Goal: Information Seeking & Learning: Check status

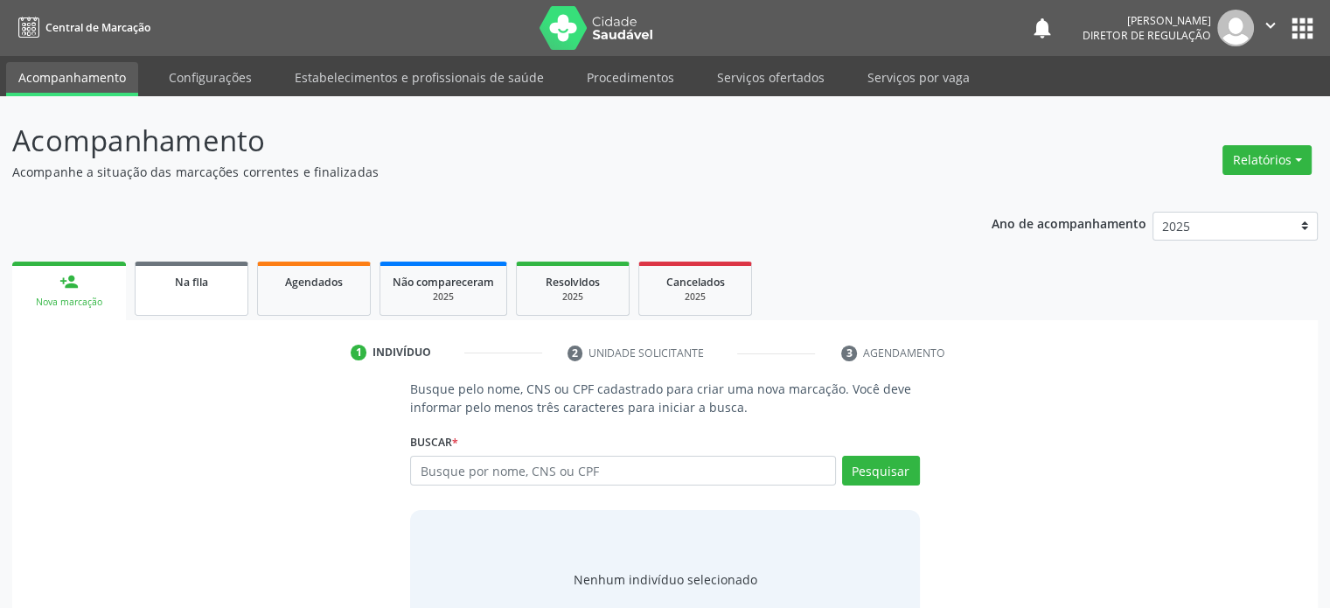
click at [172, 280] on div "Na fila" at bounding box center [191, 281] width 87 height 18
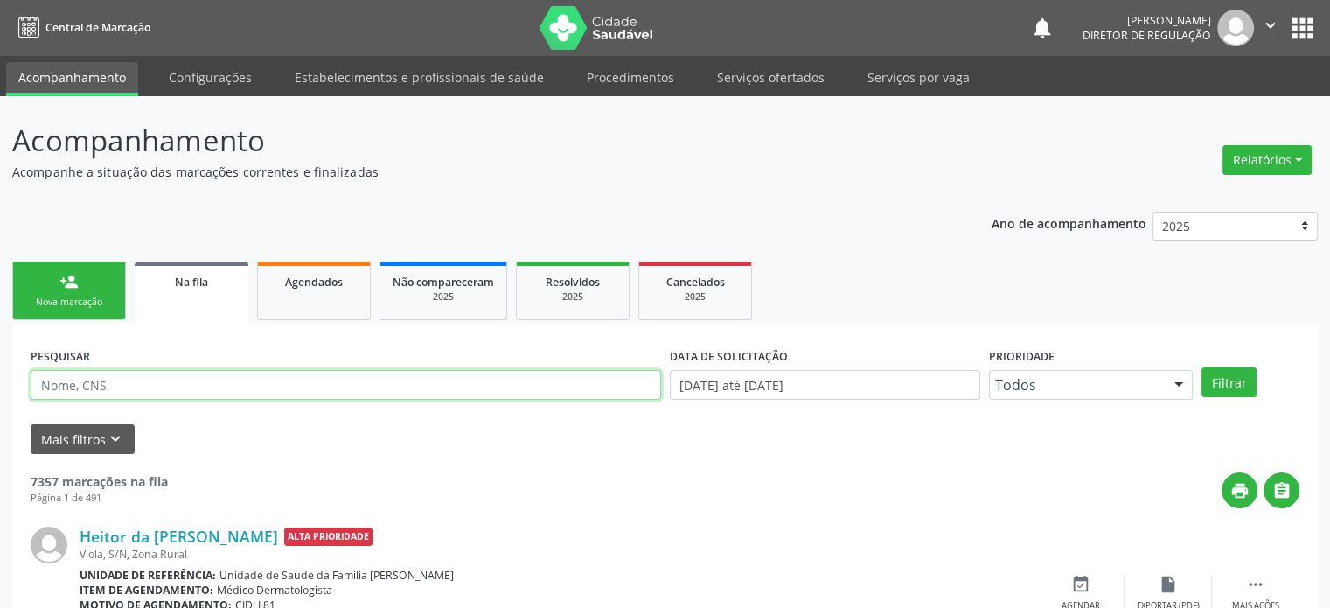
click at [101, 382] on input "text" at bounding box center [346, 385] width 631 height 30
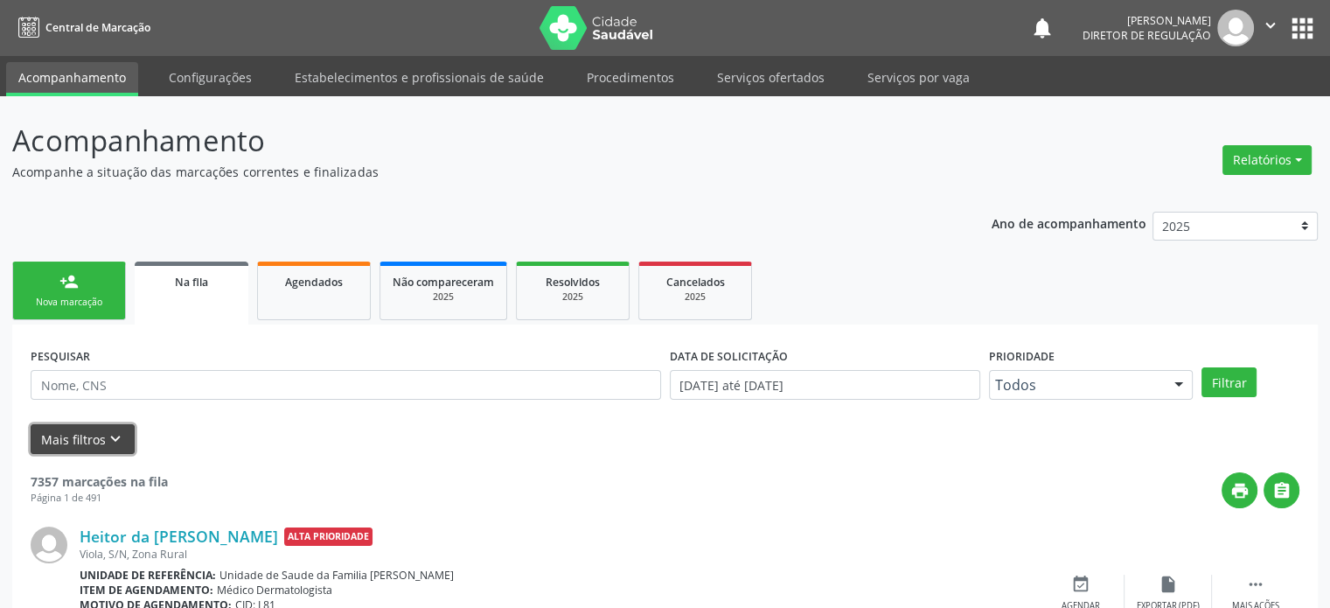
click at [90, 433] on button "Mais filtros keyboard_arrow_down" at bounding box center [83, 439] width 104 height 31
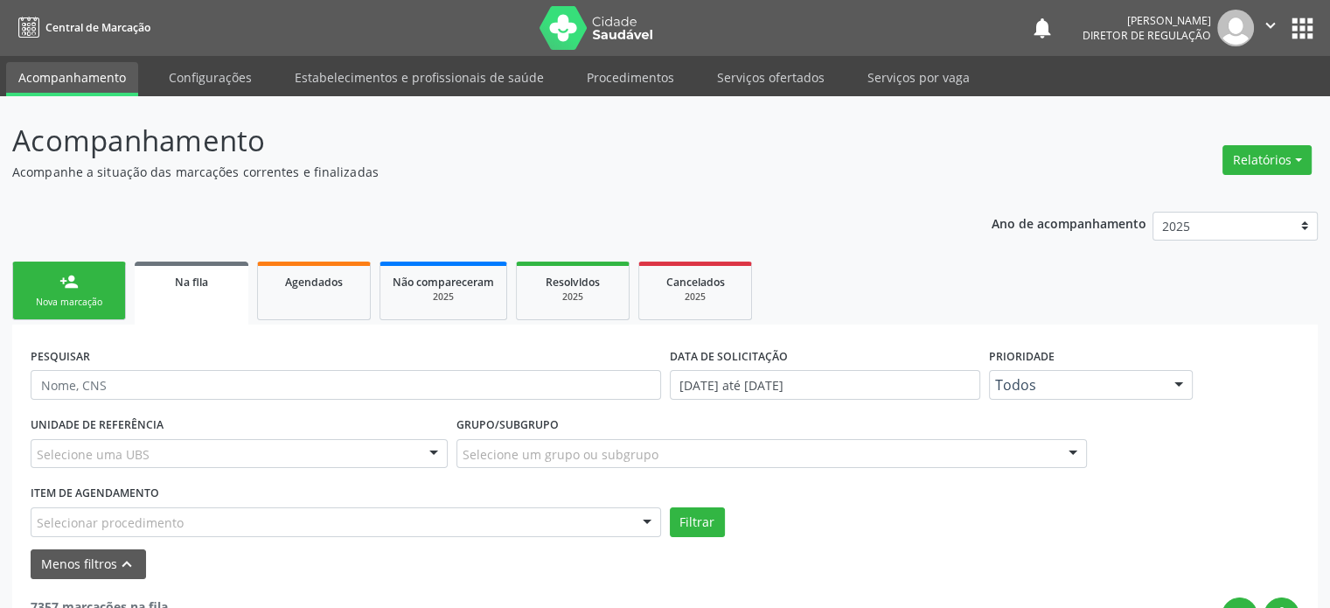
click at [166, 454] on div "Selecione uma UBS" at bounding box center [239, 454] width 417 height 30
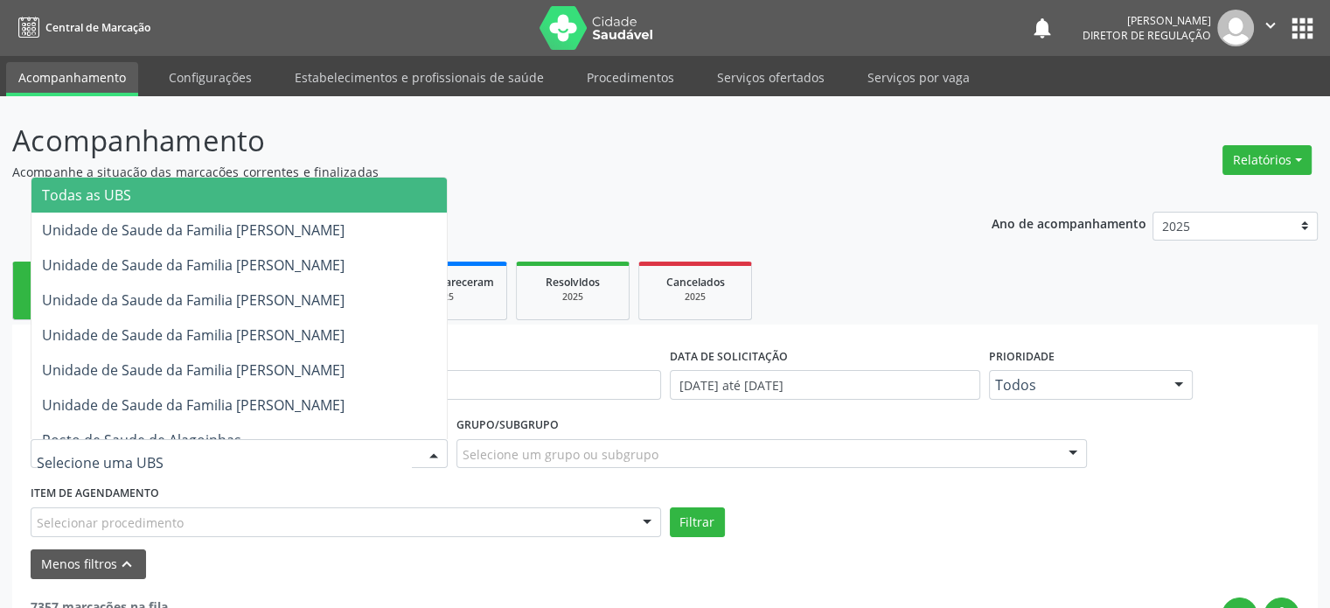
click at [146, 196] on span "Todas as UBS" at bounding box center [238, 195] width 415 height 35
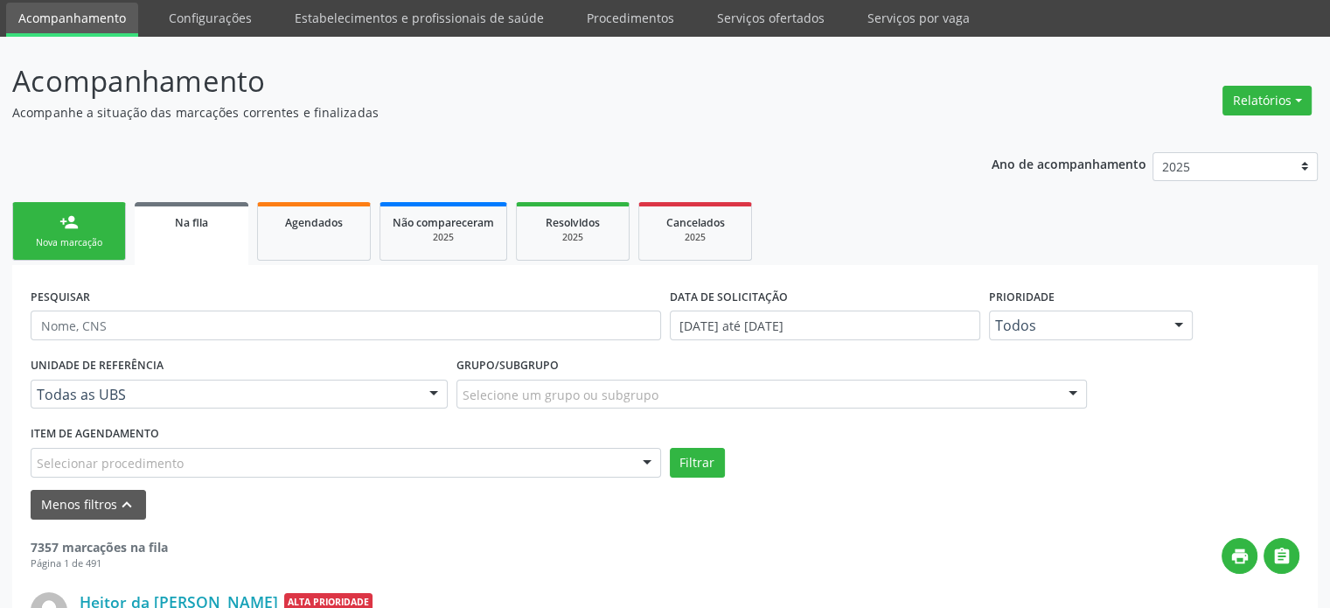
scroll to position [175, 0]
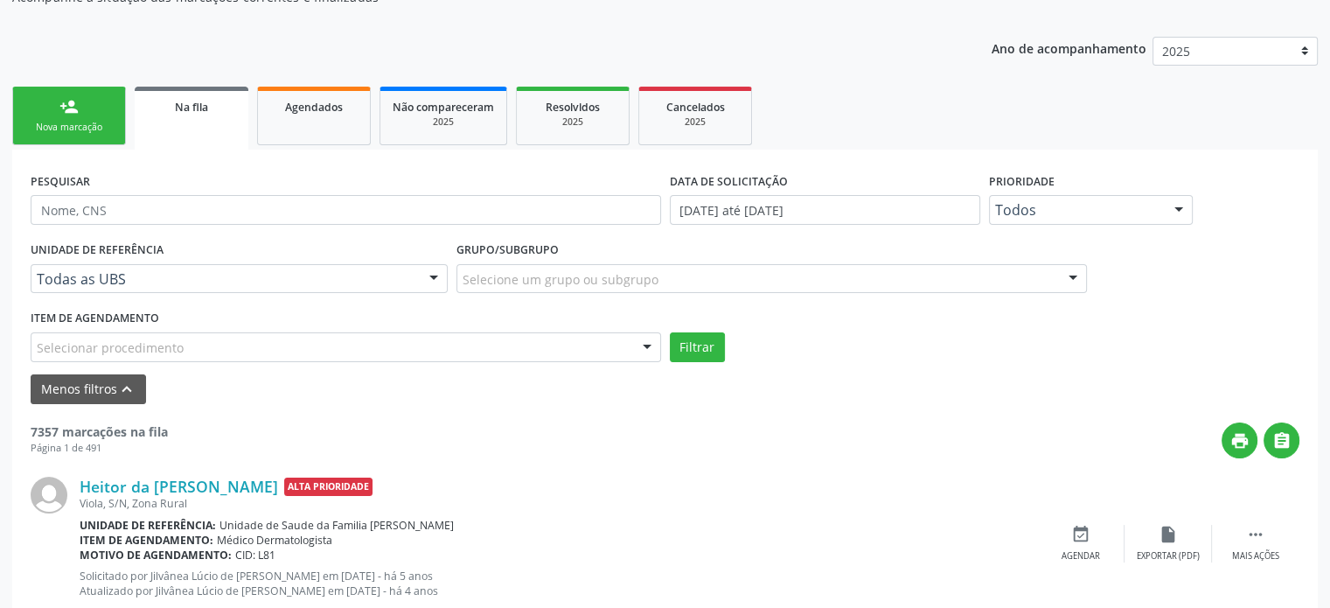
click at [186, 339] on div "Selecionar procedimento" at bounding box center [346, 347] width 631 height 30
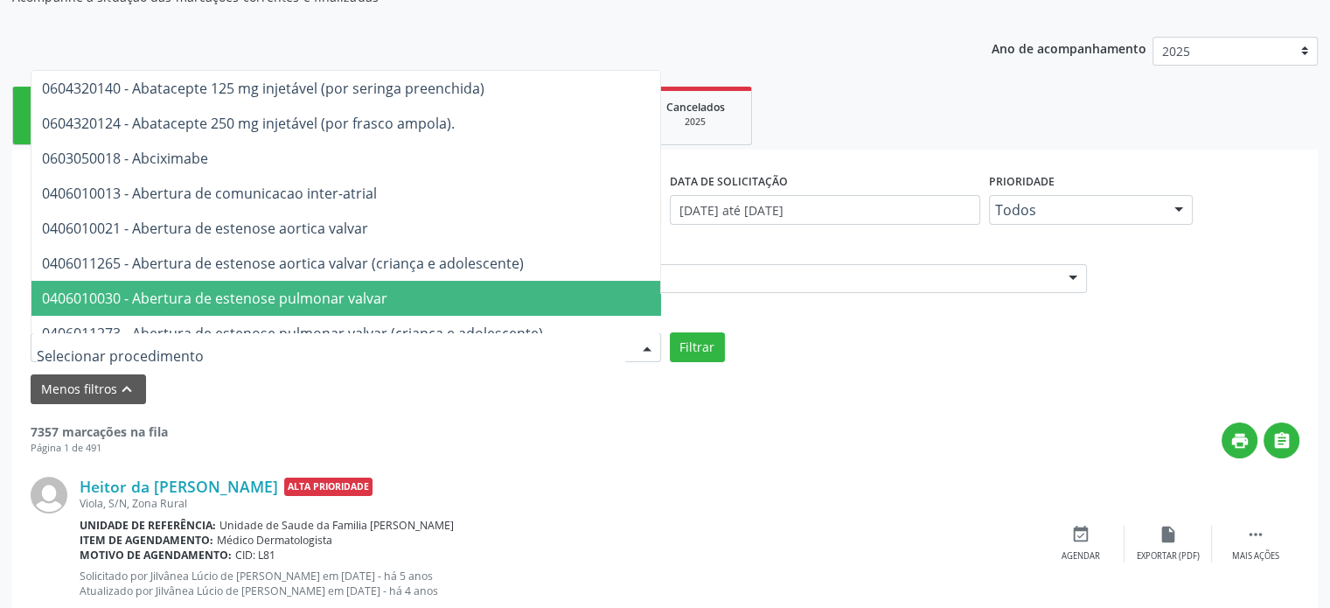
drag, startPoint x: 832, startPoint y: 356, endPoint x: 651, endPoint y: 259, distance: 205.4
click at [832, 354] on div "Filtrar" at bounding box center [985, 347] width 639 height 30
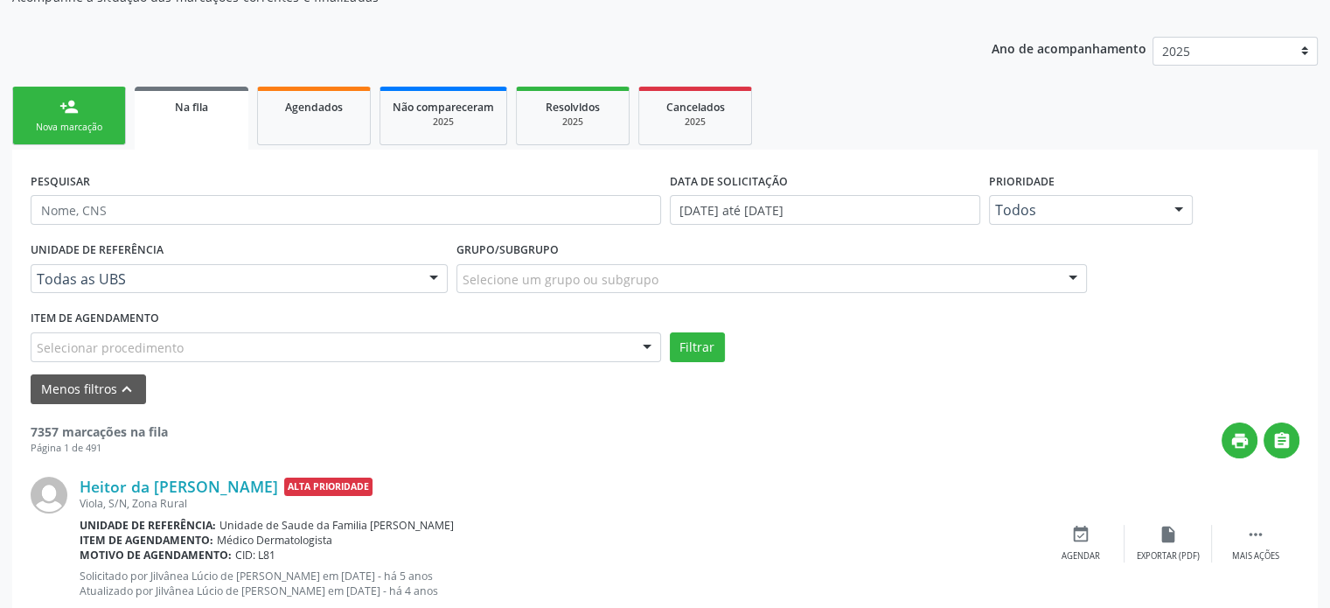
click at [649, 259] on div "Grupo/Subgrupo Selecione um grupo ou subgrupo Todos os grupos e subgrupos 01 - …" at bounding box center [772, 265] width 631 height 56
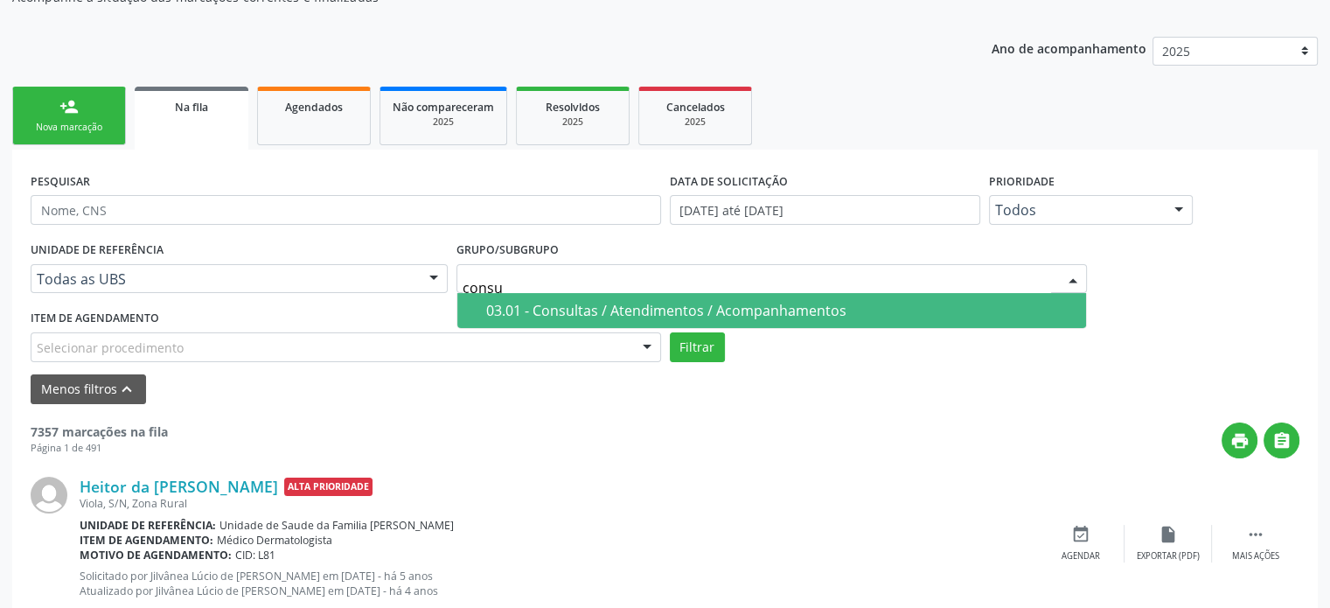
type input "consul"
click at [637, 303] on div "03.01 - Consultas / Atendimentos / Acompanhamentos" at bounding box center [780, 310] width 589 height 14
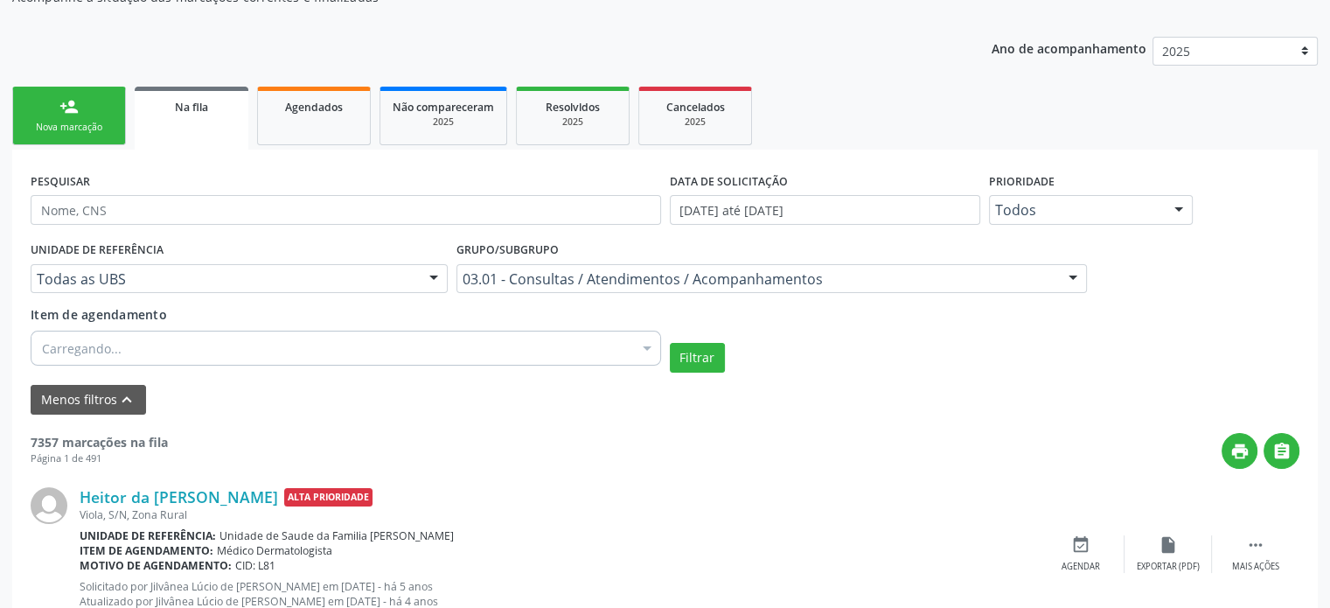
click at [143, 331] on div "Carregando..." at bounding box center [346, 348] width 631 height 35
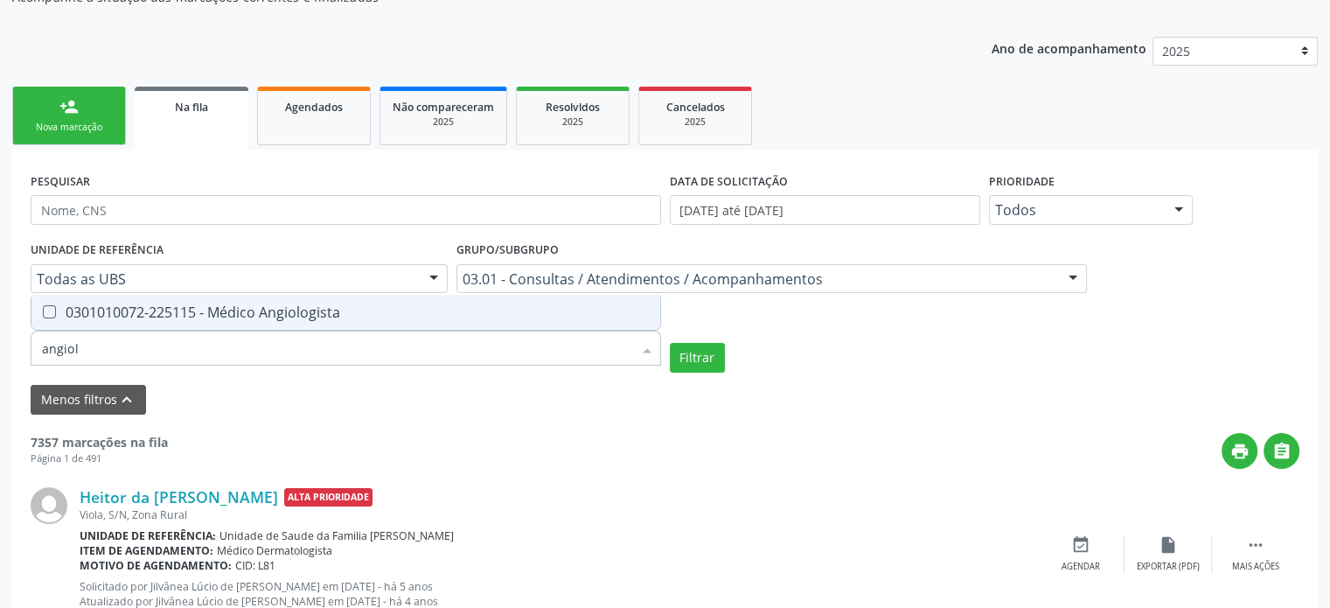
type input "angiolo"
click at [206, 307] on div "0301010072-225115 - Médico Angiologista" at bounding box center [346, 312] width 608 height 14
checkbox Angiologista "true"
click at [709, 359] on button "Filtrar" at bounding box center [697, 358] width 55 height 30
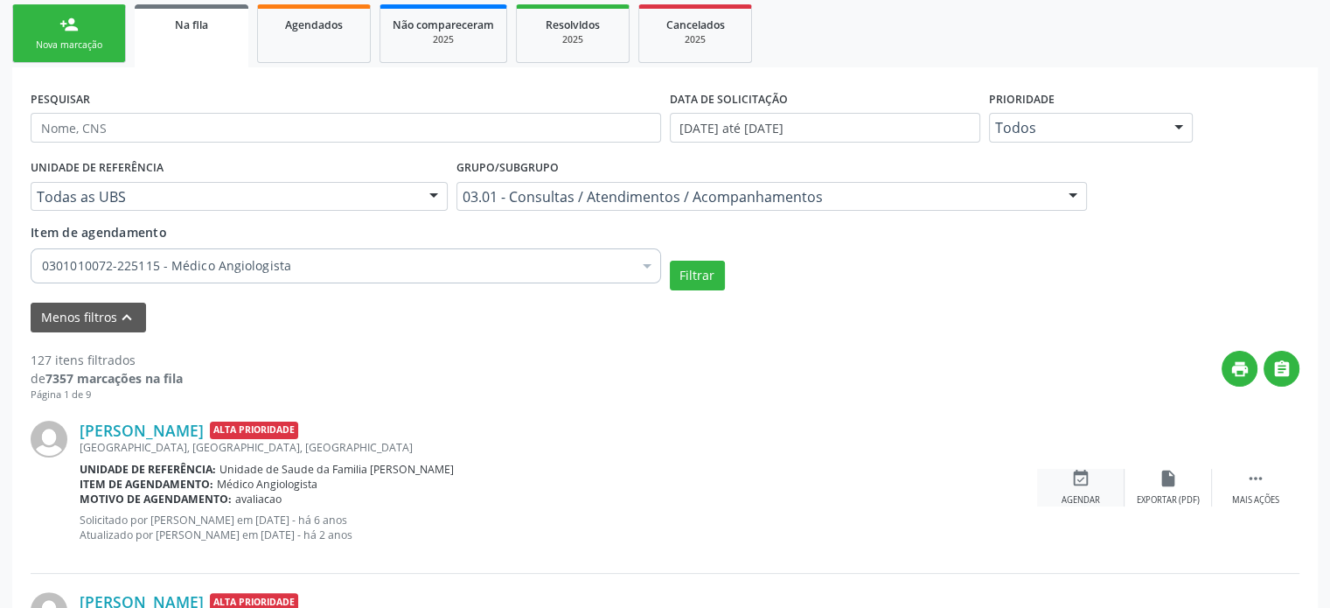
scroll to position [350, 0]
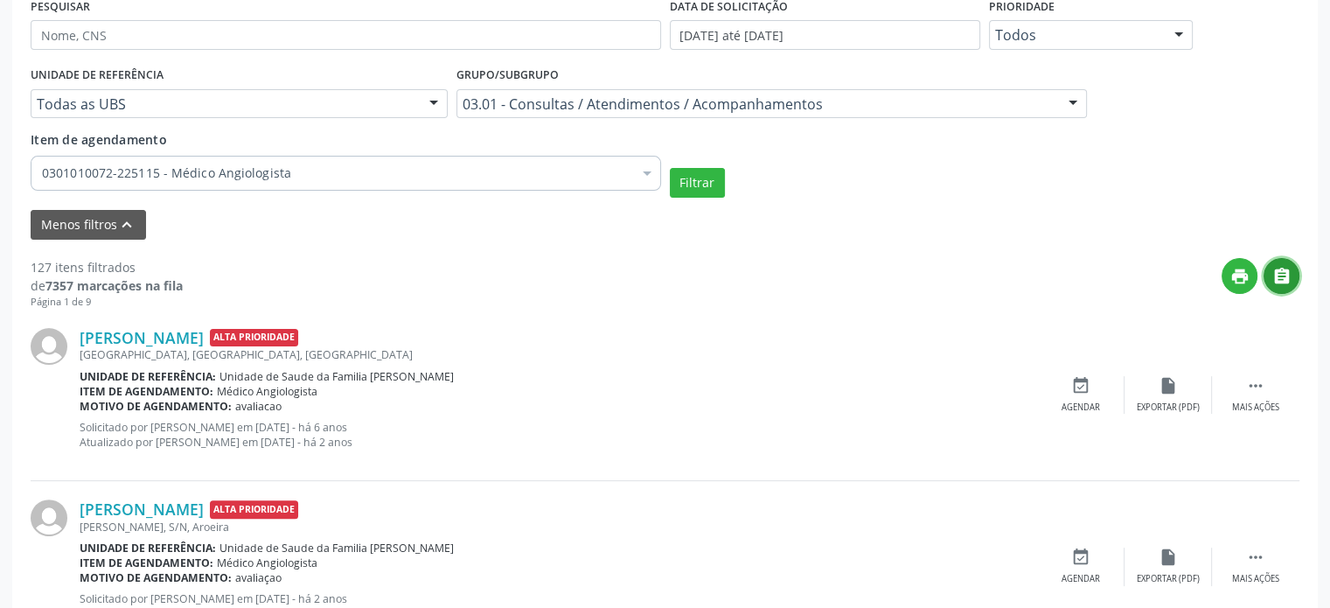
click at [1283, 278] on icon "" at bounding box center [1282, 276] width 19 height 19
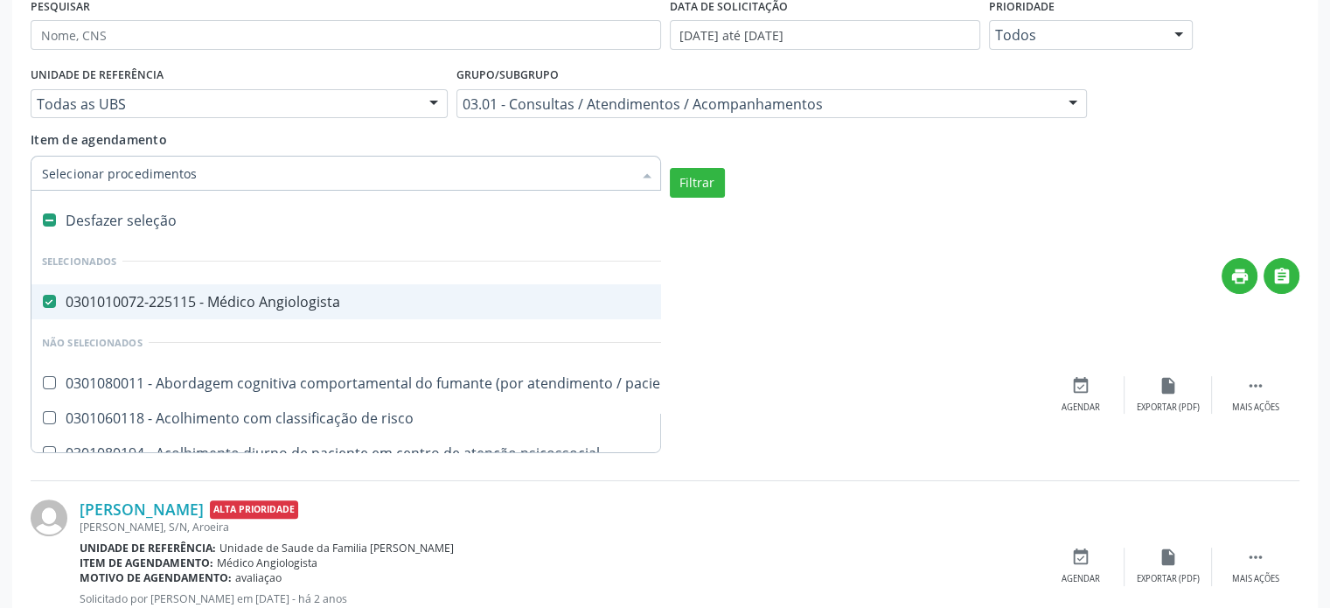
click at [84, 300] on div "0301010072-225115 - Médico Angiologista" at bounding box center [955, 302] width 1827 height 14
checkbox Angiologista "false"
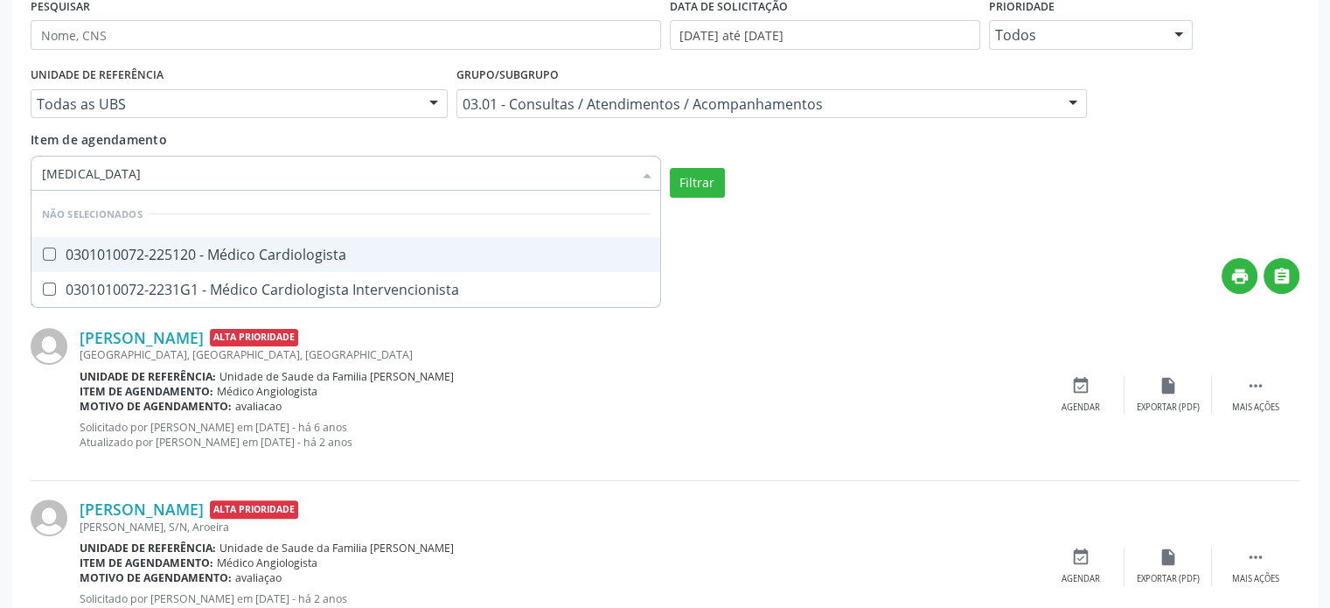
type input "CARDIOLOGISTA"
click at [112, 248] on div "0301010072-225120 - Médico Cardiologista" at bounding box center [346, 255] width 608 height 14
checkbox Cardiologista "true"
click at [685, 181] on button "Filtrar" at bounding box center [697, 183] width 55 height 30
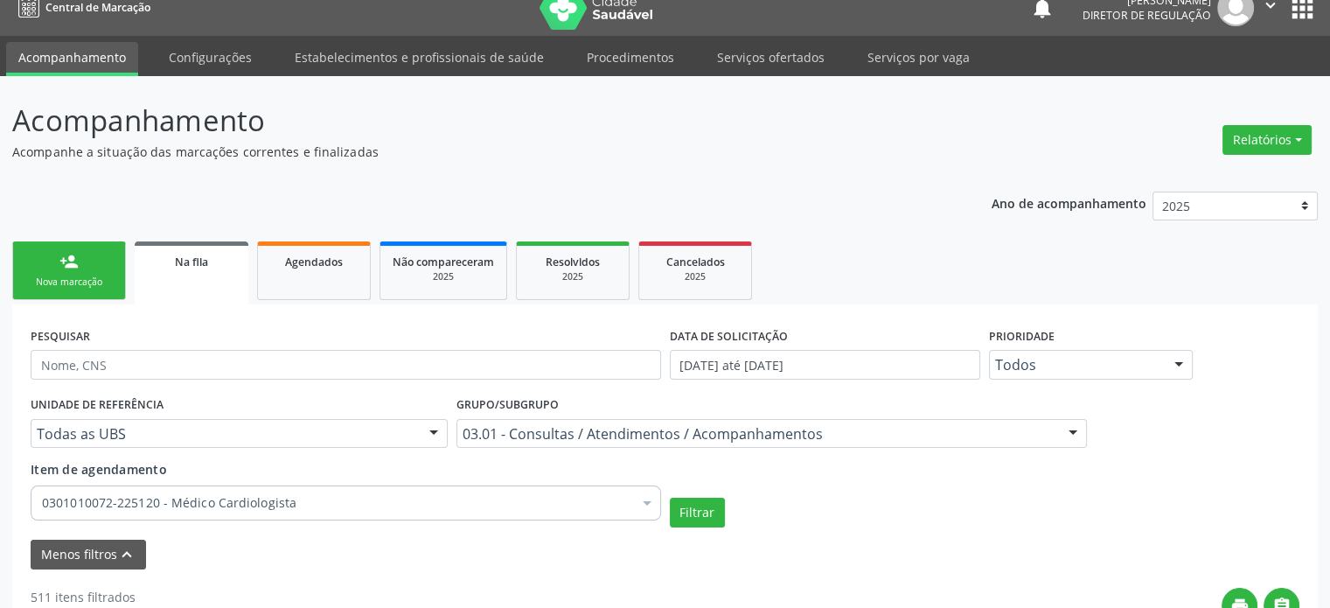
scroll to position [0, 0]
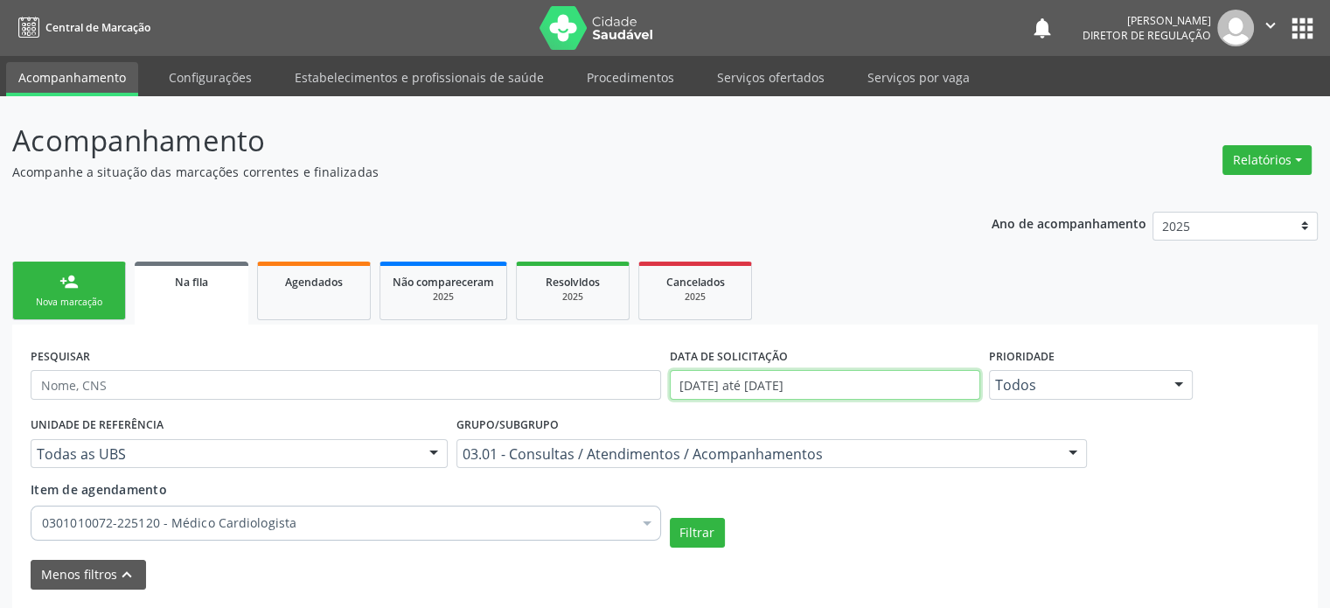
click at [748, 386] on input "[DATE] até [DATE]" at bounding box center [825, 385] width 310 height 30
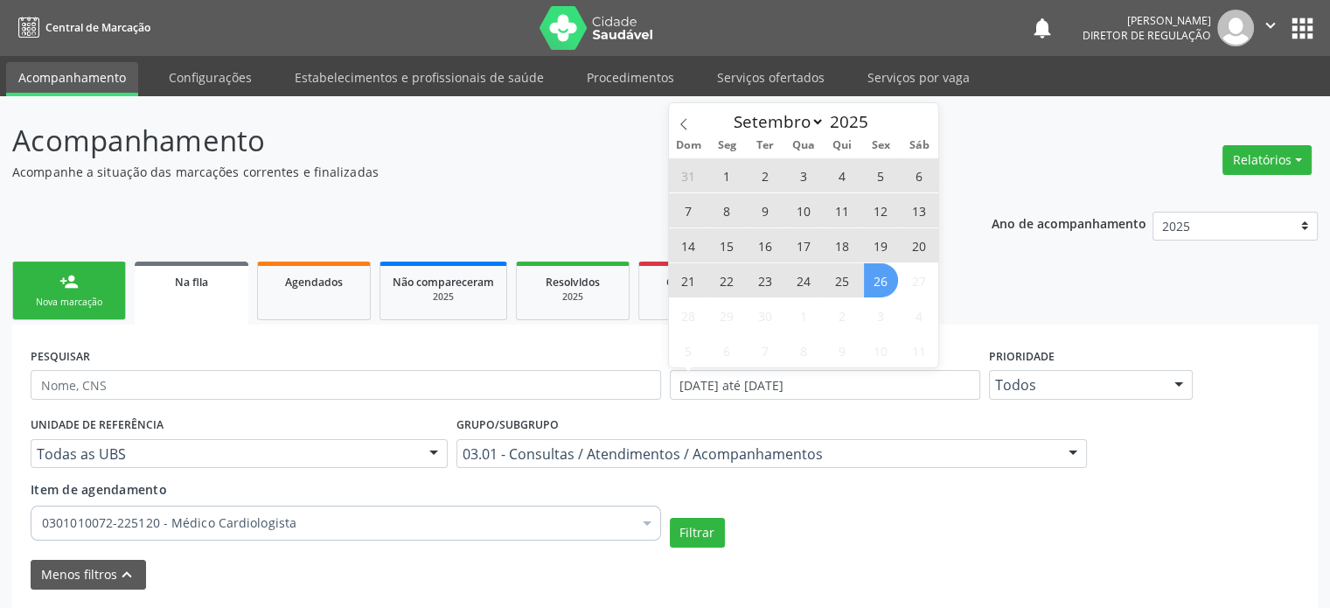
click at [886, 280] on span "26" at bounding box center [881, 280] width 34 height 34
type input "[DATE]"
click at [686, 115] on span at bounding box center [684, 118] width 30 height 30
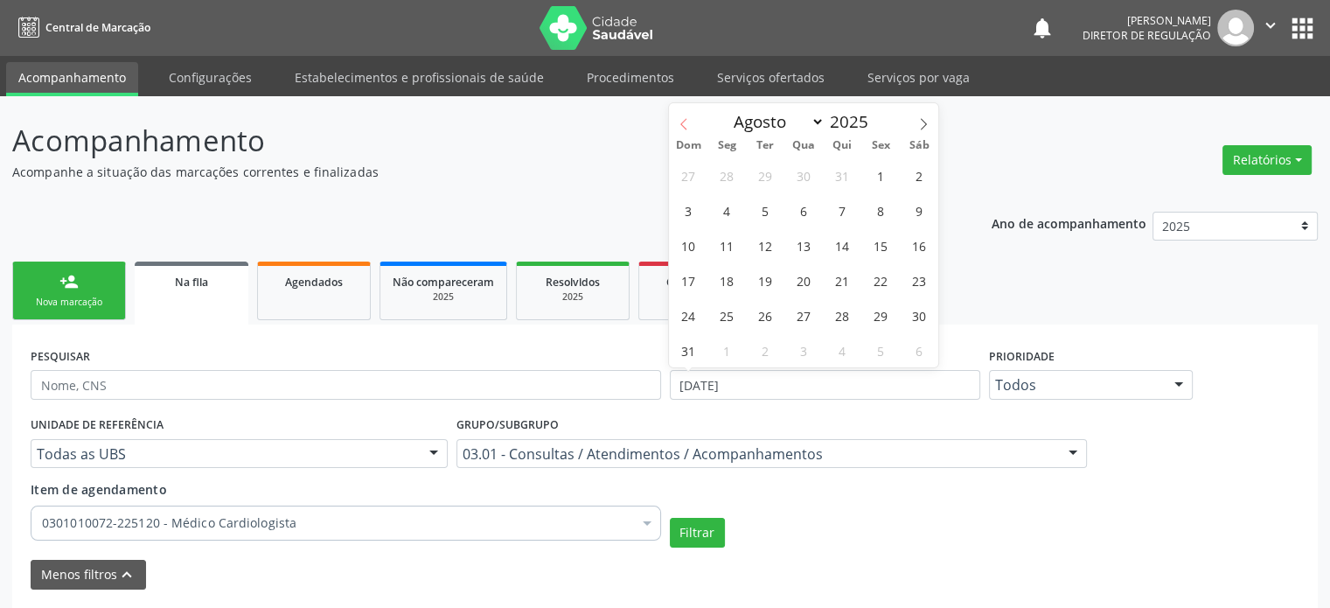
click at [686, 115] on span at bounding box center [684, 118] width 30 height 30
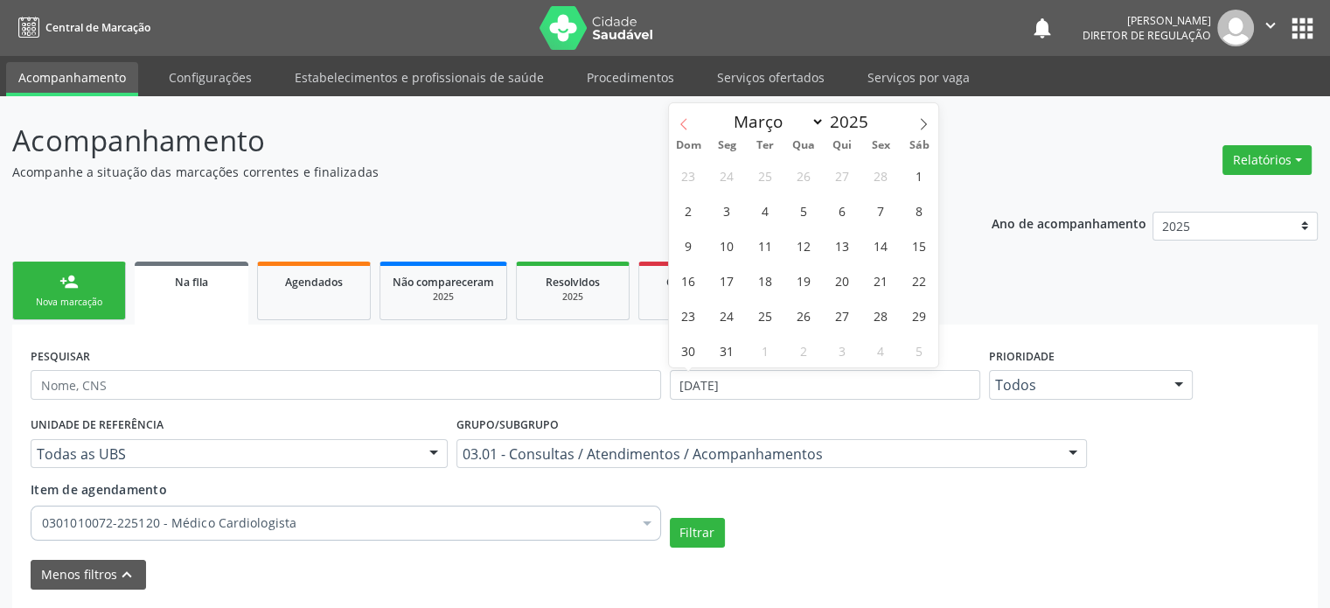
click at [686, 115] on span at bounding box center [684, 118] width 30 height 30
select select "0"
click at [686, 115] on span at bounding box center [684, 118] width 30 height 30
type input "2024"
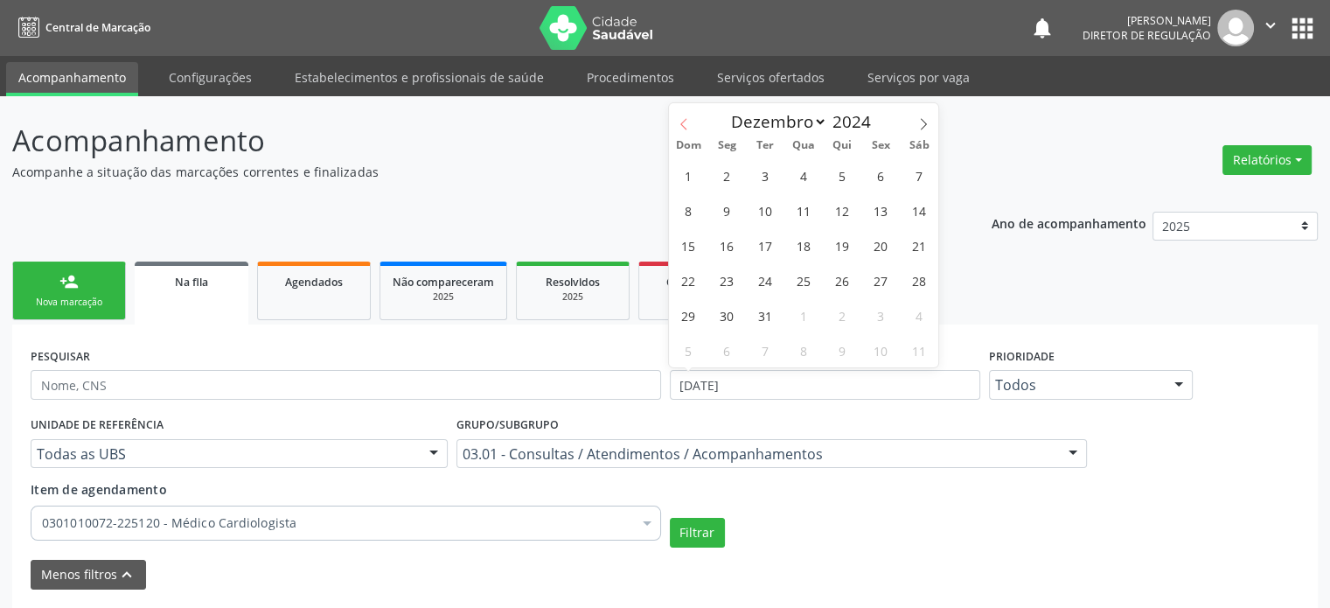
click at [686, 115] on span at bounding box center [684, 118] width 30 height 30
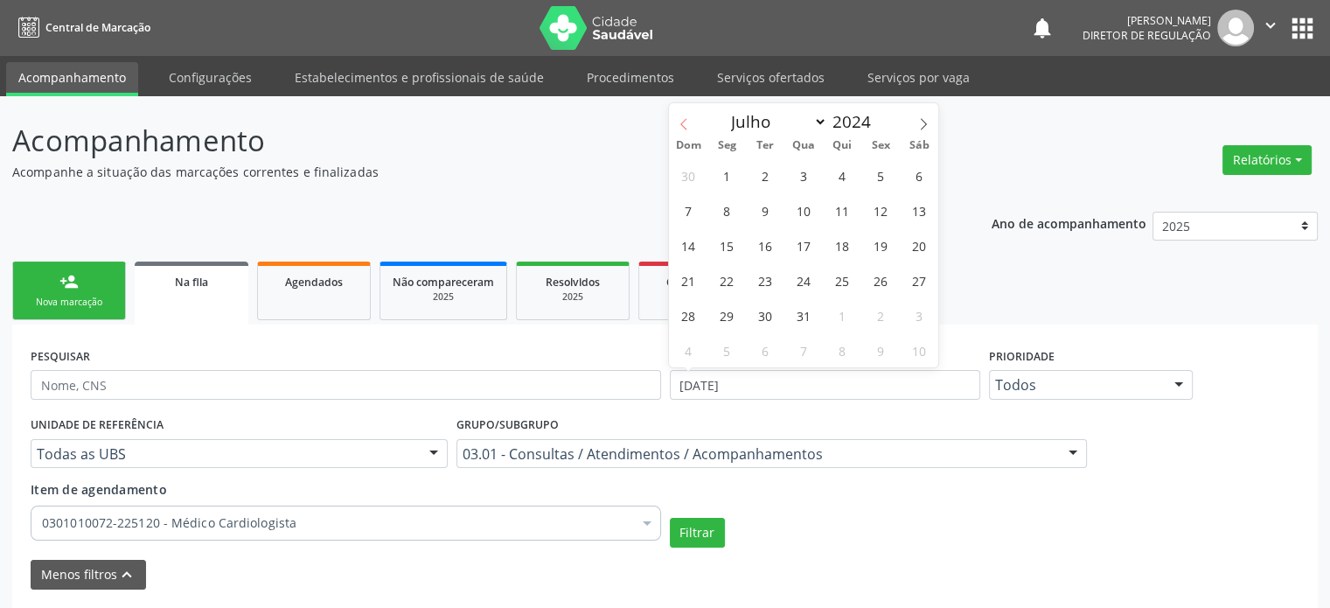
click at [686, 115] on span at bounding box center [684, 118] width 30 height 30
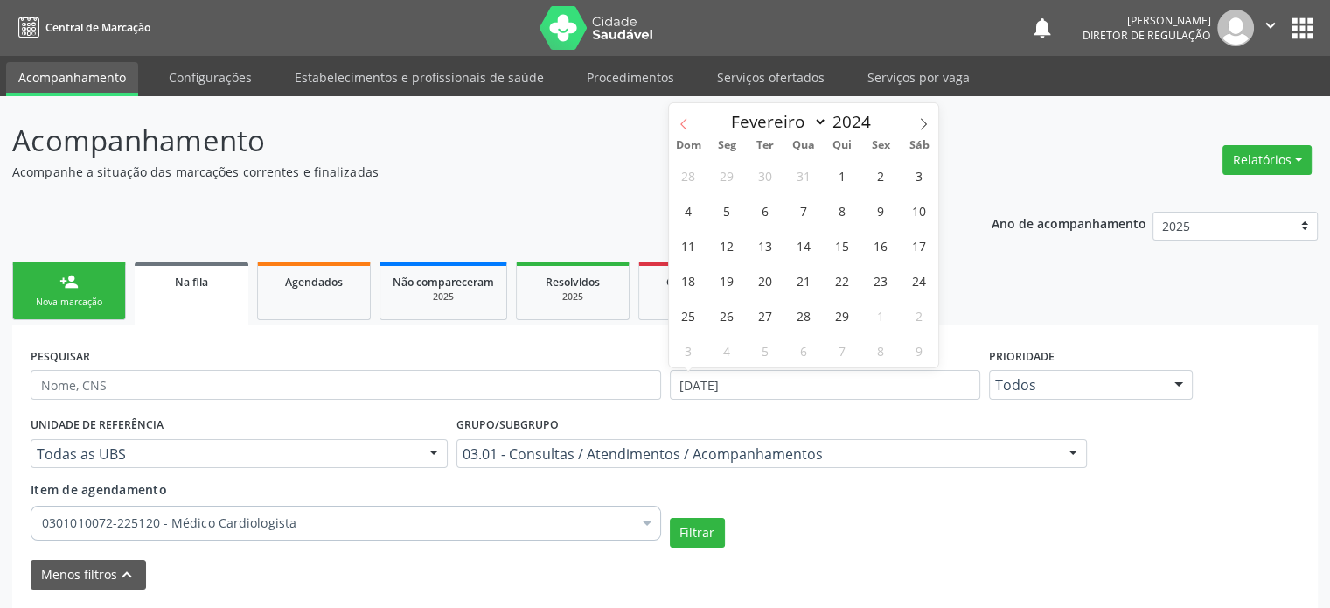
click at [686, 115] on span at bounding box center [684, 118] width 30 height 30
select select "0"
click at [686, 115] on span at bounding box center [684, 118] width 30 height 30
type input "2023"
select select "11"
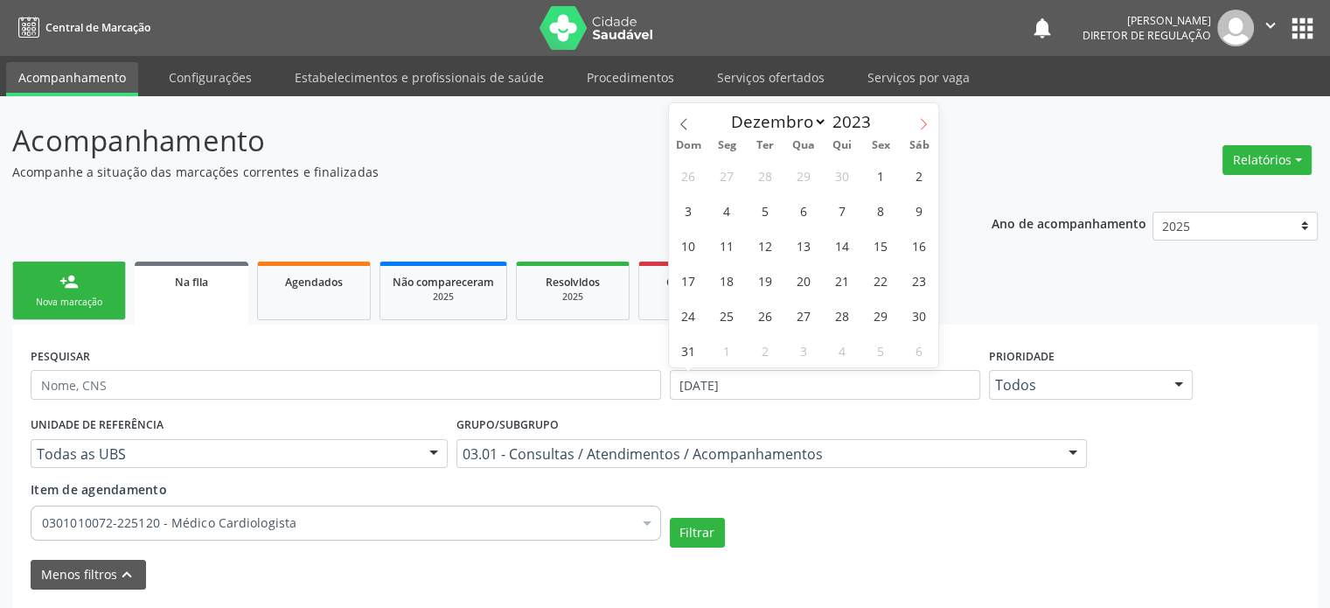
click at [924, 121] on icon at bounding box center [923, 124] width 12 height 12
type input "2024"
select select "0"
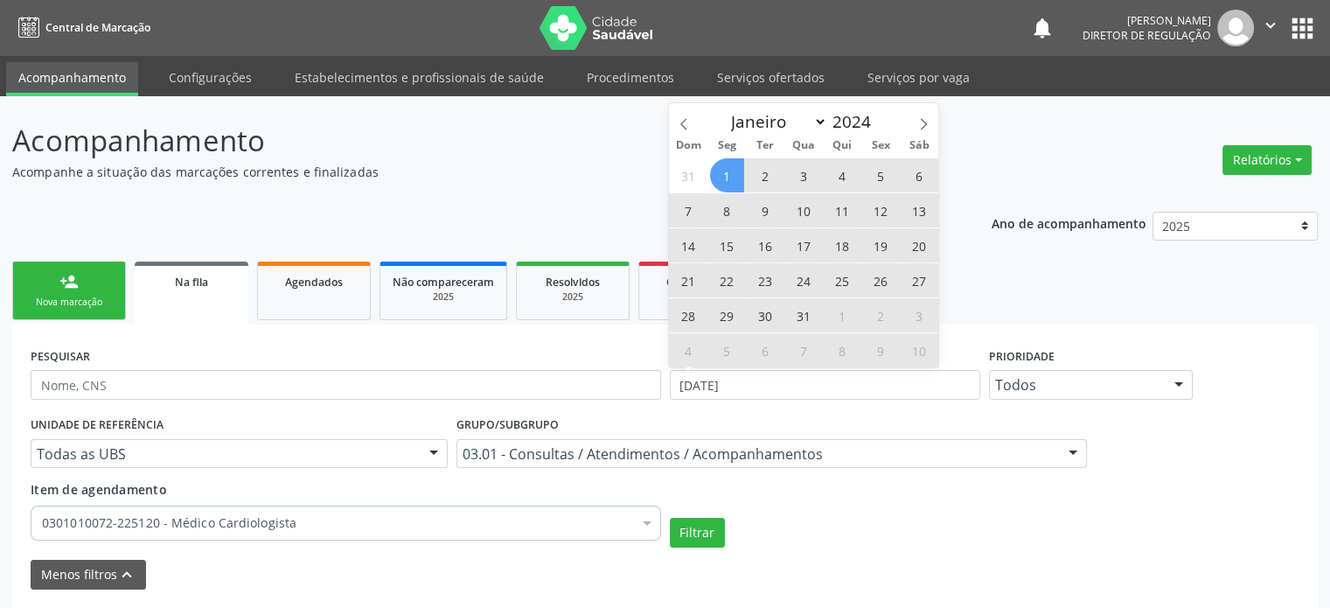
click at [723, 172] on span "1" at bounding box center [727, 175] width 34 height 34
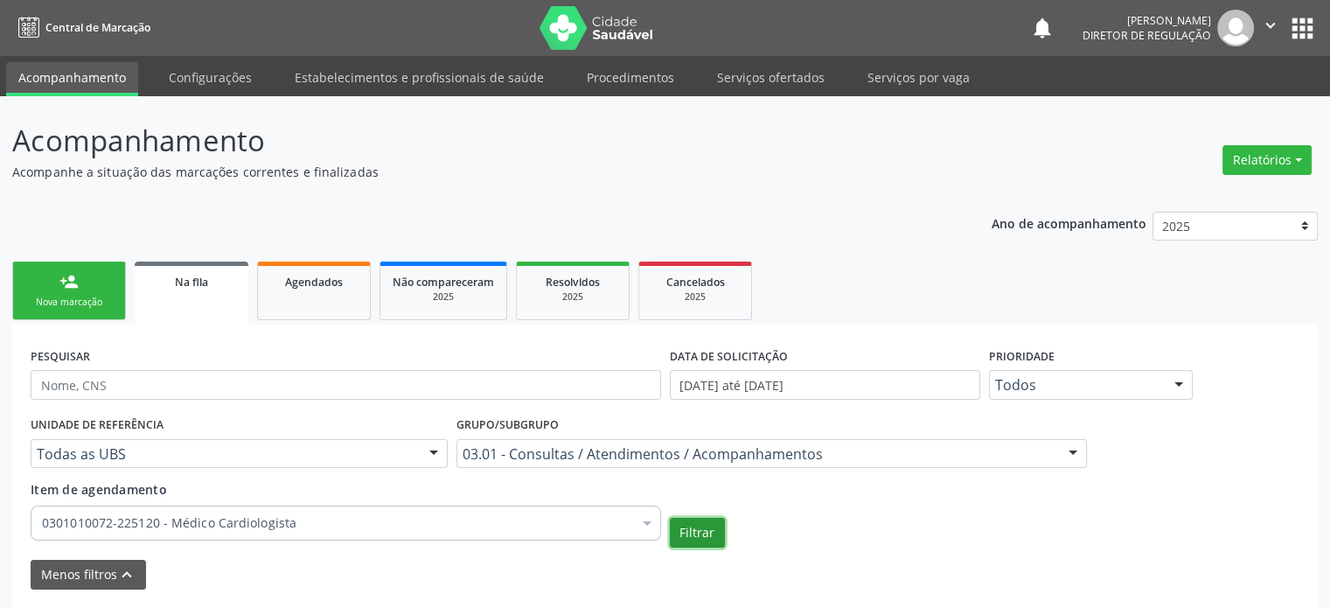
click at [693, 532] on button "Filtrar" at bounding box center [697, 533] width 55 height 30
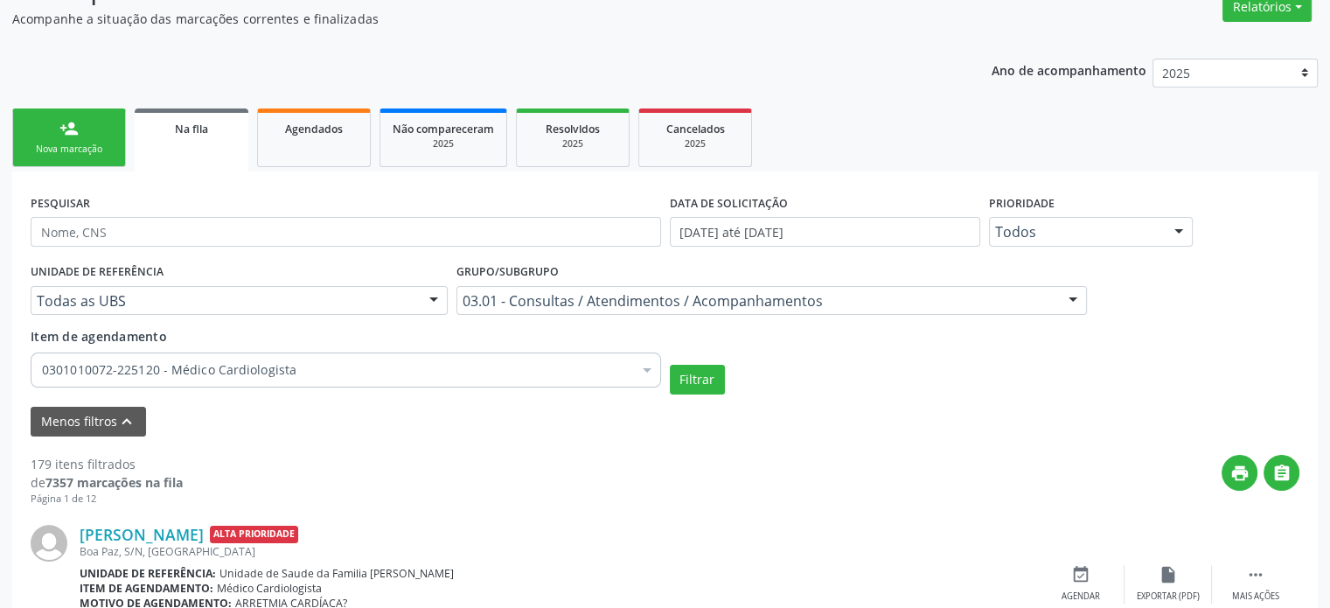
scroll to position [122, 0]
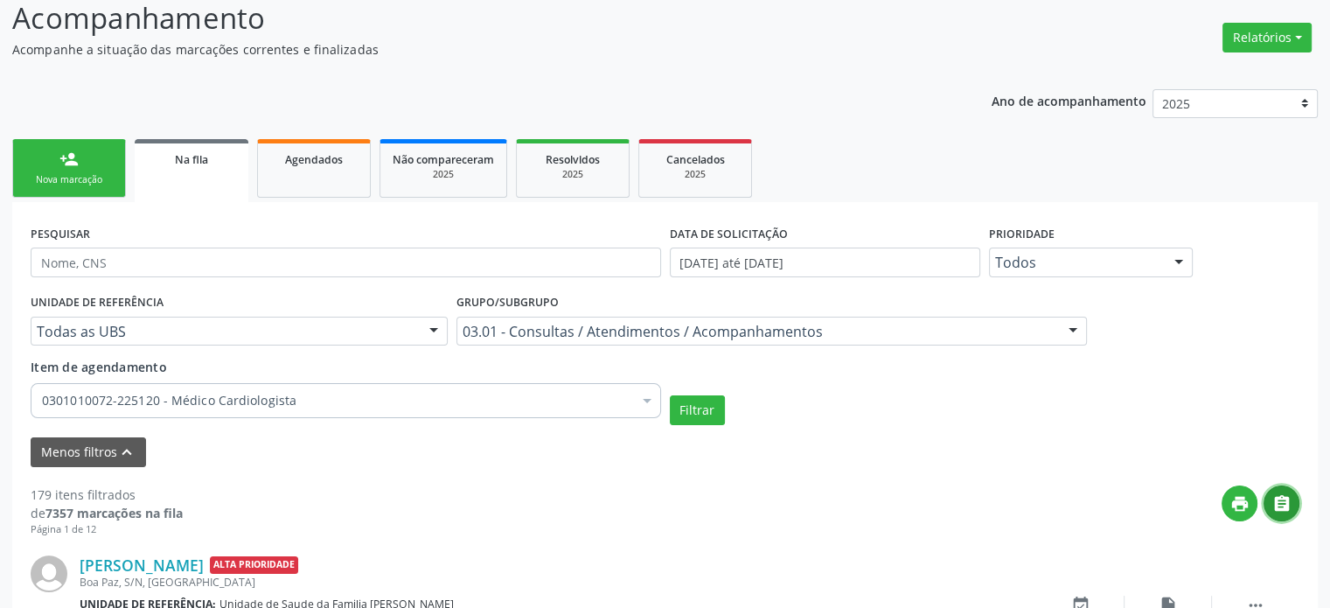
click at [1287, 498] on icon "" at bounding box center [1282, 503] width 19 height 19
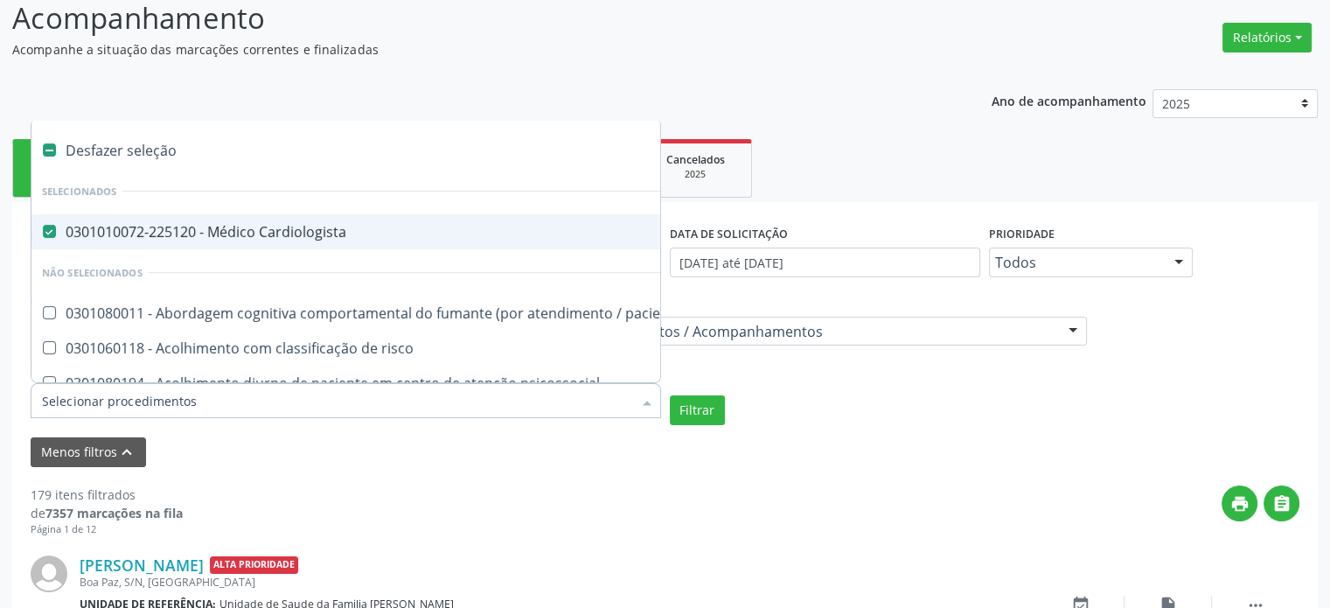
click at [304, 233] on div "0301010072-225120 - Médico Cardiologista" at bounding box center [955, 232] width 1827 height 14
checkbox Cardiologista "false"
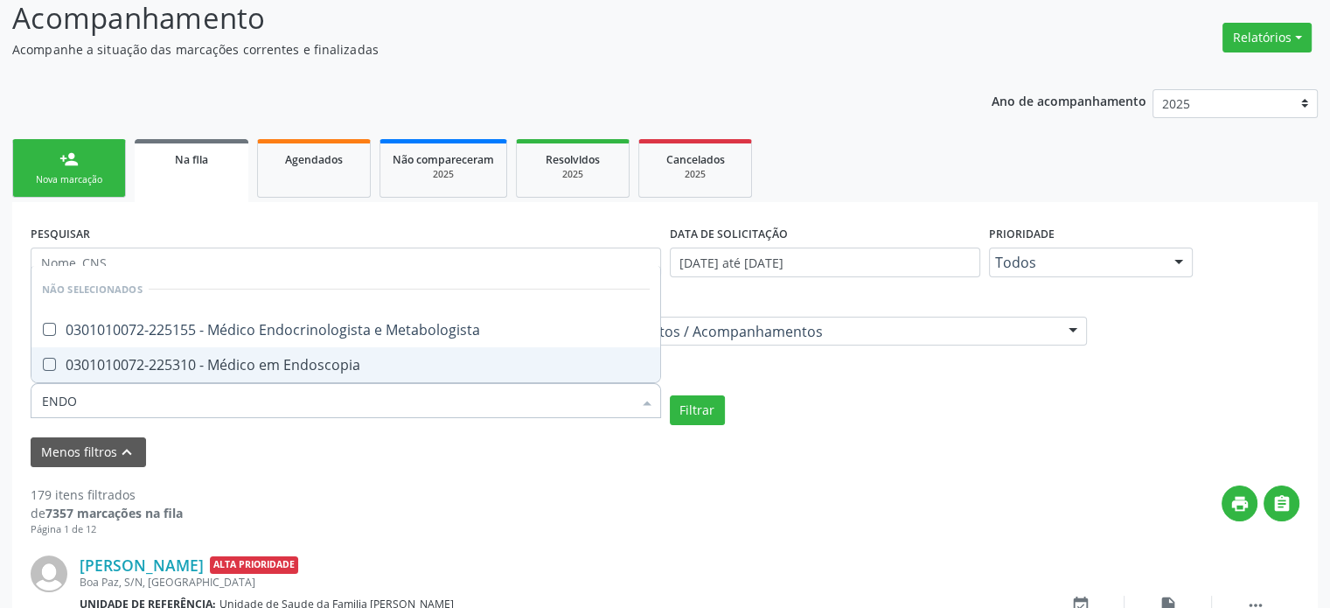
type input "ENDOC"
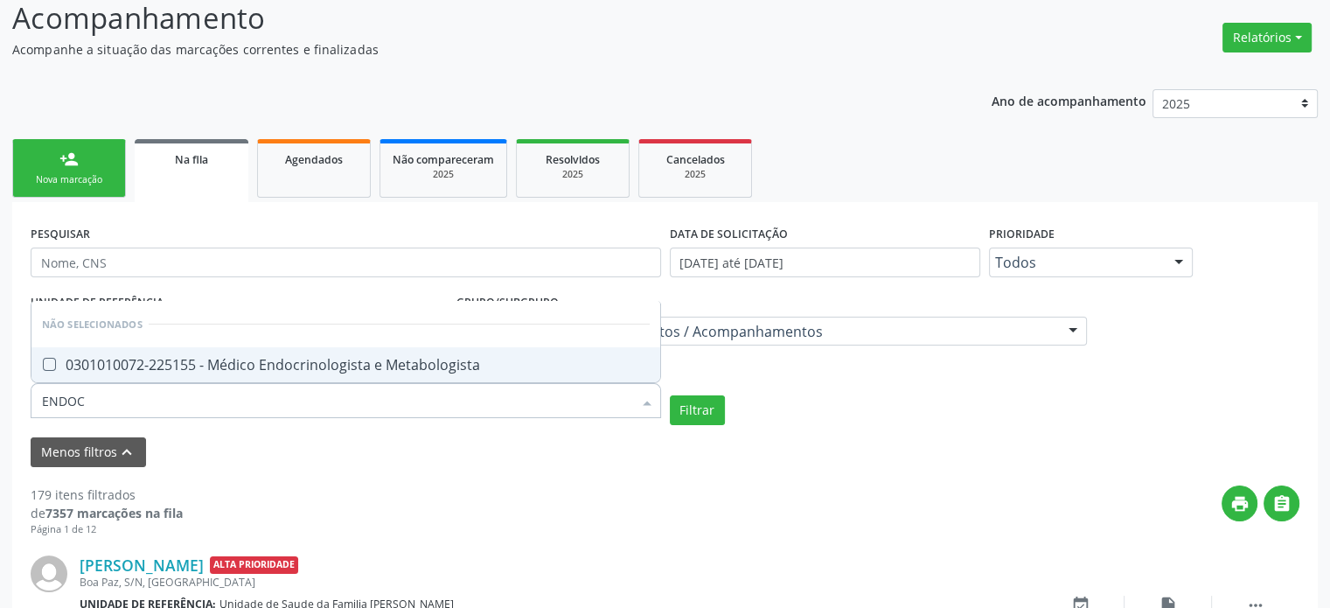
click at [248, 366] on div "0301010072-225155 - Médico Endocrinologista e Metabologista" at bounding box center [346, 365] width 608 height 14
checkbox Metabologista "true"
click at [703, 408] on button "Filtrar" at bounding box center [697, 410] width 55 height 30
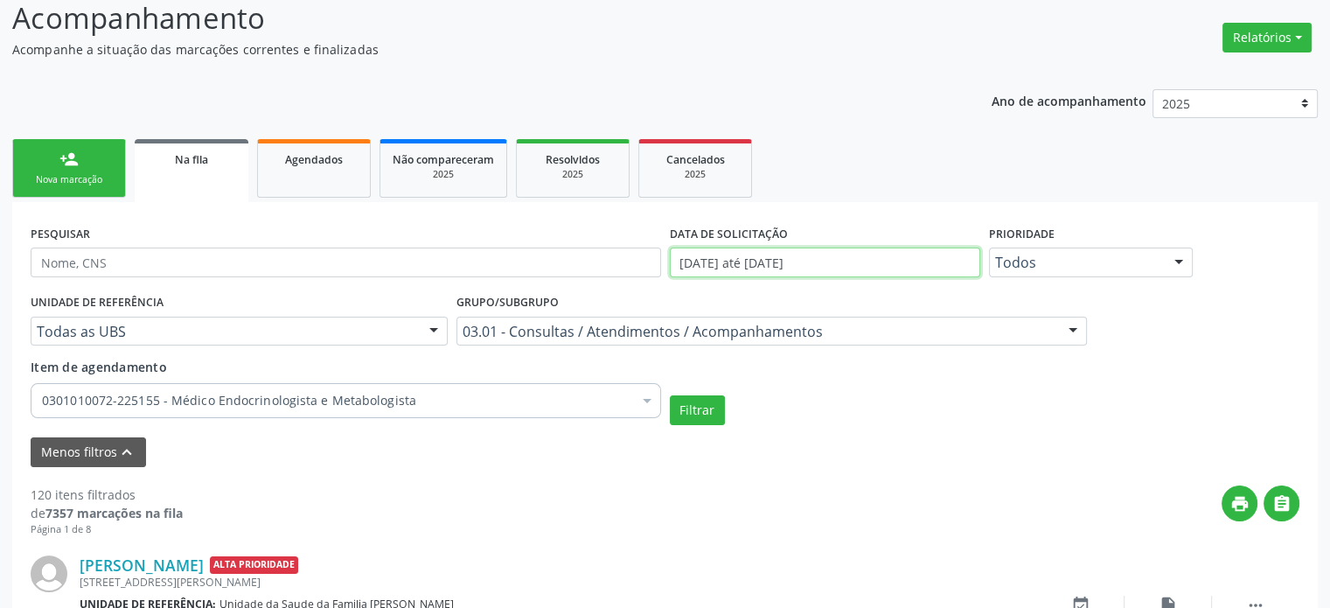
click at [731, 258] on input "[DATE] até [DATE]" at bounding box center [825, 263] width 310 height 30
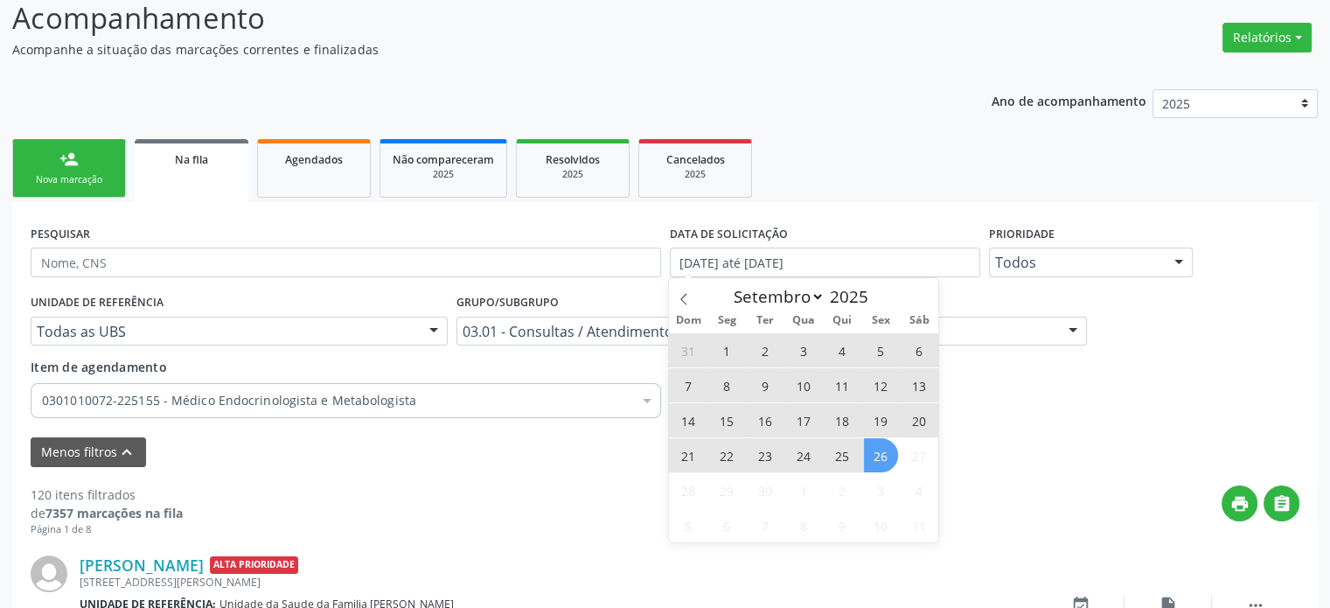
click at [884, 452] on span "26" at bounding box center [881, 455] width 34 height 34
type input "[DATE]"
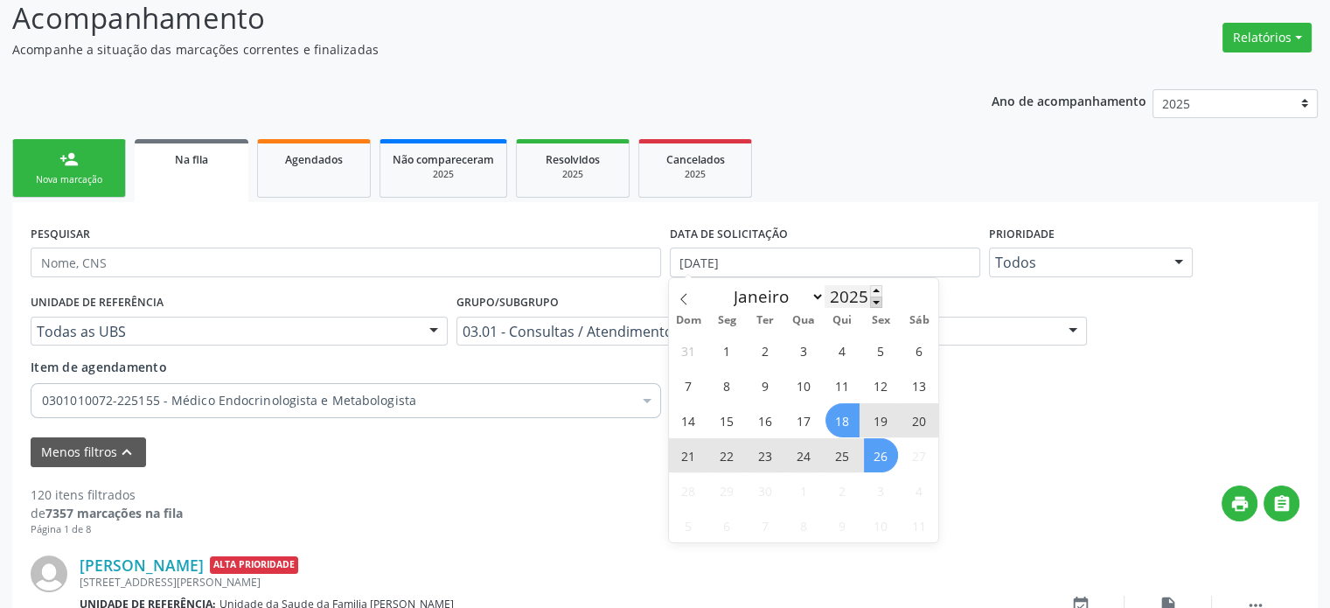
click at [877, 297] on span at bounding box center [876, 301] width 12 height 11
type input "2024"
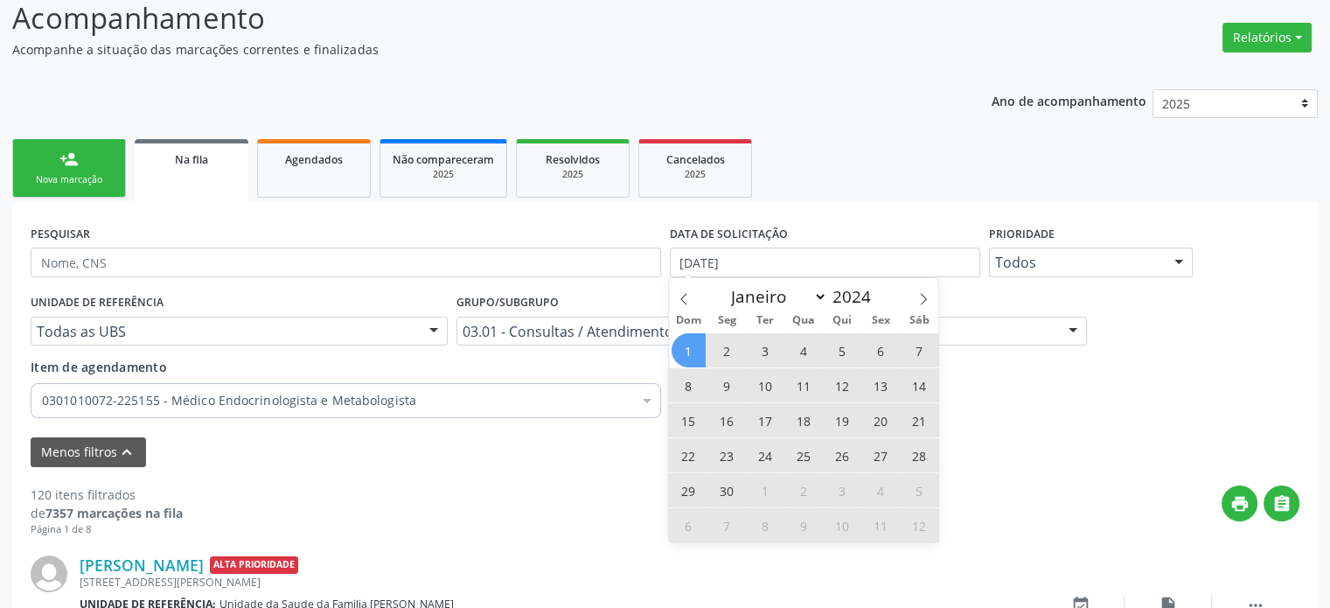
click at [689, 350] on span "1" at bounding box center [689, 350] width 34 height 34
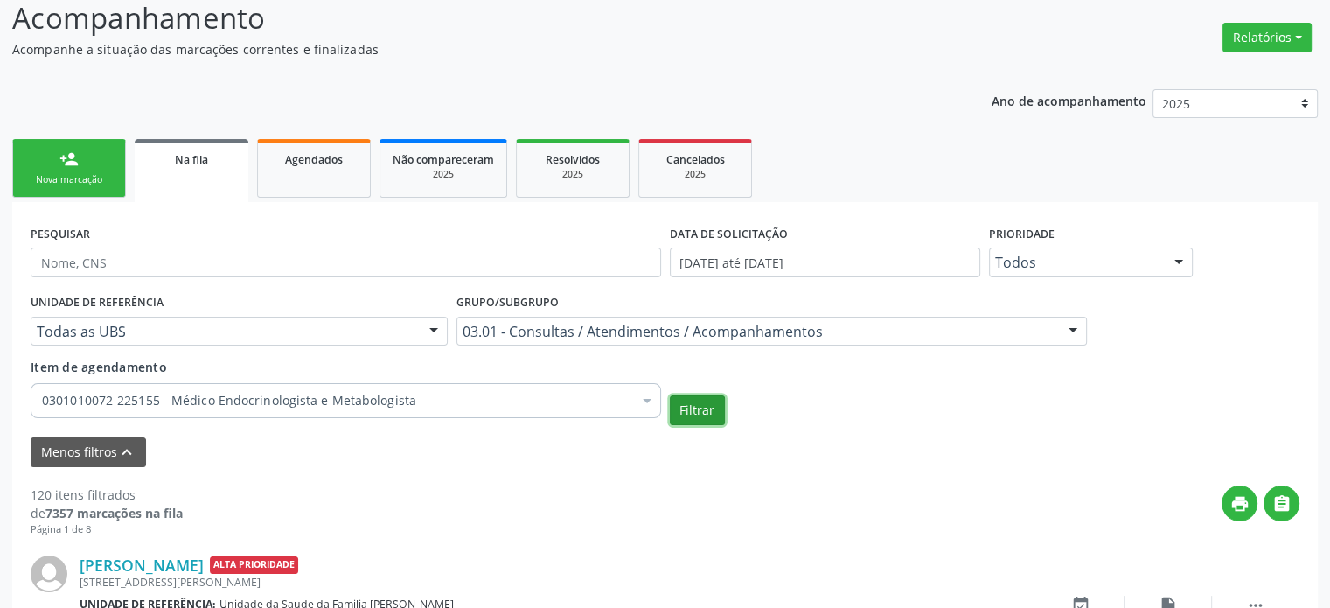
click at [692, 405] on button "Filtrar" at bounding box center [697, 410] width 55 height 30
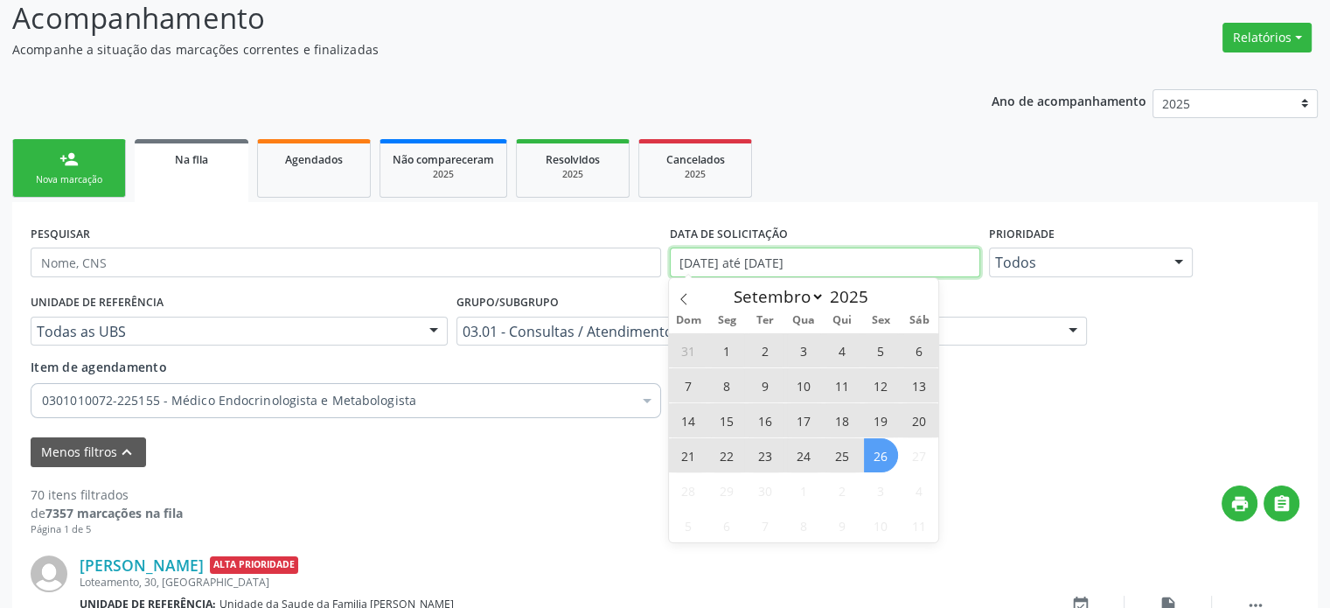
click at [788, 260] on input "[DATE] até [DATE]" at bounding box center [825, 263] width 310 height 30
click at [876, 454] on span "26" at bounding box center [881, 455] width 34 height 34
type input "[DATE]"
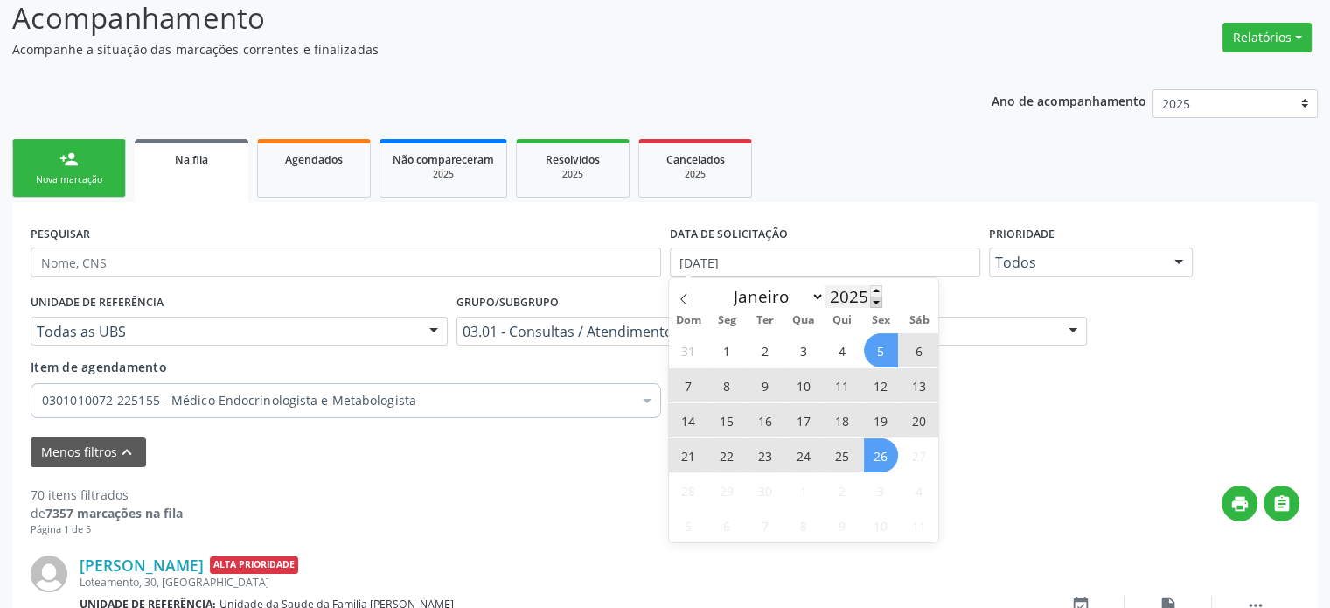
click at [876, 303] on span at bounding box center [876, 301] width 12 height 11
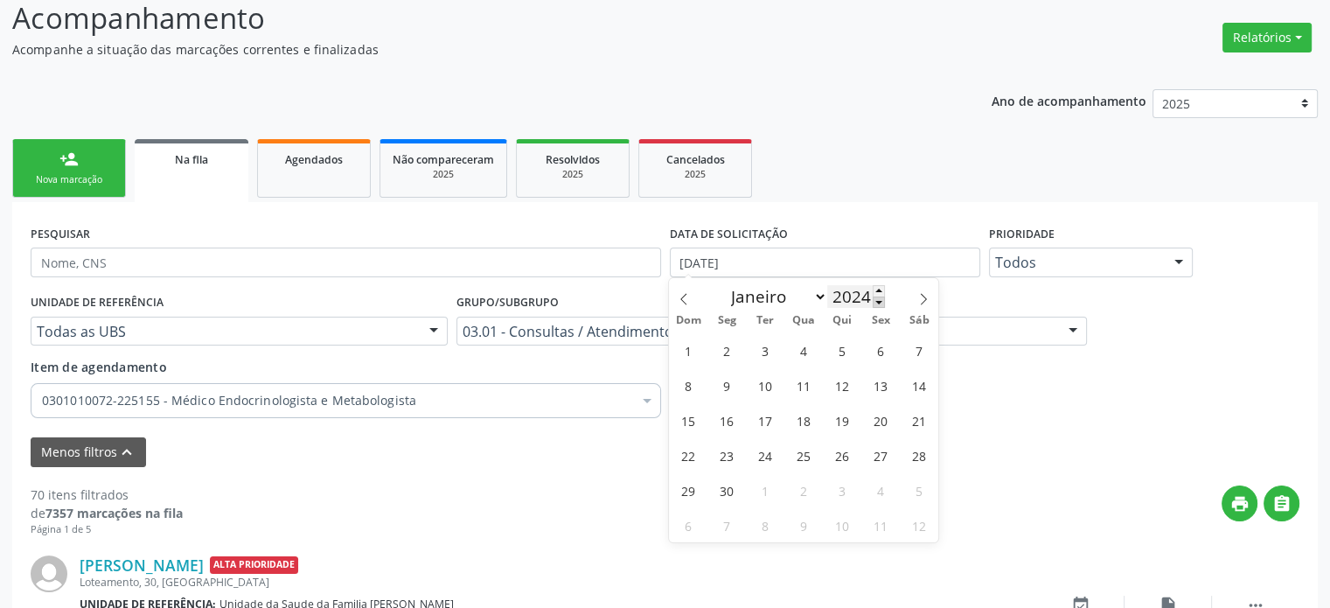
click at [876, 303] on span at bounding box center [879, 301] width 12 height 11
type input "2023"
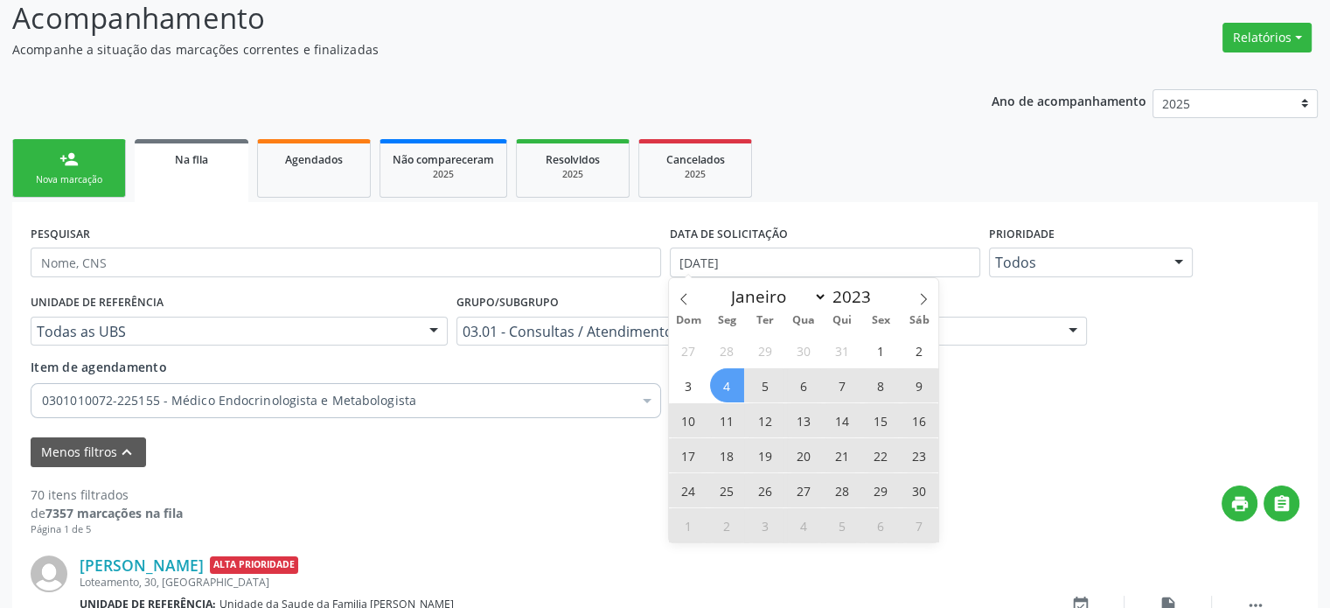
click at [728, 382] on span "4" at bounding box center [727, 385] width 34 height 34
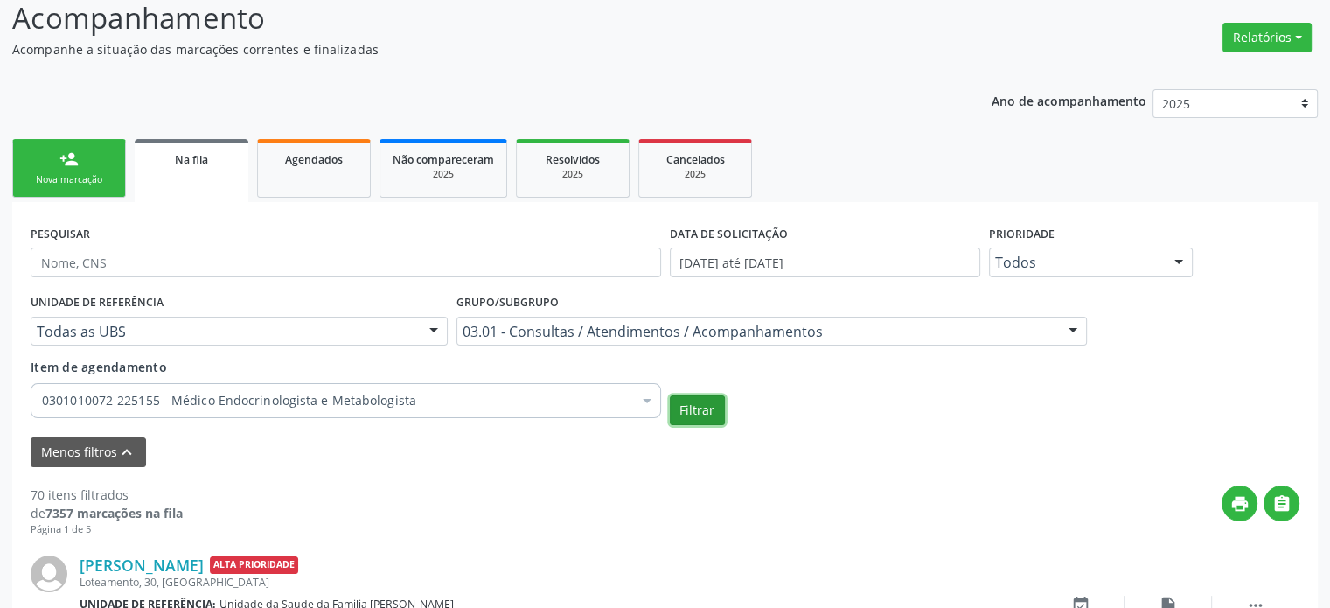
click at [709, 408] on button "Filtrar" at bounding box center [697, 410] width 55 height 30
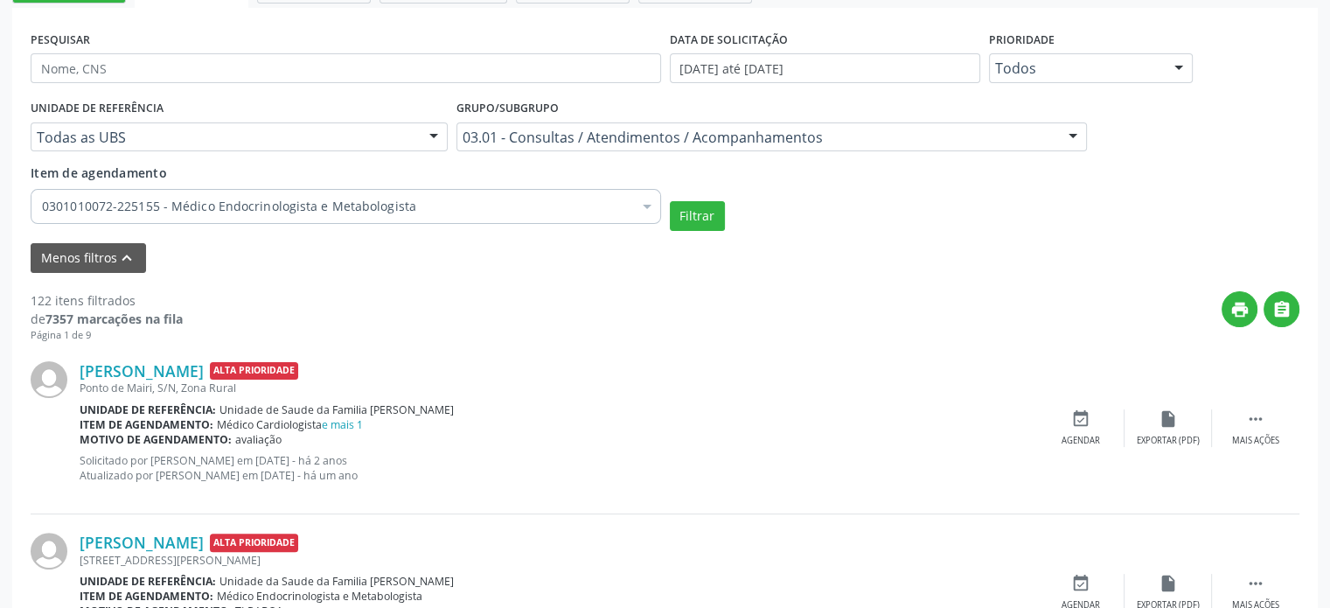
scroll to position [210, 0]
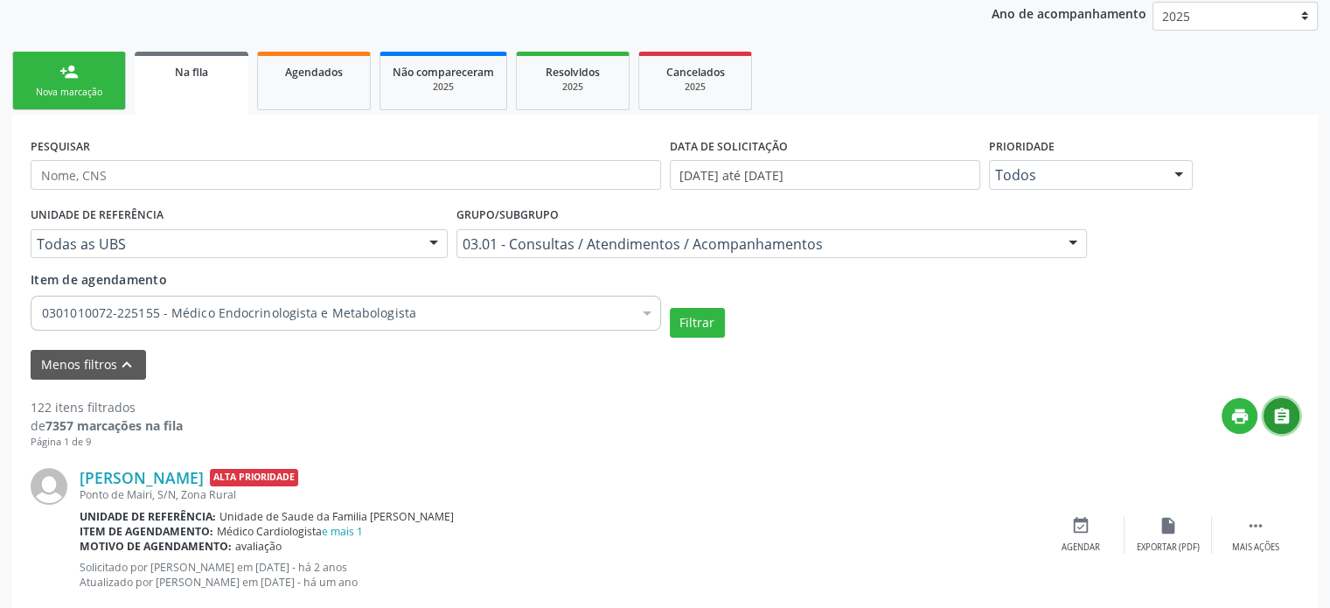
click at [1280, 414] on icon "" at bounding box center [1282, 416] width 19 height 19
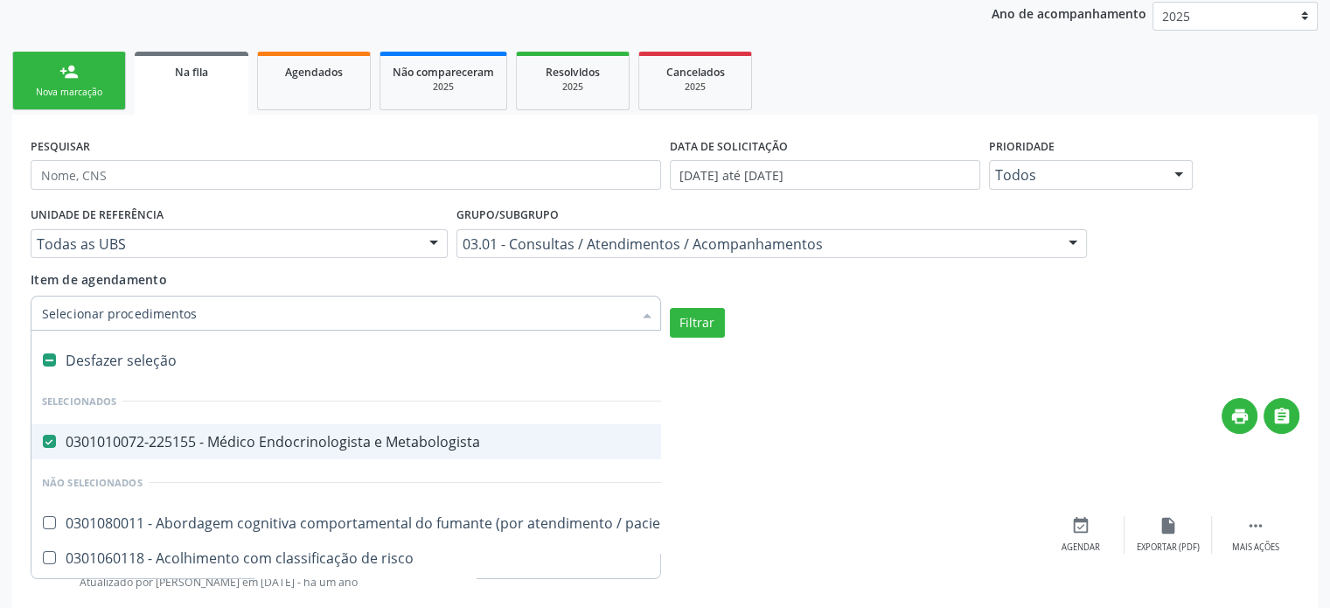
click at [183, 440] on div "0301010072-225155 - Médico Endocrinologista e Metabologista" at bounding box center [955, 442] width 1827 height 14
checkbox Metabologista "false"
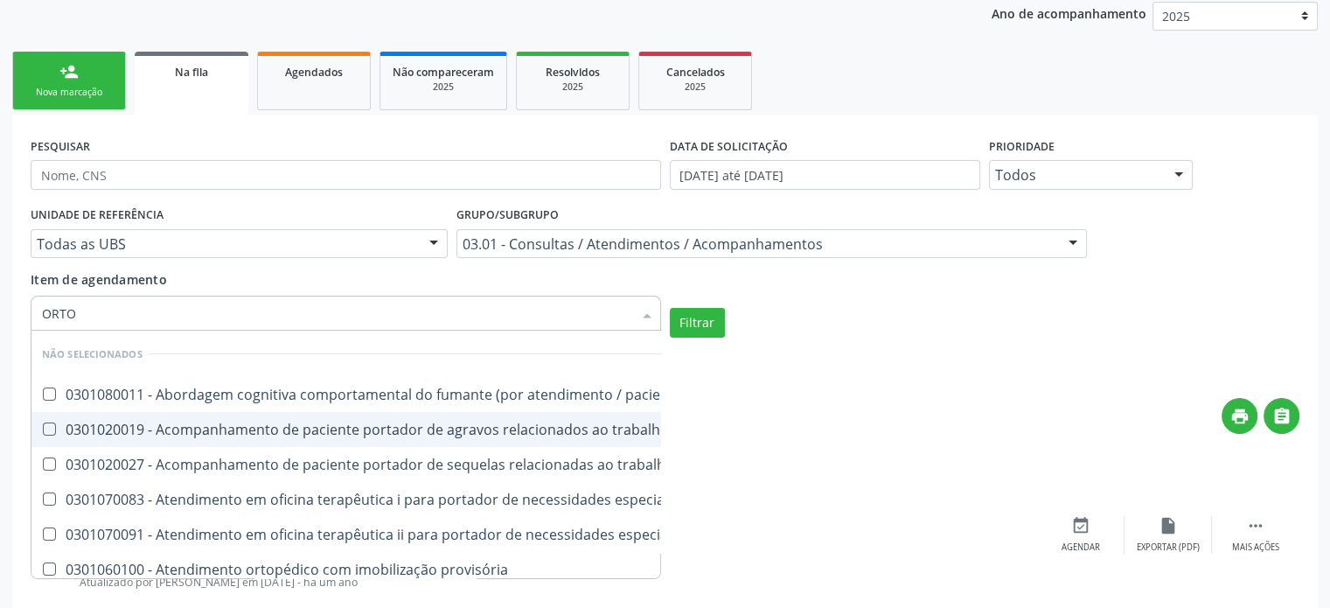
type input "ORTOP"
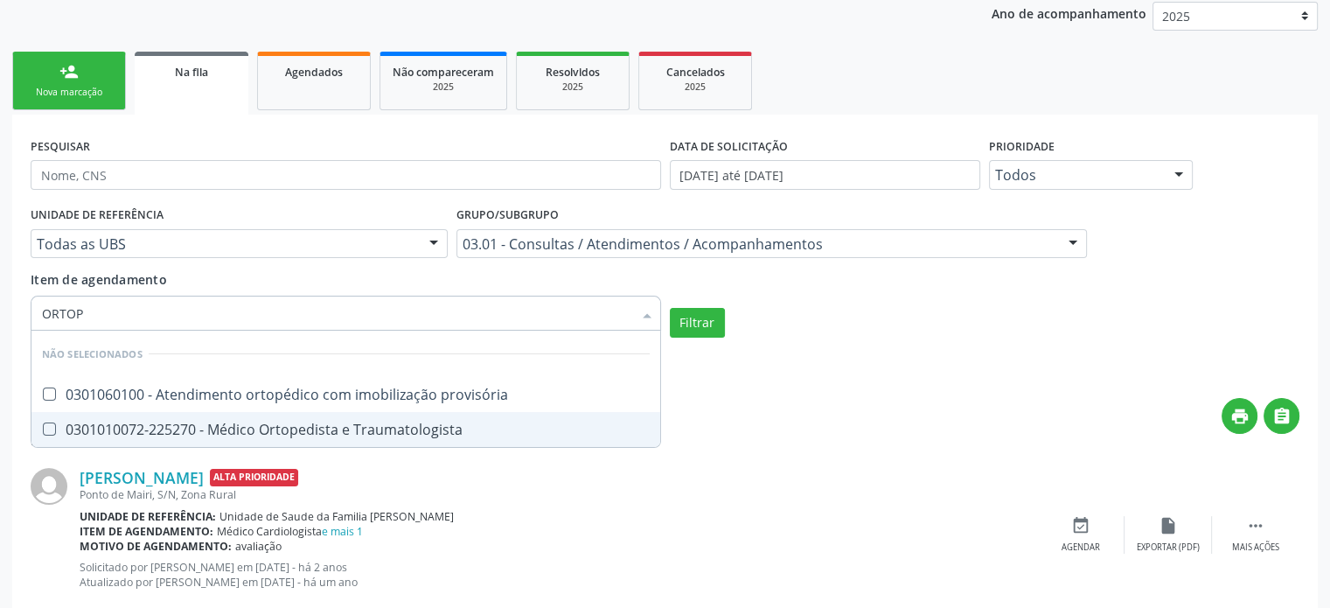
click at [213, 440] on span "0301010072-225270 - Médico Ortopedista e Traumatologista" at bounding box center [345, 429] width 629 height 35
checkbox Traumatologista "true"
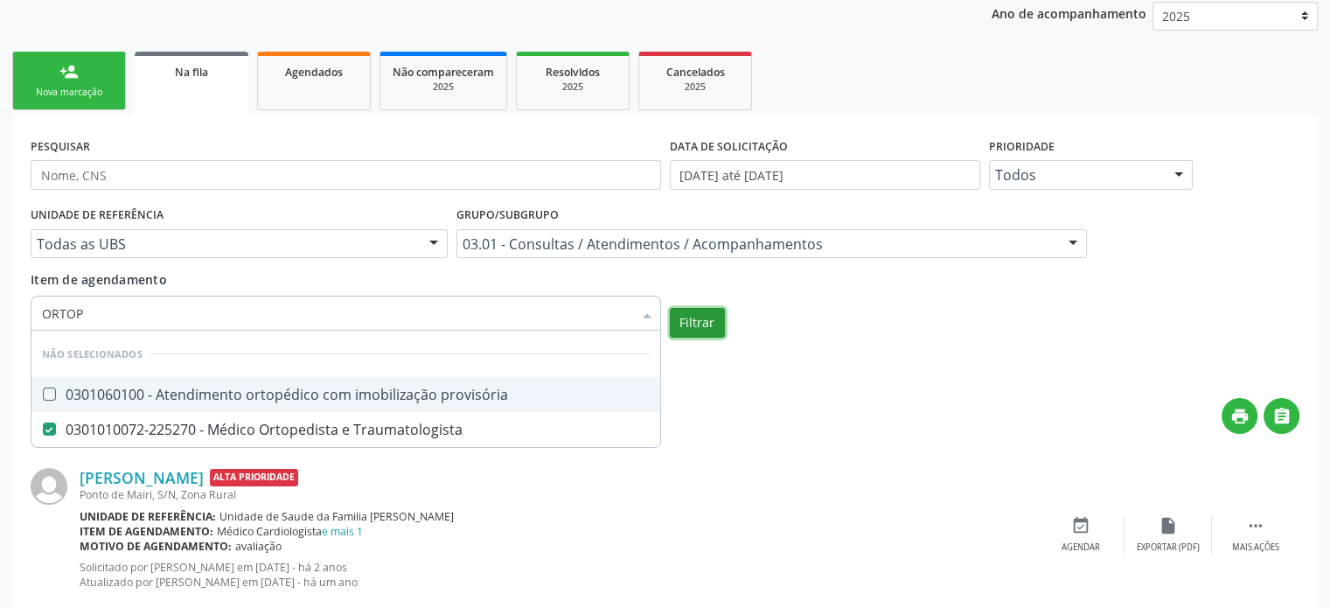
checkbox provisória "true"
click at [715, 321] on button "Filtrar" at bounding box center [697, 323] width 55 height 30
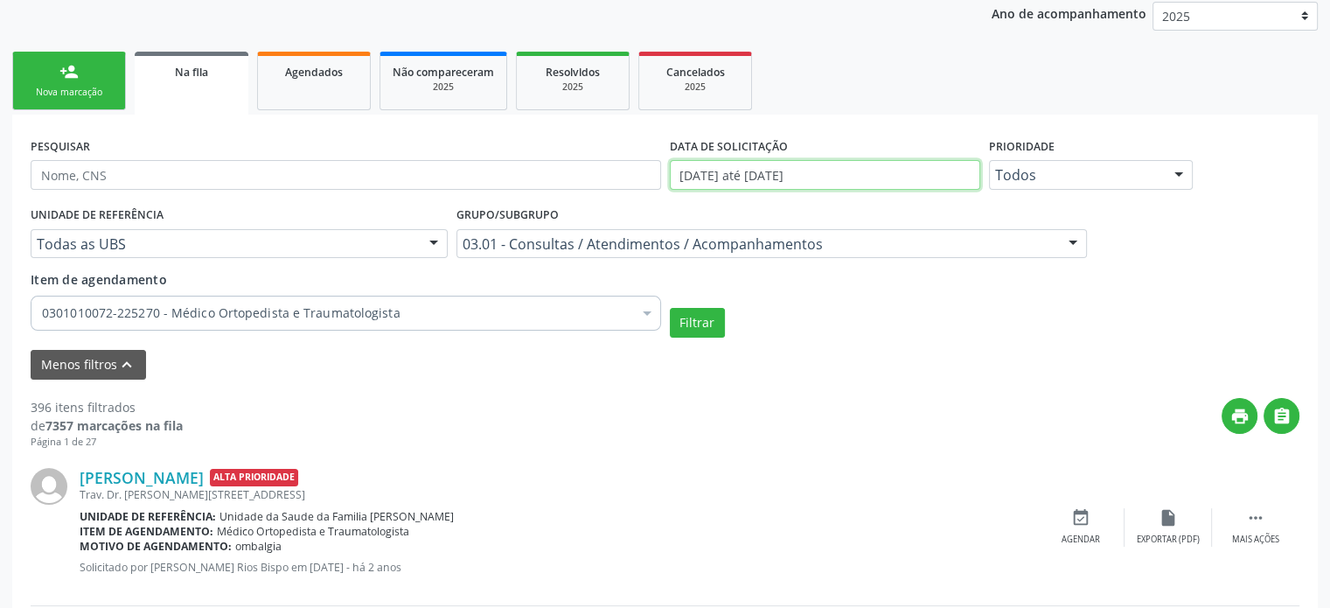
click at [815, 176] on input "[DATE] até [DATE]" at bounding box center [825, 175] width 310 height 30
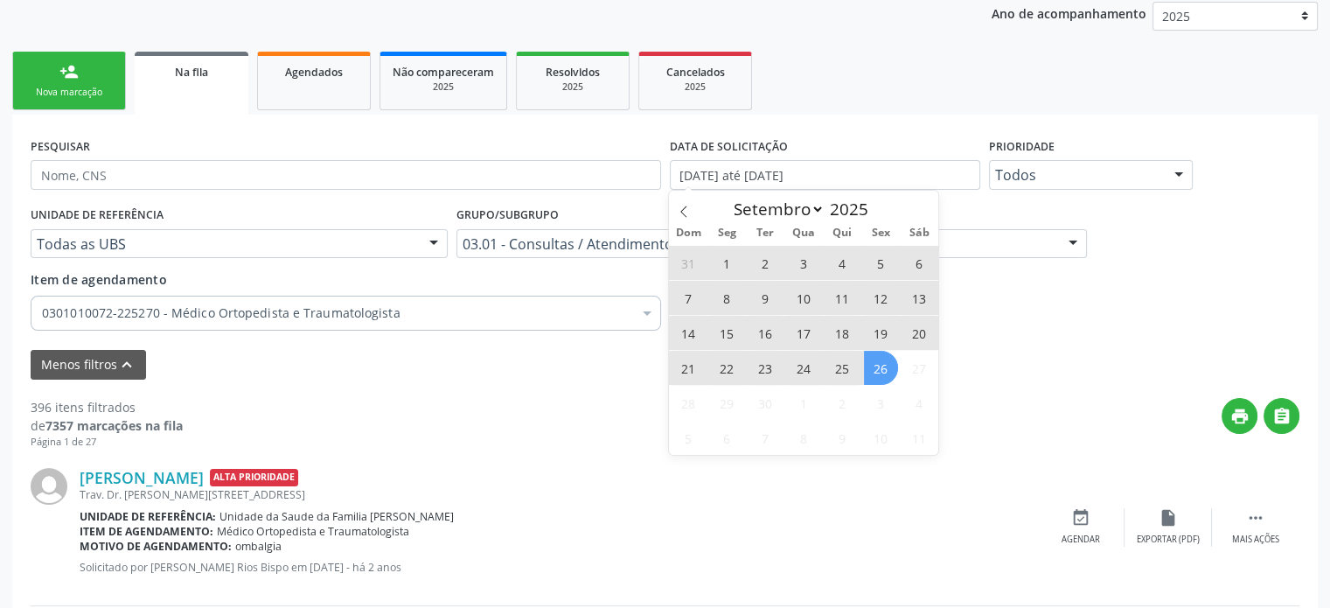
click at [881, 371] on span "26" at bounding box center [881, 368] width 34 height 34
type input "[DATE]"
click at [673, 209] on span at bounding box center [684, 206] width 30 height 30
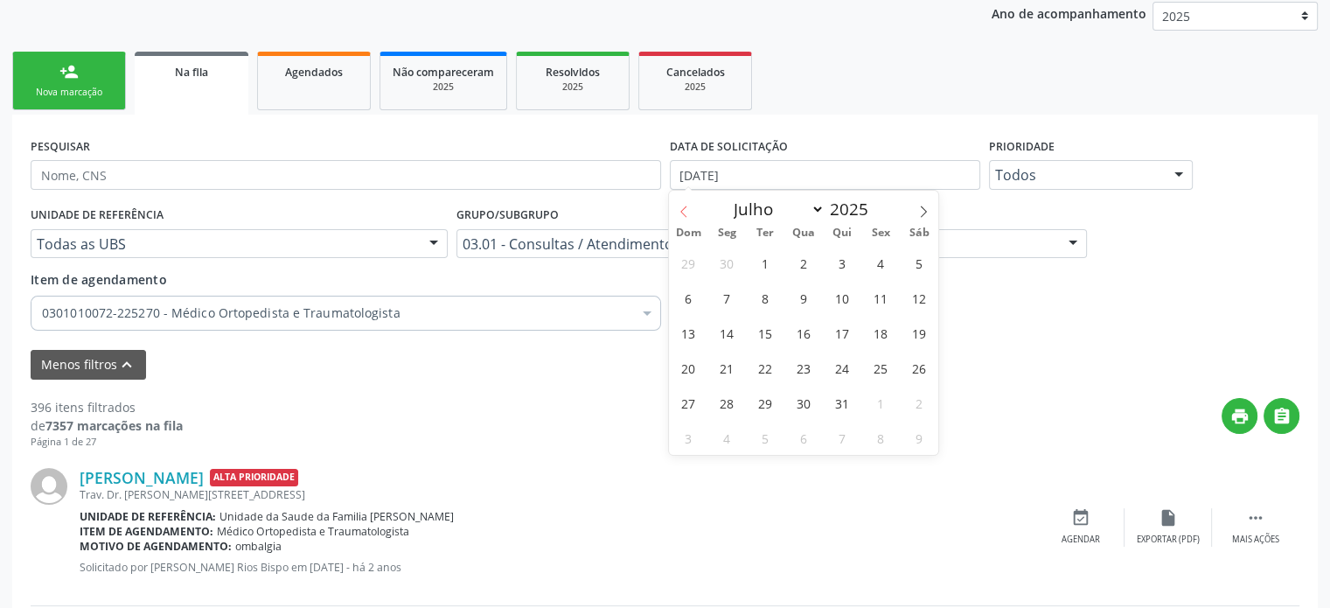
click at [673, 209] on span at bounding box center [684, 206] width 30 height 30
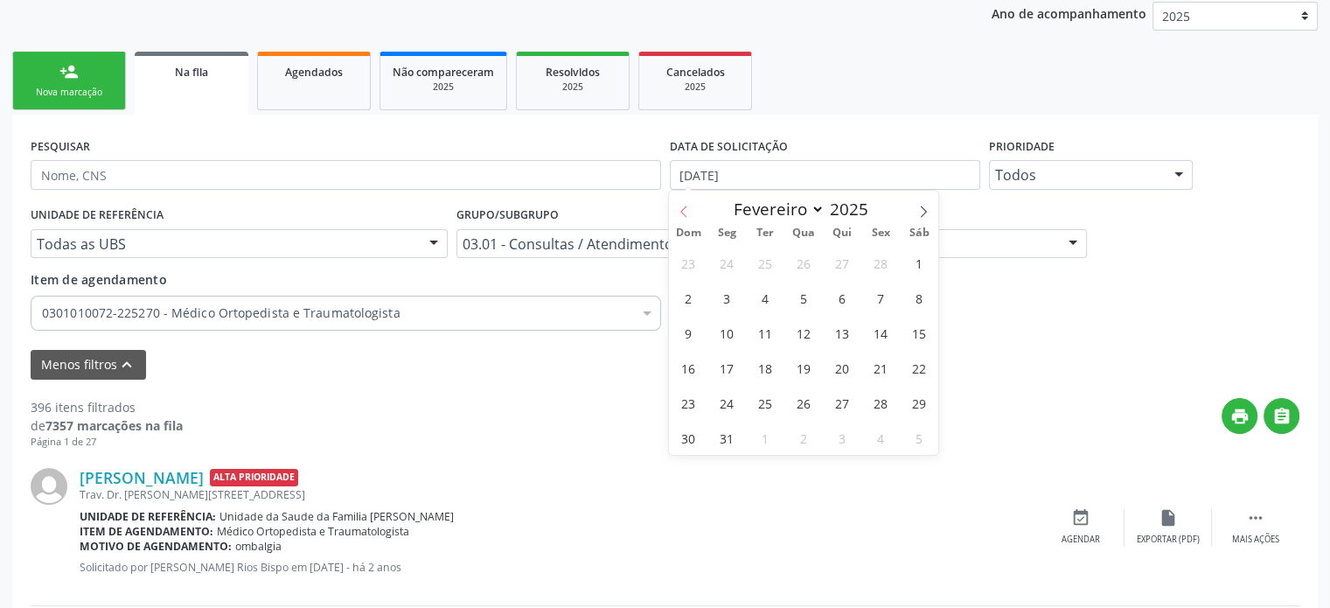
click at [673, 209] on span at bounding box center [684, 206] width 30 height 30
select select "0"
click at [673, 209] on span at bounding box center [684, 206] width 30 height 30
type input "2024"
click at [673, 209] on span at bounding box center [684, 206] width 30 height 30
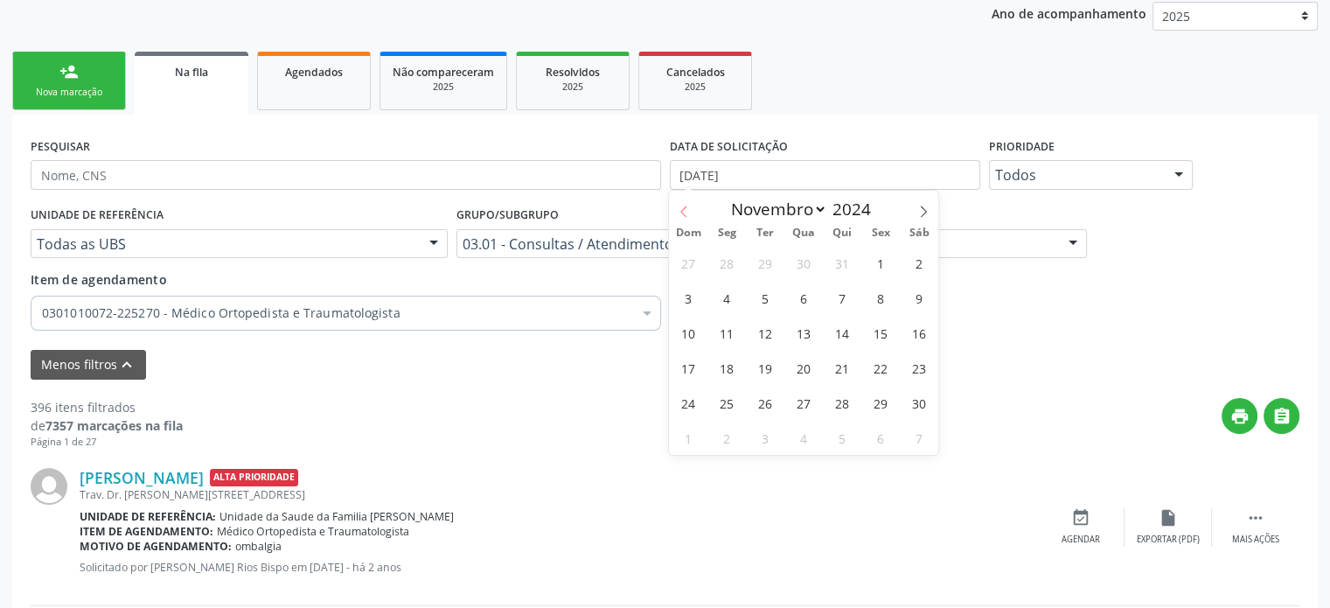
click at [673, 209] on span at bounding box center [684, 206] width 30 height 30
select select "8"
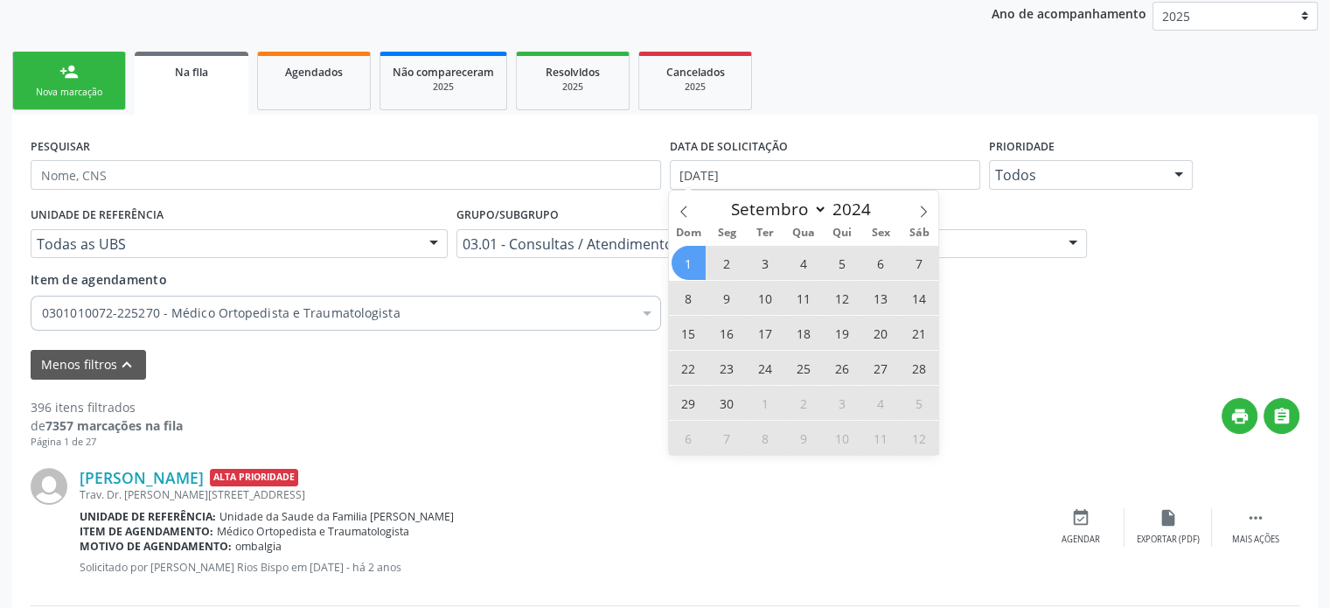
click at [680, 255] on span "1" at bounding box center [689, 263] width 34 height 34
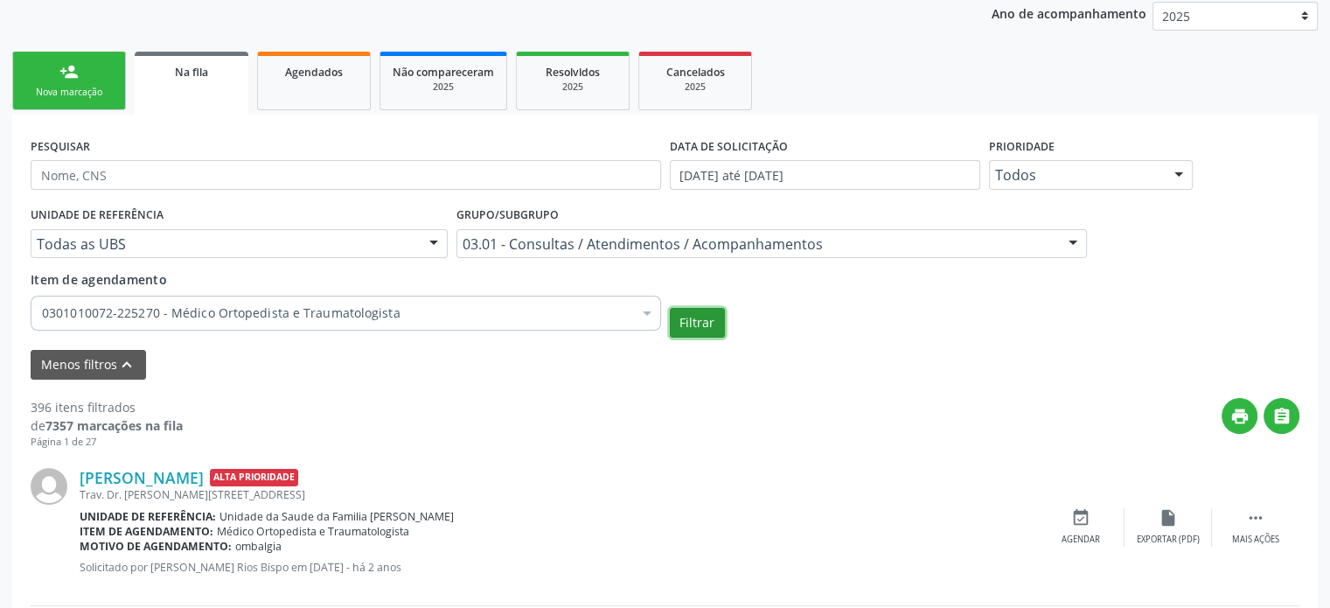
click at [699, 324] on button "Filtrar" at bounding box center [697, 323] width 55 height 30
click at [1284, 415] on icon "" at bounding box center [1282, 416] width 19 height 19
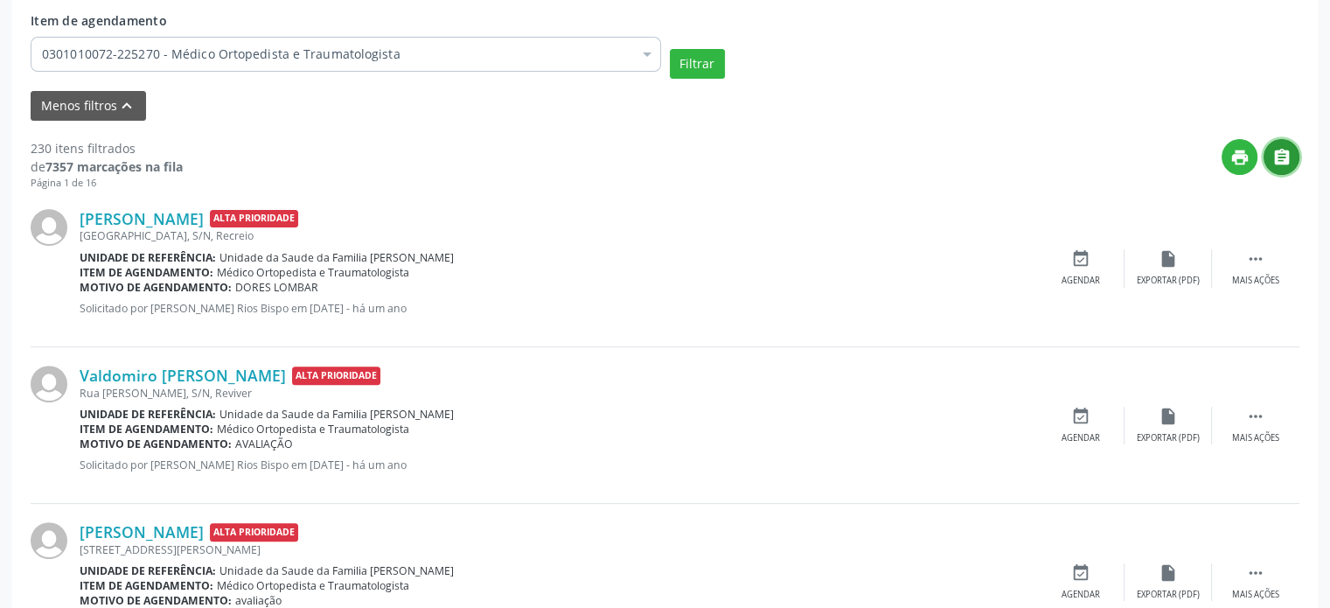
scroll to position [472, 0]
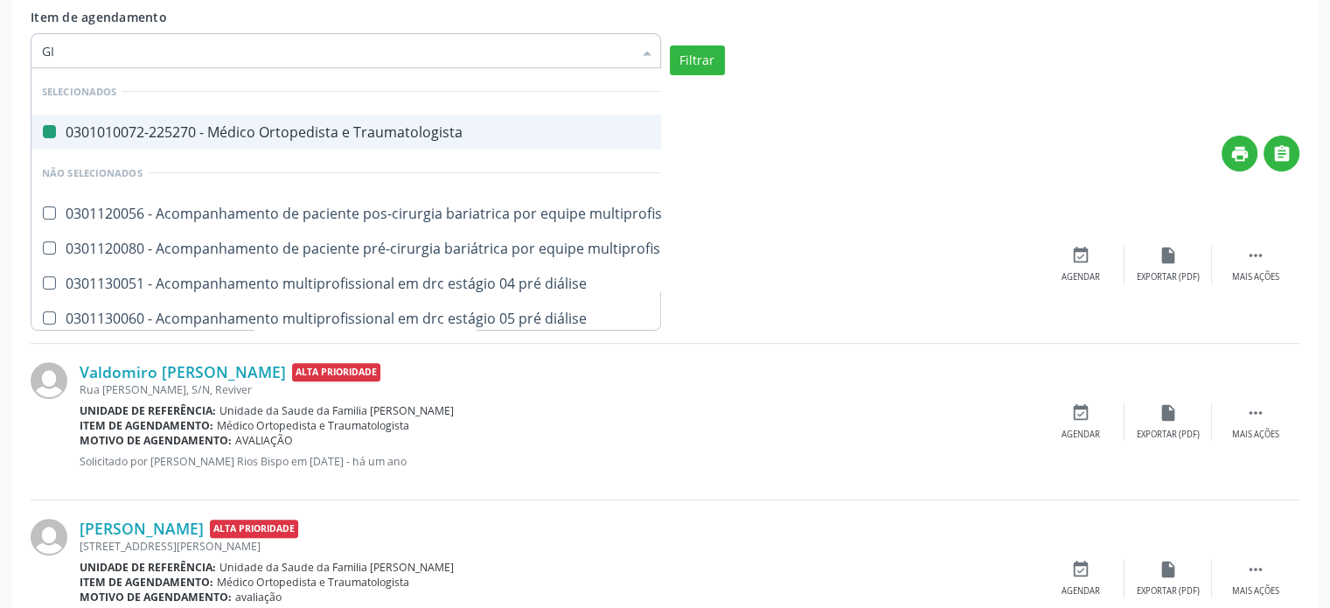
type input "GIN"
checkbox Traumatologista "false"
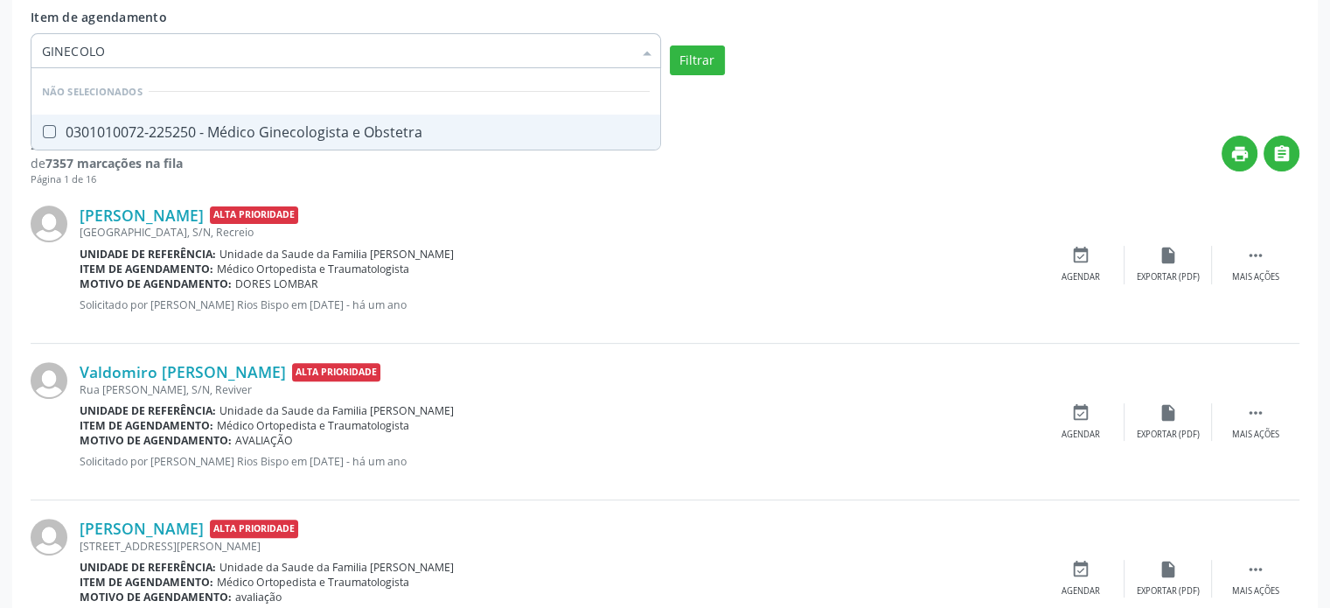
type input "GINECOLOG"
click at [324, 138] on div "0301010072-225250 - Médico Ginecologista e Obstetra" at bounding box center [346, 132] width 608 height 14
checkbox Obstetra "true"
type input "GINECOLOG"
click at [714, 60] on button "Filtrar" at bounding box center [697, 60] width 55 height 30
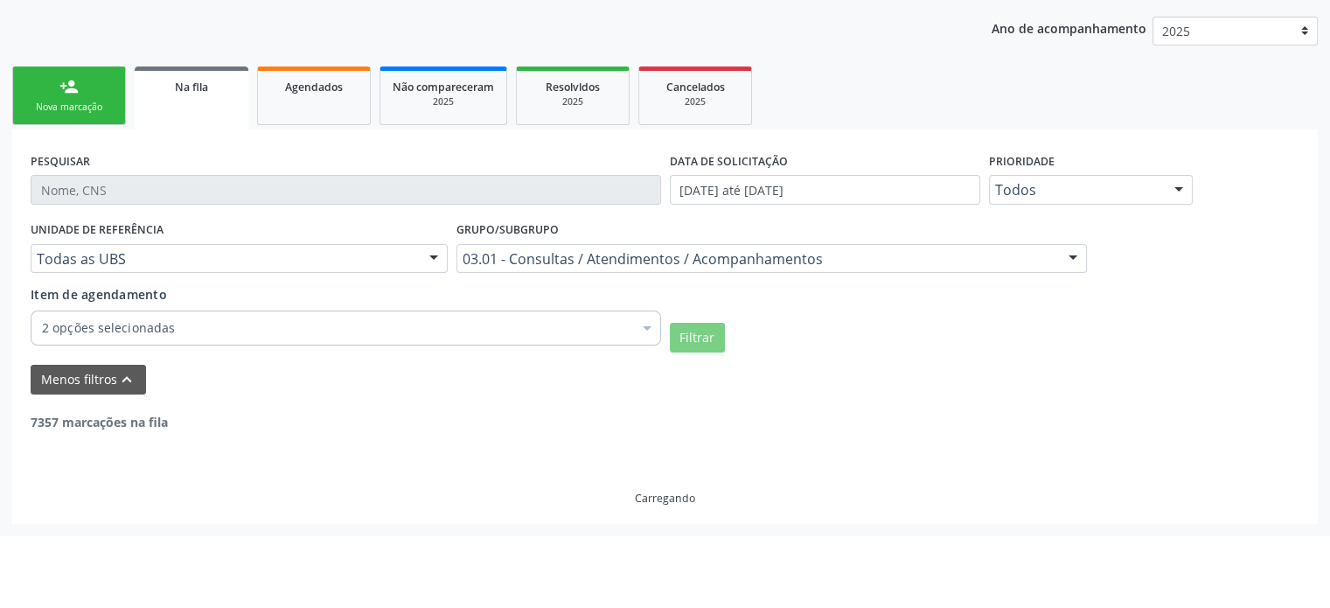
scroll to position [122, 0]
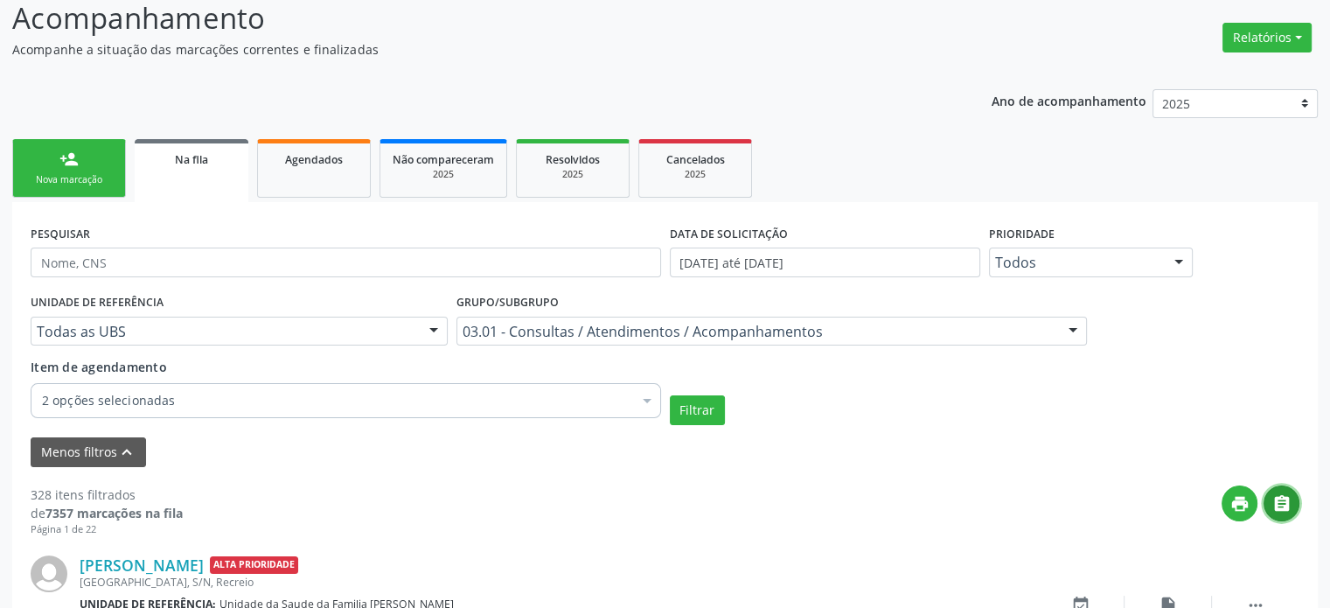
click at [1287, 504] on icon "" at bounding box center [1282, 503] width 19 height 19
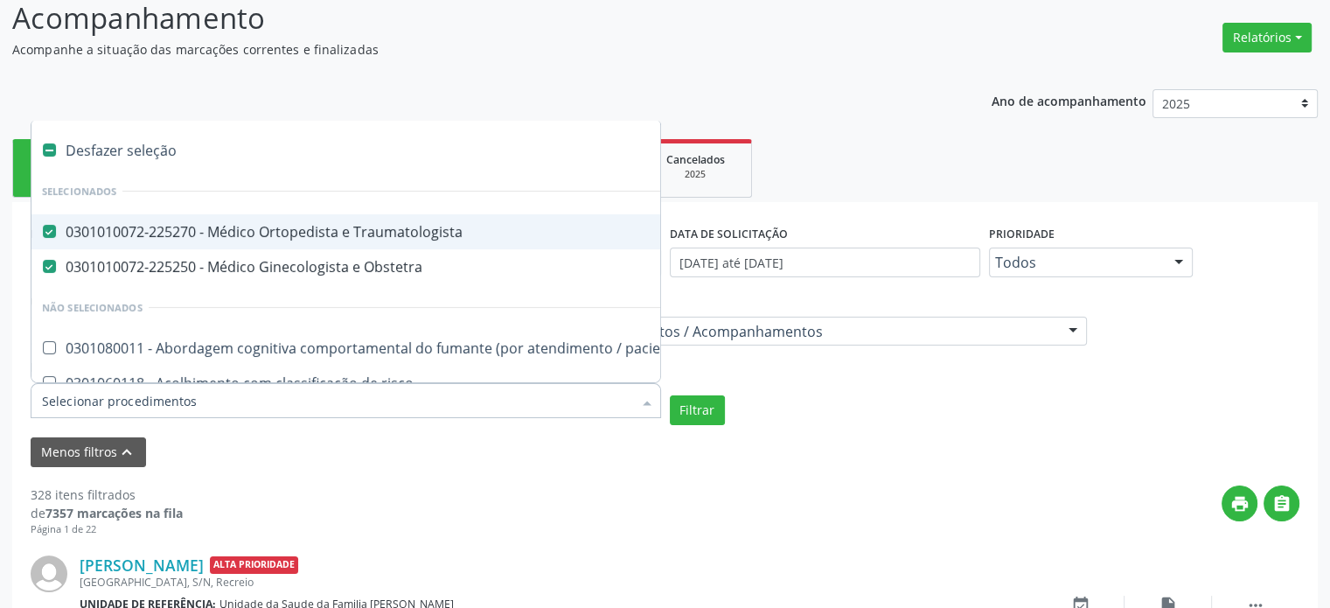
click at [159, 234] on div "0301010072-225270 - Médico Ortopedista e Traumatologista" at bounding box center [955, 232] width 1827 height 14
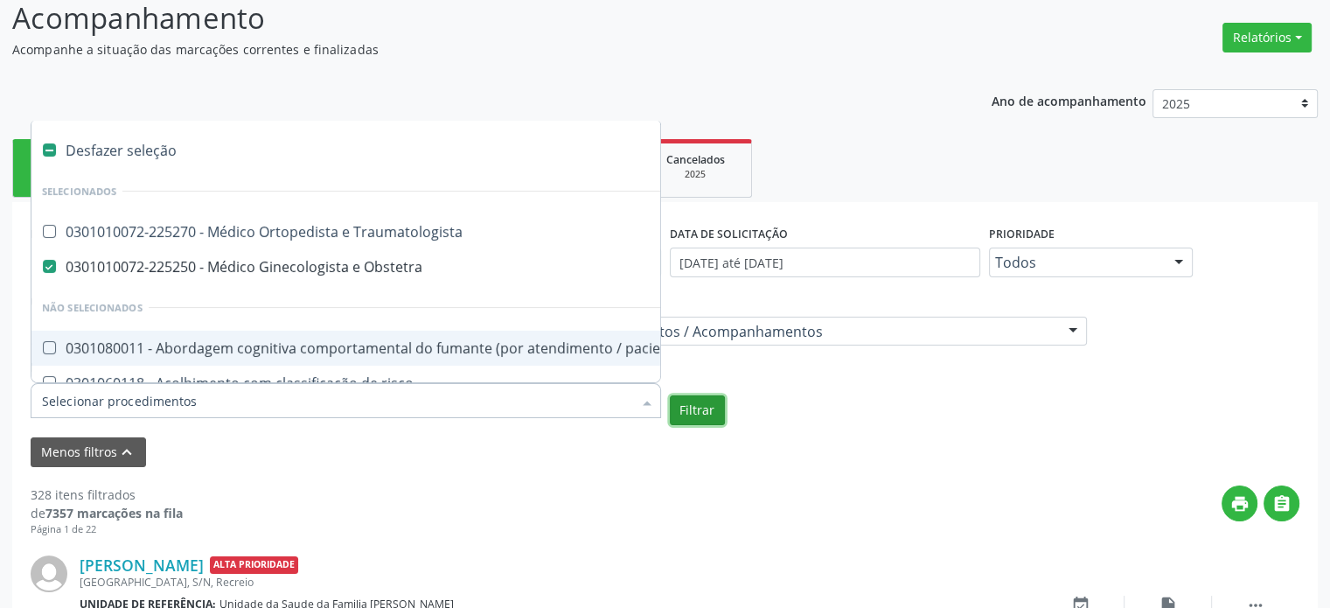
checkbox Traumatologista "true"
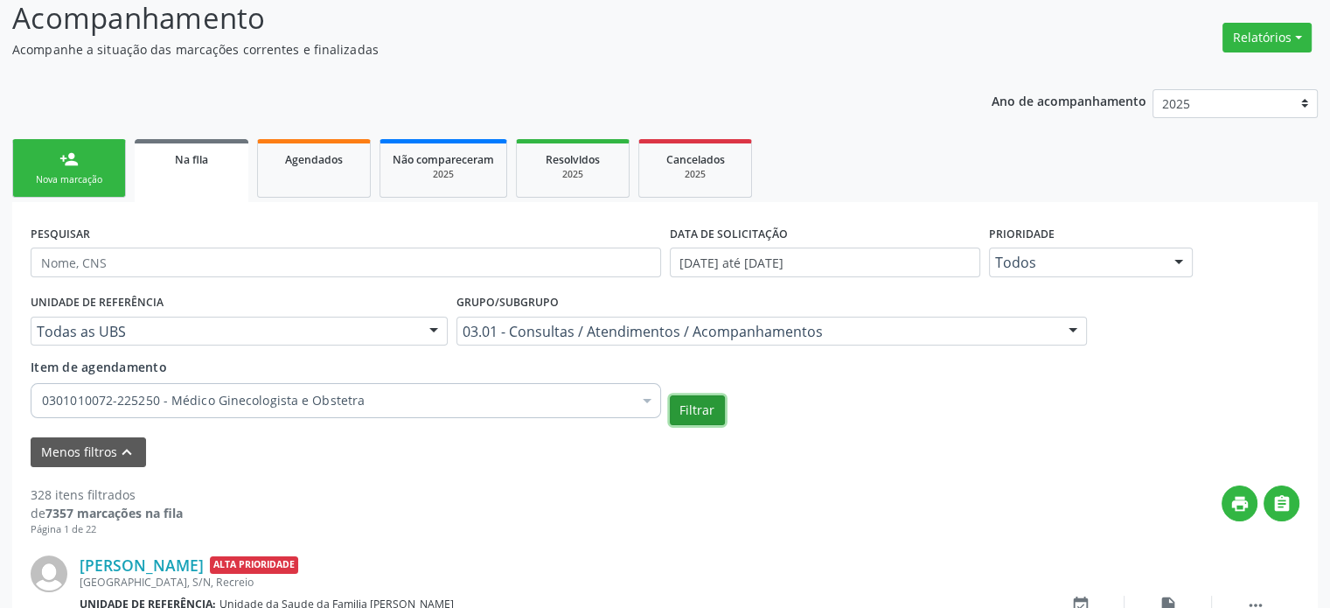
click at [687, 415] on button "Filtrar" at bounding box center [697, 410] width 55 height 30
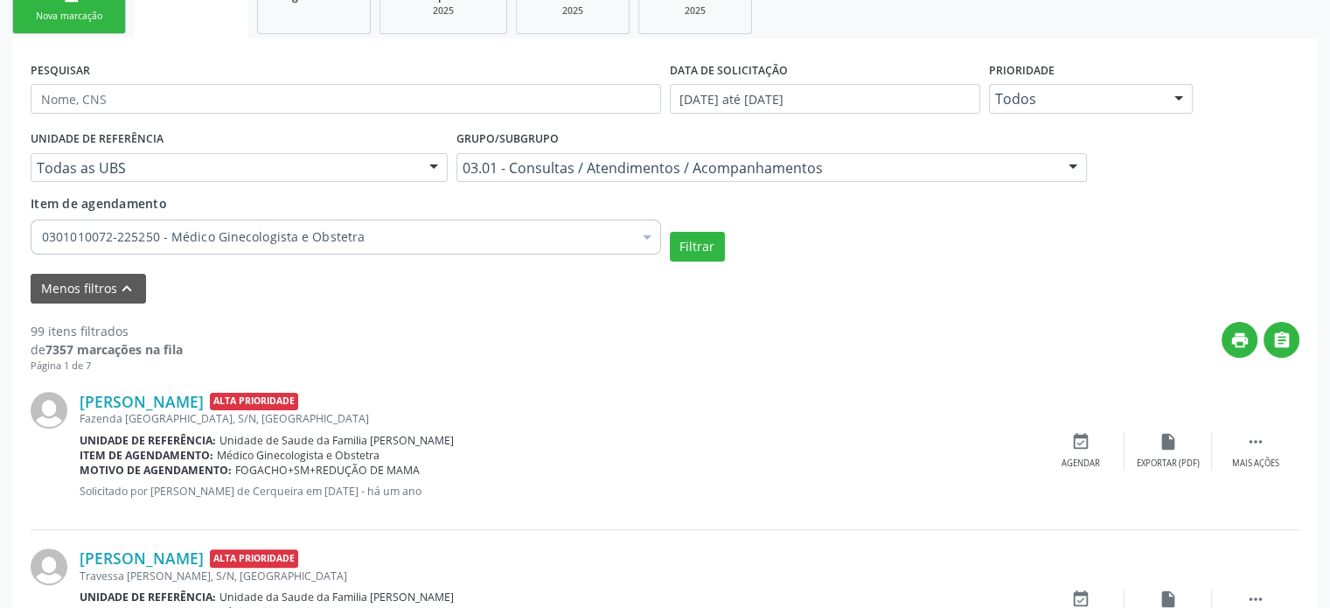
scroll to position [297, 0]
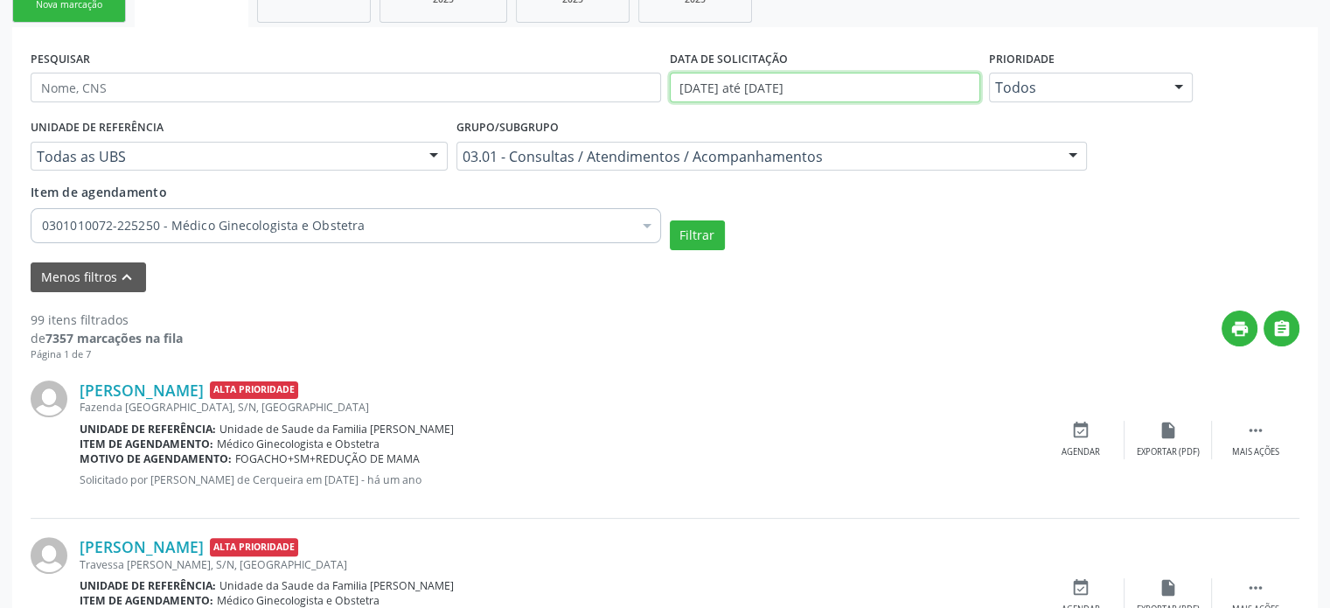
click at [754, 85] on input "[DATE] até [DATE]" at bounding box center [825, 88] width 310 height 30
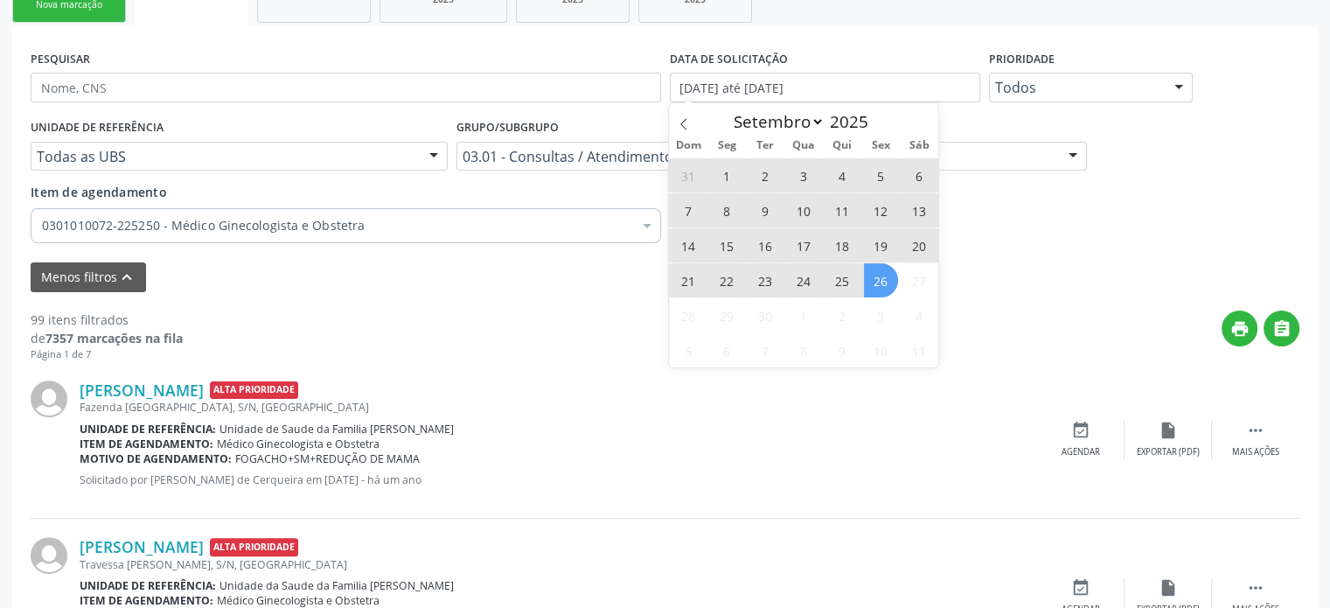
click at [886, 284] on span "26" at bounding box center [881, 280] width 34 height 34
type input "[DATE]"
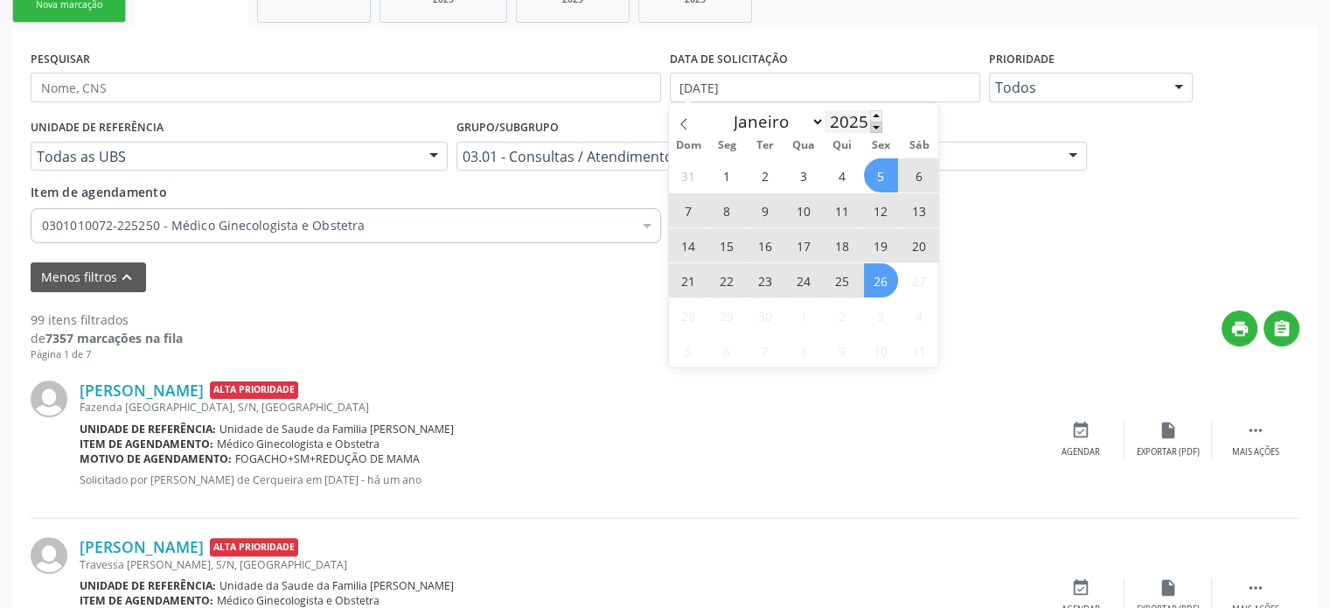
click at [872, 125] on span at bounding box center [876, 127] width 12 height 11
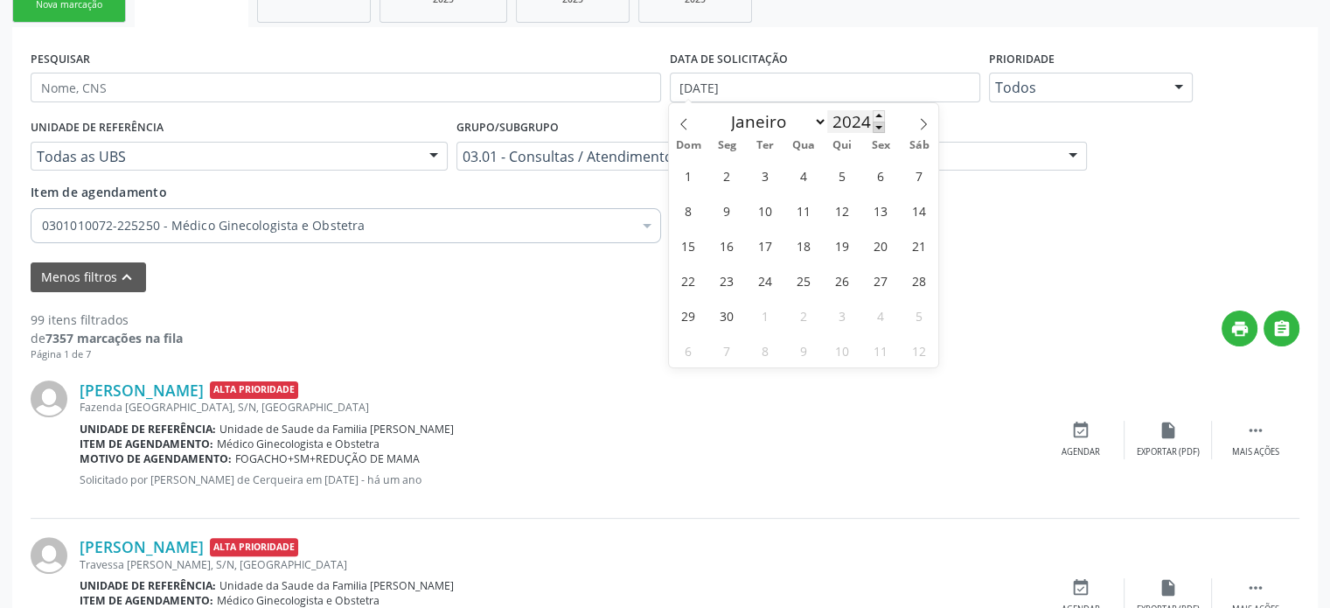
click at [873, 125] on span at bounding box center [879, 127] width 12 height 11
type input "2023"
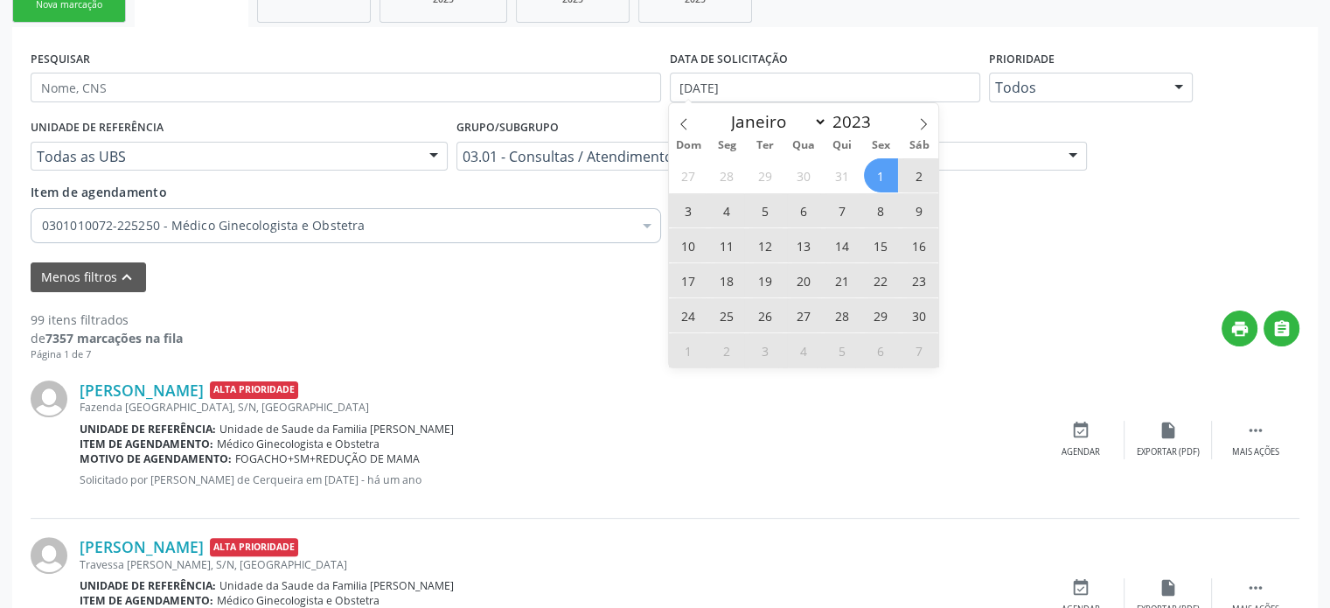
click at [882, 174] on span "1" at bounding box center [881, 175] width 34 height 34
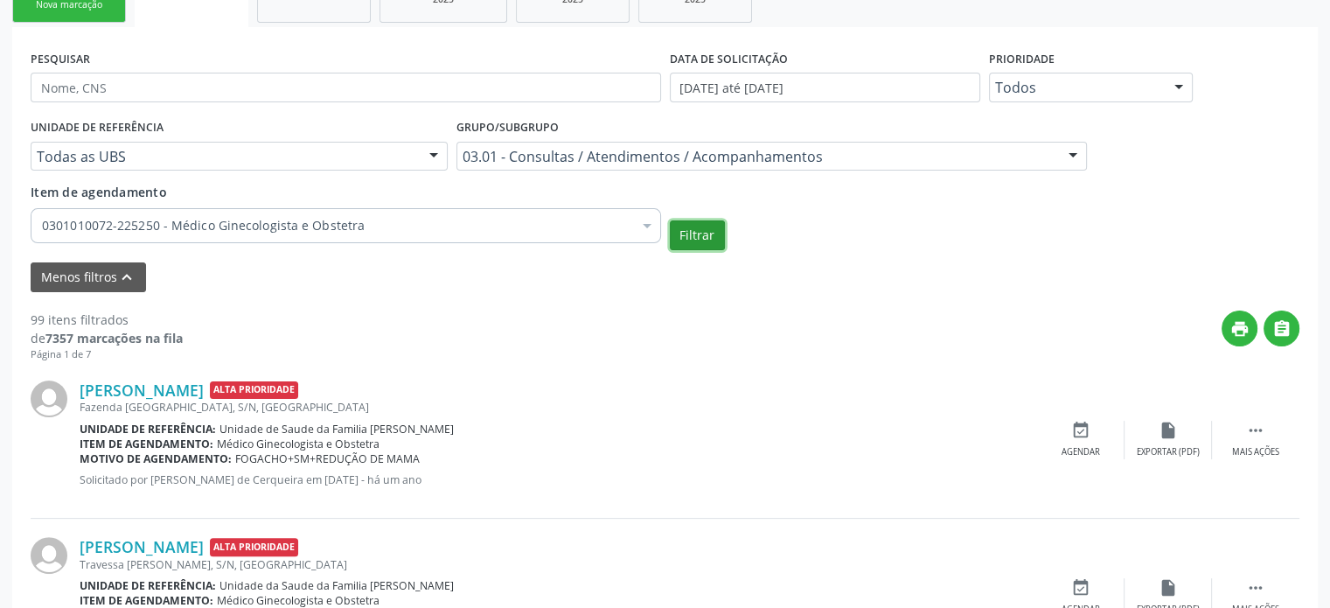
click at [687, 239] on button "Filtrar" at bounding box center [697, 235] width 55 height 30
click at [1291, 326] on icon "" at bounding box center [1282, 328] width 19 height 19
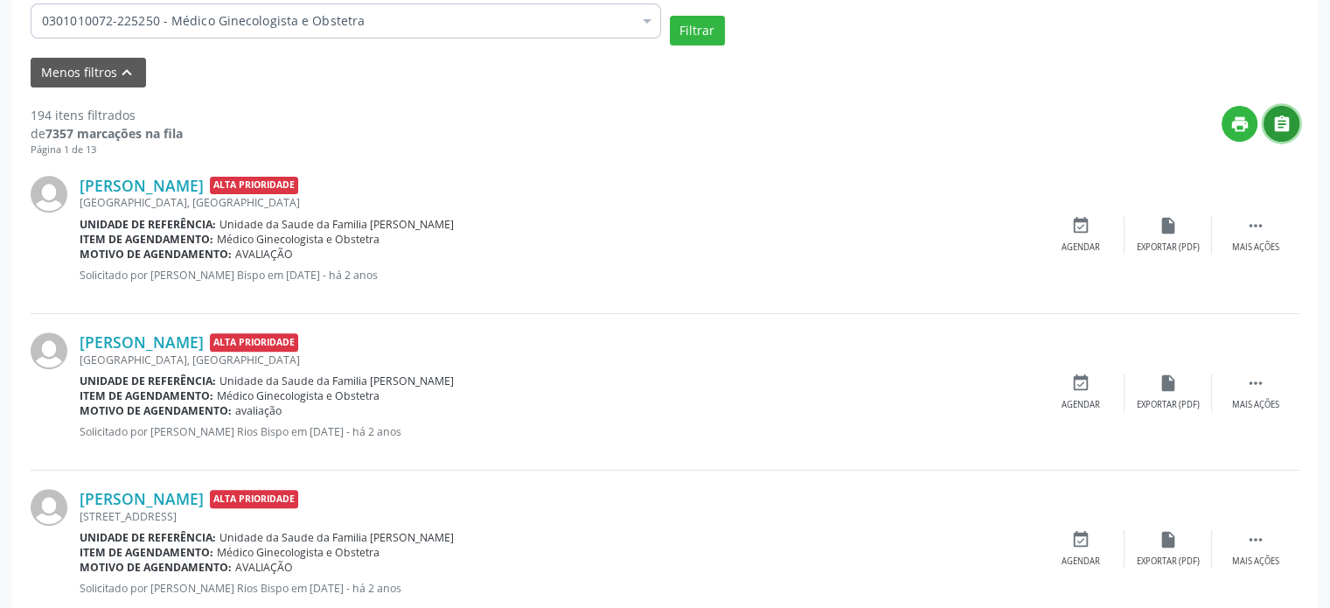
scroll to position [385, 0]
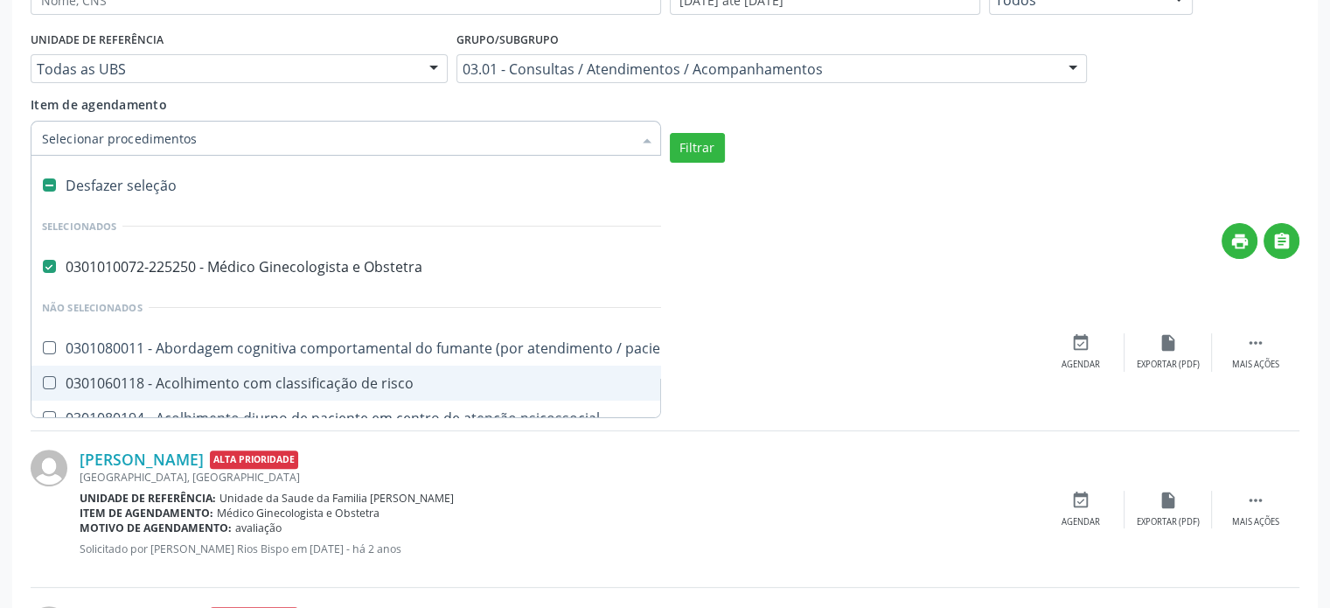
click at [168, 181] on div "Desfazer seleção" at bounding box center [955, 185] width 1848 height 35
checkbox Obstetra "false"
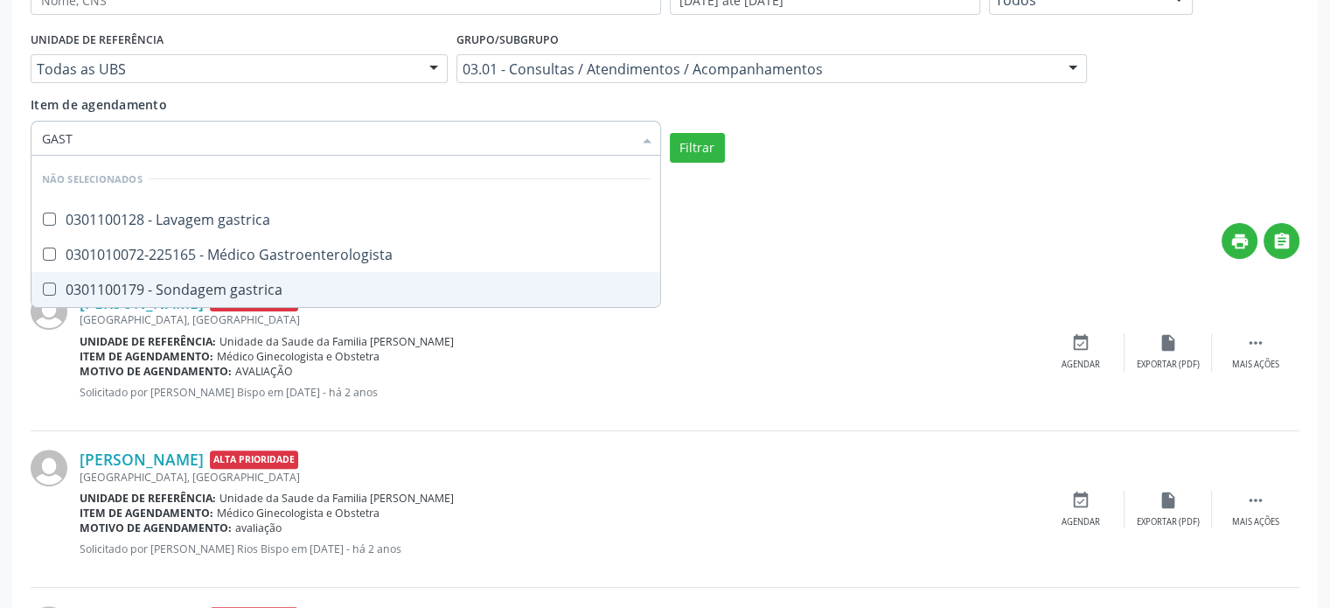
type input "GASTR"
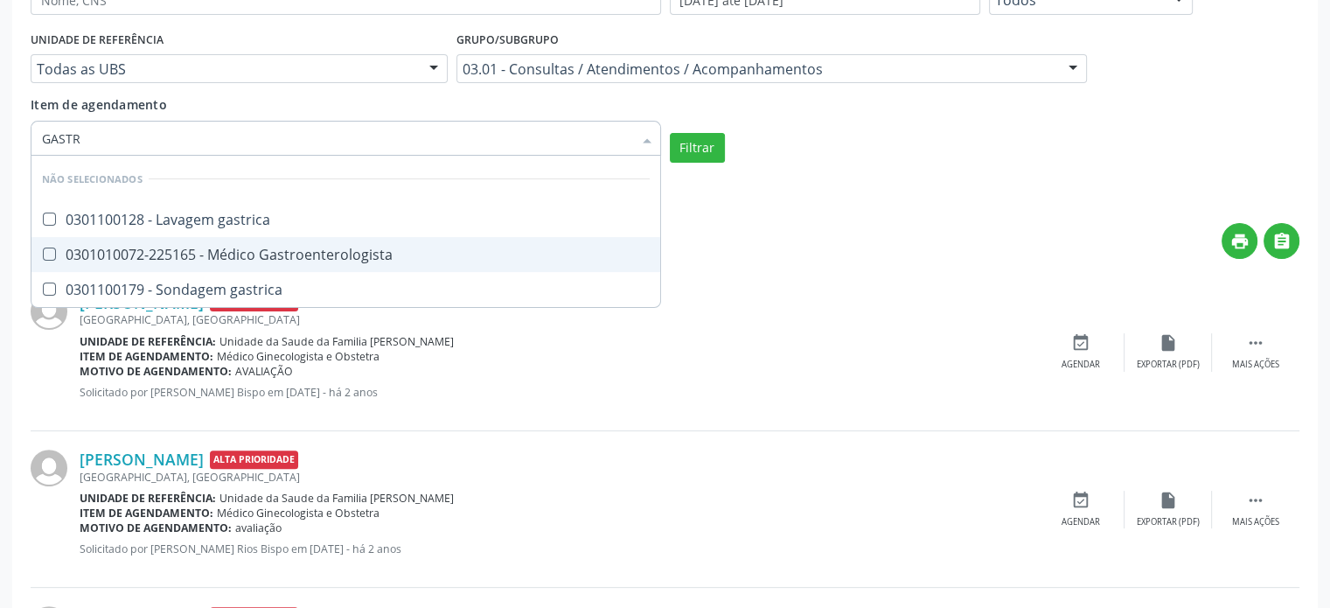
click at [248, 255] on div "0301010072-225165 - Médico Gastroenterologista" at bounding box center [346, 255] width 608 height 14
checkbox Gastroenterologista "true"
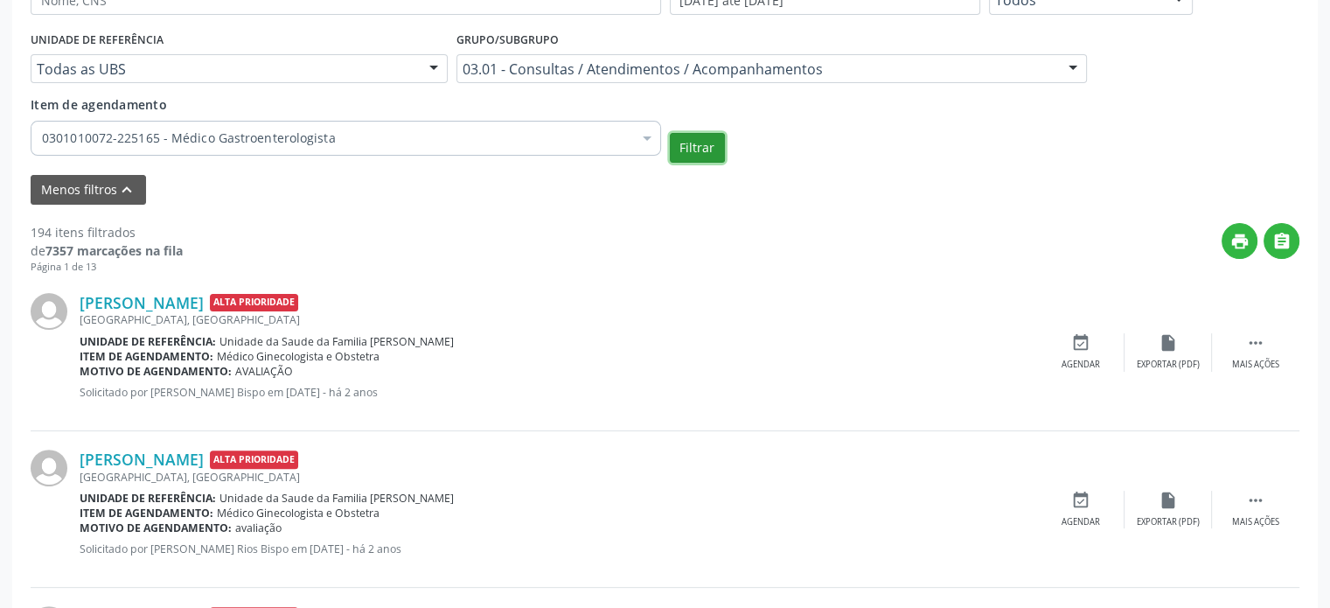
click at [716, 145] on button "Filtrar" at bounding box center [697, 148] width 55 height 30
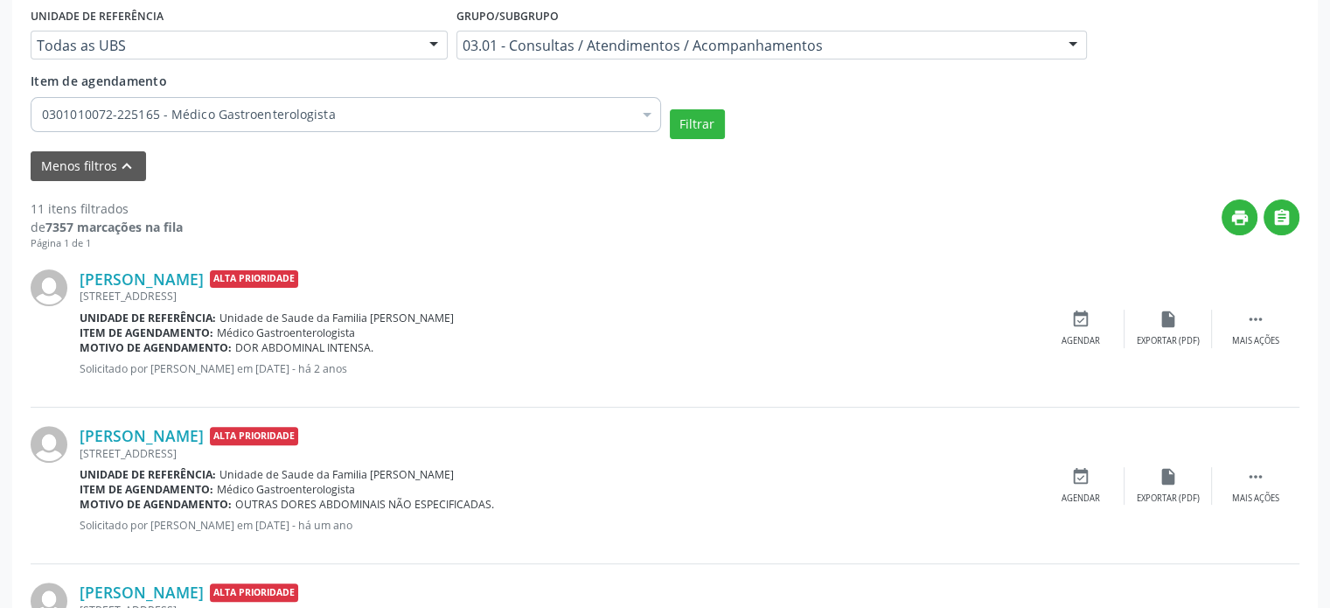
scroll to position [227, 0]
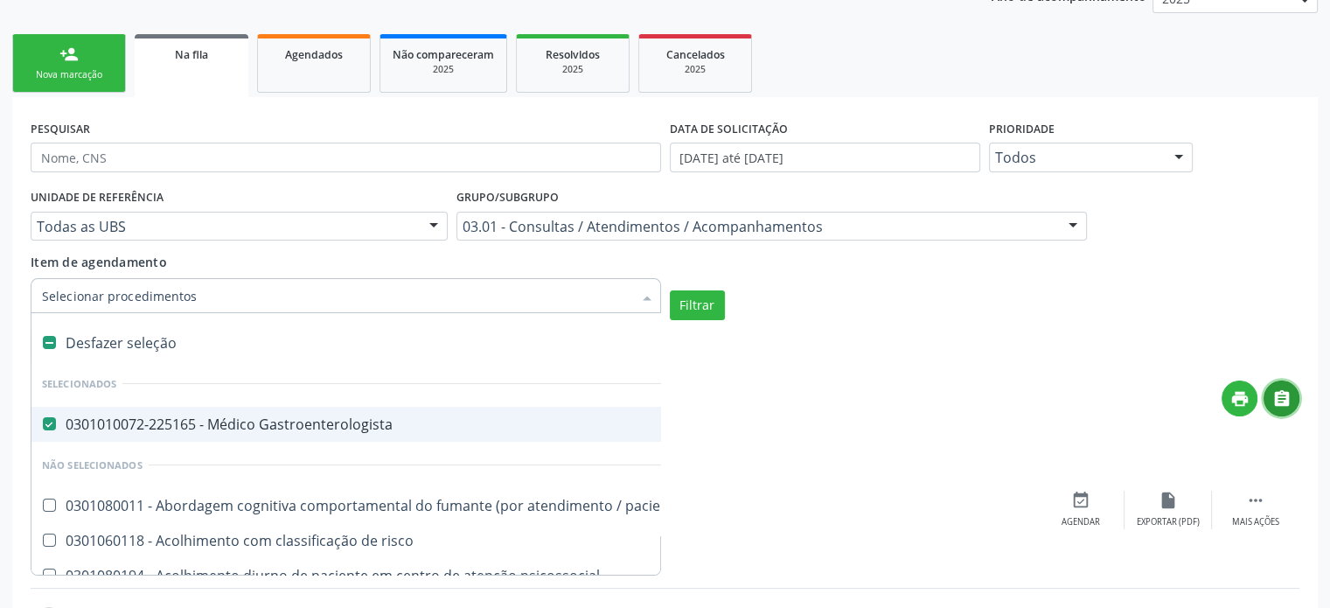
click at [1287, 400] on icon "" at bounding box center [1282, 398] width 19 height 19
click at [219, 338] on div "Desfazer seleção" at bounding box center [955, 342] width 1848 height 35
checkbox Gastroenterologista "false"
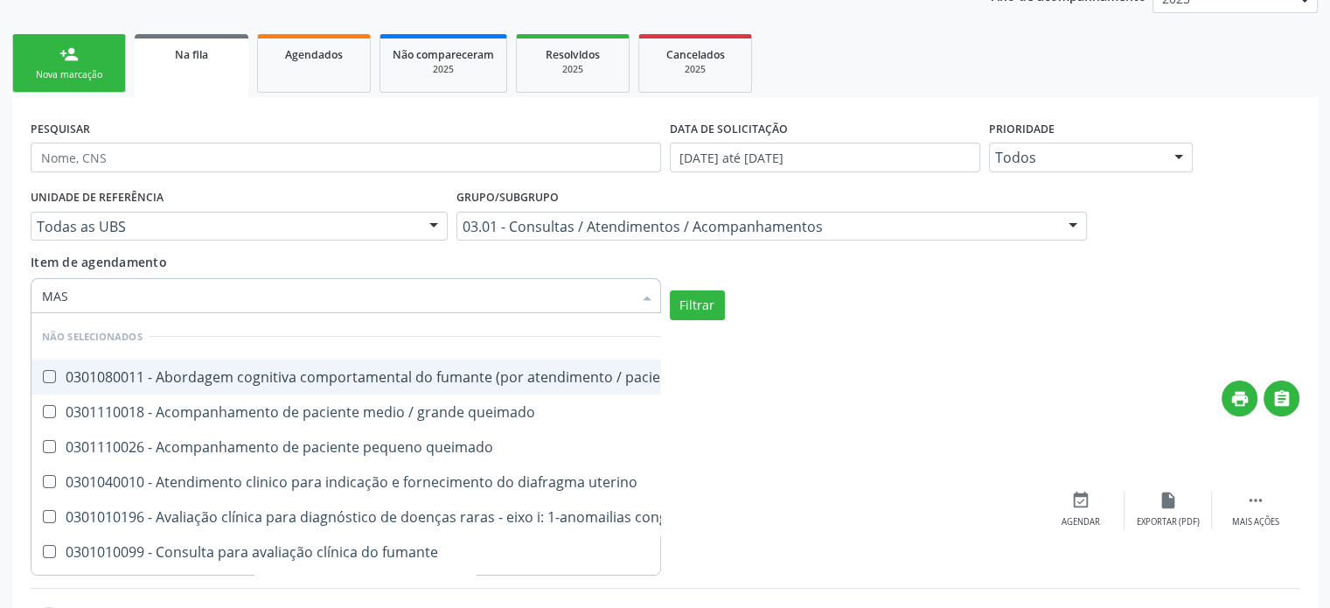
type input "MAST"
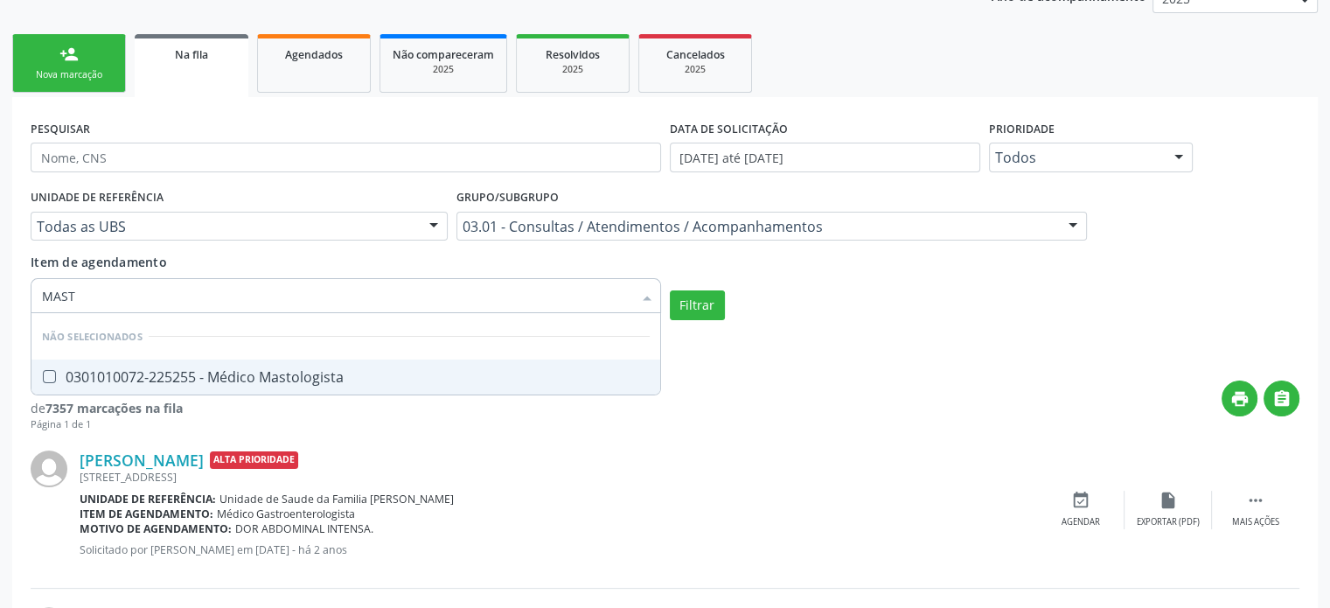
click at [129, 370] on div "0301010072-225255 - Médico Mastologista" at bounding box center [346, 377] width 608 height 14
click at [696, 302] on button "Filtrar" at bounding box center [697, 305] width 55 height 30
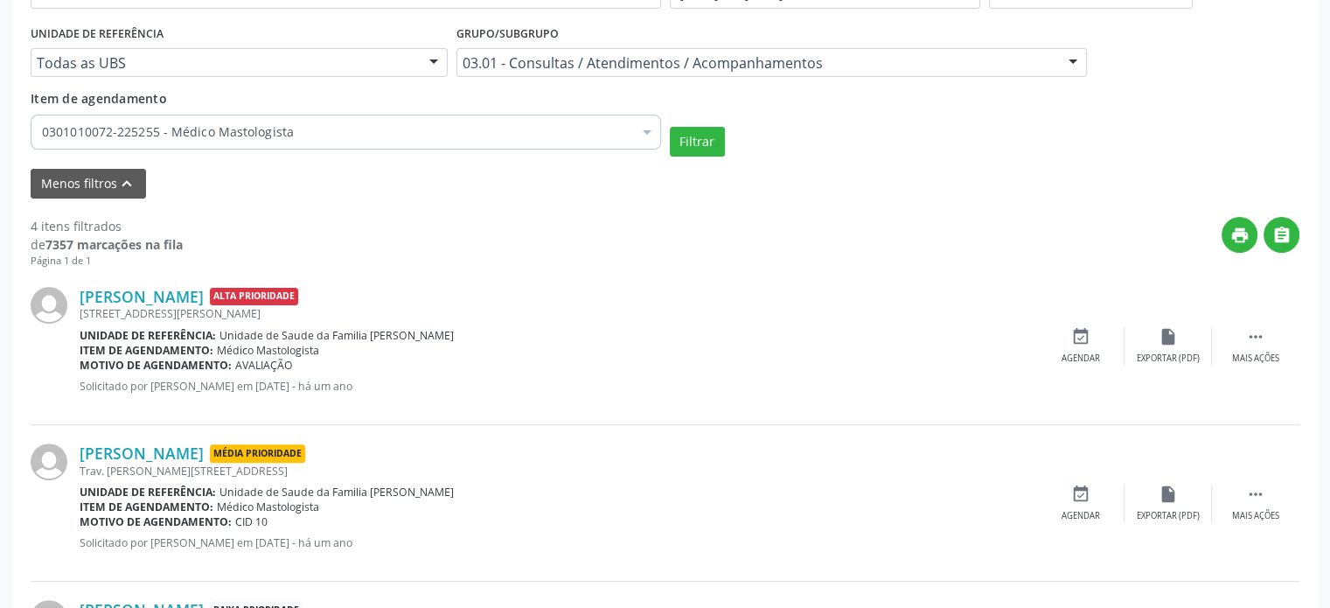
scroll to position [283, 0]
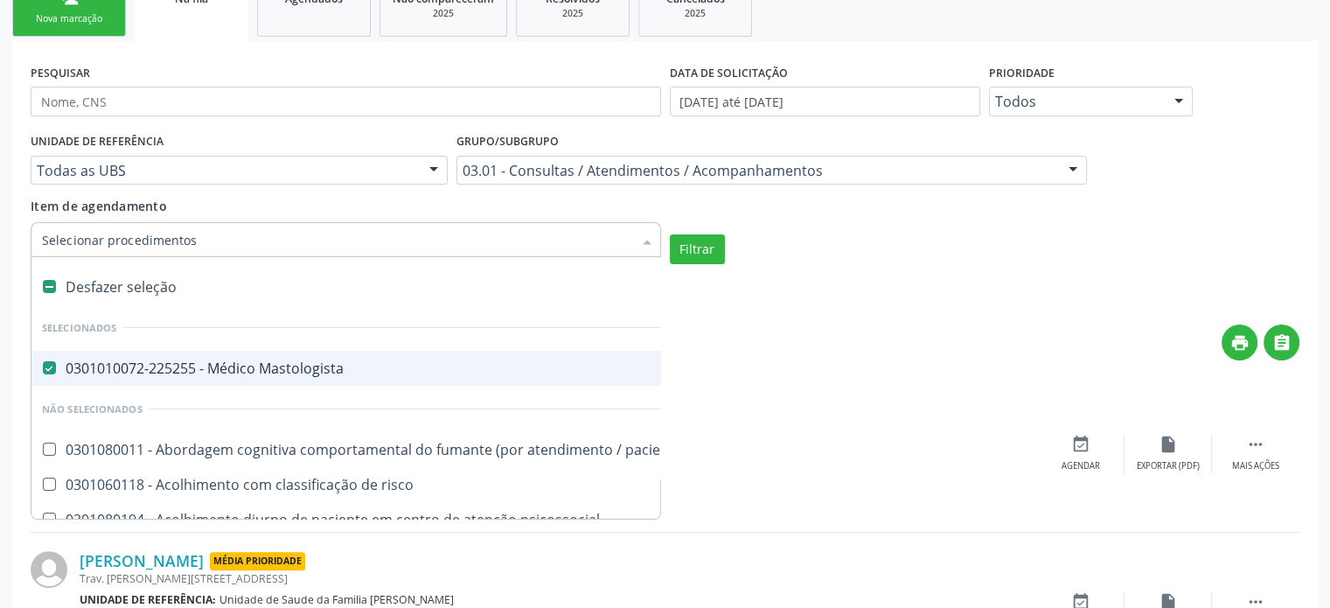
click at [150, 289] on div "Desfazer seleção" at bounding box center [955, 286] width 1848 height 35
checkbox Mastologista "false"
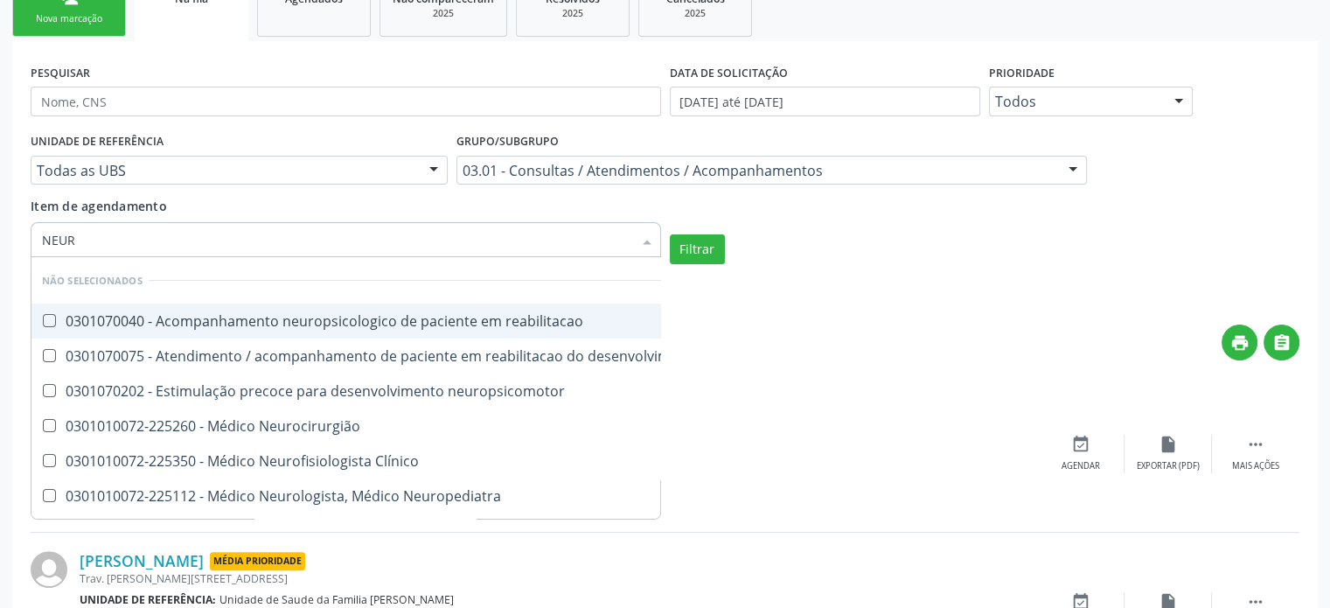
type input "NEURO"
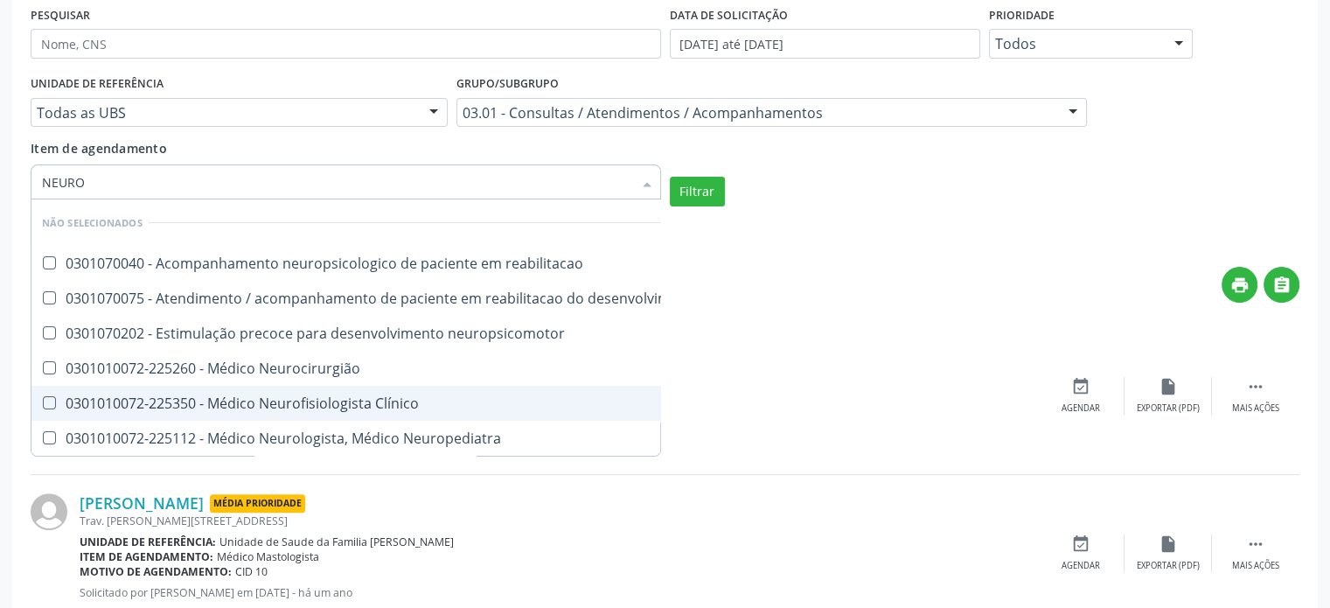
scroll to position [371, 0]
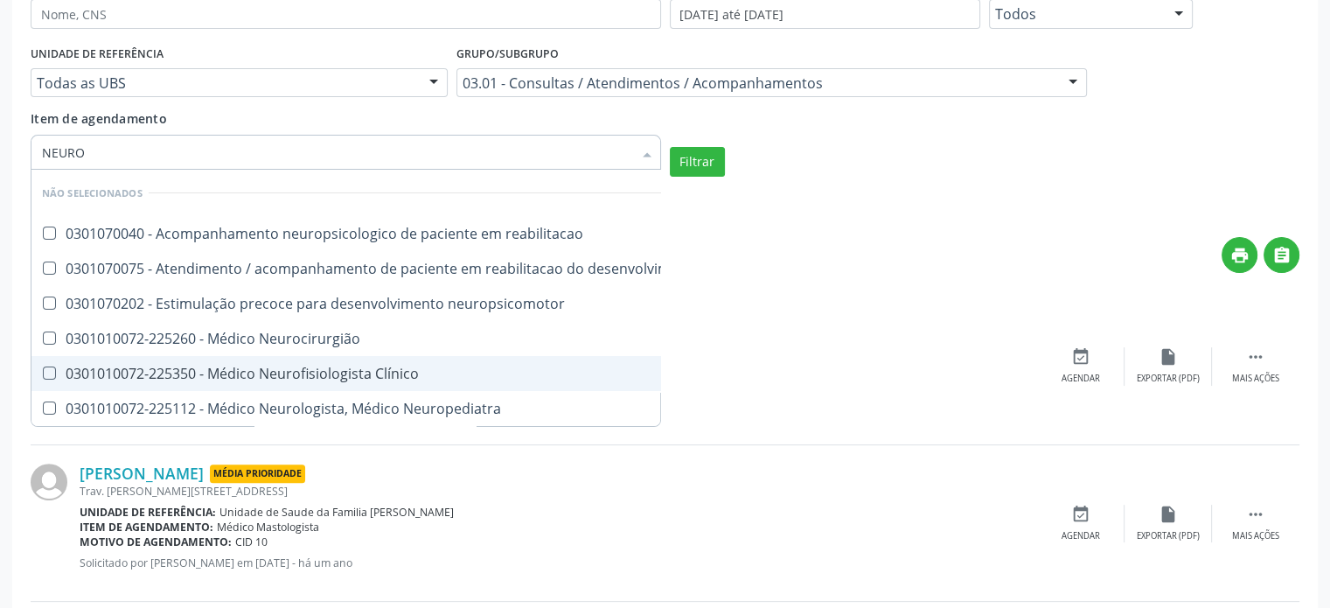
click at [385, 366] on div "0301010072-225350 - Médico Neurofisiologista Clínico" at bounding box center [432, 373] width 780 height 14
checkbox Clínico "true"
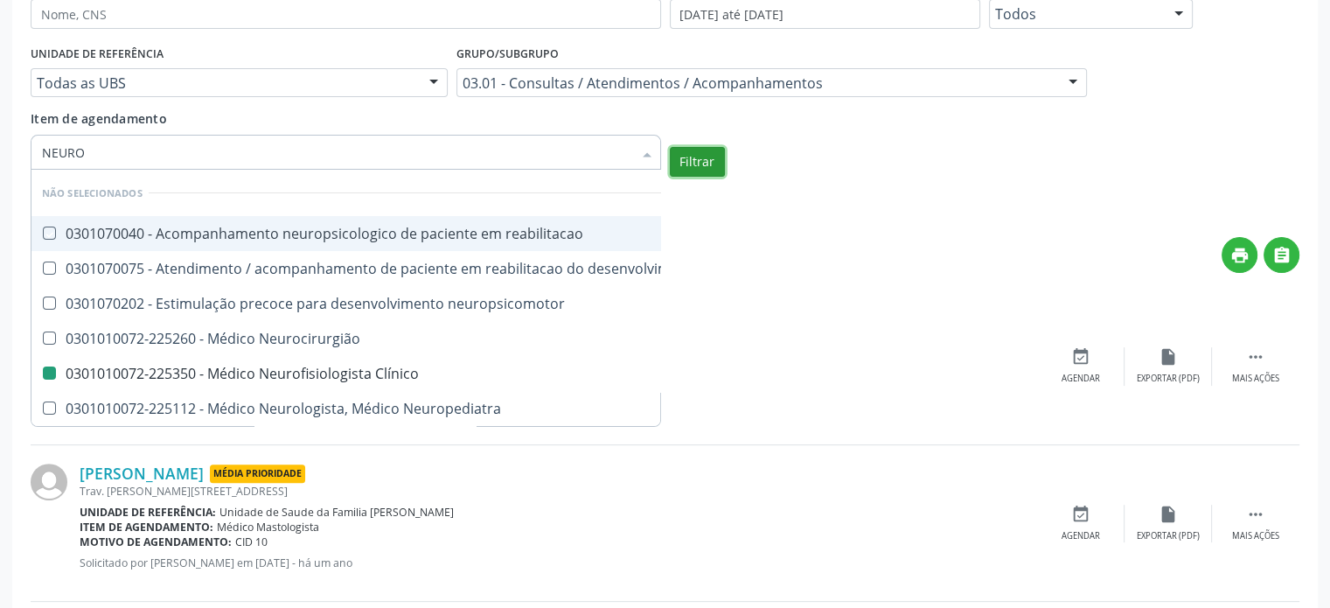
checkbox reabilitacao "true"
checkbox Clínico "false"
click at [693, 154] on button "Filtrar" at bounding box center [697, 162] width 55 height 30
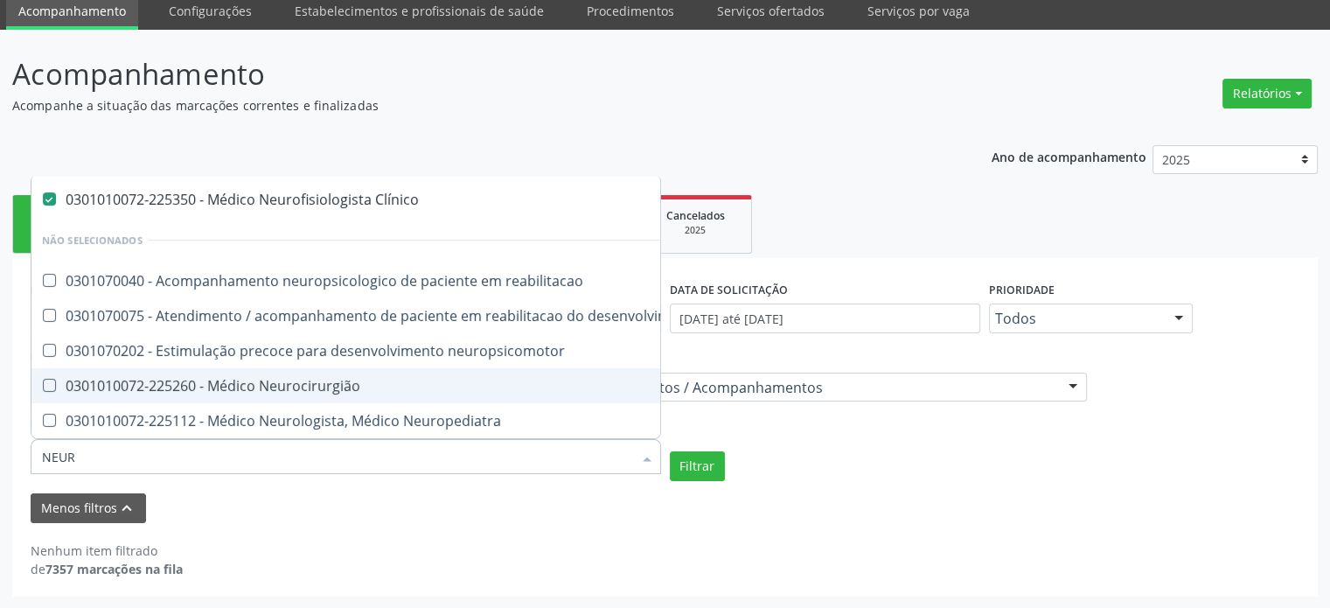
scroll to position [53, 0]
type input "NEURO"
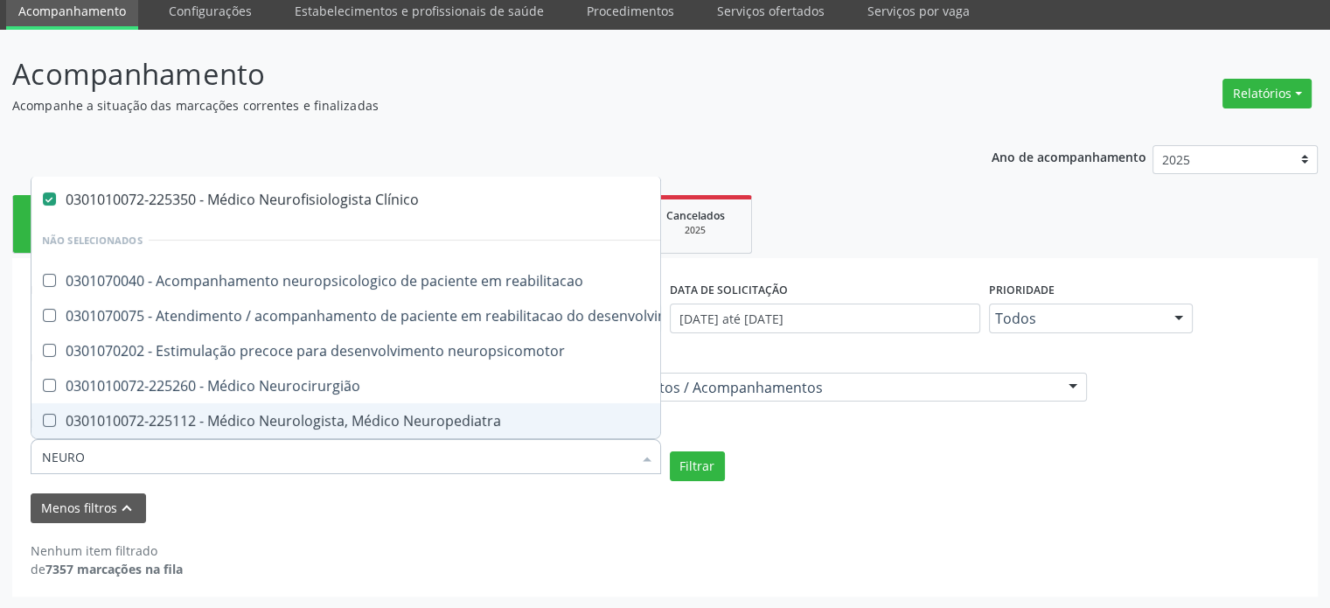
click at [397, 414] on div "0301010072-225112 - Médico Neurologista, Médico Neuropediatra" at bounding box center [432, 421] width 780 height 14
checkbox Neuropediatra "false"
click at [702, 457] on button "Filtrar" at bounding box center [697, 466] width 55 height 30
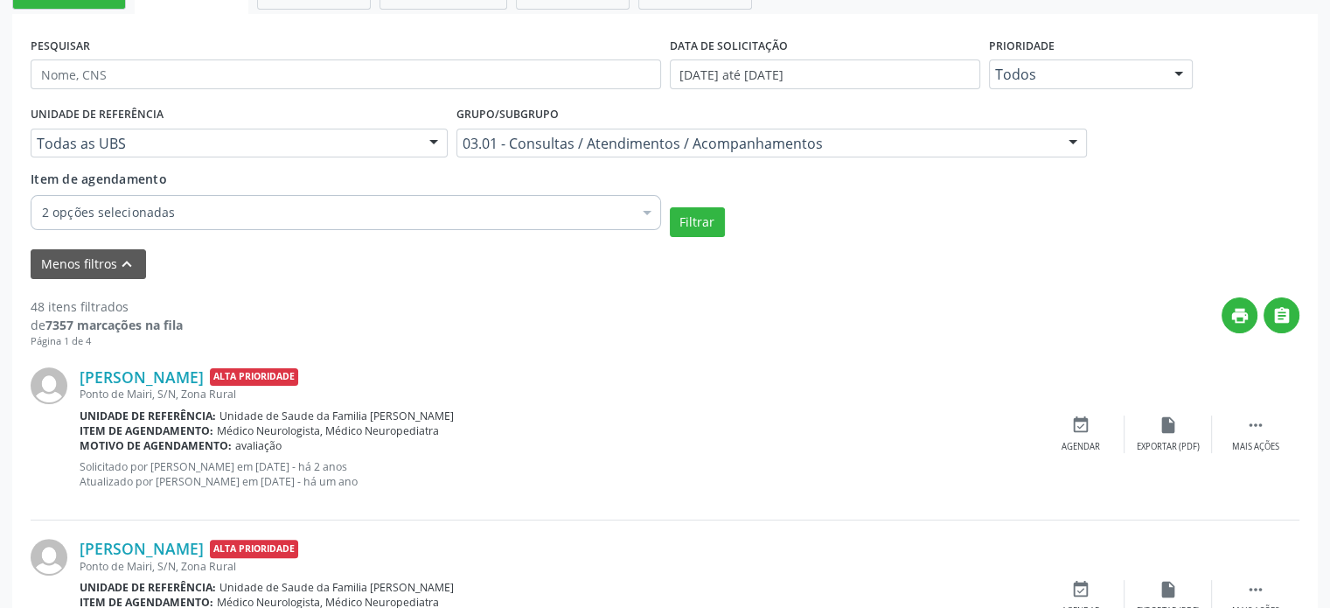
scroll to position [241, 0]
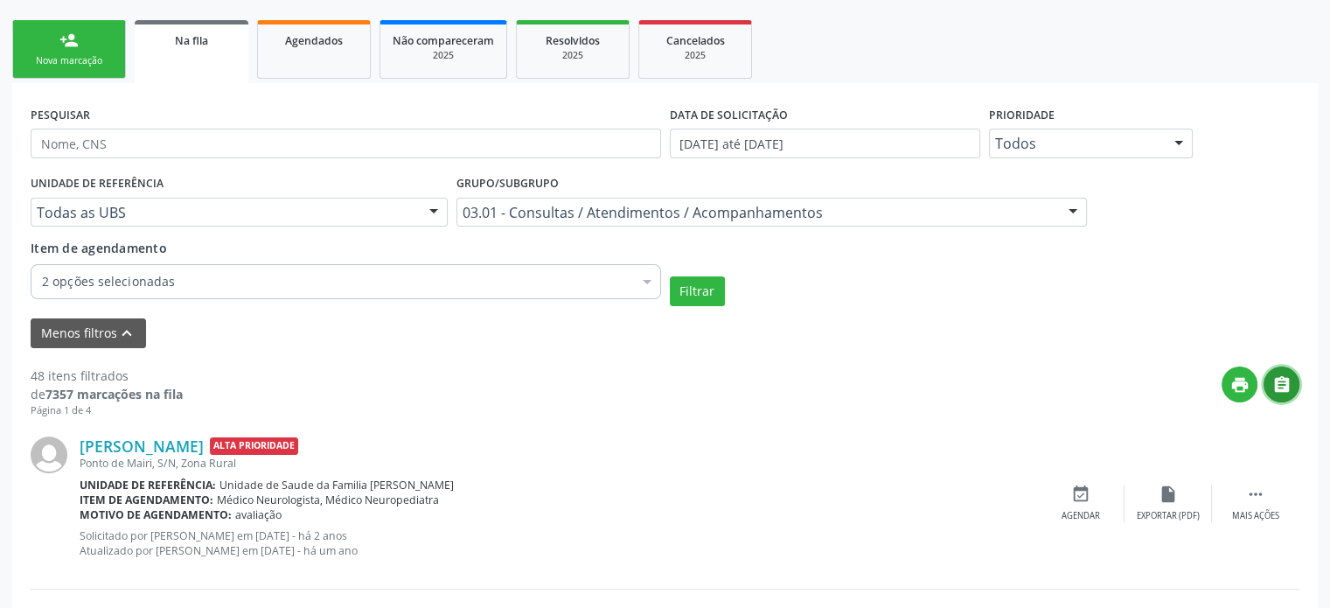
click at [1281, 382] on icon "" at bounding box center [1282, 384] width 19 height 19
click at [126, 449] on link "[PERSON_NAME]" at bounding box center [142, 445] width 124 height 19
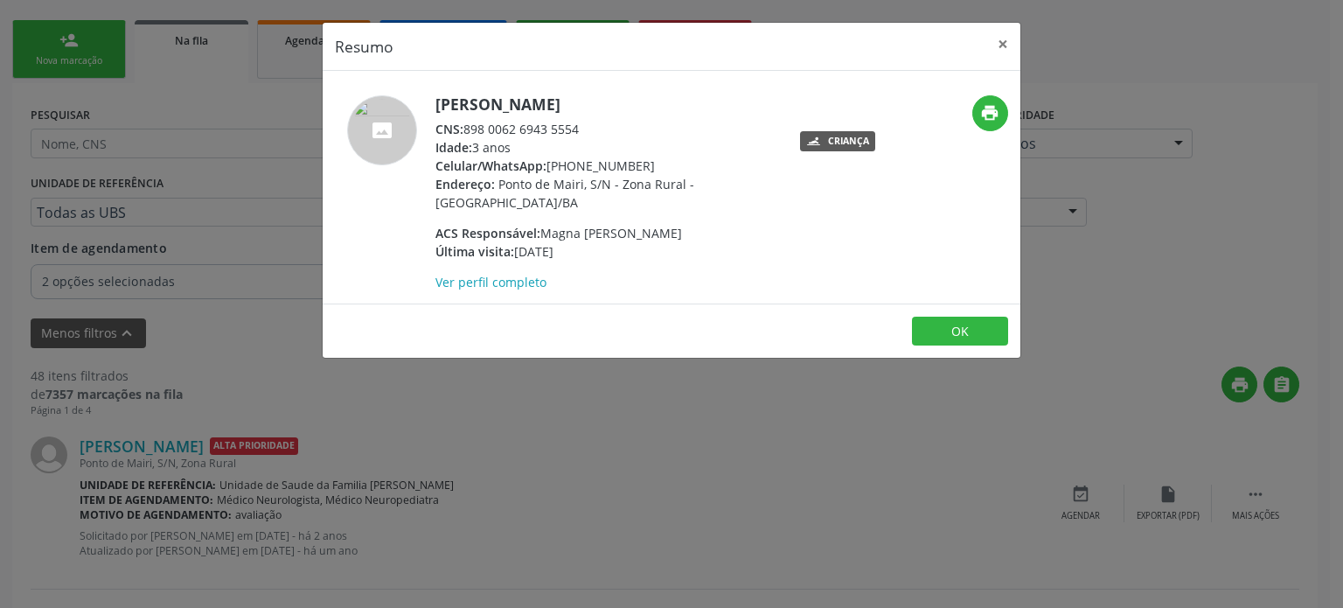
drag, startPoint x: 201, startPoint y: 422, endPoint x: 203, endPoint y: 405, distance: 17.6
click at [201, 422] on div "Resumo × [PERSON_NAME] CNS: 898 0062 6943 5554 Idade: 3 anos Celular/WhatsApp: …" at bounding box center [671, 304] width 1343 height 608
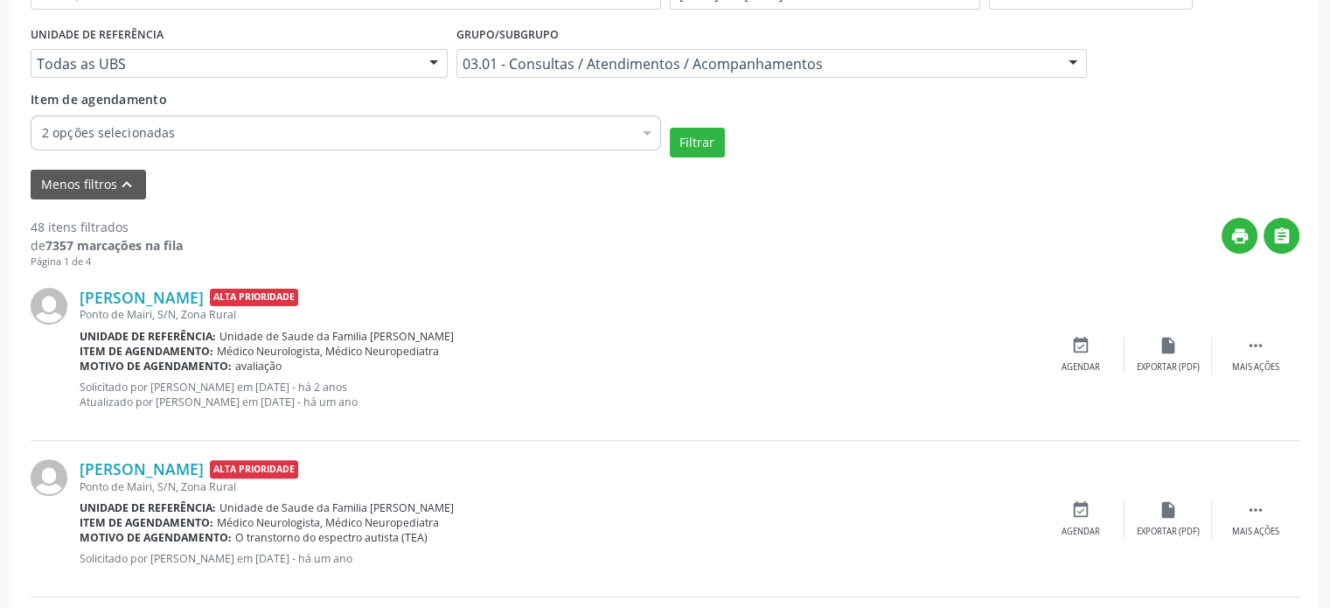
scroll to position [416, 0]
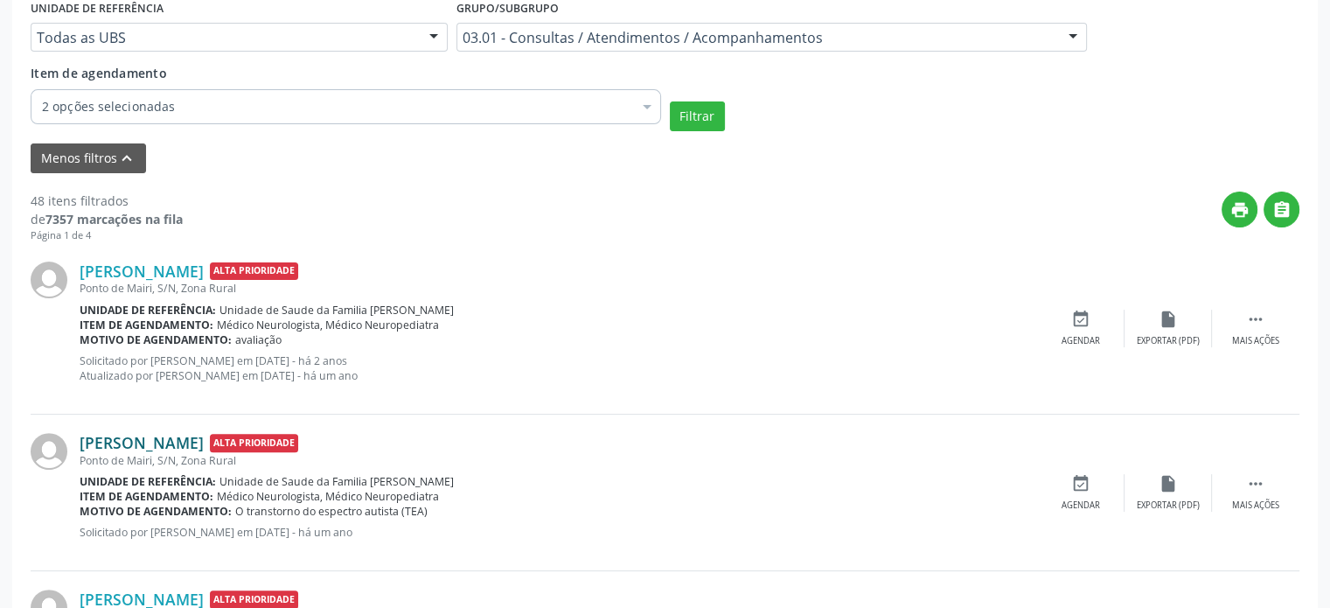
click at [121, 433] on link "[PERSON_NAME]" at bounding box center [142, 442] width 124 height 19
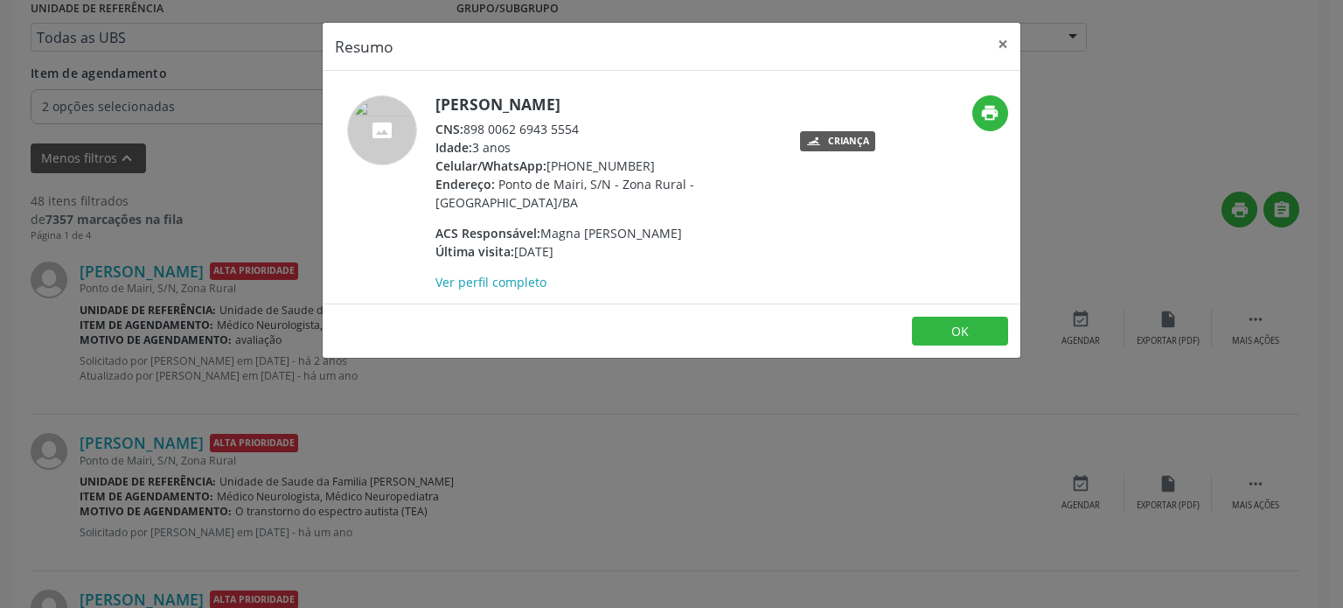
click at [578, 405] on div "Resumo × [PERSON_NAME] CNS: 898 0062 6943 5554 Idade: 3 anos Celular/WhatsApp: …" at bounding box center [671, 304] width 1343 height 608
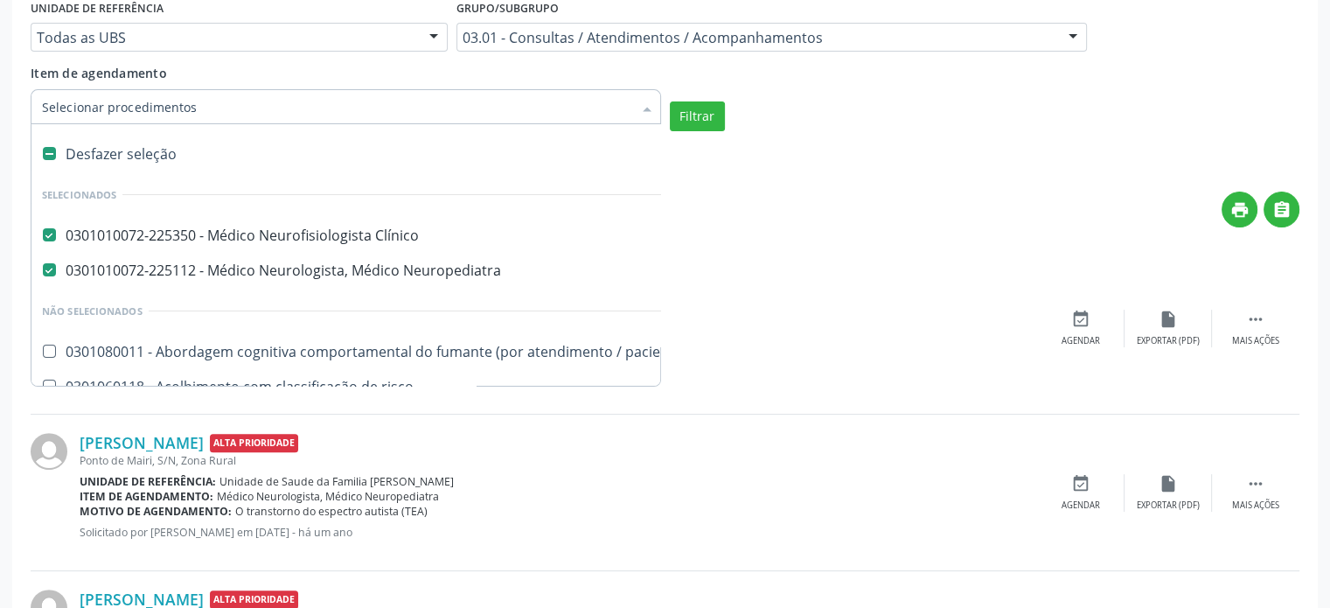
click at [140, 160] on div "Desfazer seleção" at bounding box center [955, 153] width 1848 height 35
checkbox Clínico "false"
checkbox Neuropediatra "false"
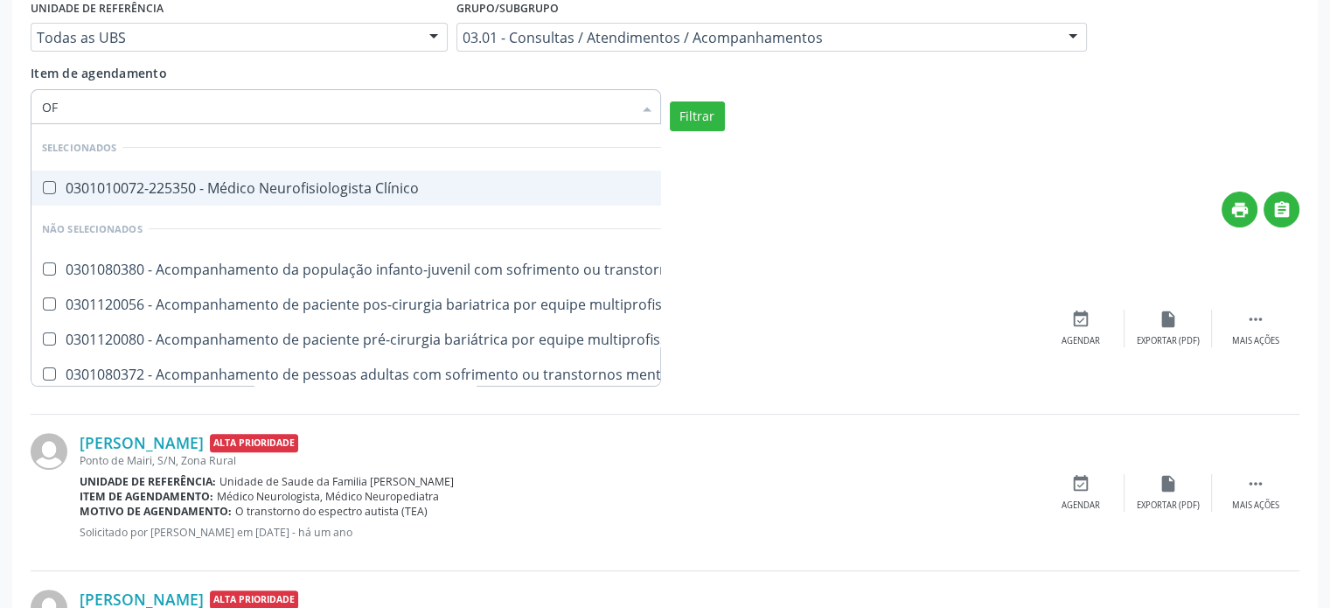
type input "OFT"
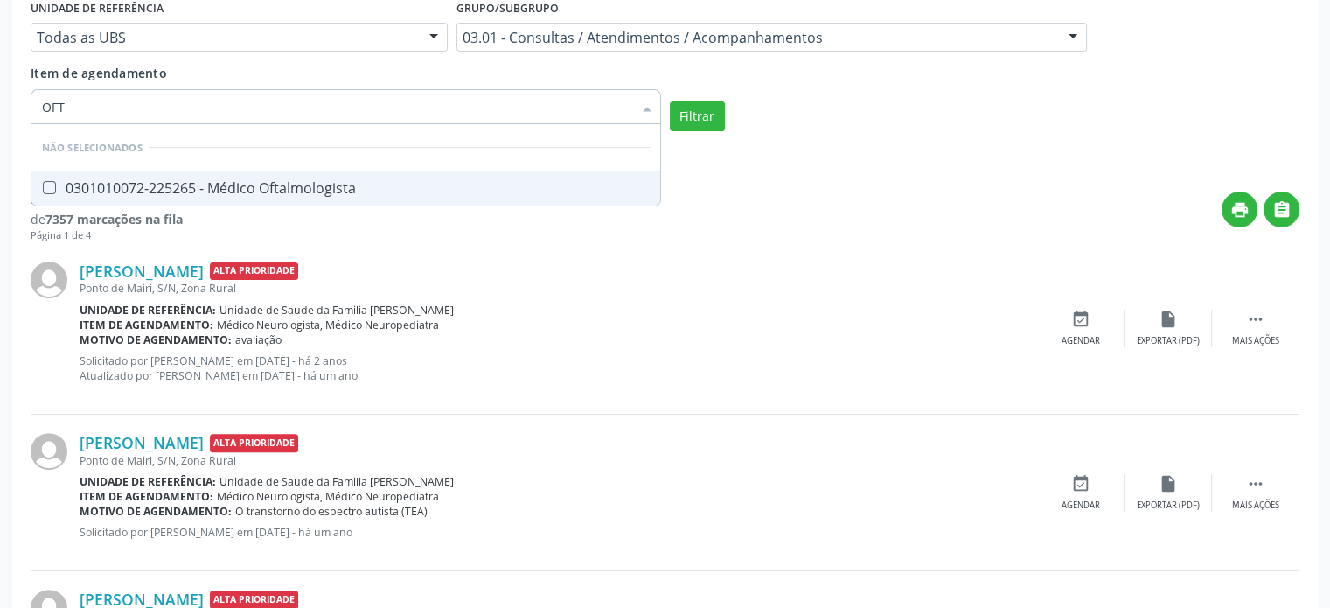
click at [182, 186] on div "0301010072-225265 - Médico Oftalmologista" at bounding box center [346, 188] width 608 height 14
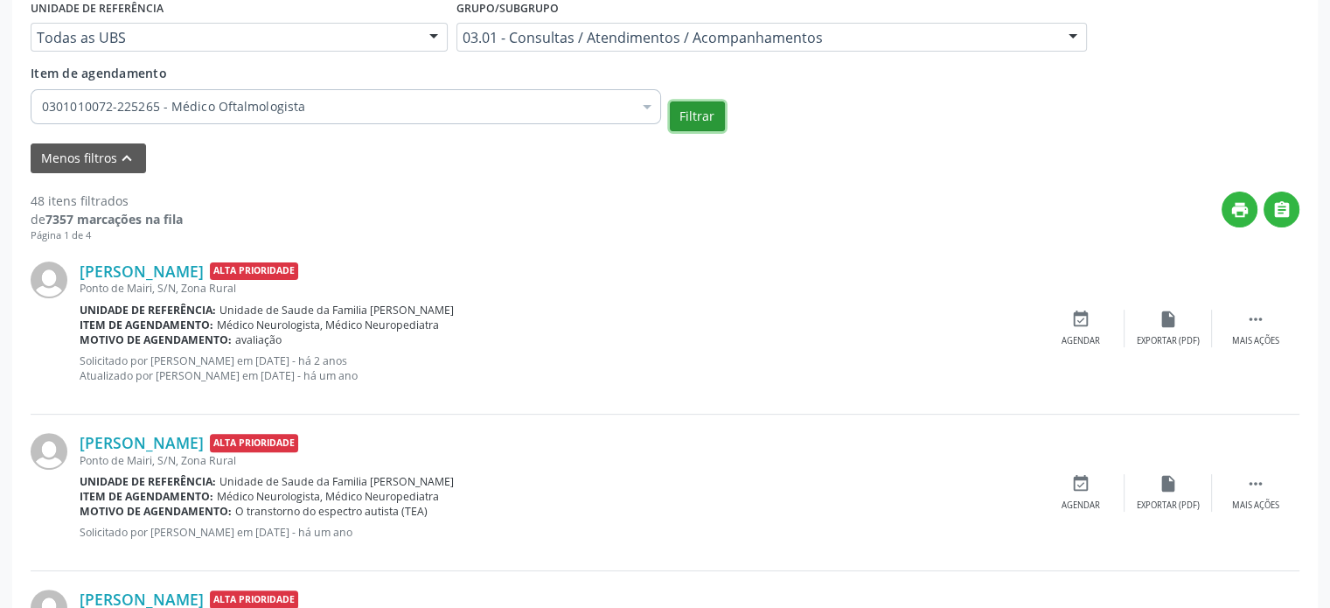
click at [705, 117] on button "Filtrar" at bounding box center [697, 116] width 55 height 30
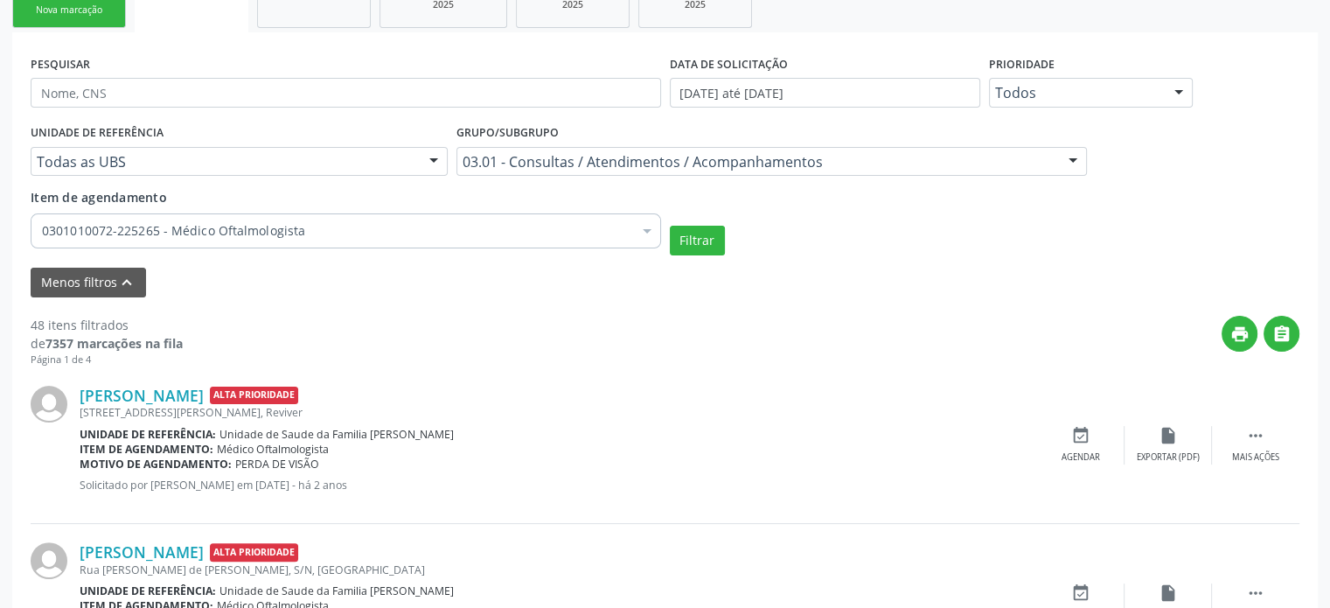
scroll to position [437, 0]
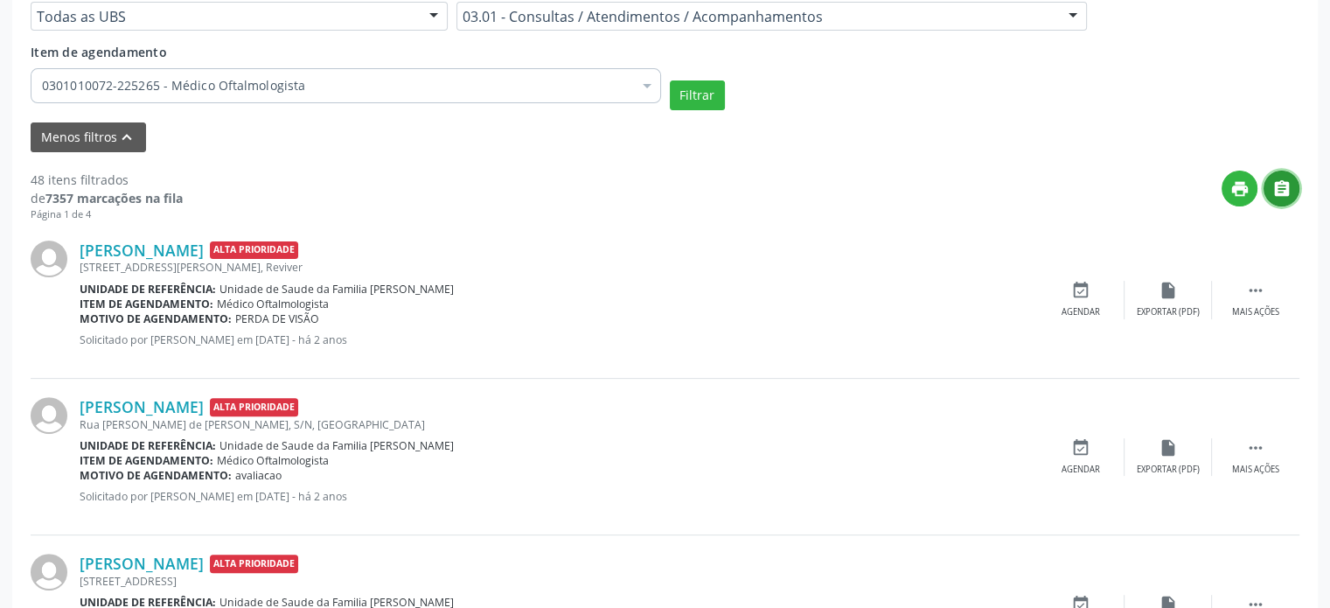
click at [1287, 188] on icon "" at bounding box center [1282, 188] width 19 height 19
click at [371, 189] on div "print " at bounding box center [741, 197] width 1117 height 52
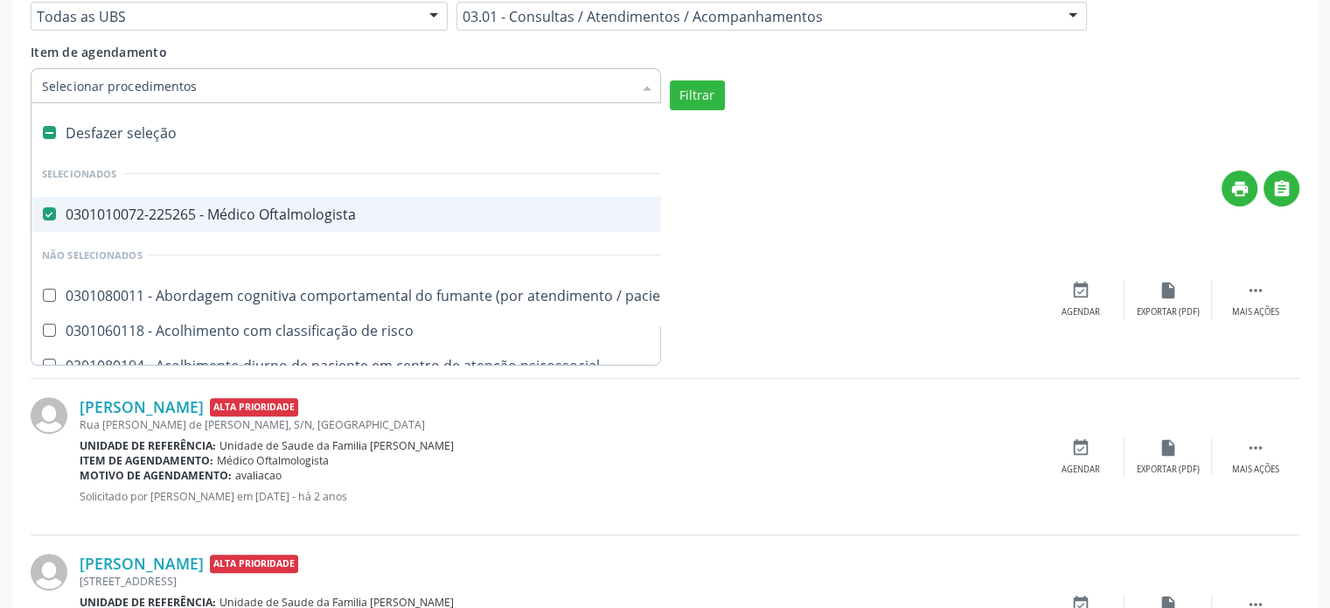
click at [224, 134] on div "Desfazer seleção" at bounding box center [955, 132] width 1848 height 35
checkbox Oftalmologista "false"
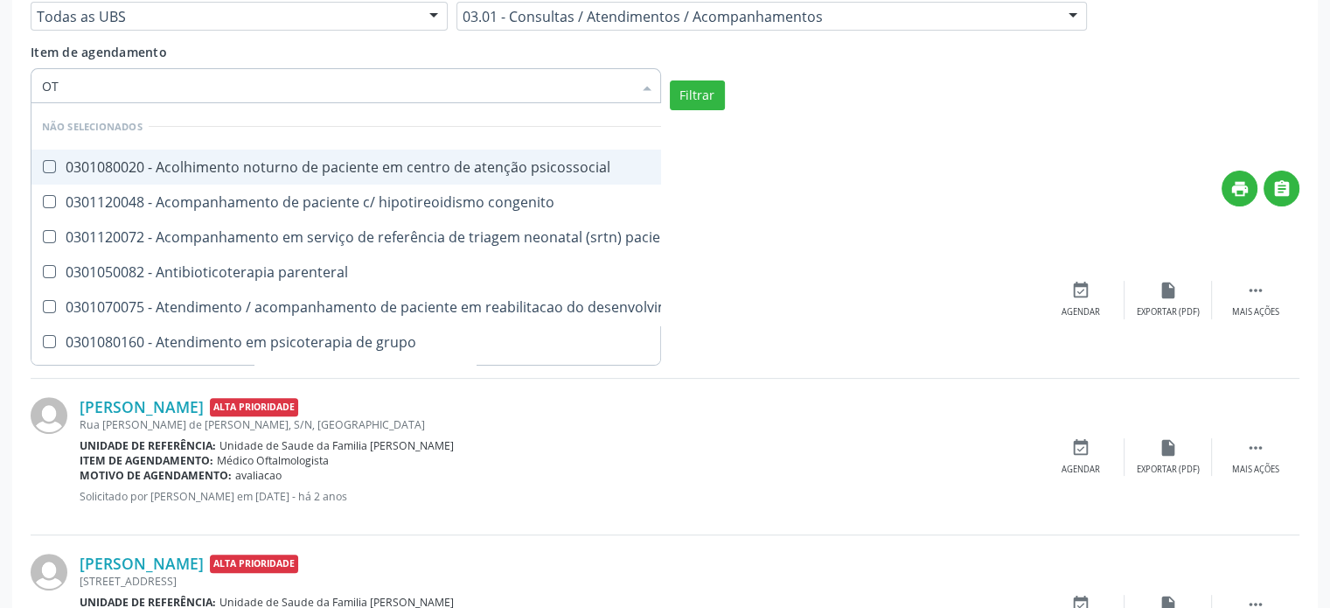
type input "OTO"
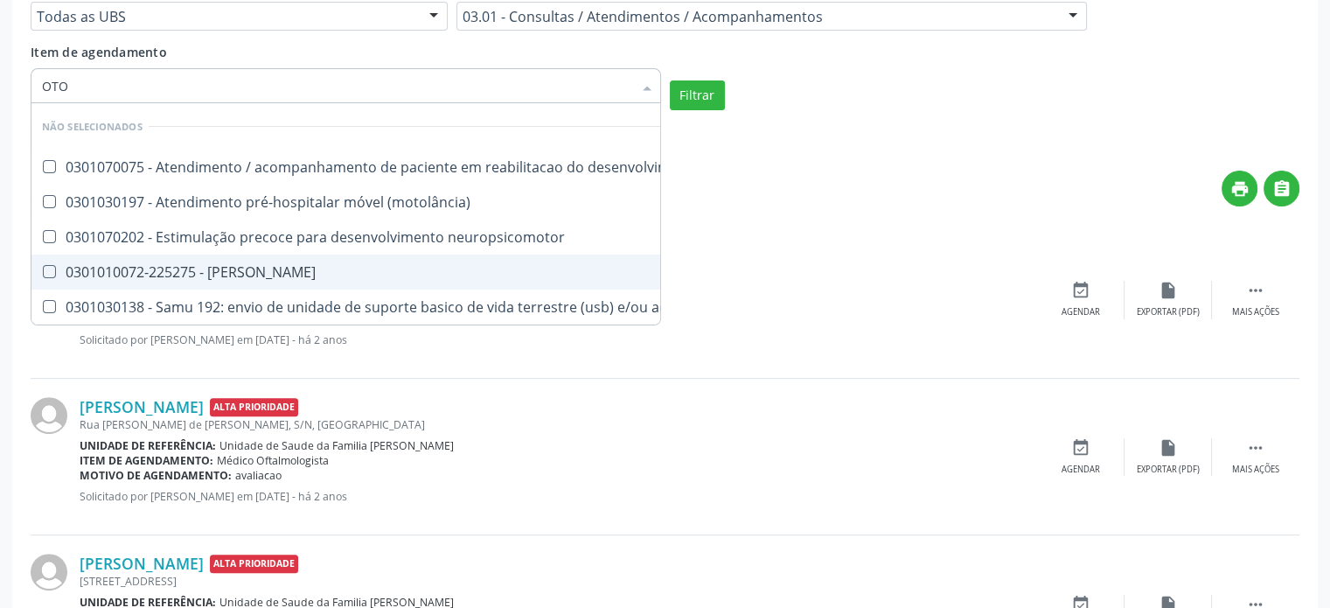
click at [259, 269] on div "0301010072-225275 - [PERSON_NAME]" at bounding box center [511, 272] width 938 height 14
checkbox Otorrinolaringologista "true"
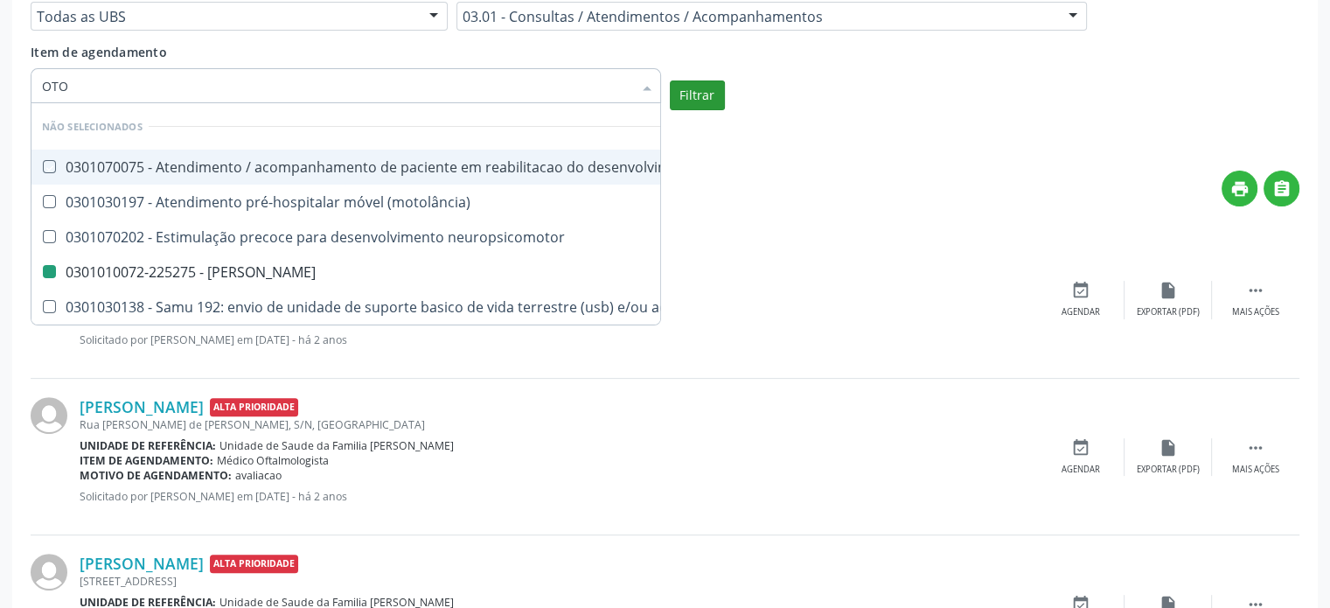
checkbox neuropsicomotor "true"
checkbox Otorrinolaringologista "false"
click at [694, 80] on div "Filtrar" at bounding box center [985, 95] width 639 height 30
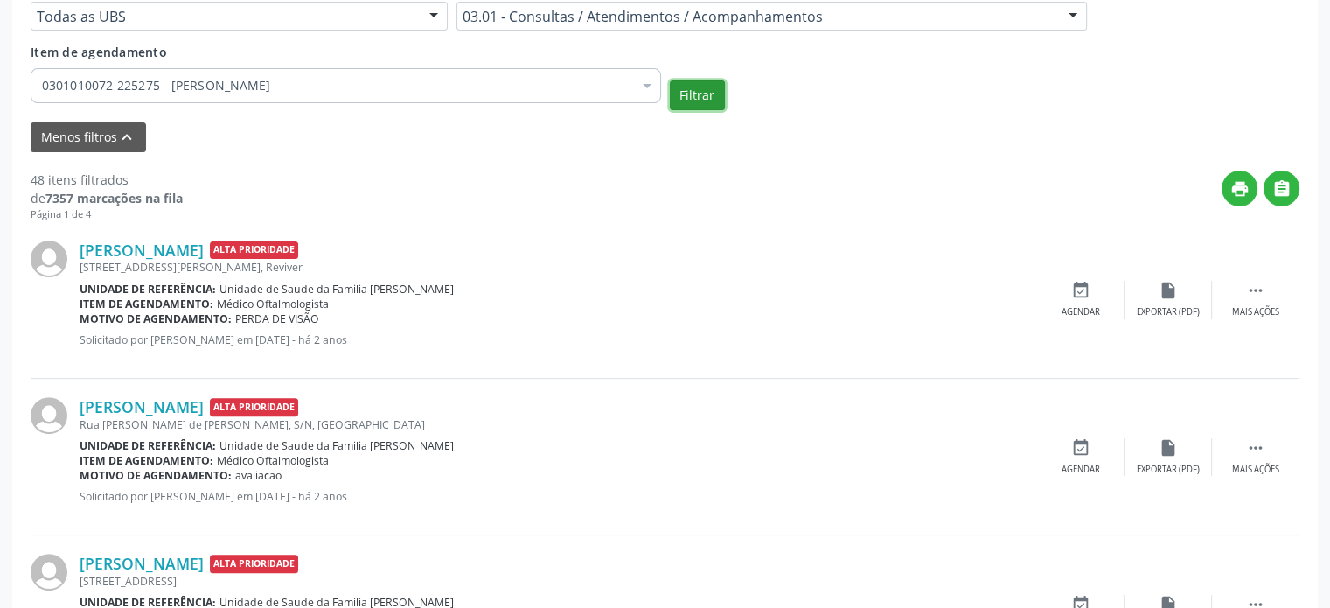
click at [693, 95] on button "Filtrar" at bounding box center [697, 95] width 55 height 30
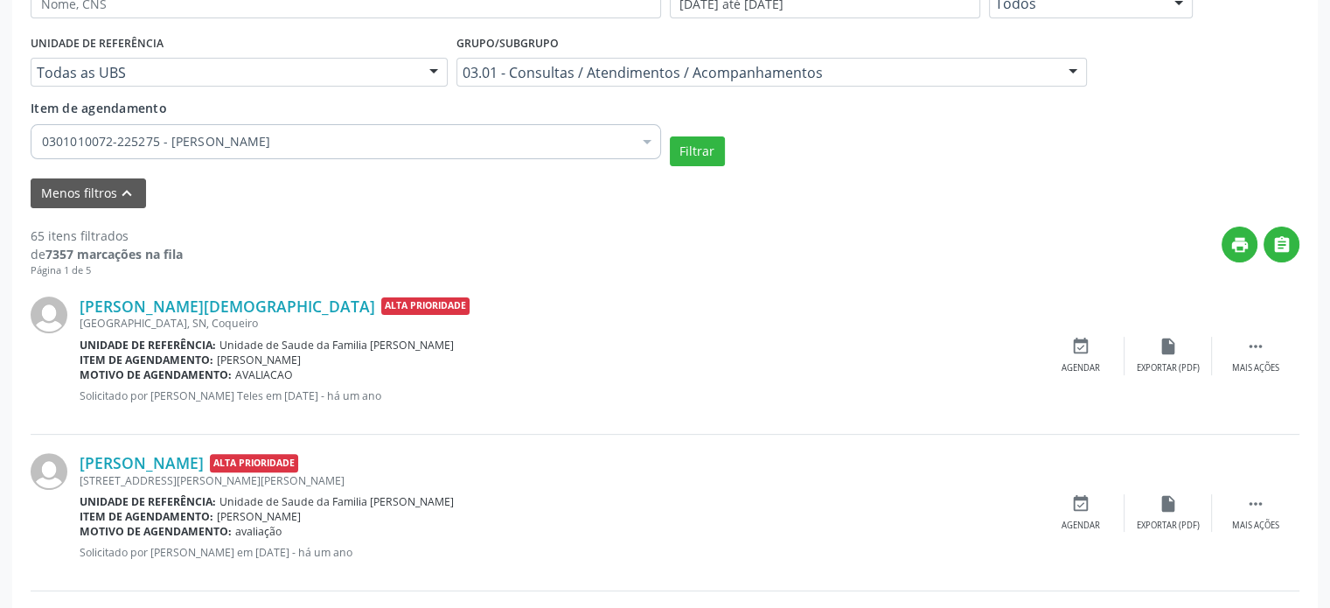
scroll to position [175, 0]
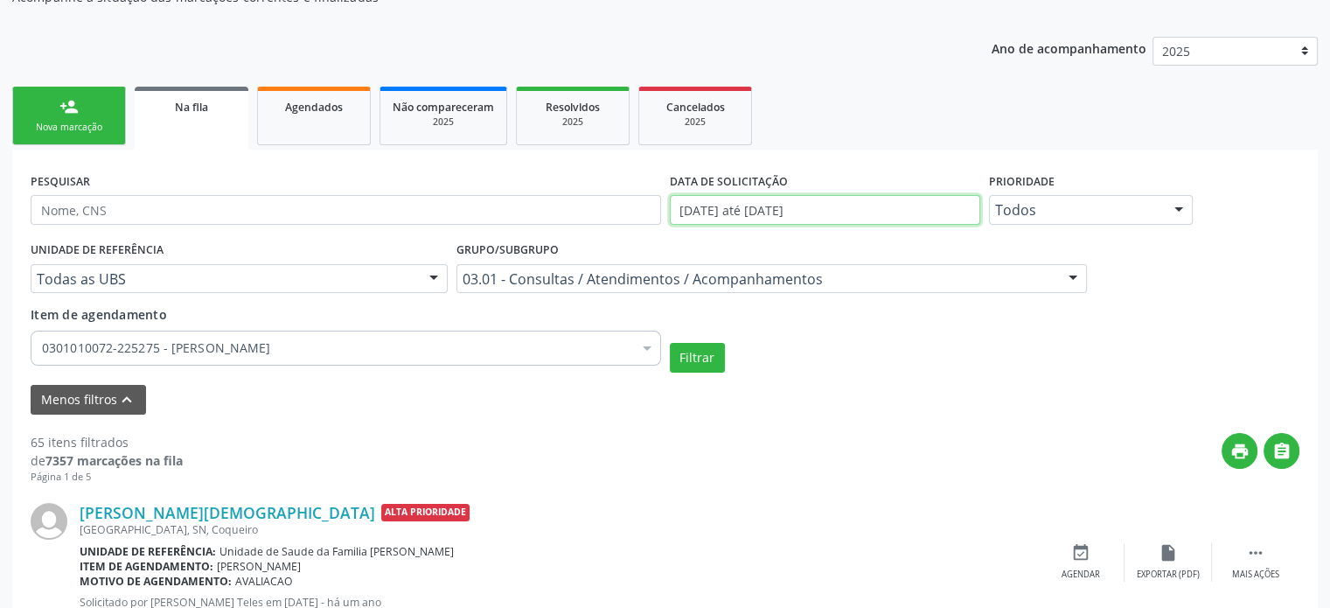
click at [794, 206] on input "[DATE] até [DATE]" at bounding box center [825, 210] width 310 height 30
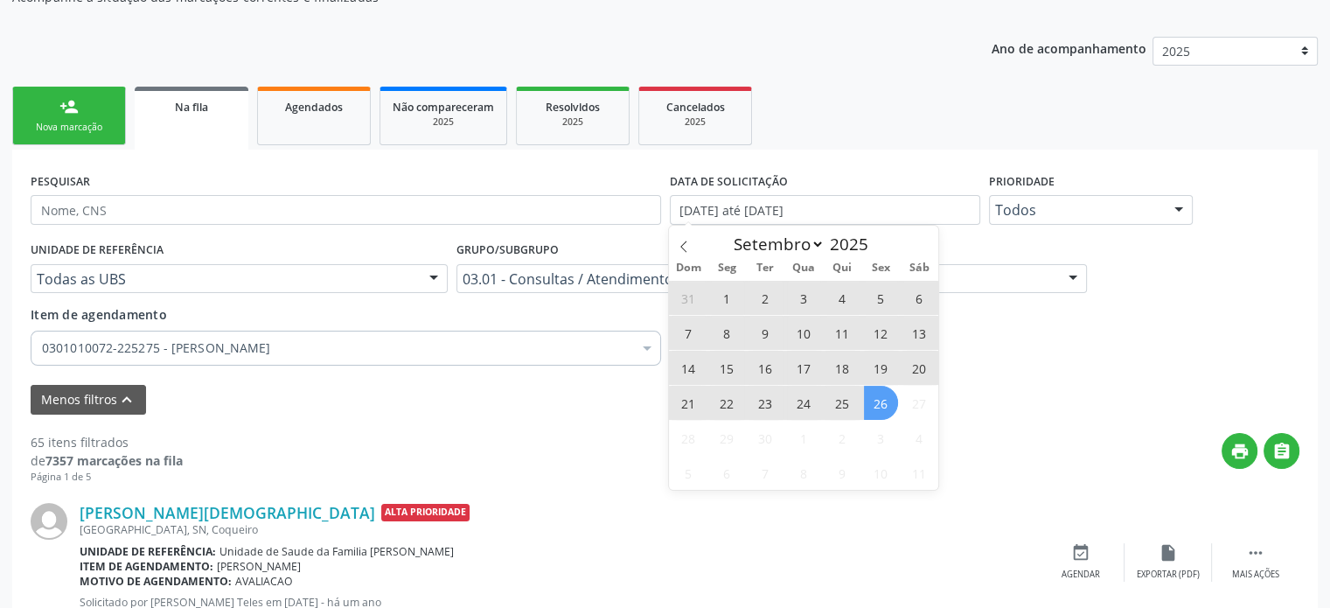
click at [886, 398] on span "26" at bounding box center [881, 403] width 34 height 34
type input "[DATE]"
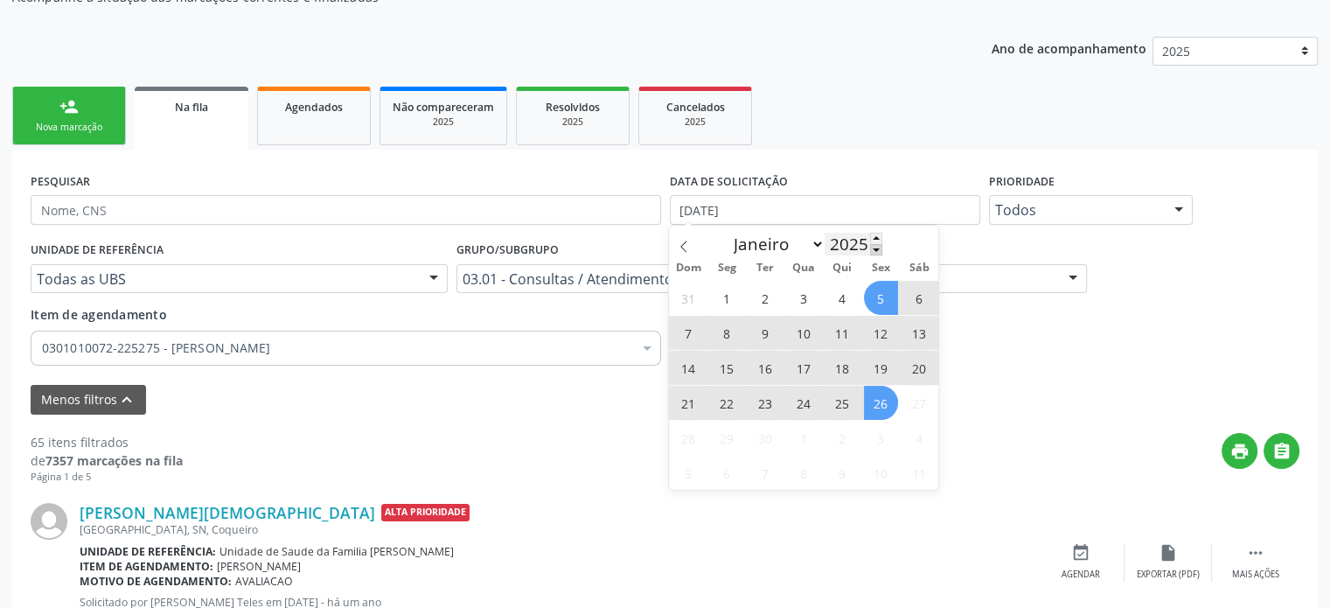
click at [870, 244] on span at bounding box center [876, 249] width 12 height 11
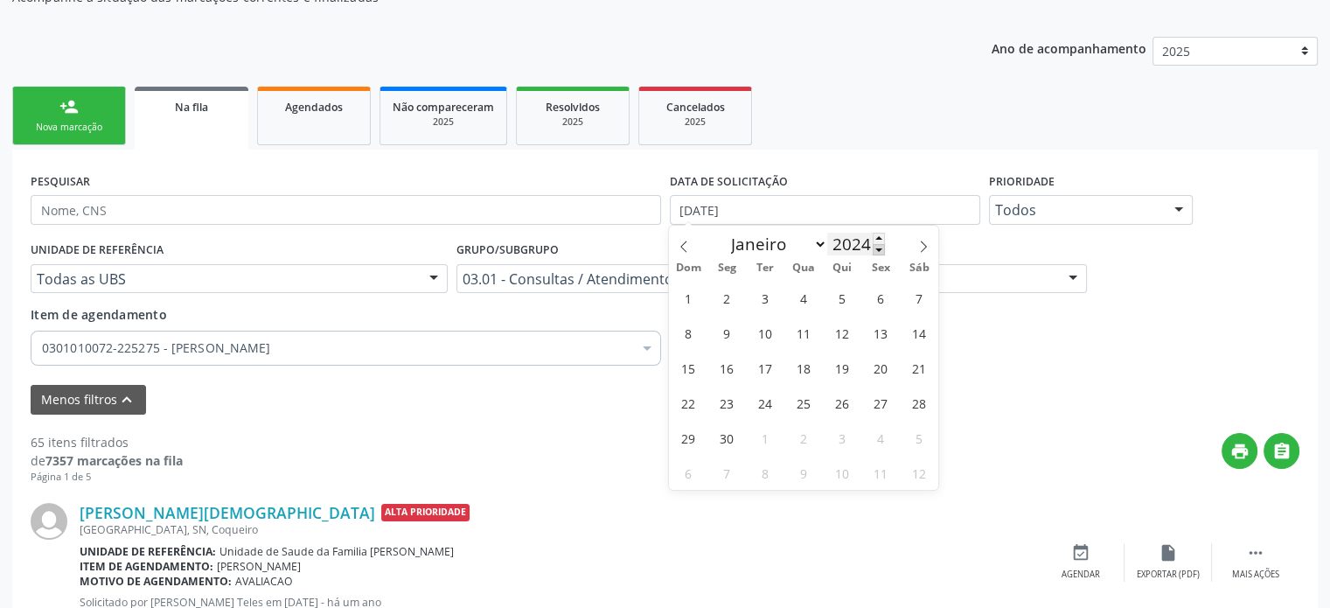
click at [870, 244] on input "2024" at bounding box center [856, 244] width 58 height 23
click at [876, 248] on span at bounding box center [879, 249] width 12 height 11
type input "2022"
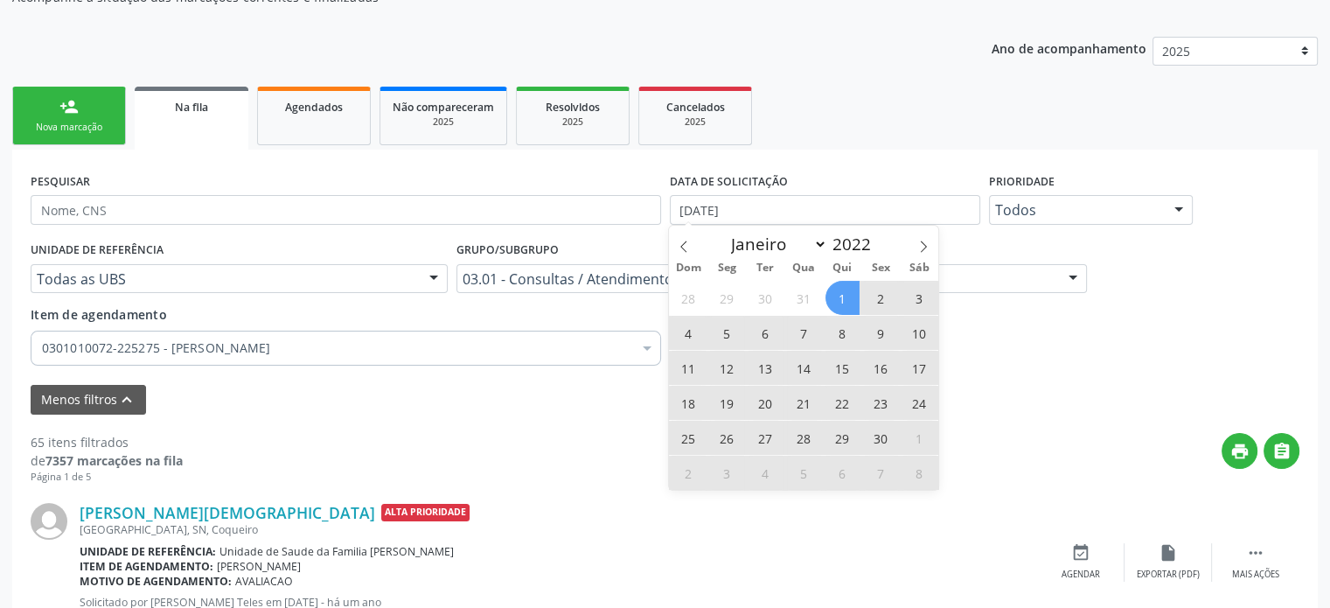
click at [836, 293] on span "1" at bounding box center [843, 298] width 34 height 34
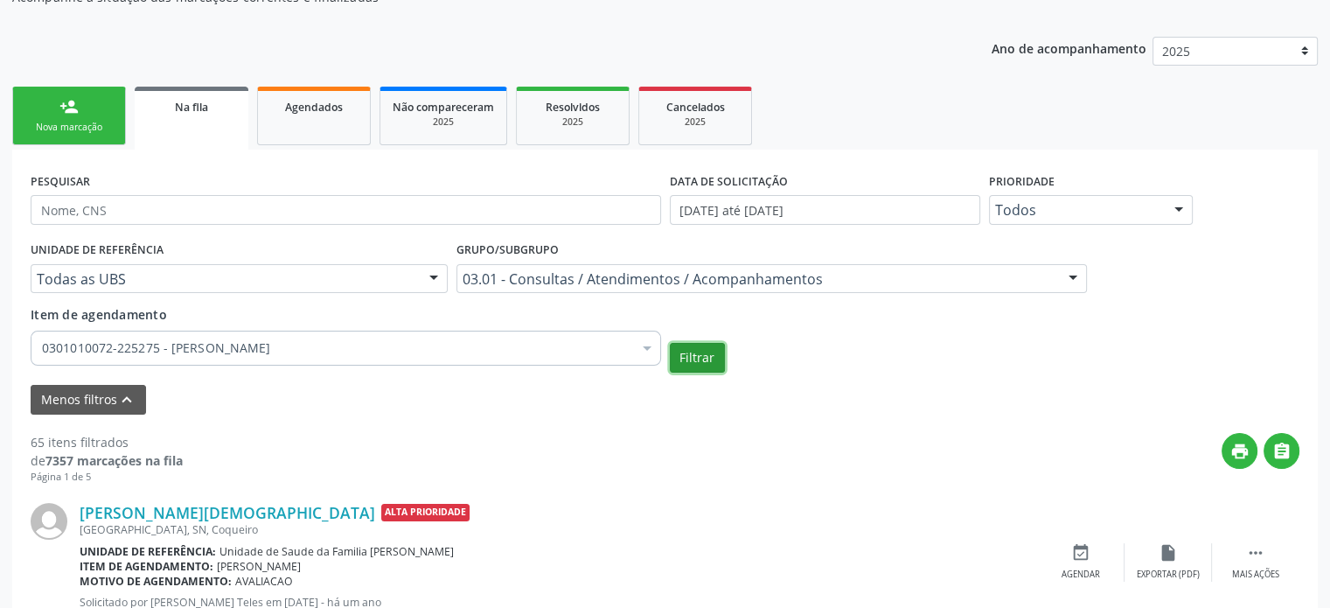
click at [694, 351] on button "Filtrar" at bounding box center [697, 358] width 55 height 30
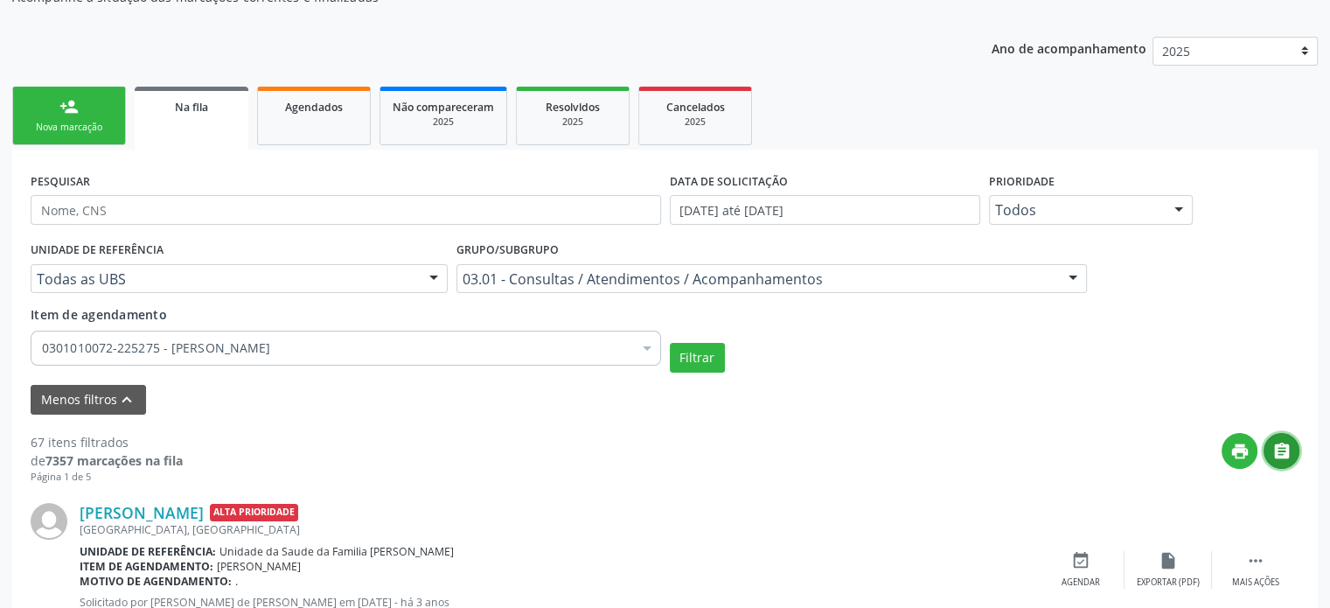
click at [1293, 444] on button "" at bounding box center [1282, 451] width 36 height 36
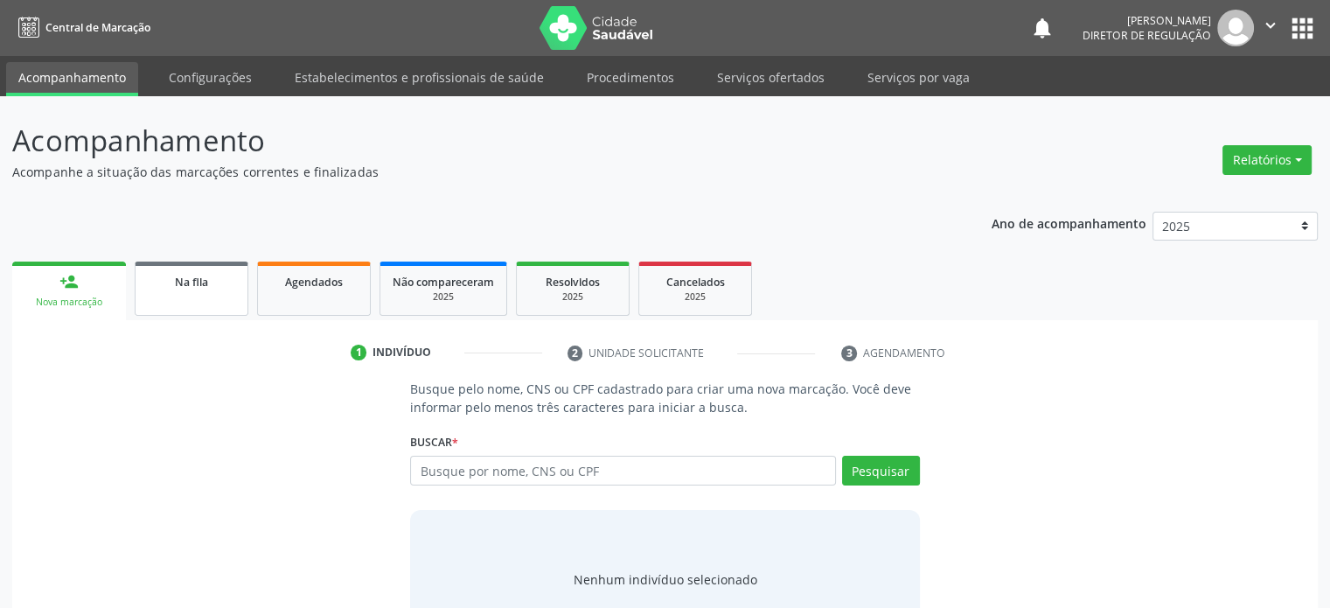
click at [203, 285] on span "Na fila" at bounding box center [191, 282] width 33 height 15
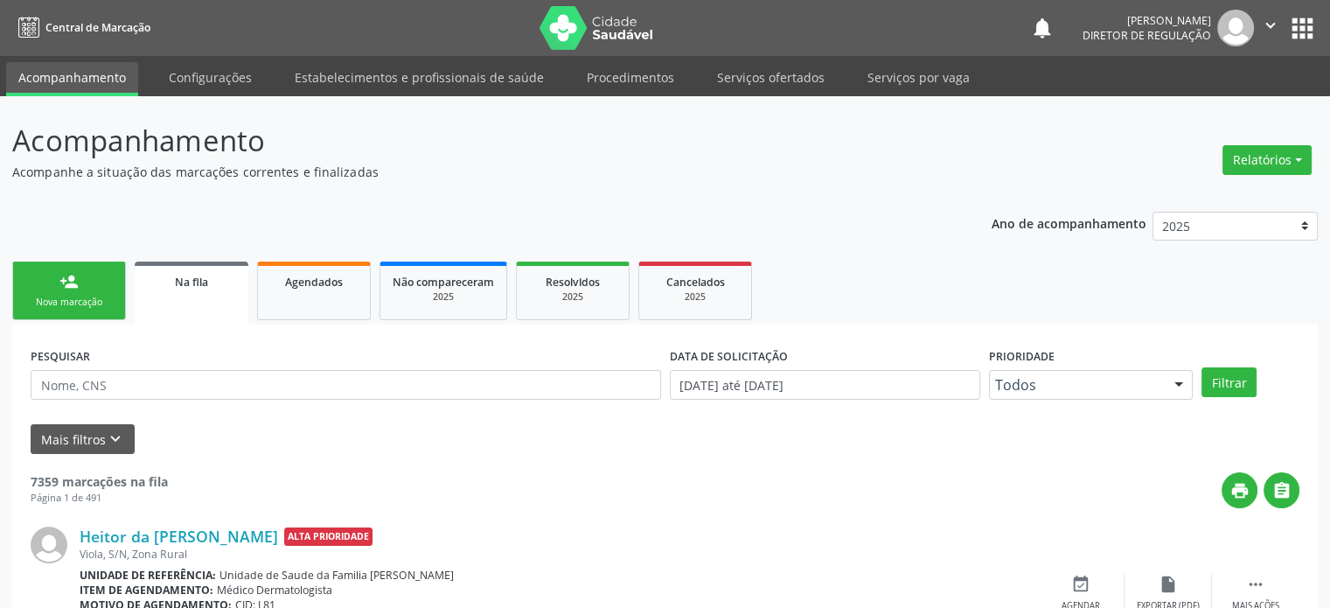
scroll to position [175, 0]
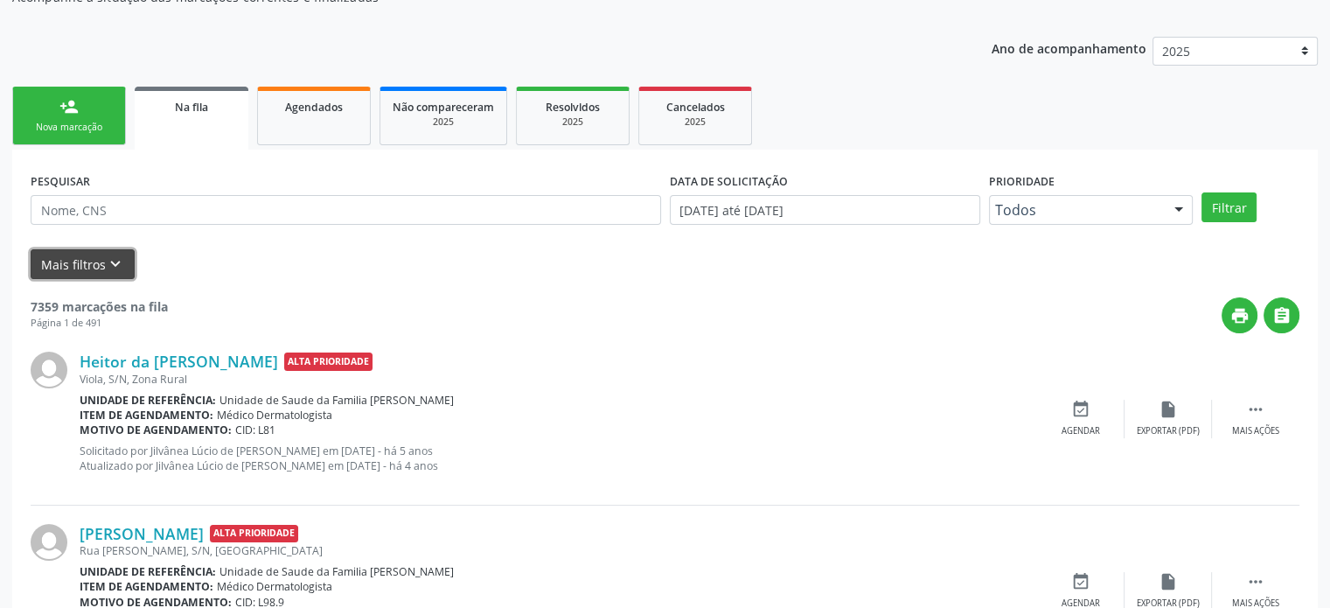
click at [97, 258] on button "Mais filtros keyboard_arrow_down" at bounding box center [83, 264] width 104 height 31
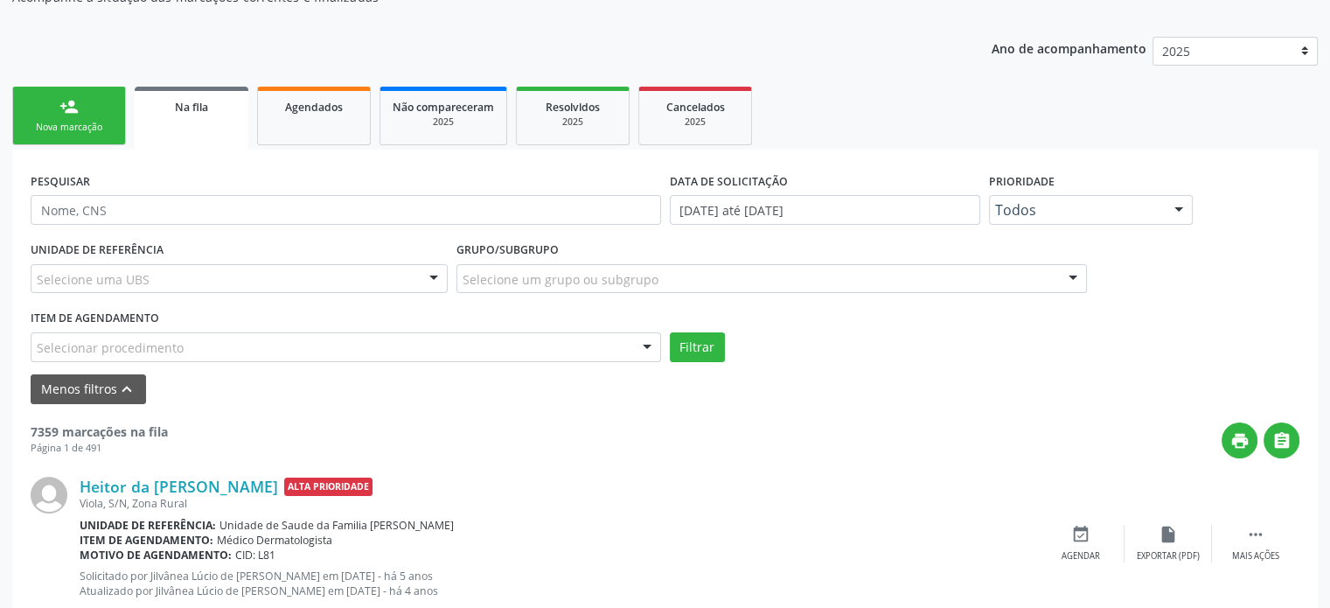
click at [231, 283] on div "Selecione uma UBS" at bounding box center [239, 279] width 417 height 30
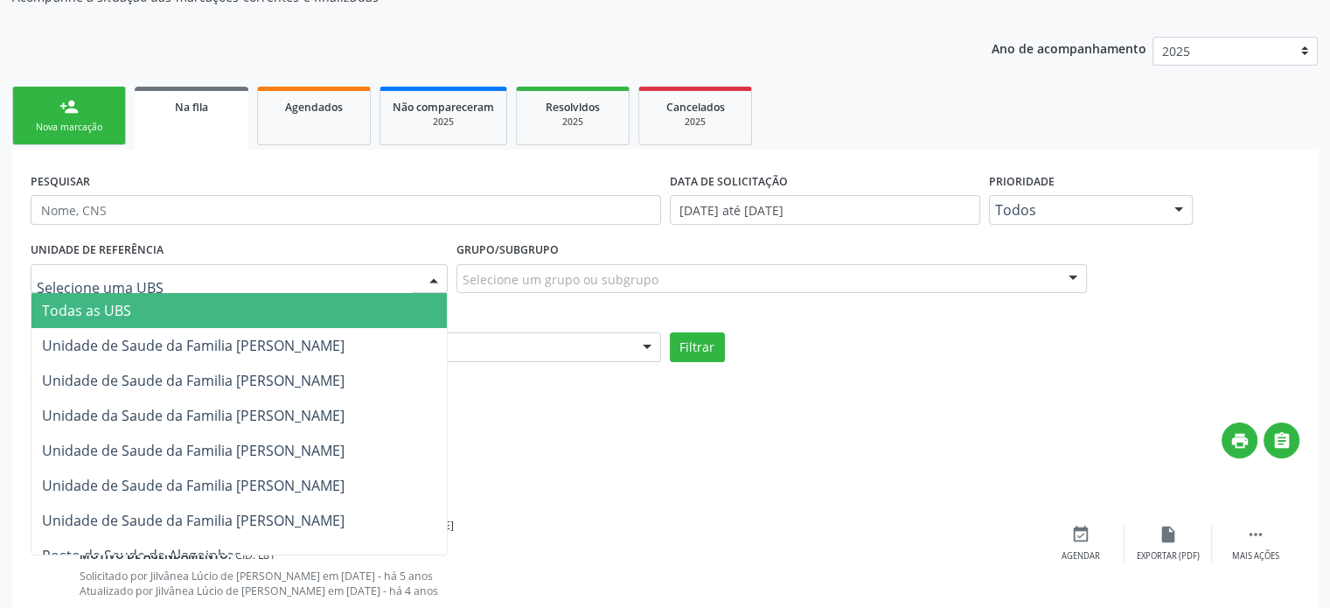
click at [140, 310] on span "Todas as UBS" at bounding box center [238, 310] width 415 height 35
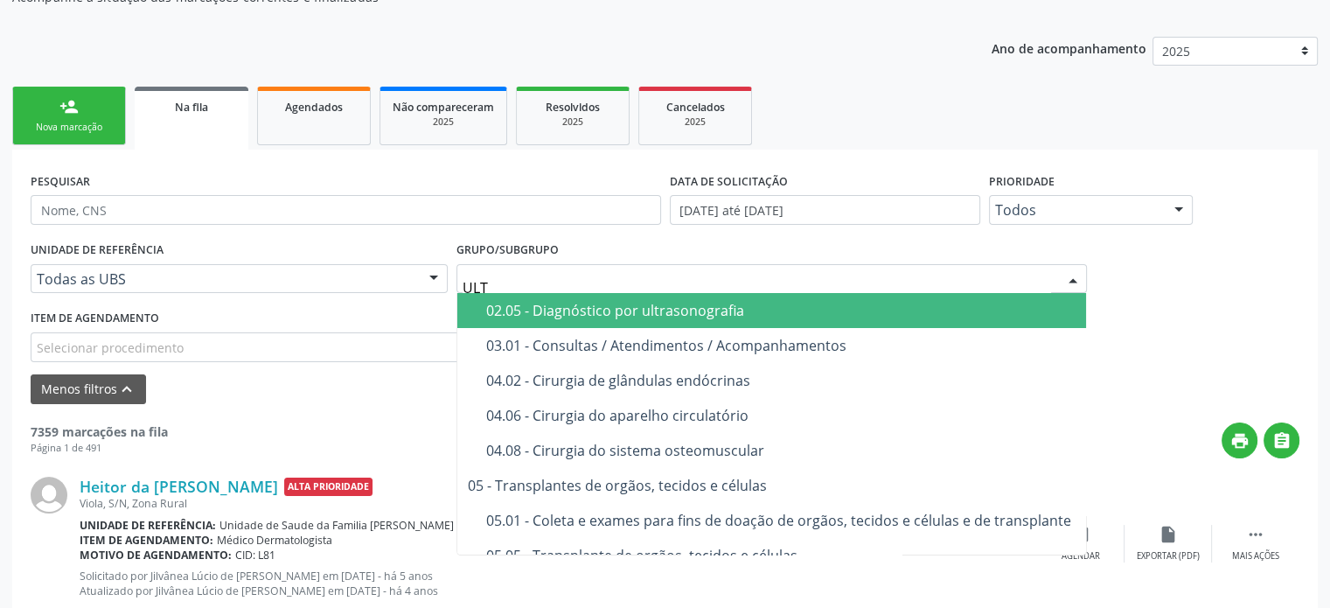
type input "ULTR"
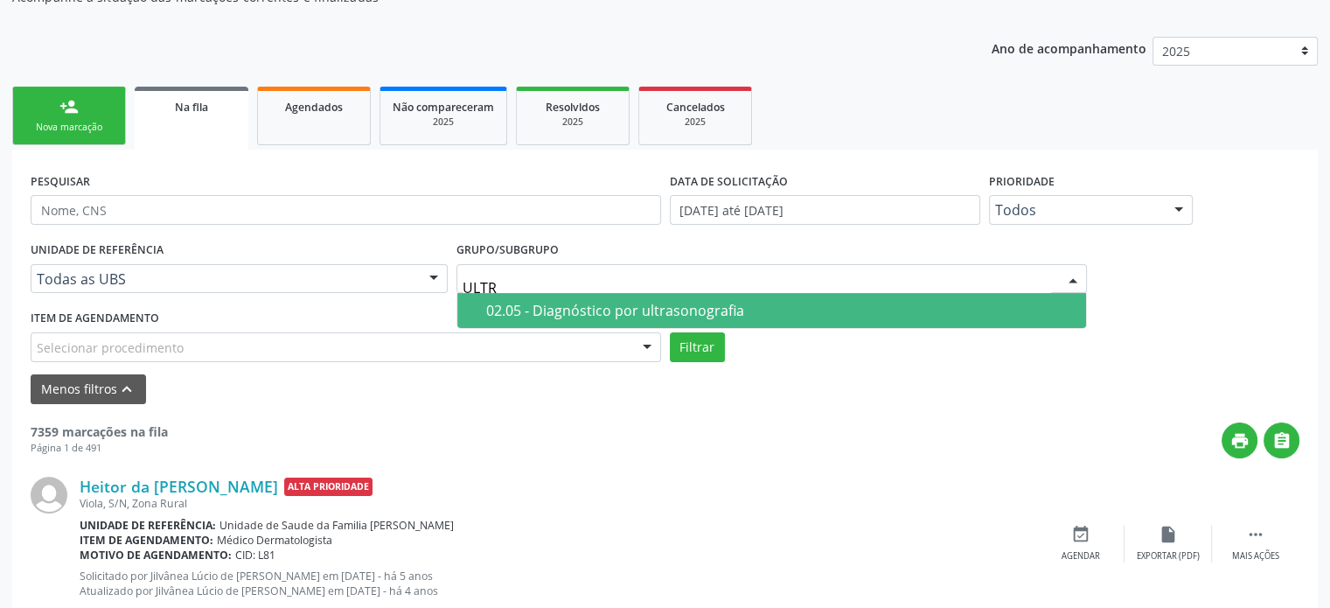
click at [613, 303] on div "02.05 - Diagnóstico por ultrasonografia" at bounding box center [780, 310] width 589 height 14
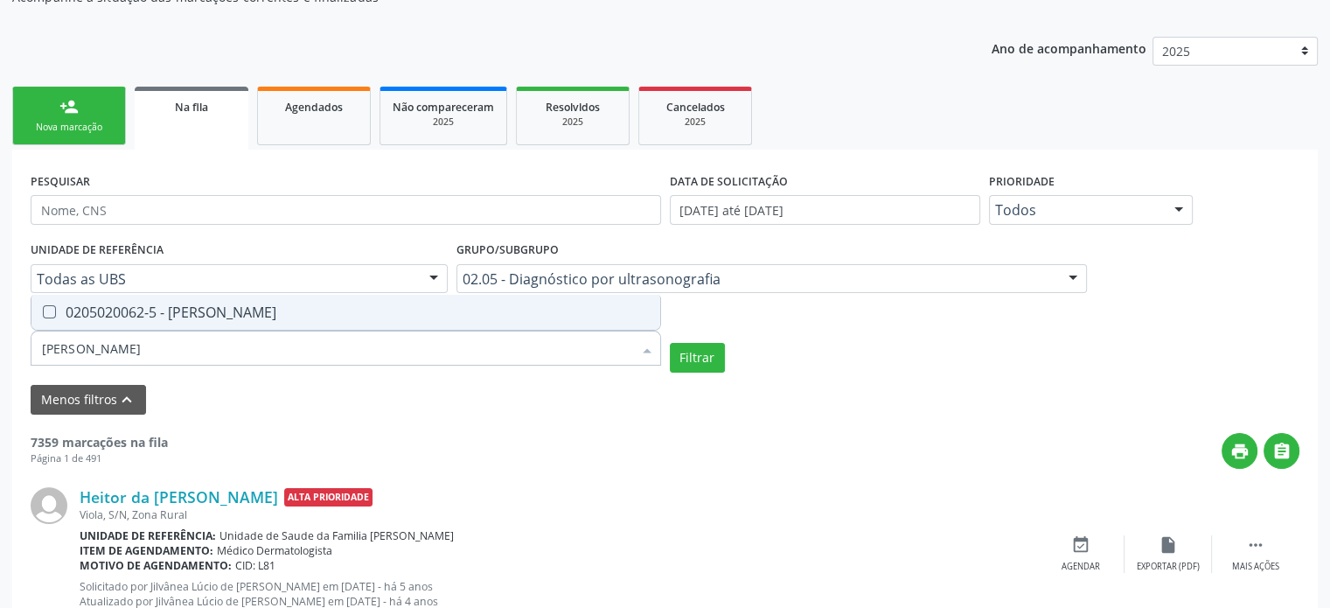
type input "JOEL"
click at [146, 307] on div "0205020062-5 - Usg Joelho" at bounding box center [346, 312] width 608 height 14
checkbox Joelho "true"
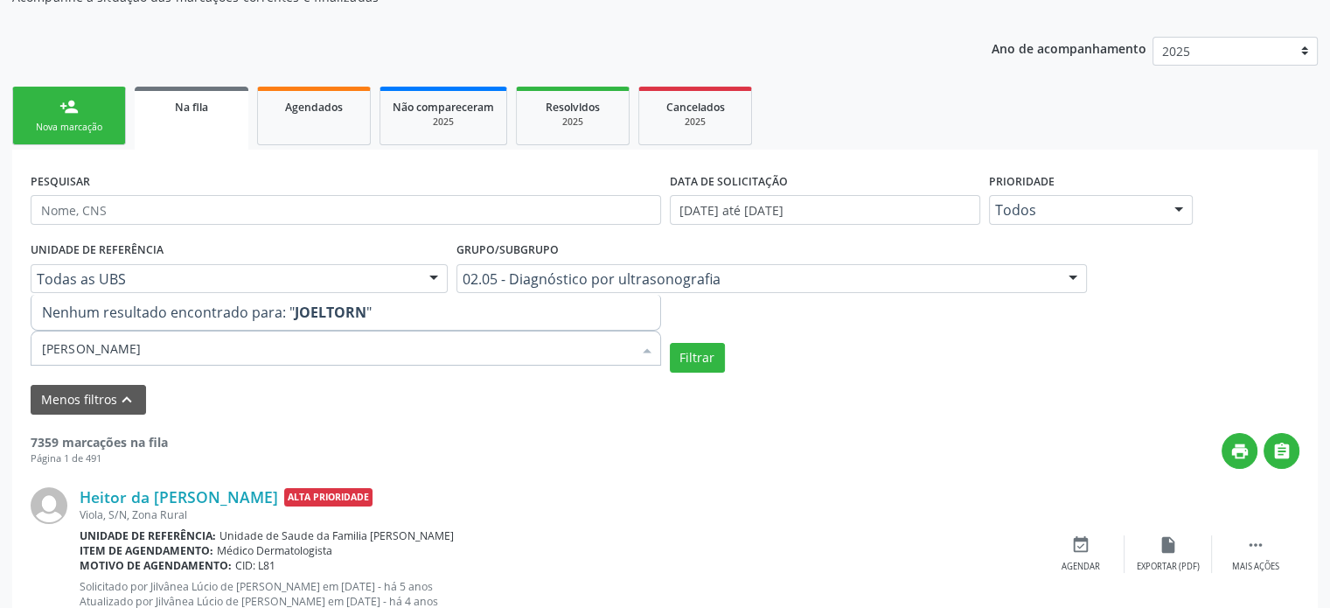
type input "J"
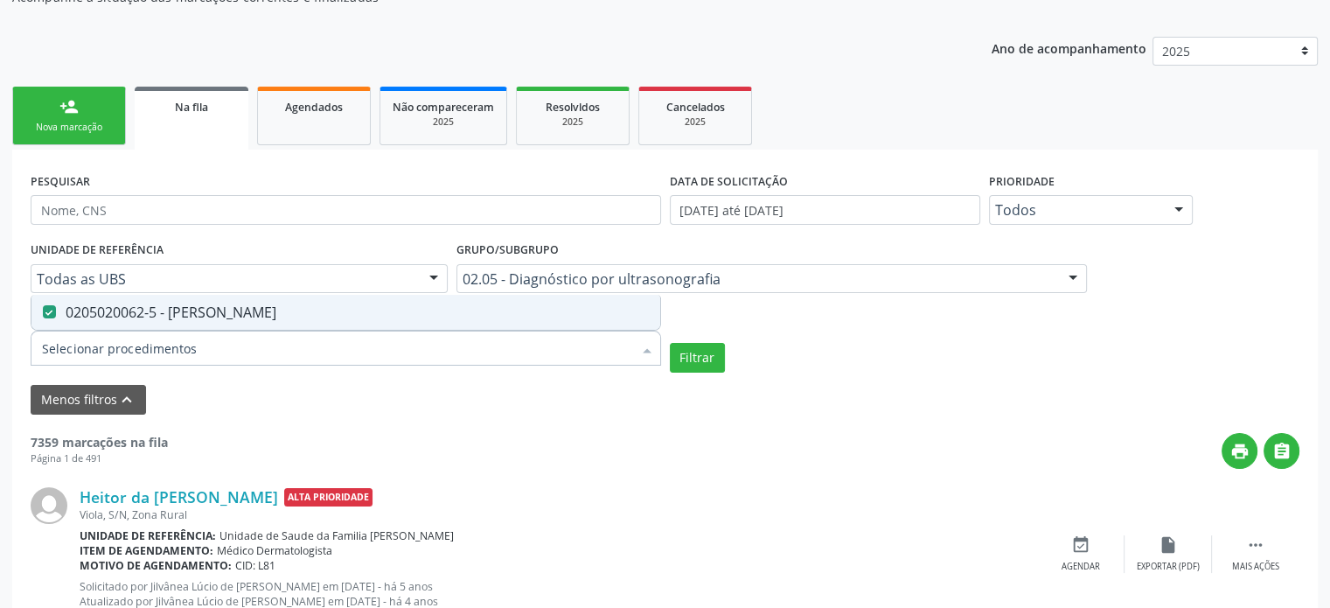
checkbox Joelho "false"
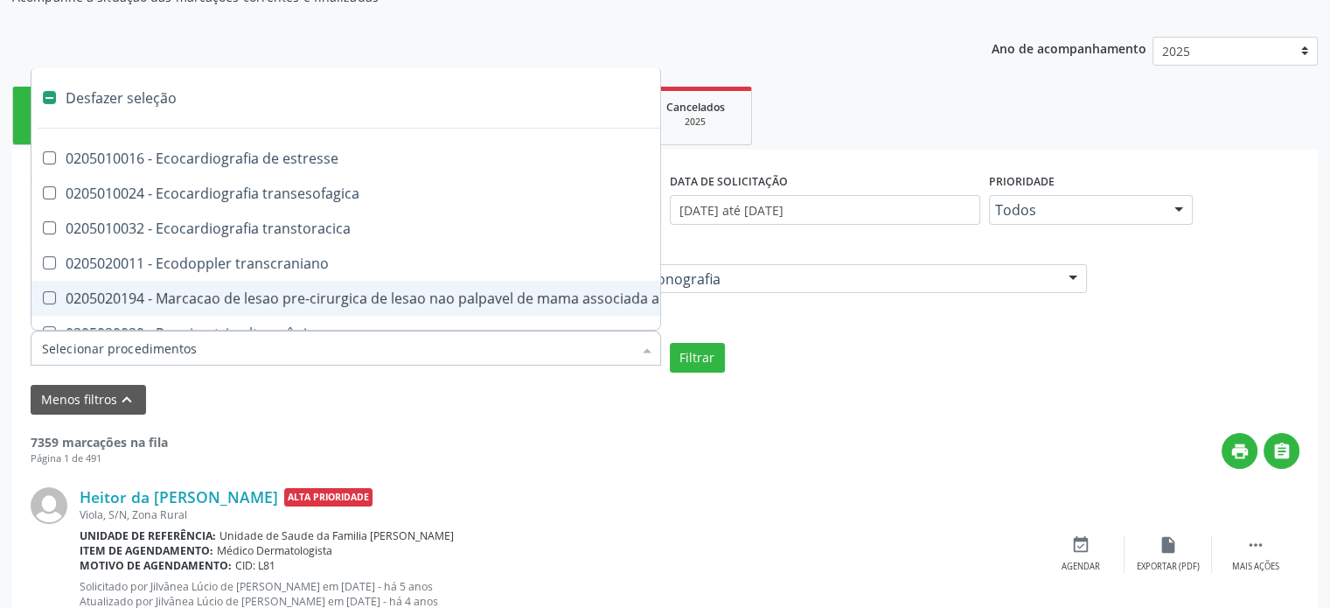
type input "O"
checkbox Calcanhar "true"
checkbox Joelho "false"
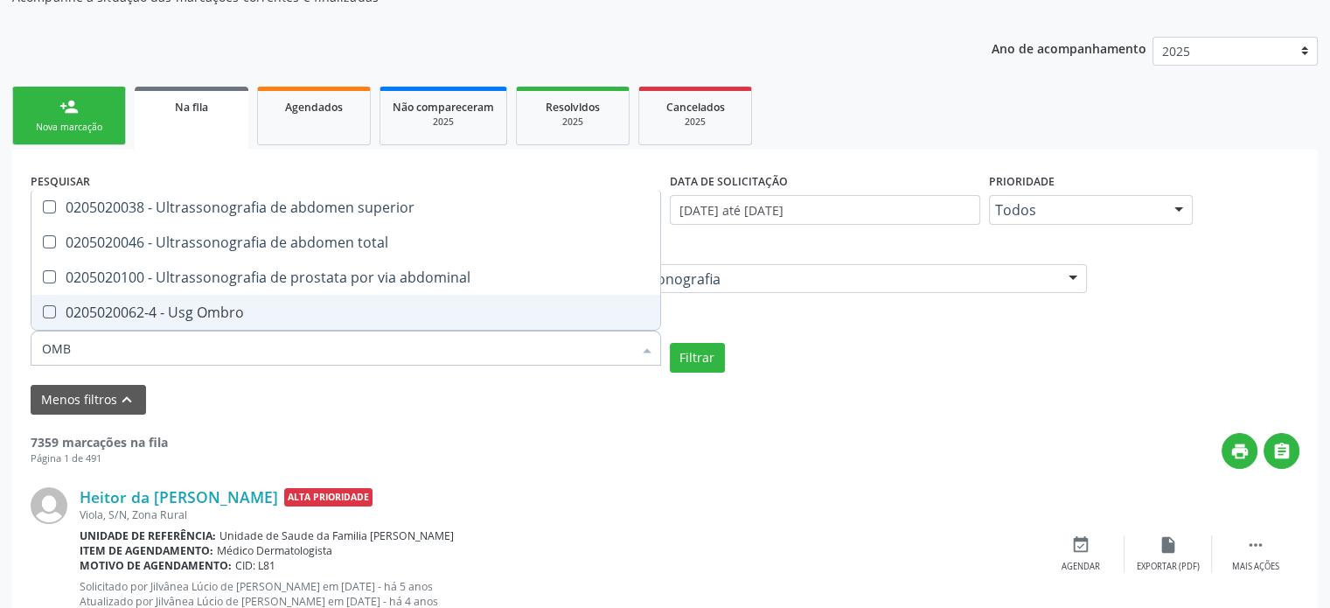
type input "OMBR"
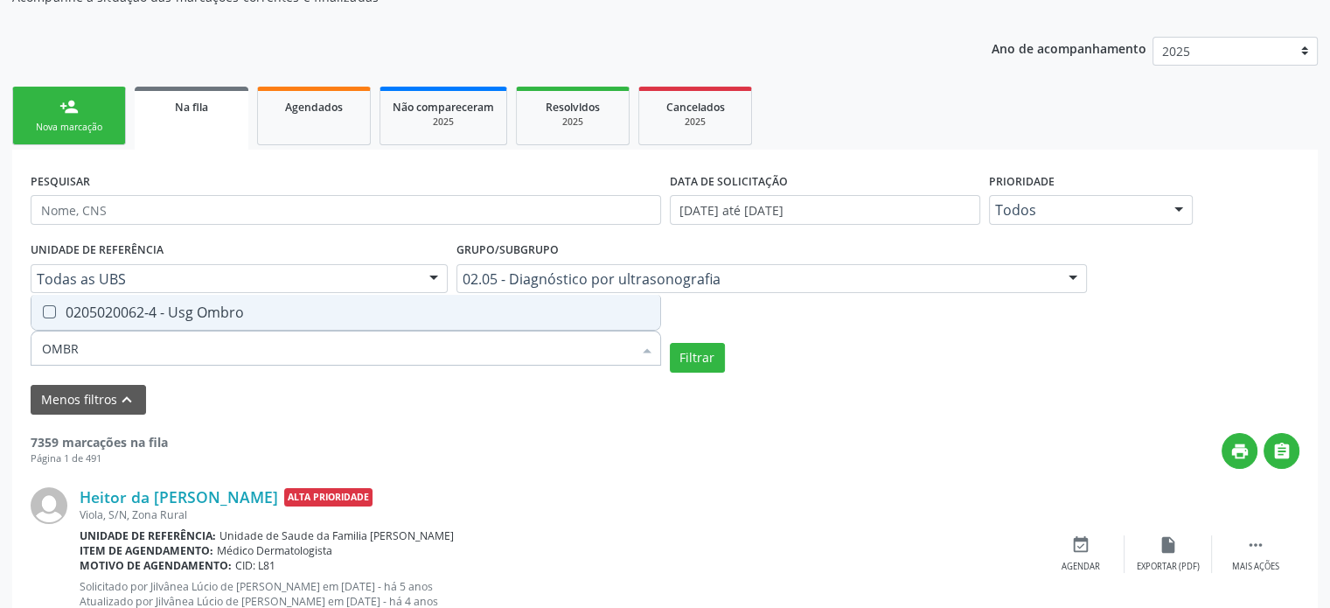
click at [146, 307] on div "0205020062-4 - Usg Ombro" at bounding box center [346, 312] width 608 height 14
checkbox Ombro "true"
type input "OM"
checkbox Ombro "false"
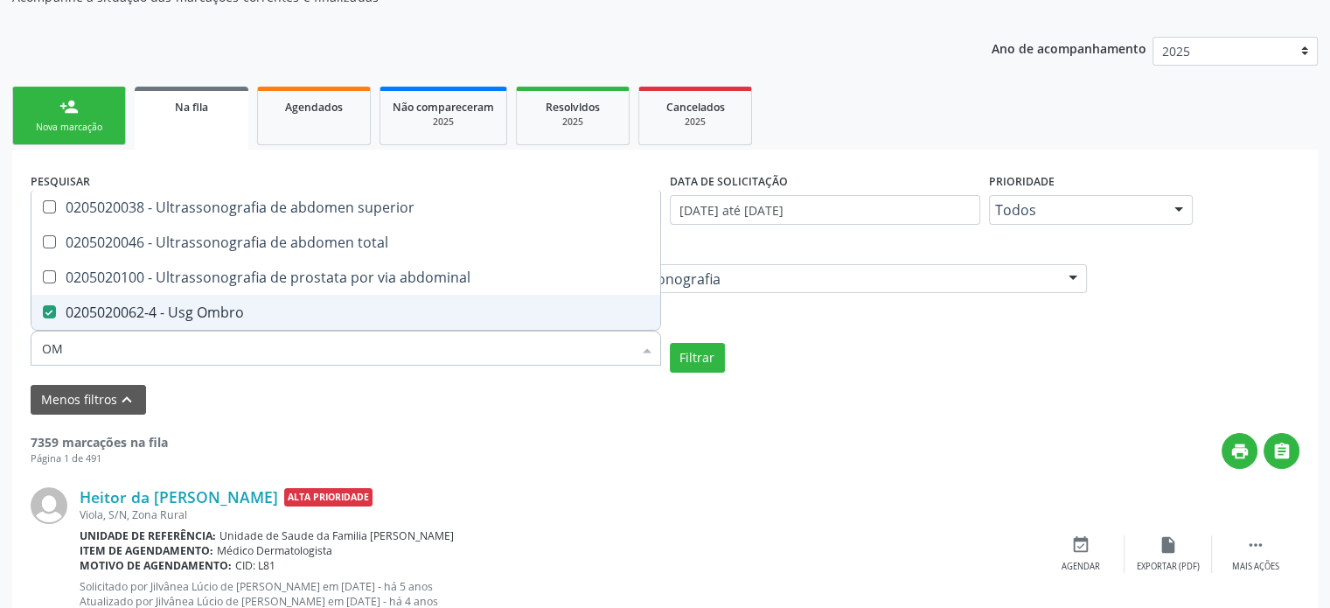
type input "O"
checkbox Ombro "false"
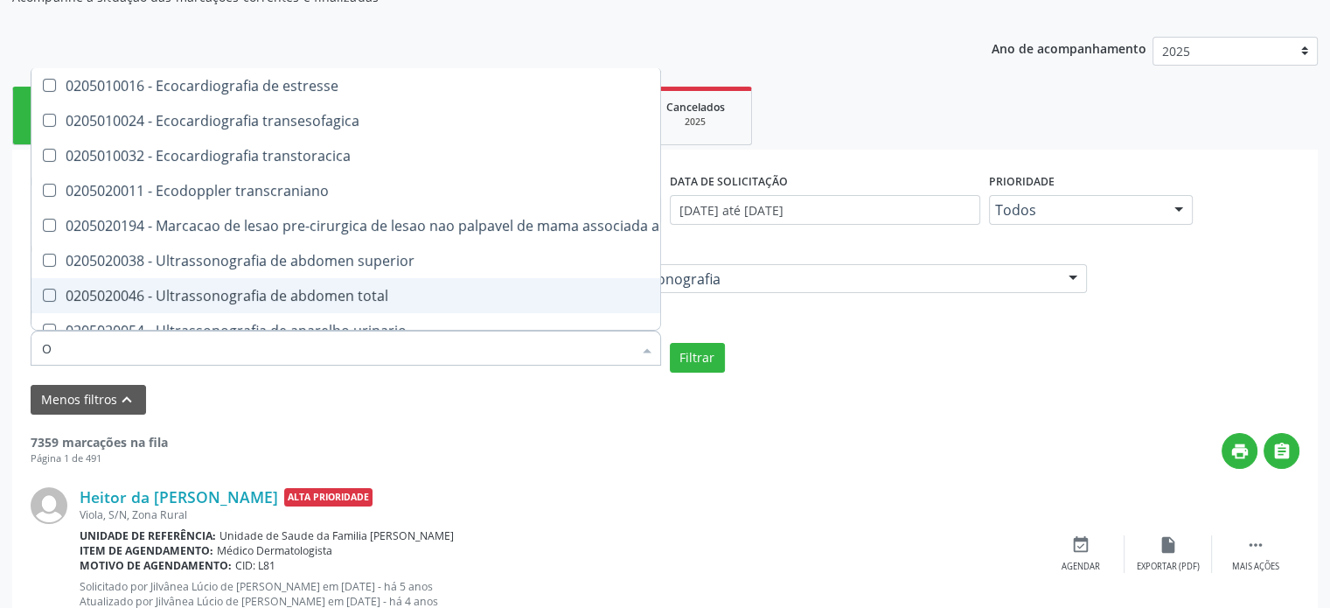
checkbox Joelho "false"
checkbox Ombro "false"
checkbox Punho "true"
checkbox Tornozelo "true"
type input "O"
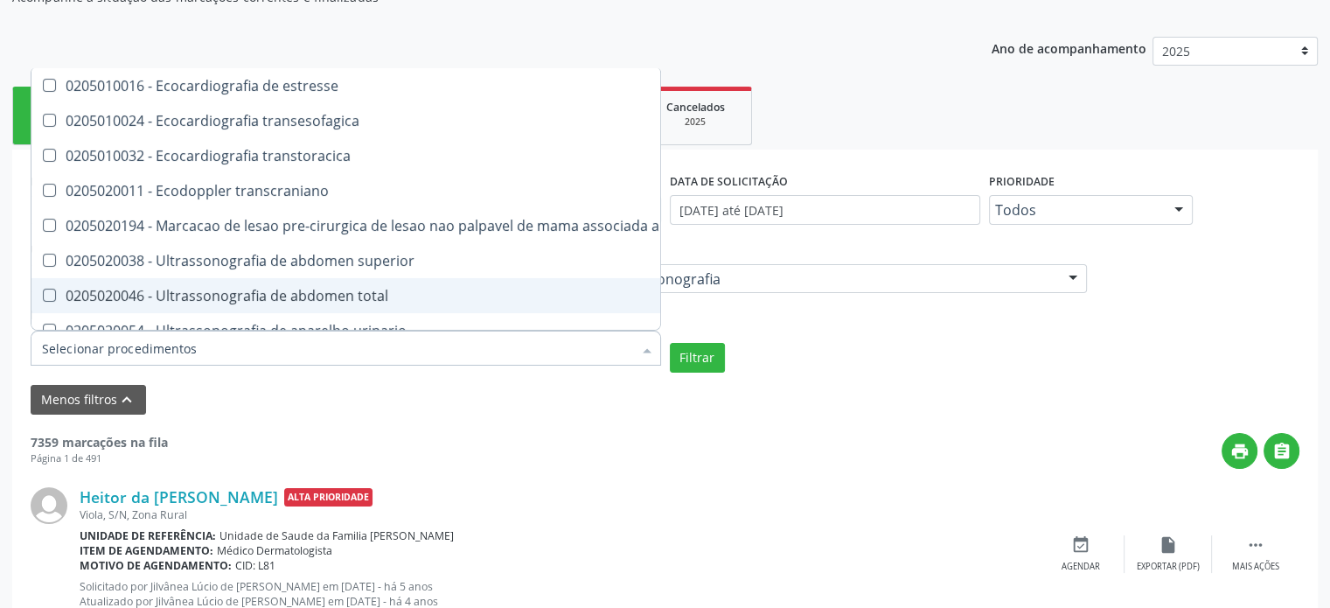
checkbox Joelho "true"
checkbox Ombro "true"
checkbox Punho "false"
checkbox Tornozelo "false"
type input "OM"
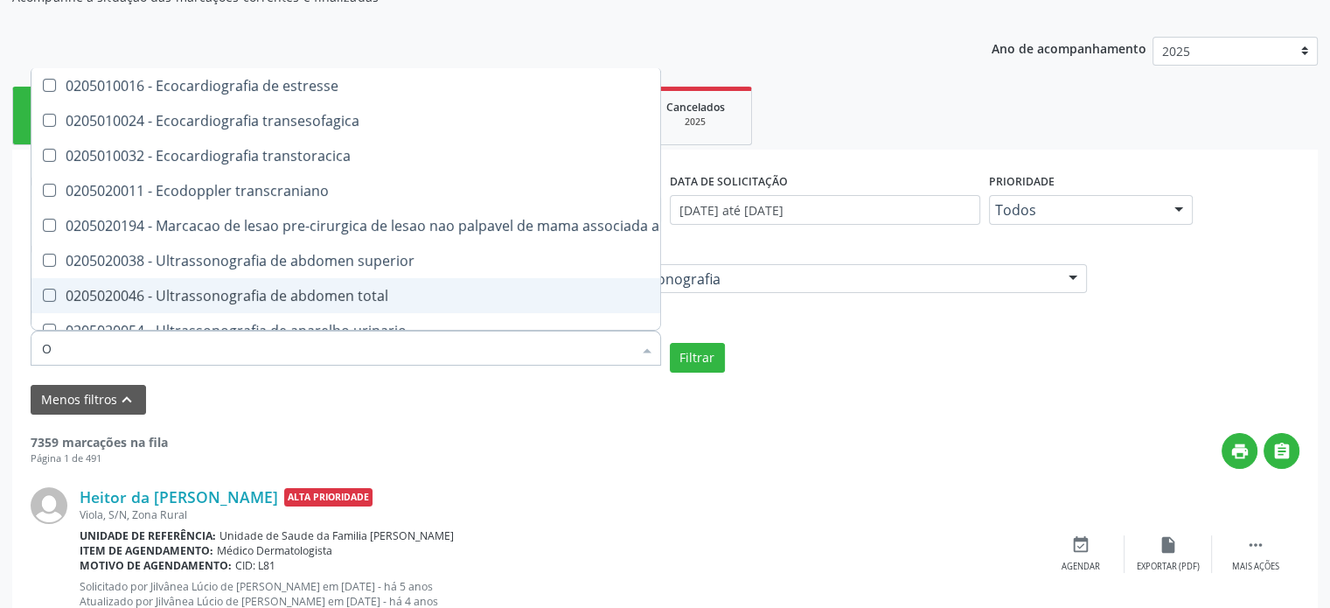
checkbox transcraniano "true"
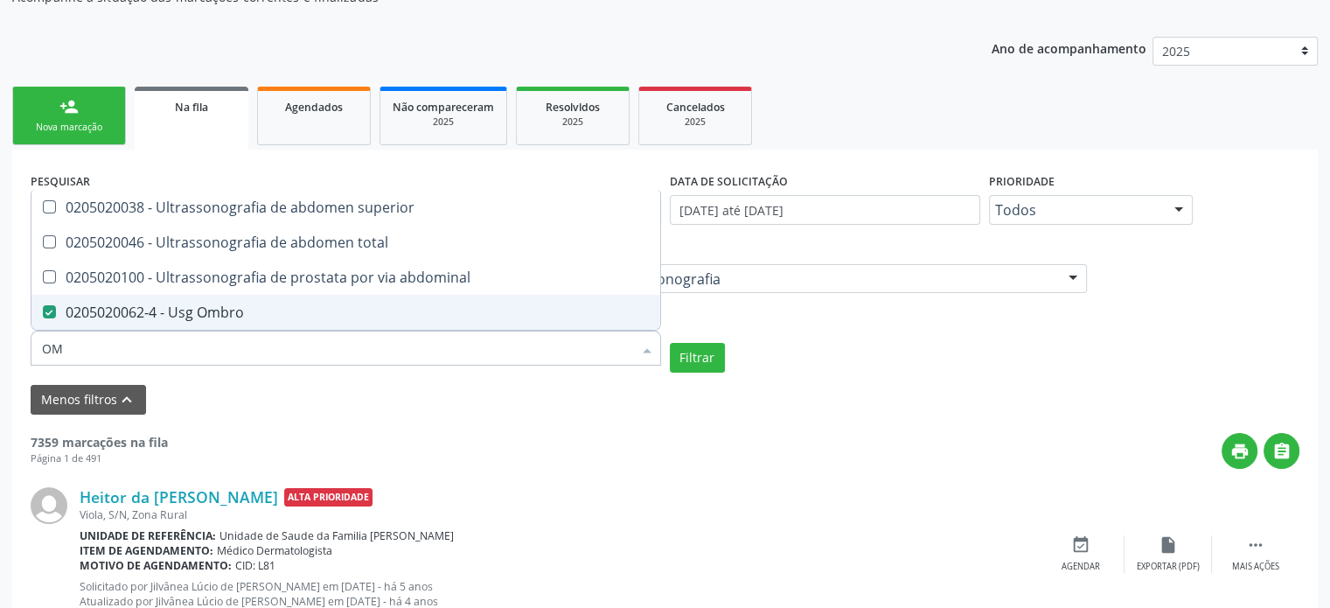
type input "OMB"
checkbox superior "true"
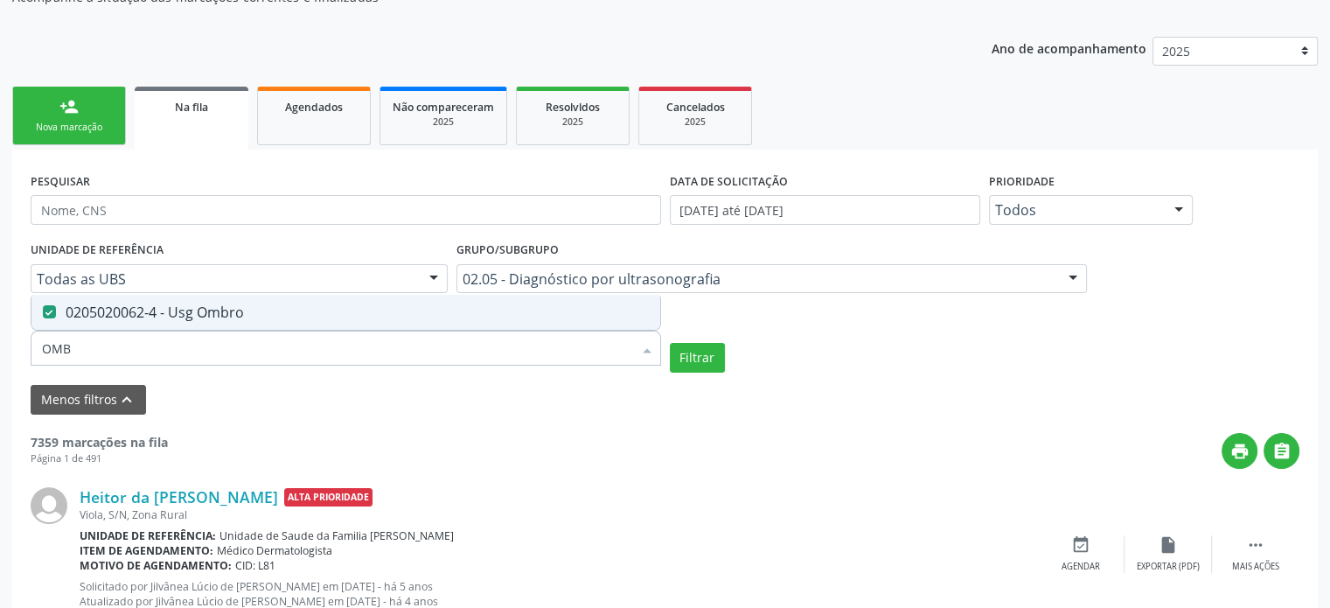
type input "OM"
checkbox Ombro "false"
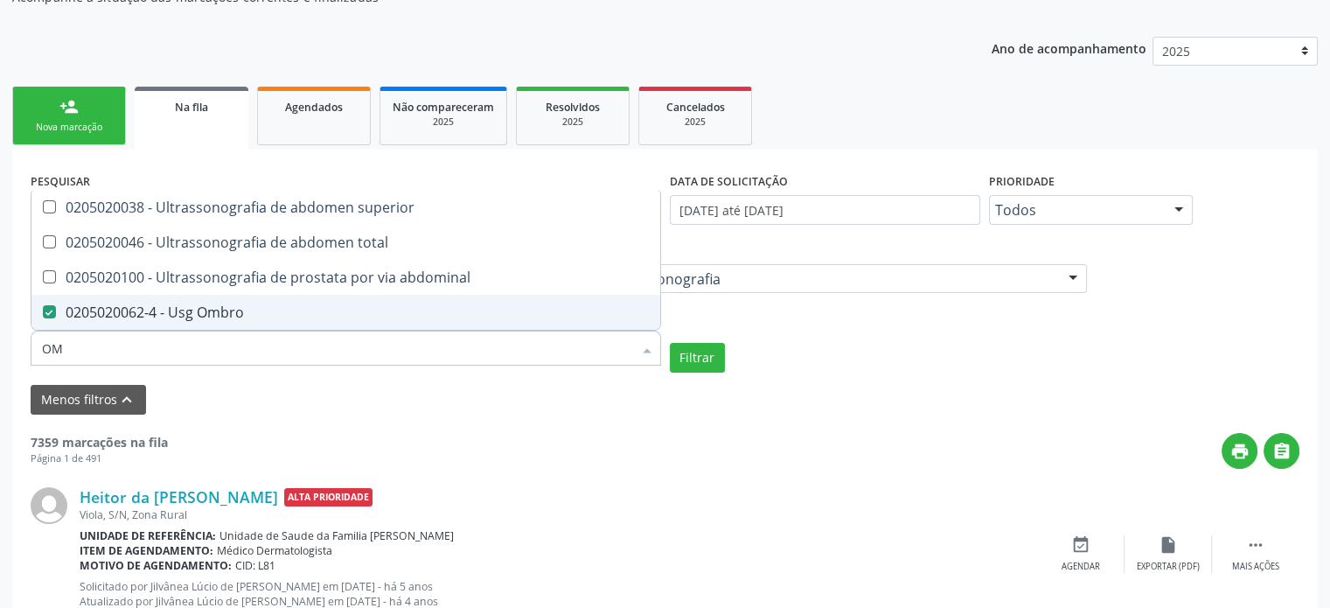
type input "O"
checkbox Ombro "false"
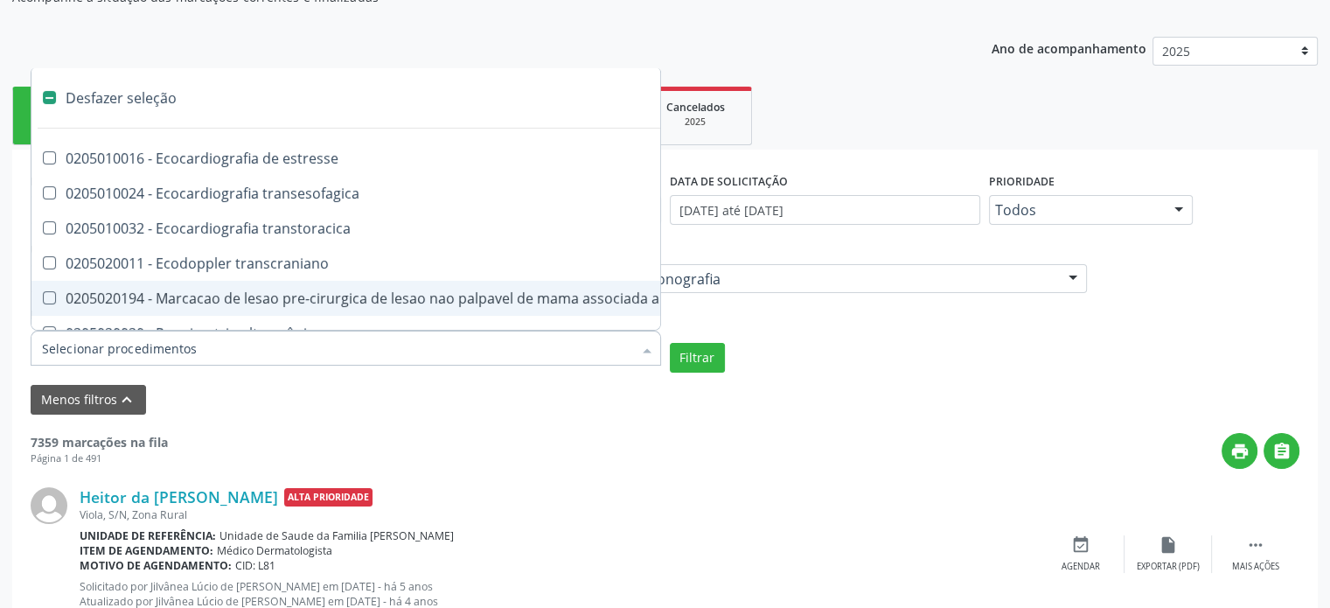
type input "J"
checkbox estresse "true"
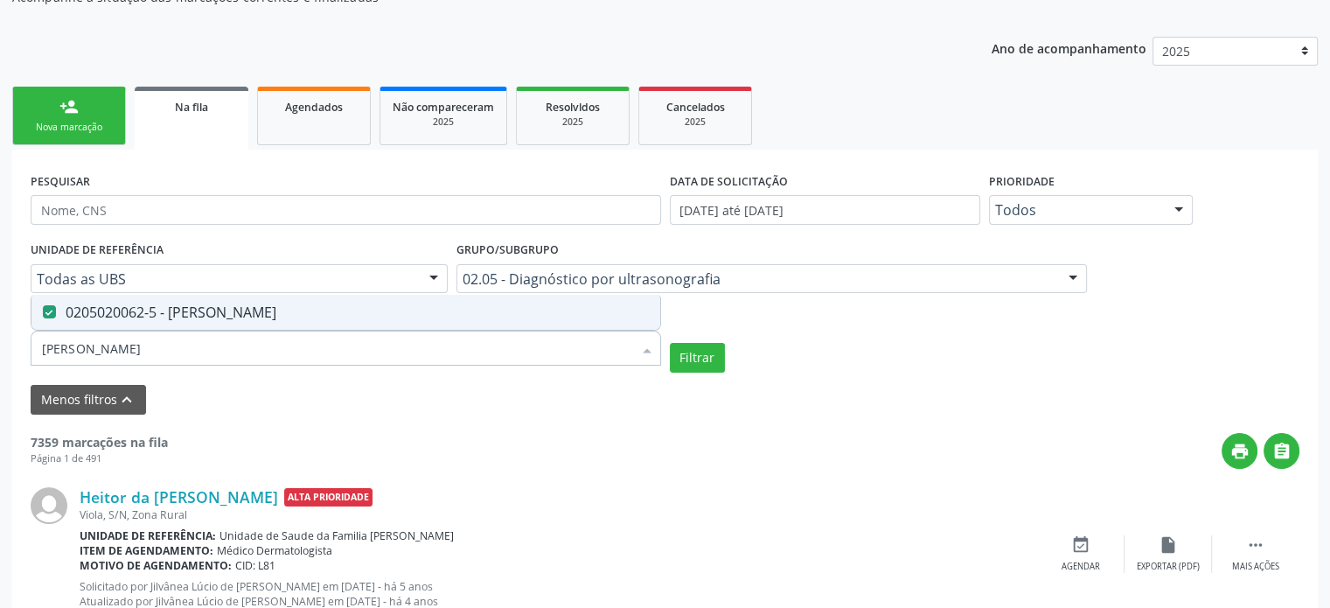
type input "J"
checkbox Joelho "false"
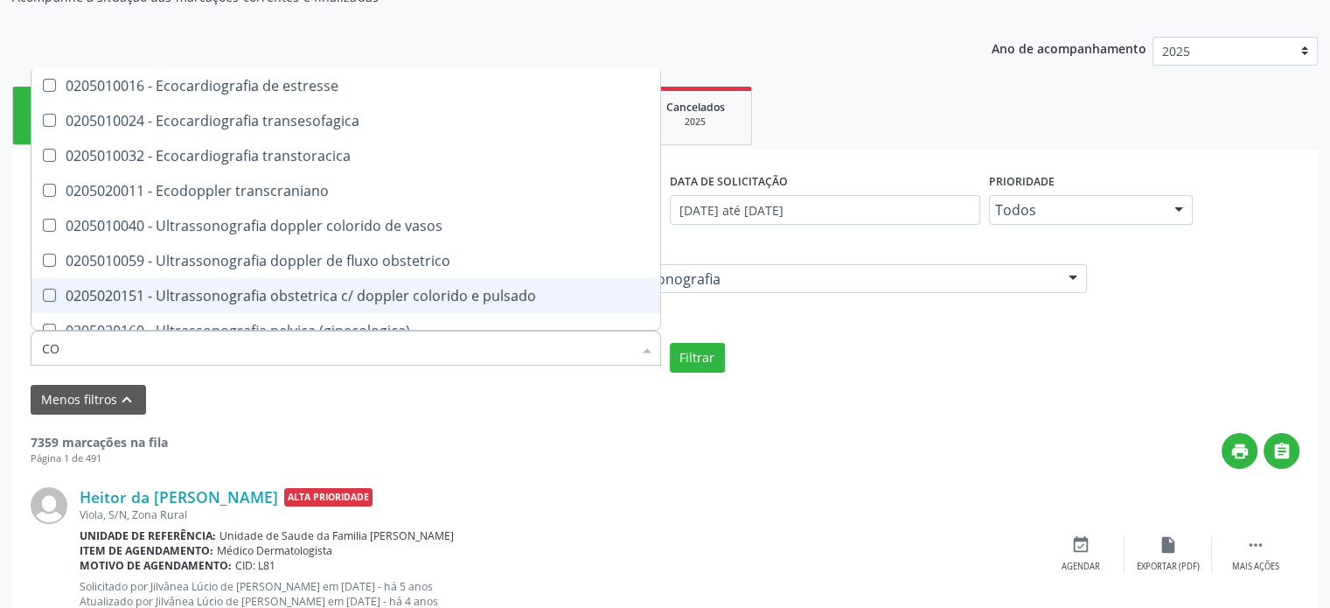
type input "COT"
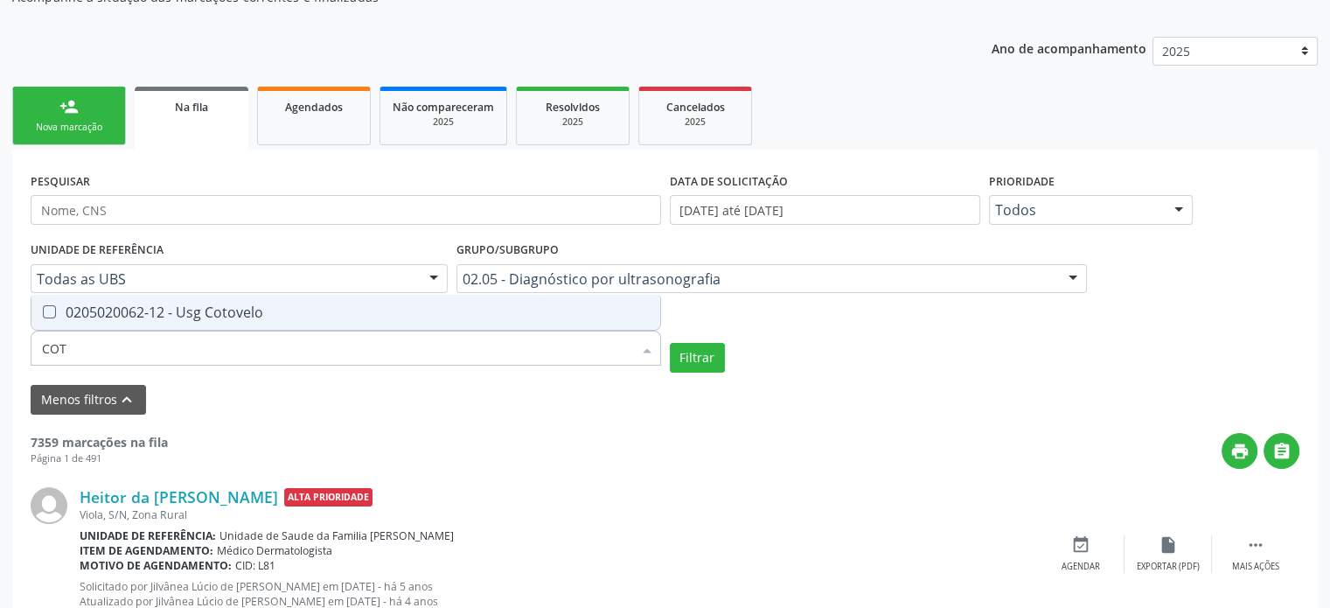
click at [146, 307] on div "0205020062-12 - Usg Cotovelo" at bounding box center [346, 312] width 608 height 14
checkbox Cotovelo "true"
type input "CO"
checkbox Cotovelo "false"
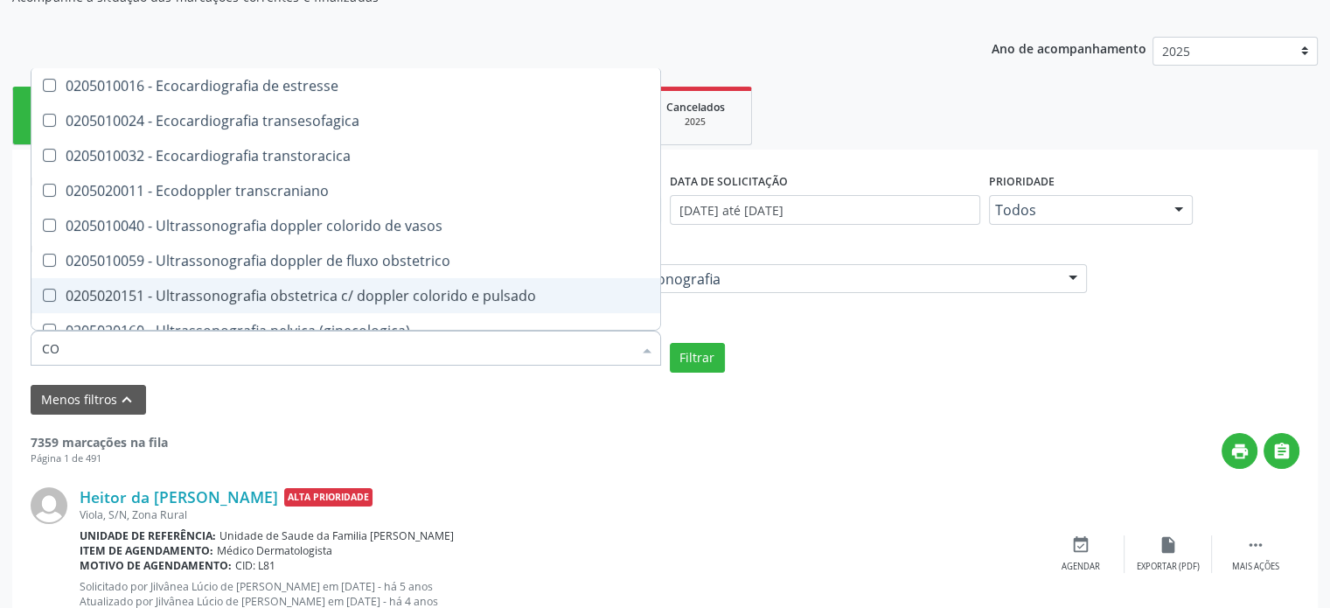
type input "C"
checkbox Cotovelo "false"
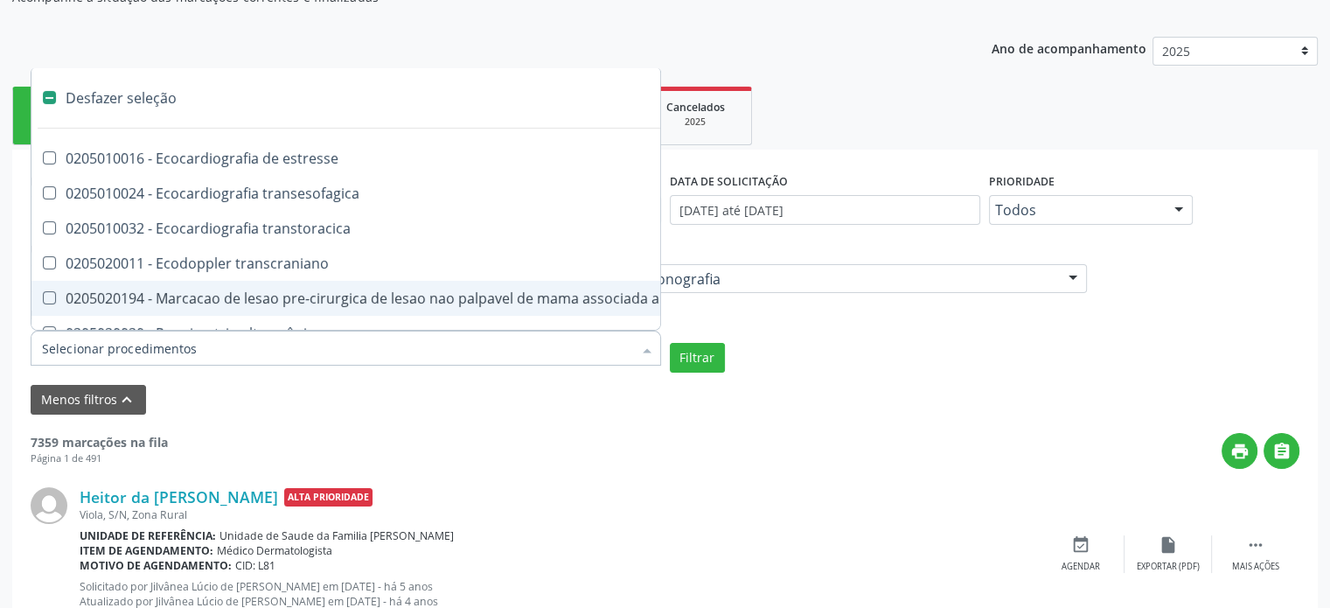
type input "T"
checkbox Axila "true"
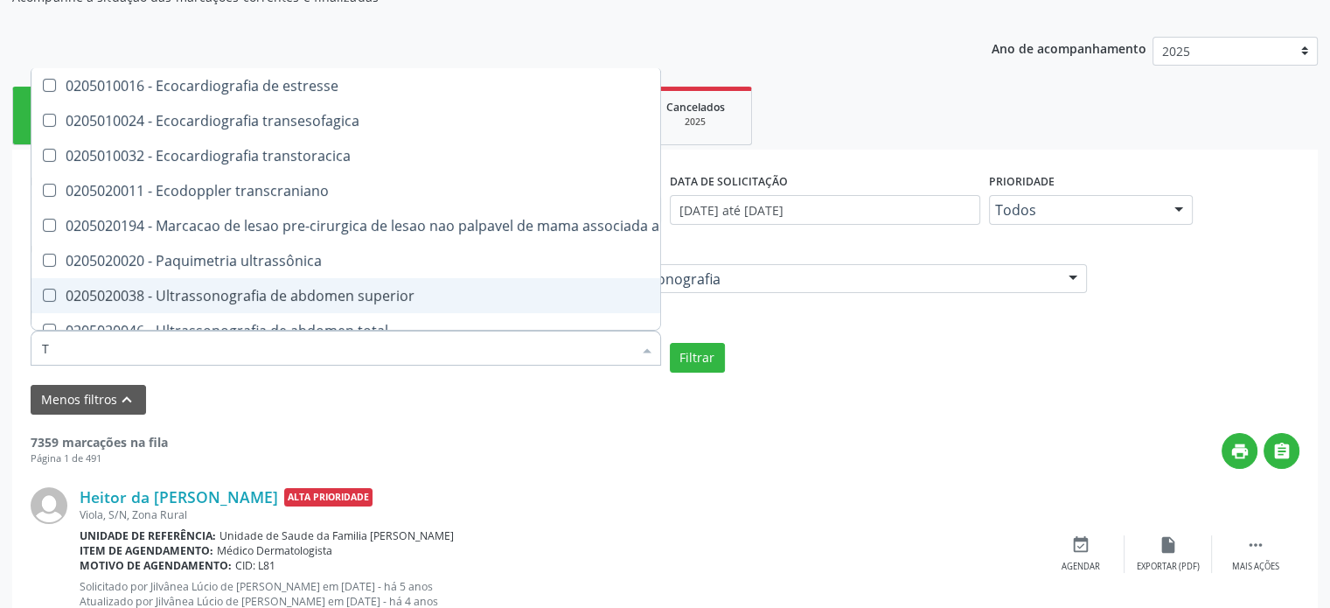
type input "TO"
checkbox transcraniano "true"
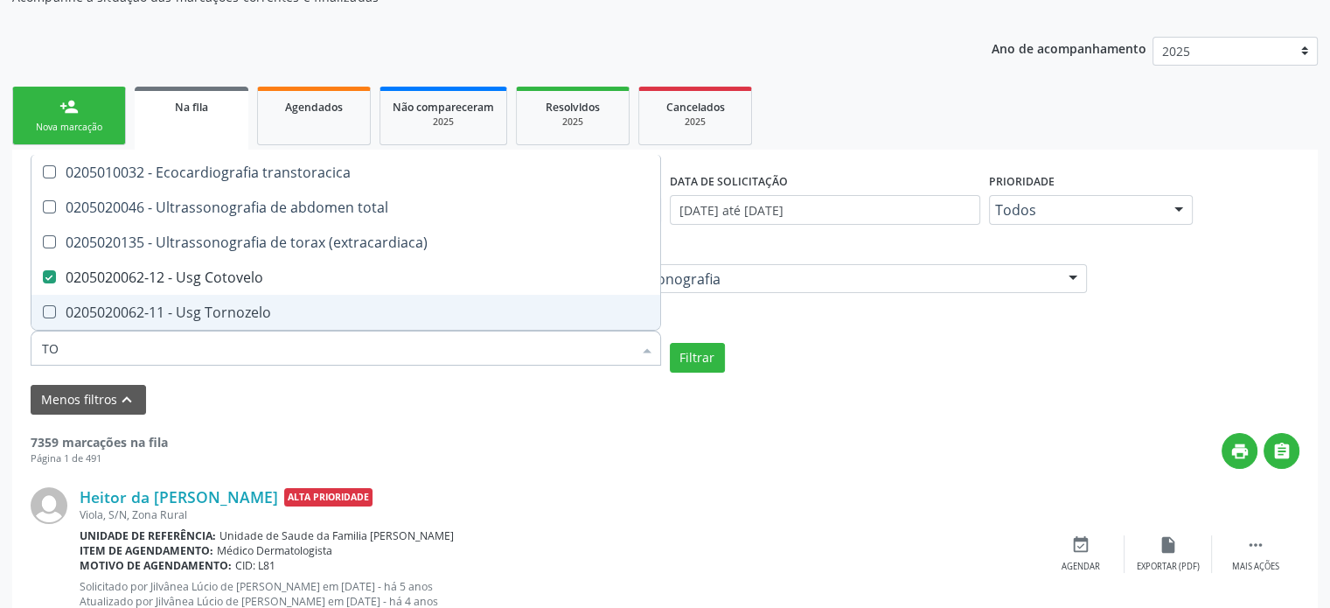
type input "TOR"
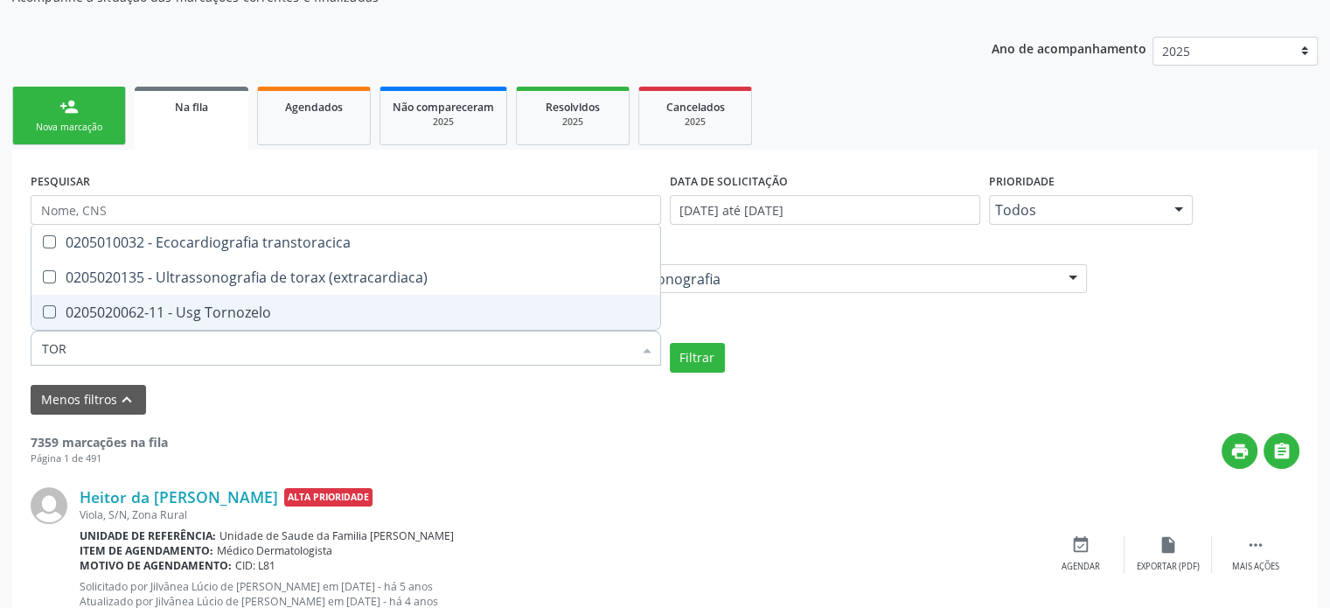
click at [146, 307] on div "0205020062-11 - Usg Tornozelo" at bounding box center [346, 312] width 608 height 14
checkbox Tornozelo "true"
type input "TO"
checkbox Tornozelo "false"
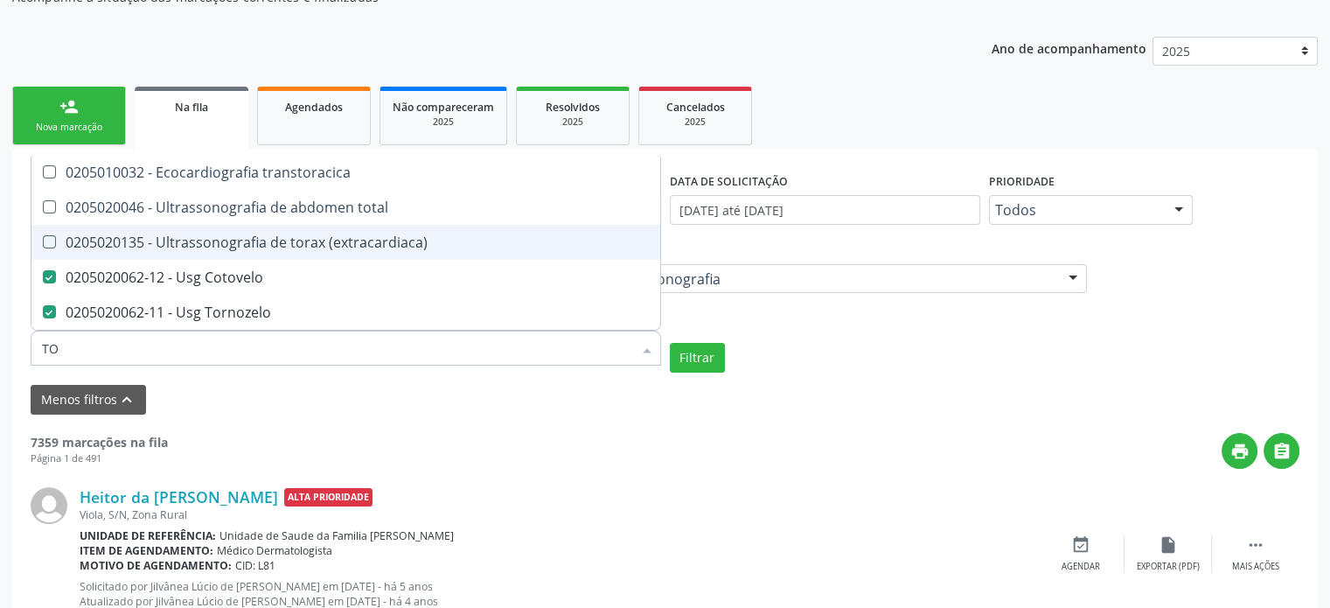
type input "T"
checkbox Cotovelo "false"
checkbox Tornozelo "false"
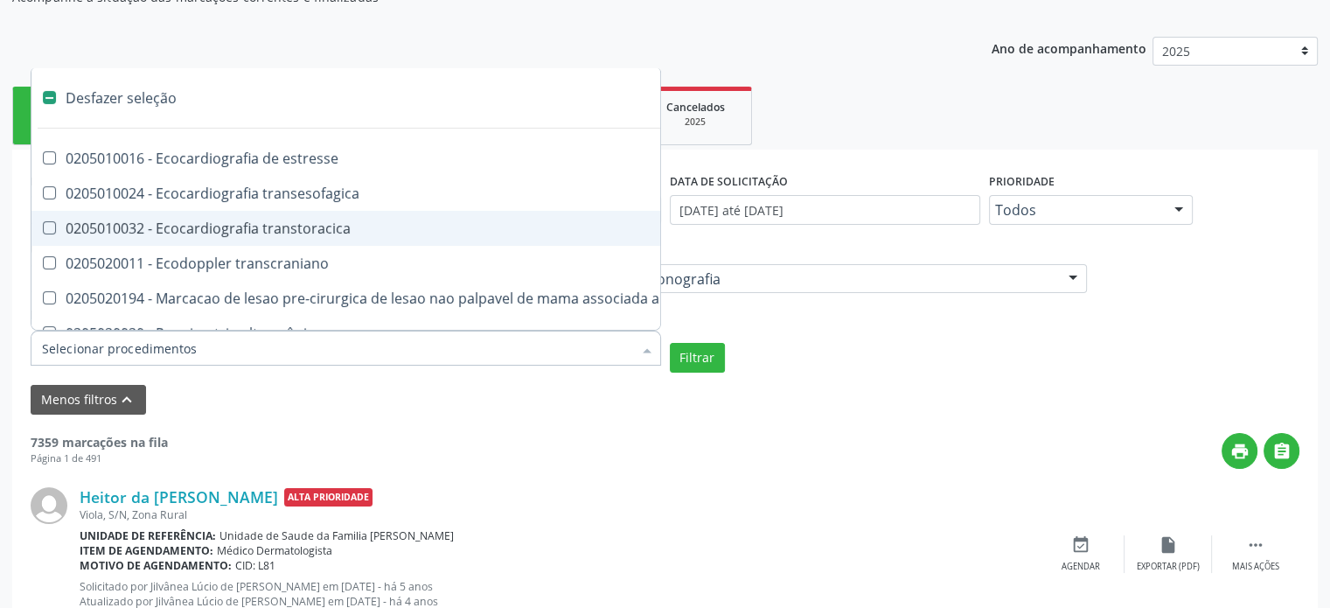
type input "M"
checkbox urinario "true"
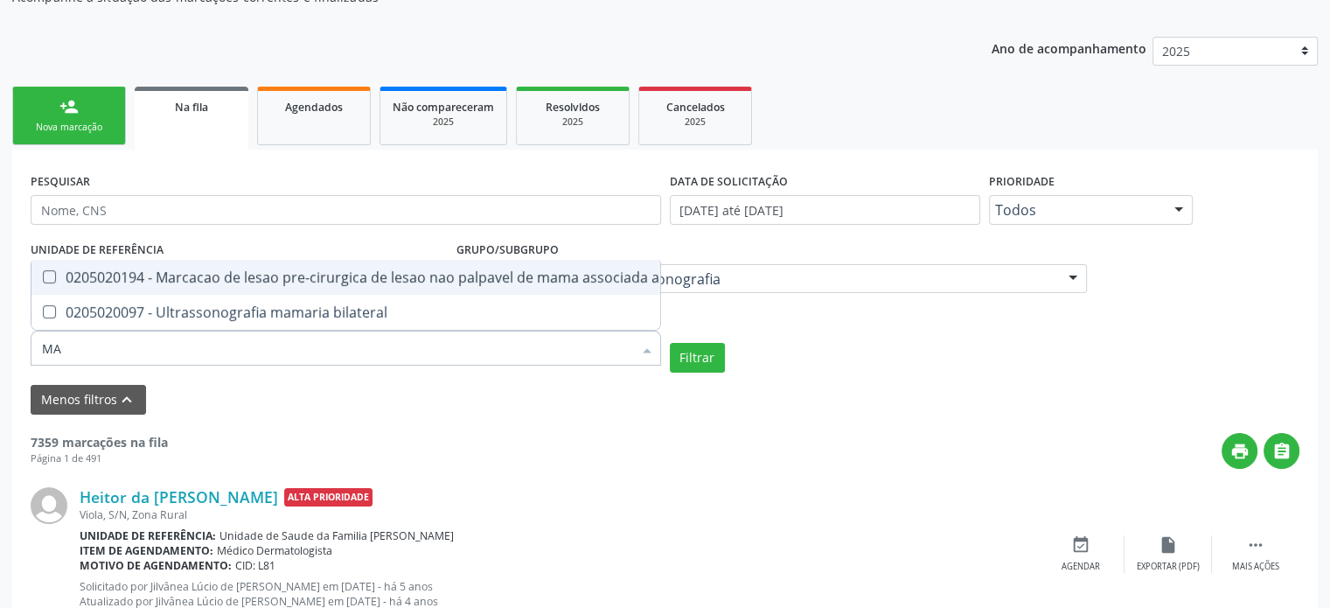
type input "M"
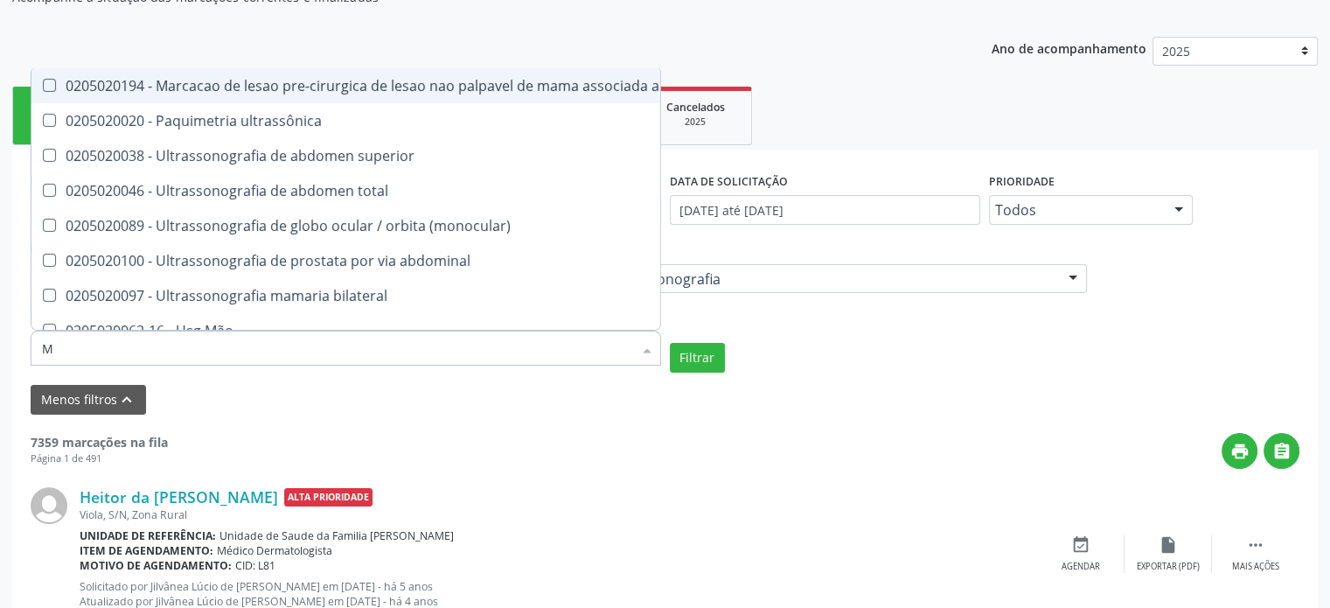
checkbox Ombro "false"
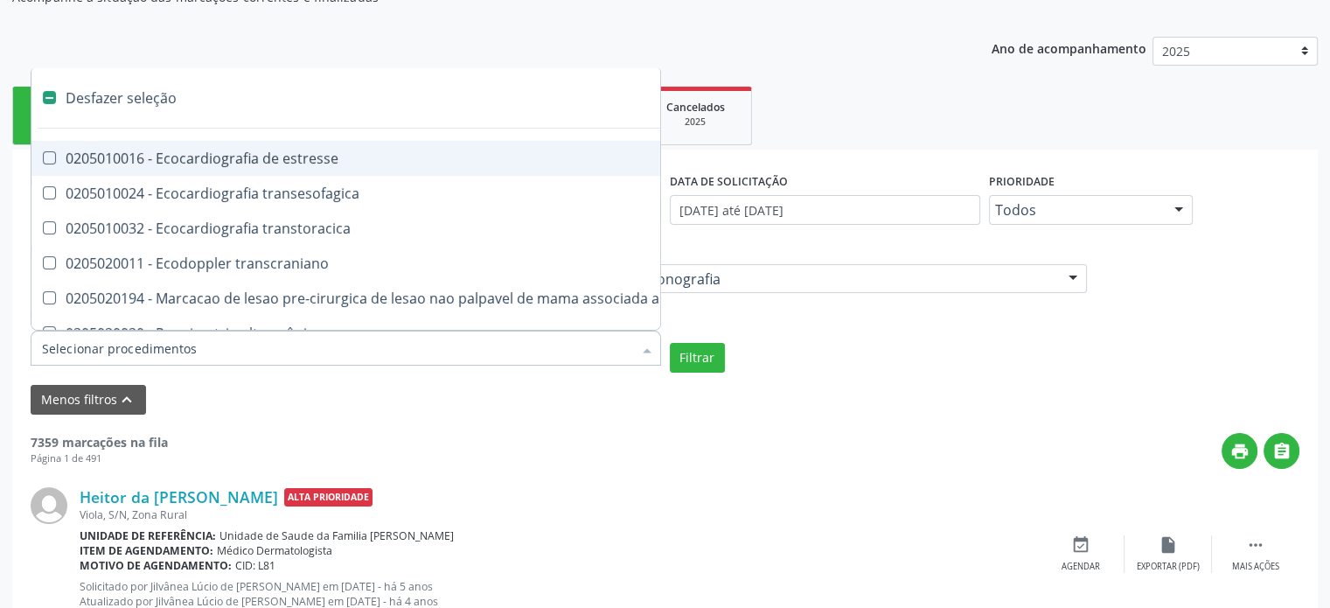
checkbox transesofagica "true"
checkbox transtoracica "true"
checkbox transcraniano "true"
checkbox ultrassonografia "true"
checkbox Cotovelo "false"
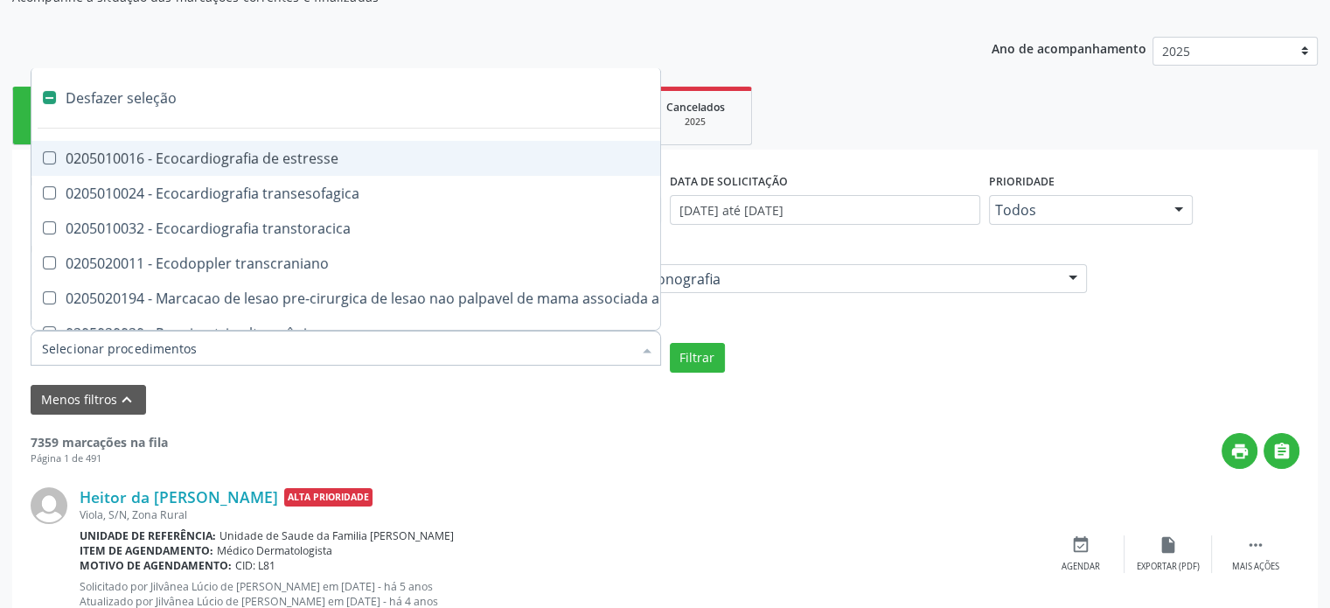
checkbox Joelho "false"
checkbox Ombro "false"
checkbox Tornozelo "false"
click at [724, 363] on div "Filtrar" at bounding box center [985, 358] width 639 height 30
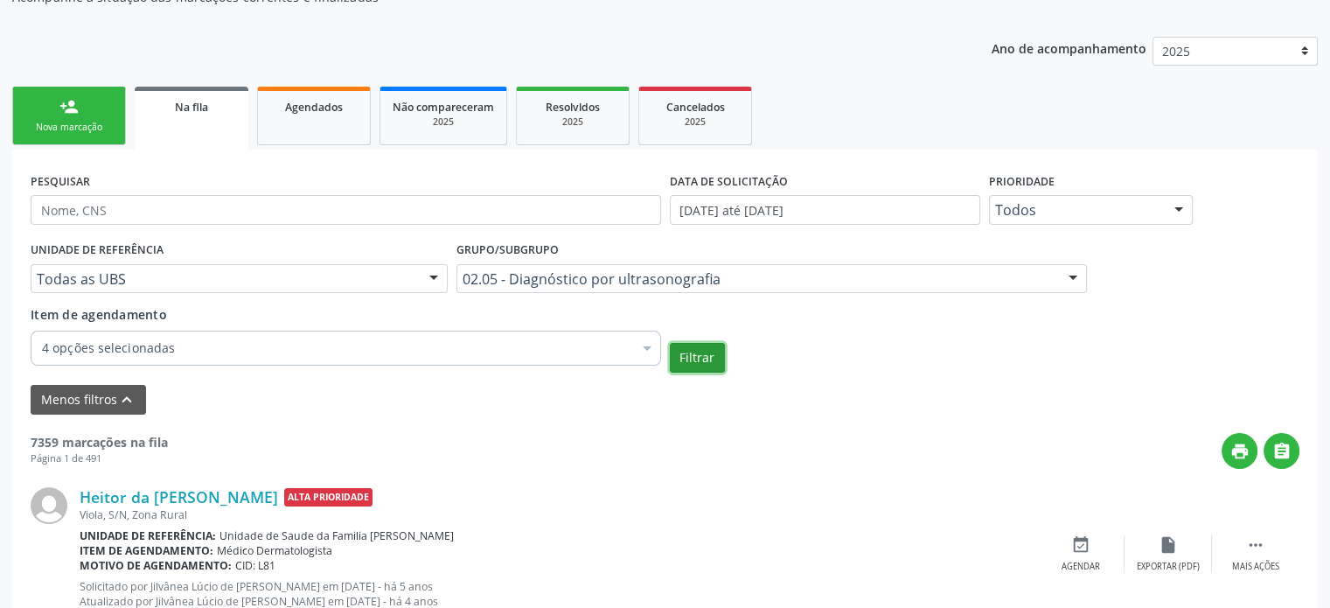
click at [701, 362] on button "Filtrar" at bounding box center [697, 358] width 55 height 30
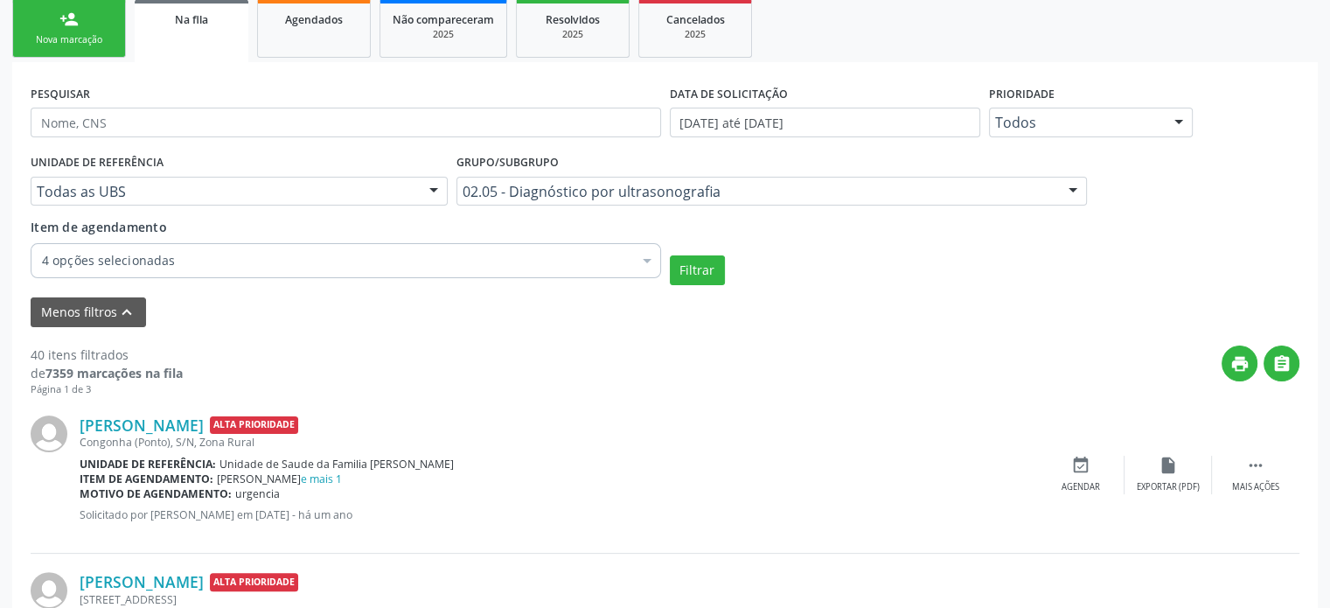
scroll to position [262, 0]
click at [210, 241] on div "Item de agendamento 4 opções selecionadas Desfazer seleção Selecionados 0205020…" at bounding box center [346, 245] width 631 height 55
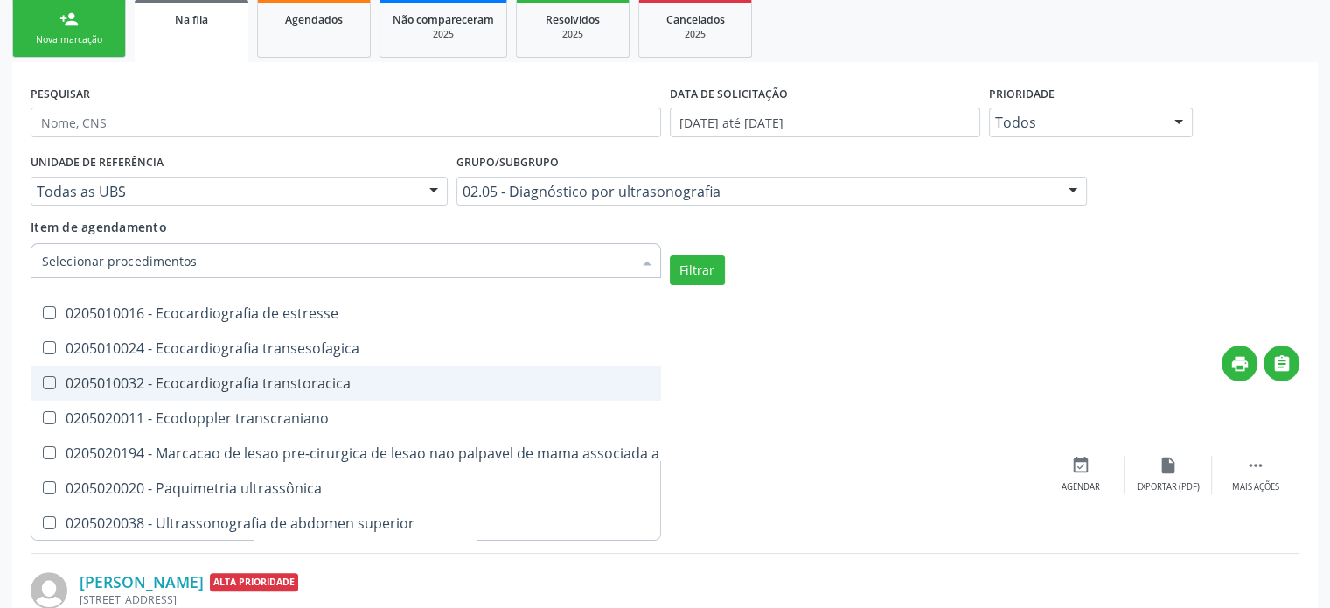
scroll to position [0, 0]
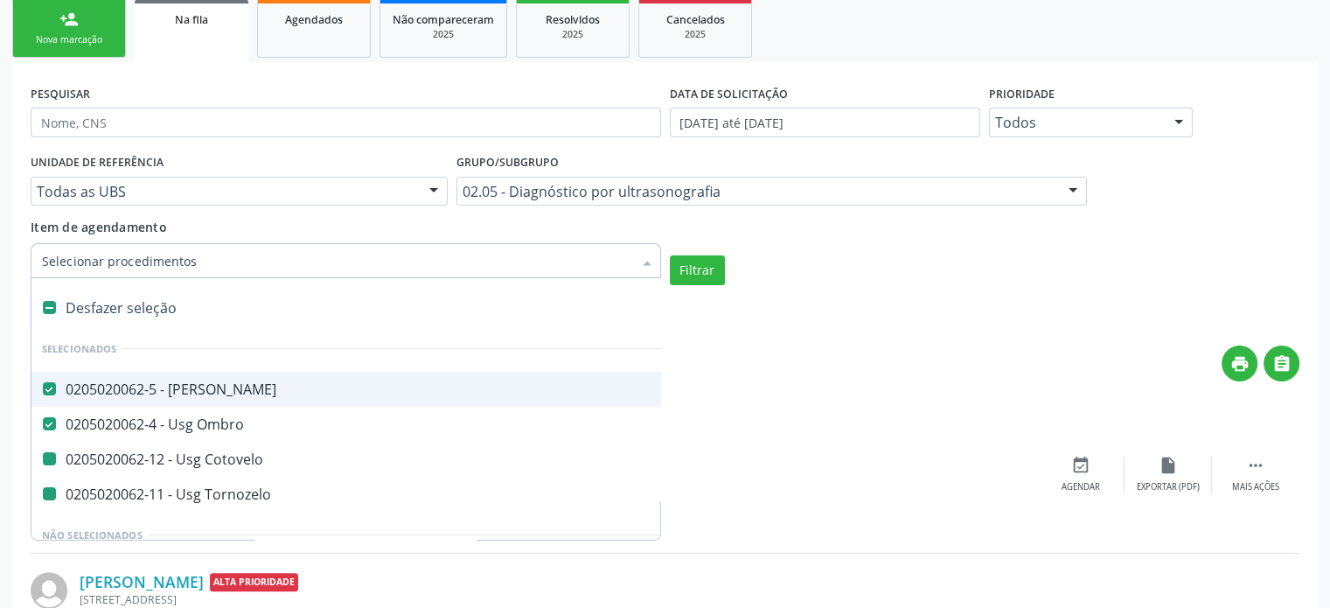
type input "M"
checkbox Cotovelo "false"
checkbox Tornozelo "false"
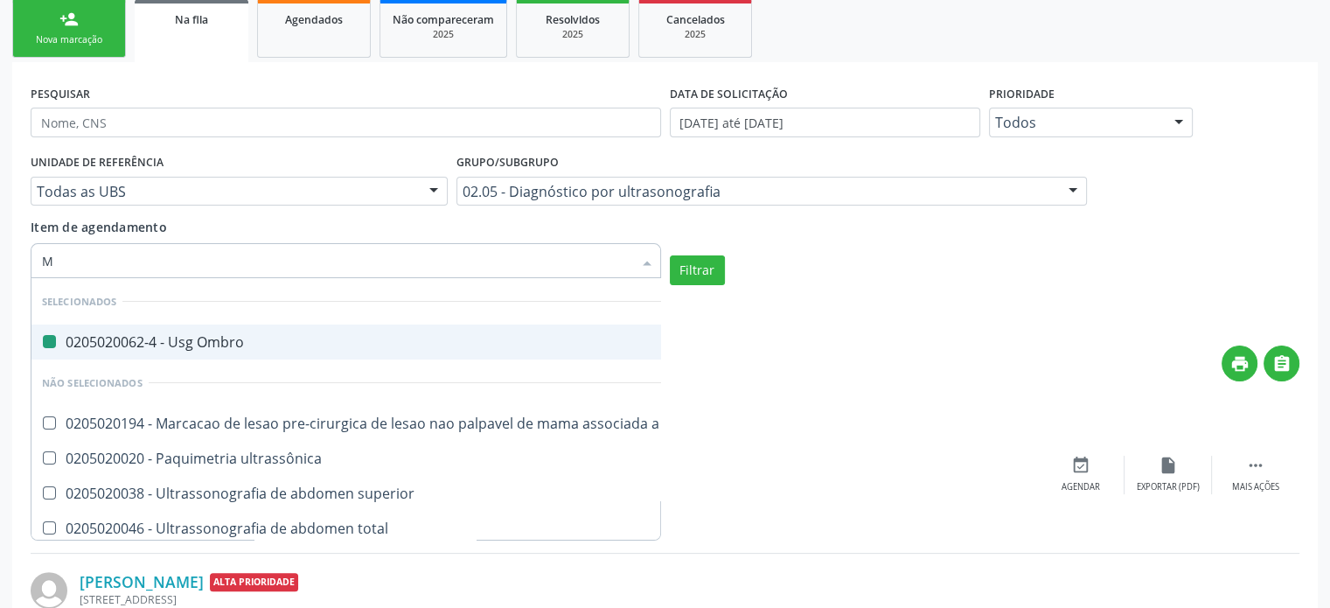
type input "MA"
checkbox Ombro "false"
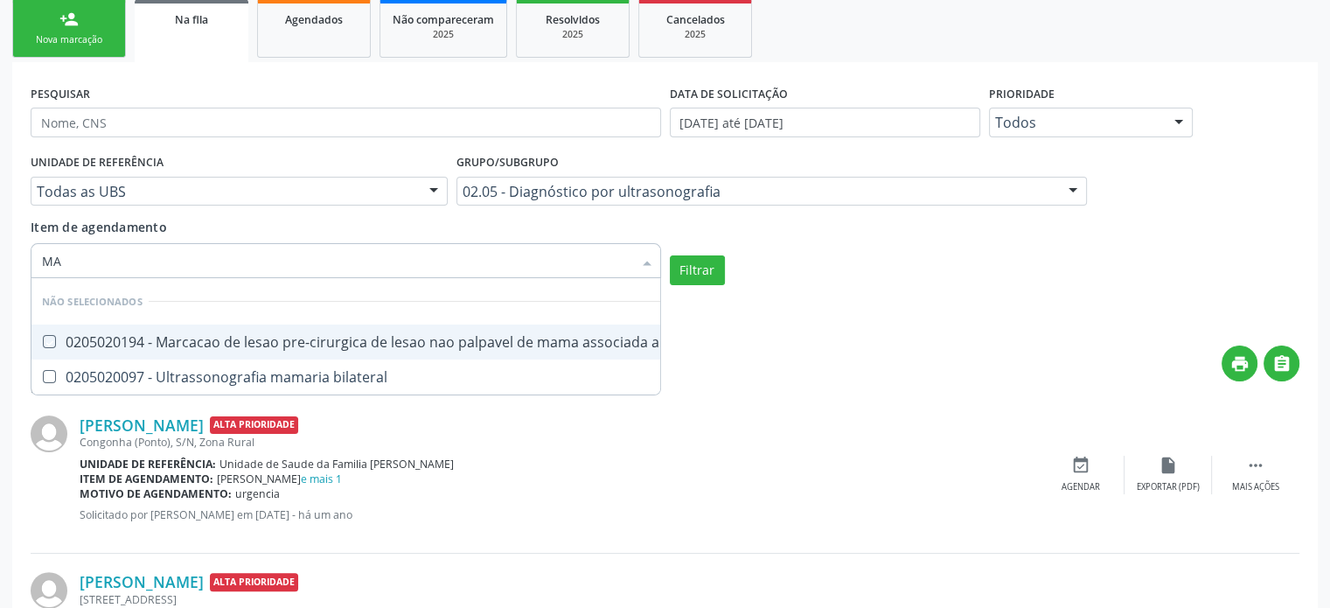
type input "M"
checkbox ultrassonografia "true"
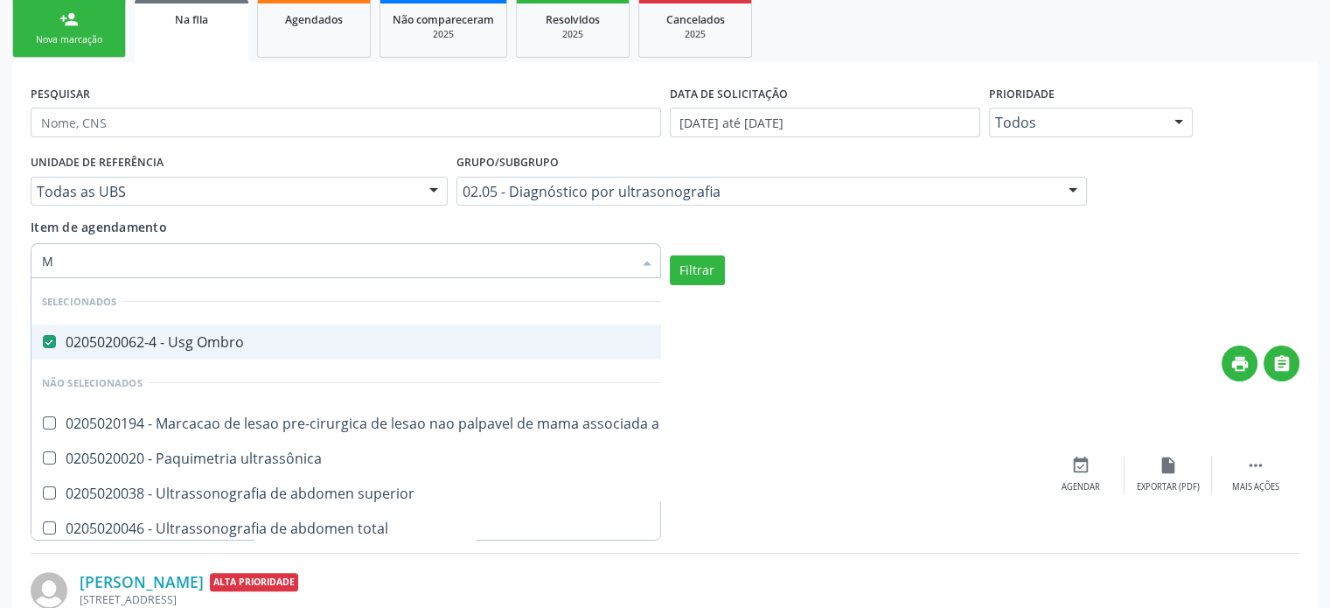
checkbox ultrassonografia "true"
checkbox ultrassônica "true"
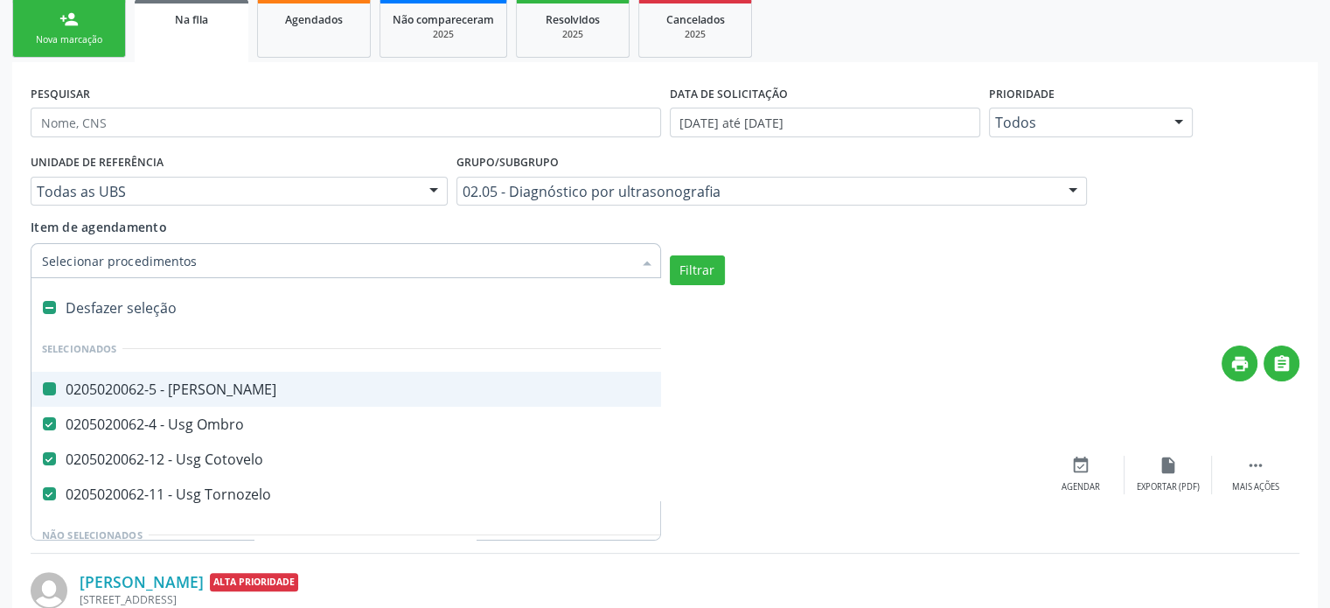
type input "P"
checkbox Joelho "false"
checkbox Cotovelo "false"
checkbox Tornozelo "false"
checkbox Ombro "false"
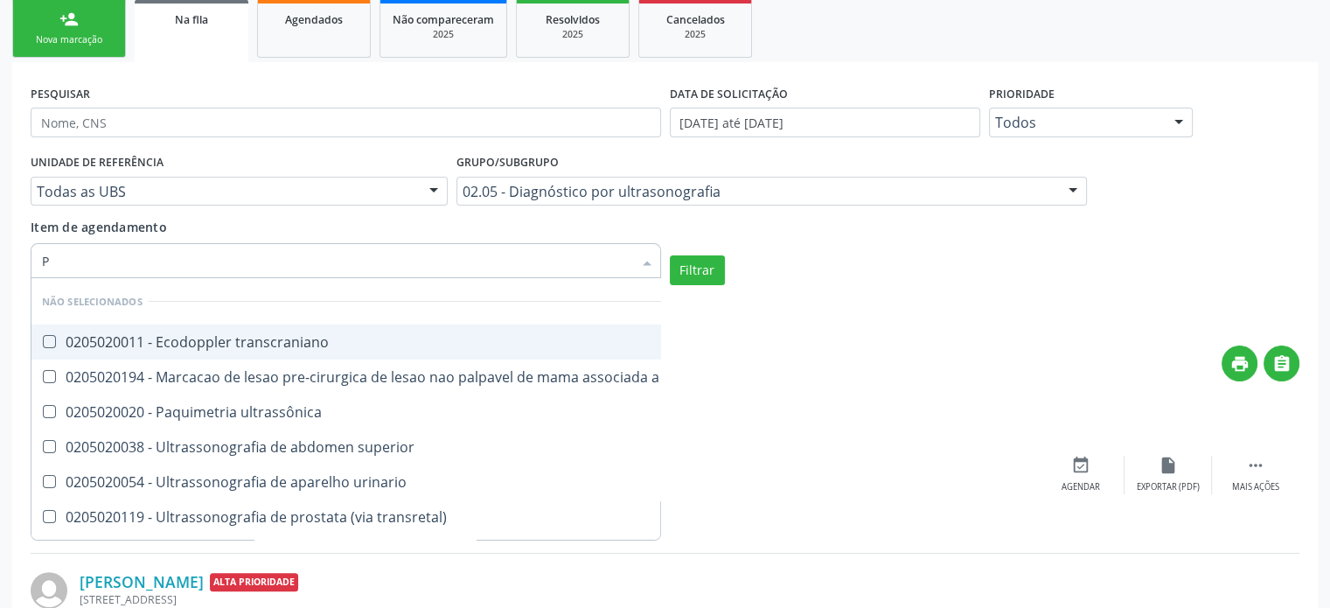
type input "PU"
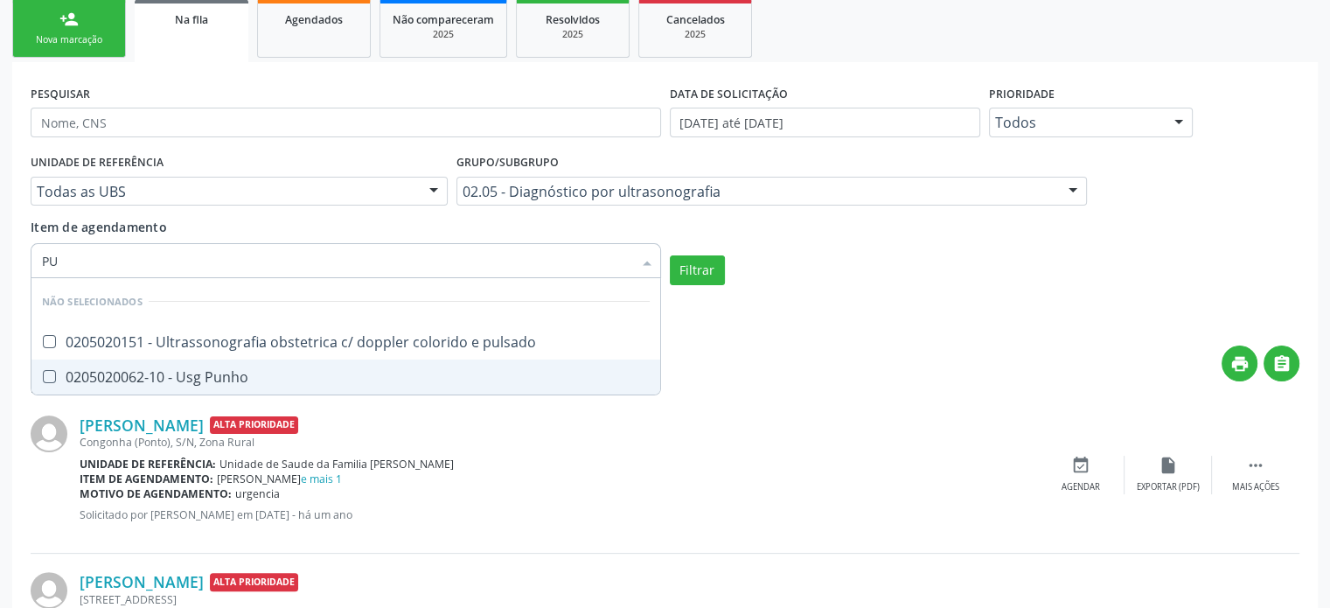
click at [168, 378] on div "0205020062-10 - Usg Punho" at bounding box center [346, 377] width 608 height 14
checkbox Punho "true"
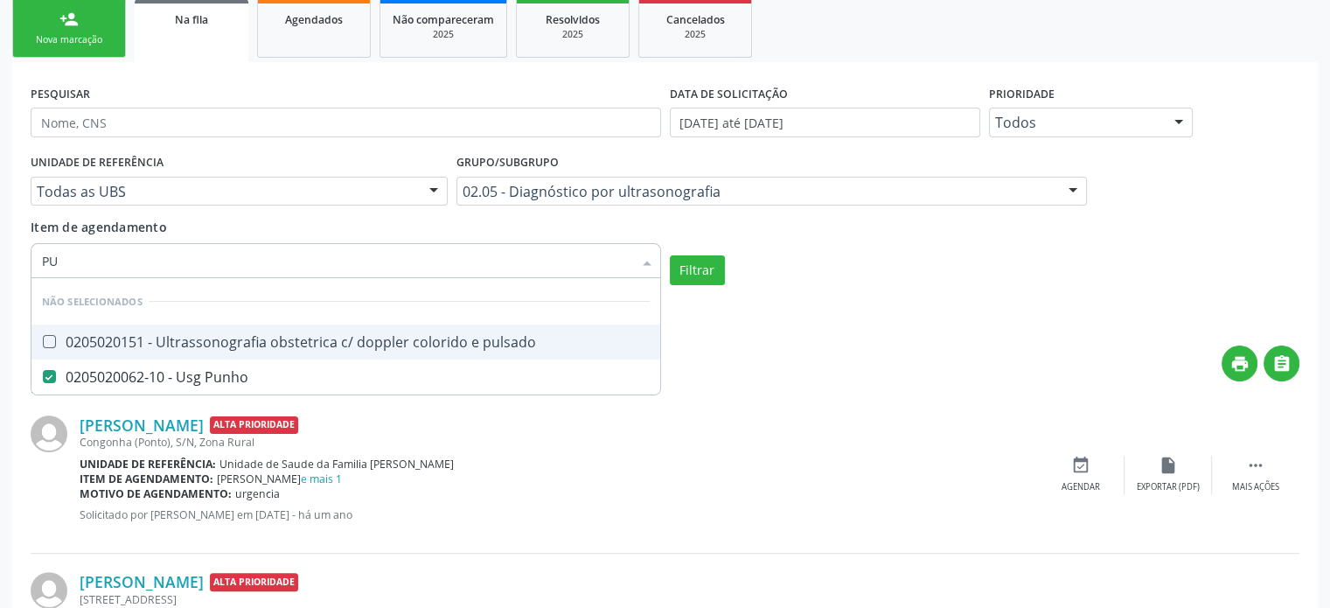
type input "P"
checkbox Punho "false"
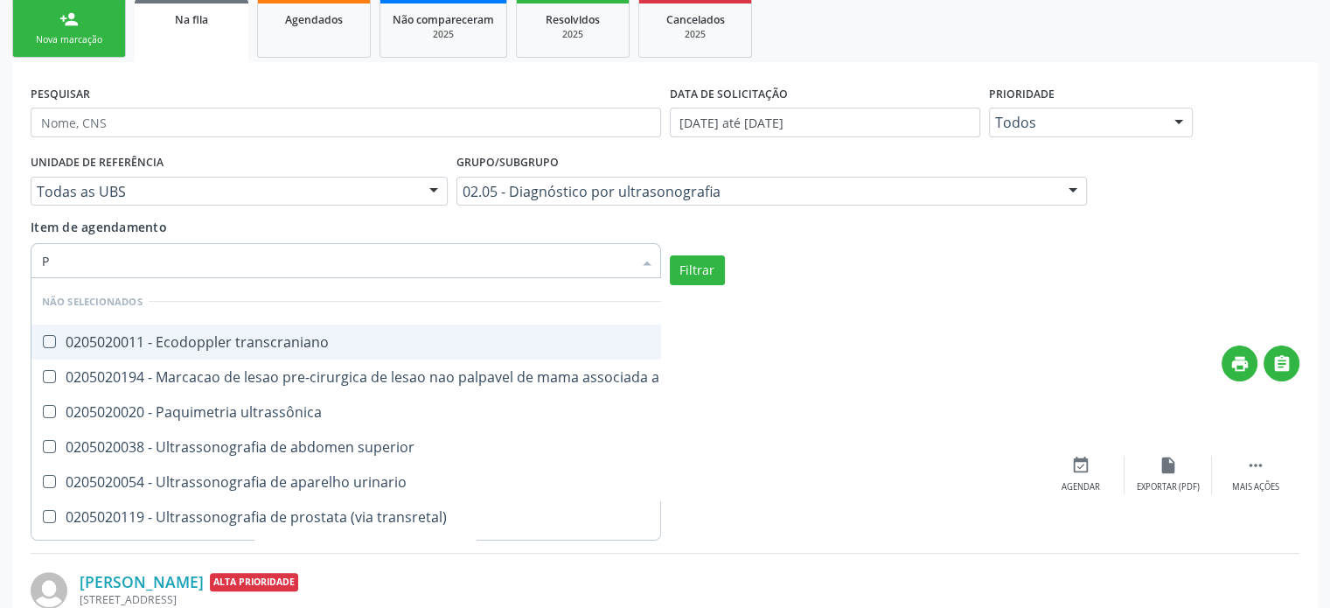
checkbox transcraniano "true"
checkbox ultrassonografia "true"
checkbox ultrassônica "true"
checkbox superior "true"
checkbox Punho "false"
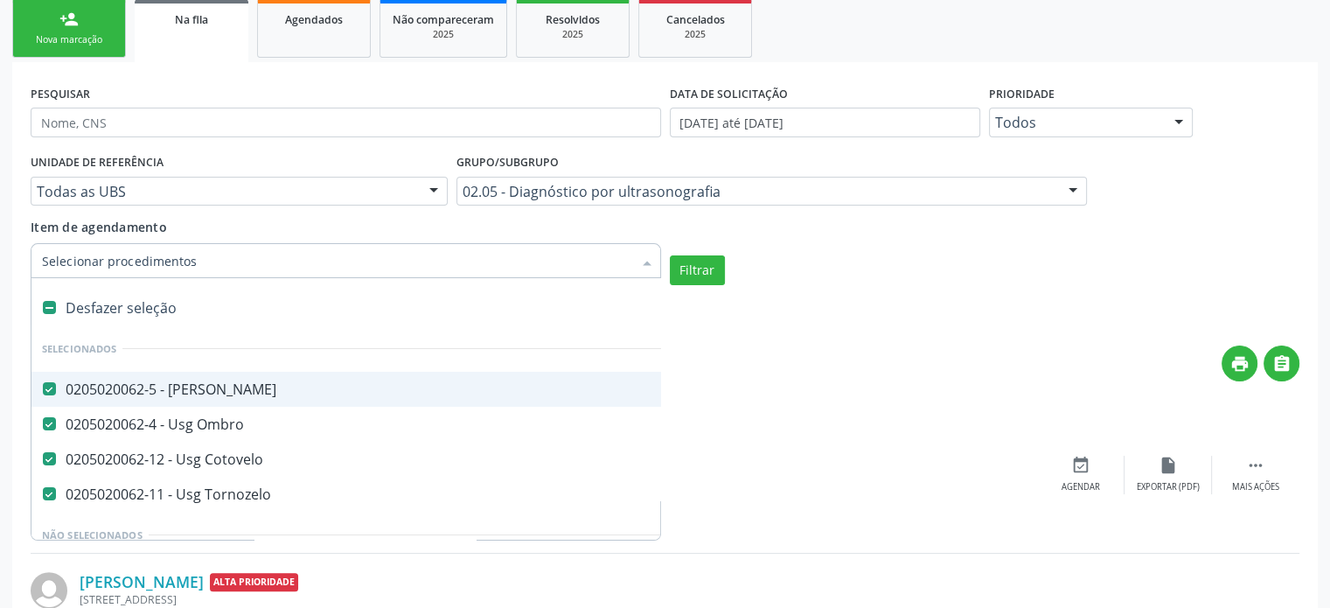
type input "P"
checkbox Joelho "false"
checkbox Ombro "false"
checkbox Cotovelo "false"
checkbox Tornozelo "false"
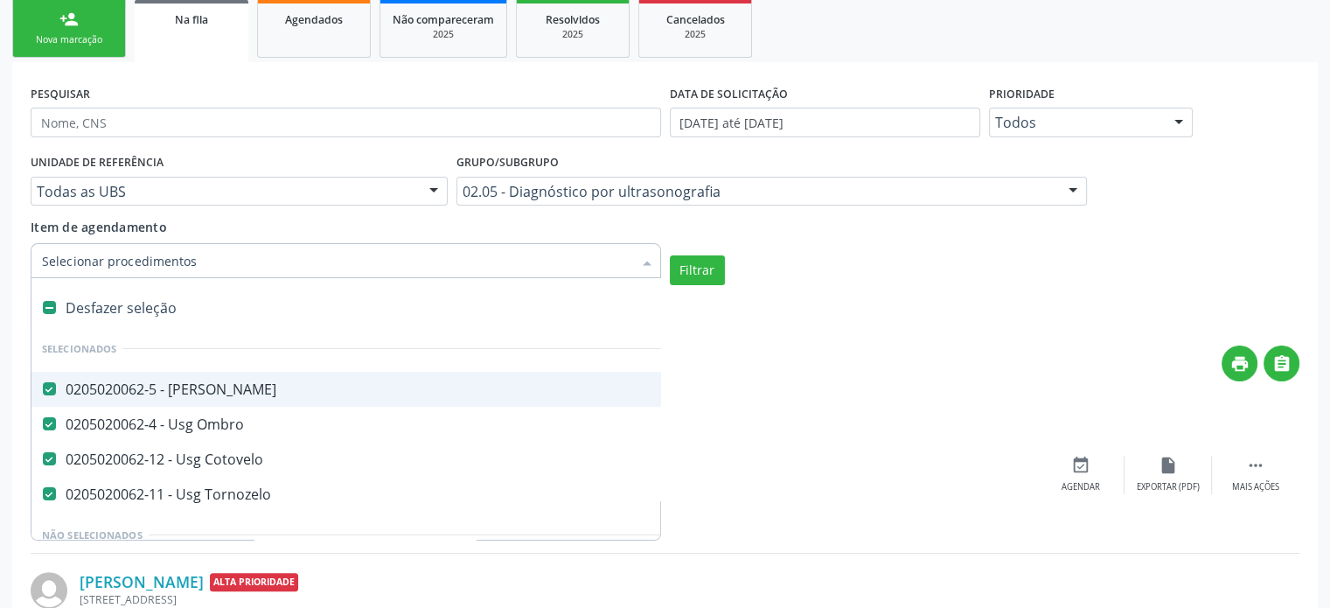
checkbox escrotal "true"
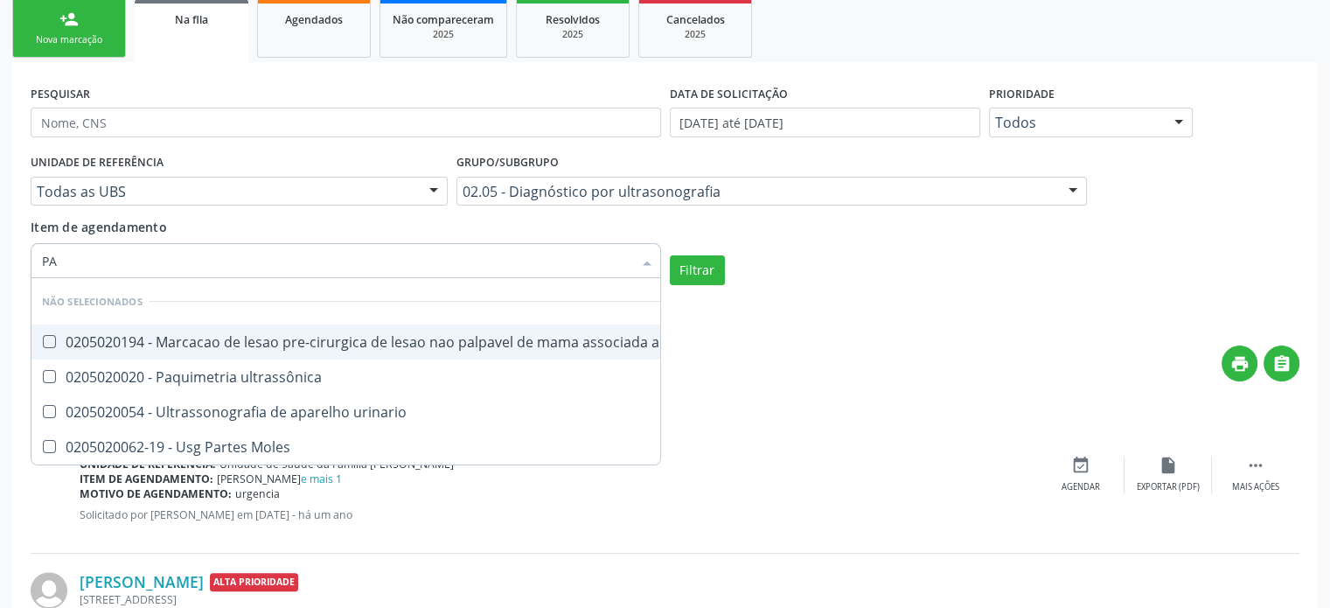
type input "P"
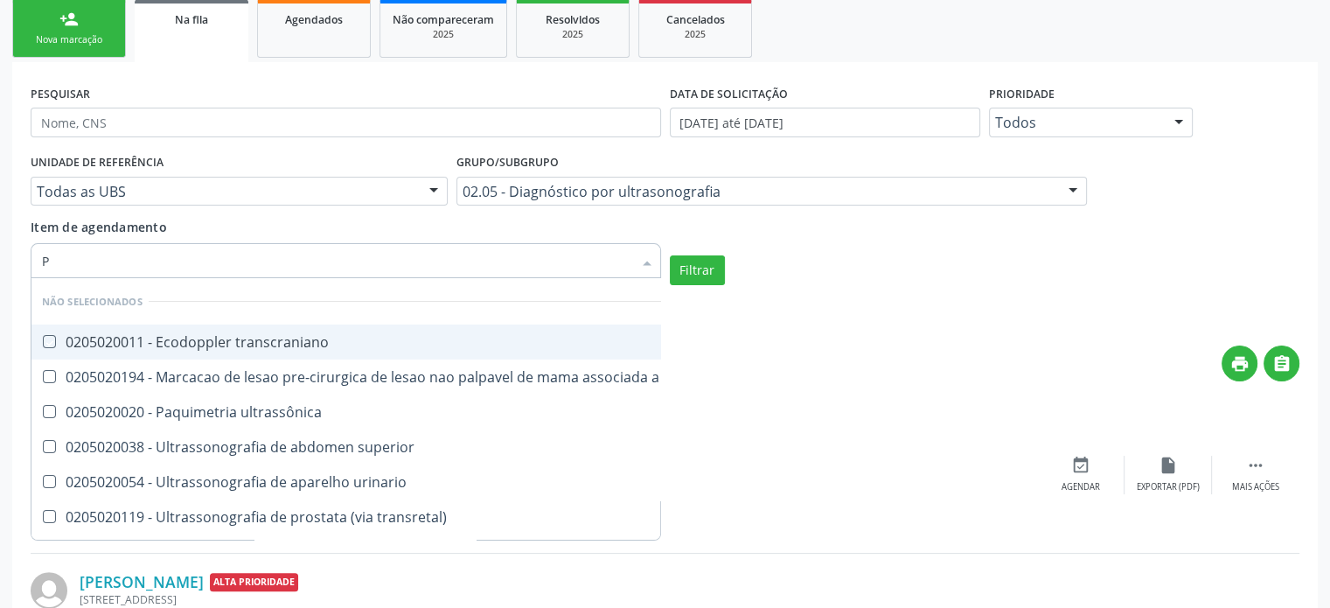
checkbox transcraniano "true"
checkbox ultrassonografia "true"
checkbox ultrassônica "true"
checkbox superior "true"
checkbox Punho "false"
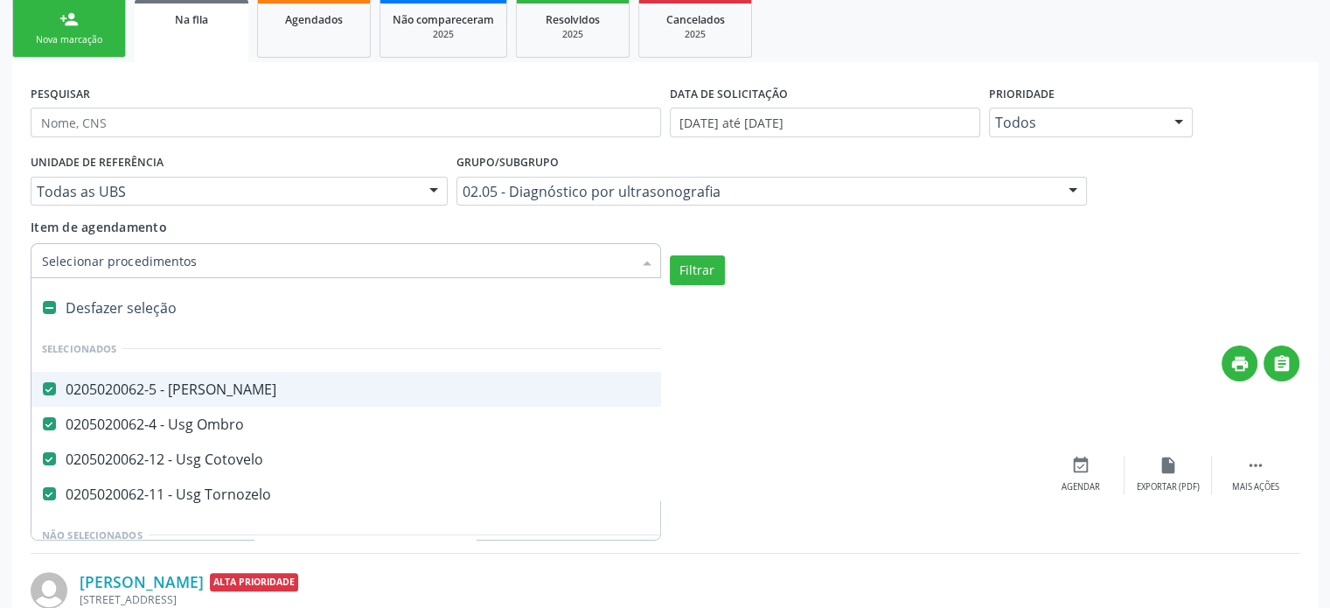
type input "A"
checkbox Joelho "false"
checkbox Ombro "false"
checkbox Cotovelo "false"
checkbox Tornozelo "false"
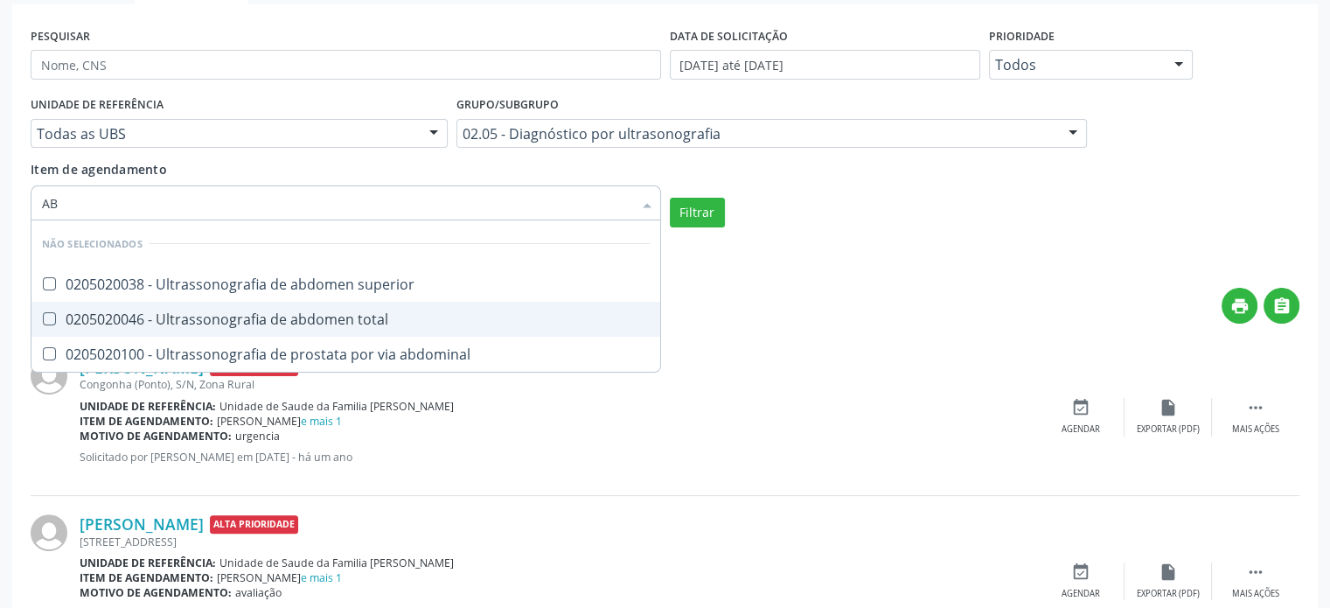
scroll to position [350, 0]
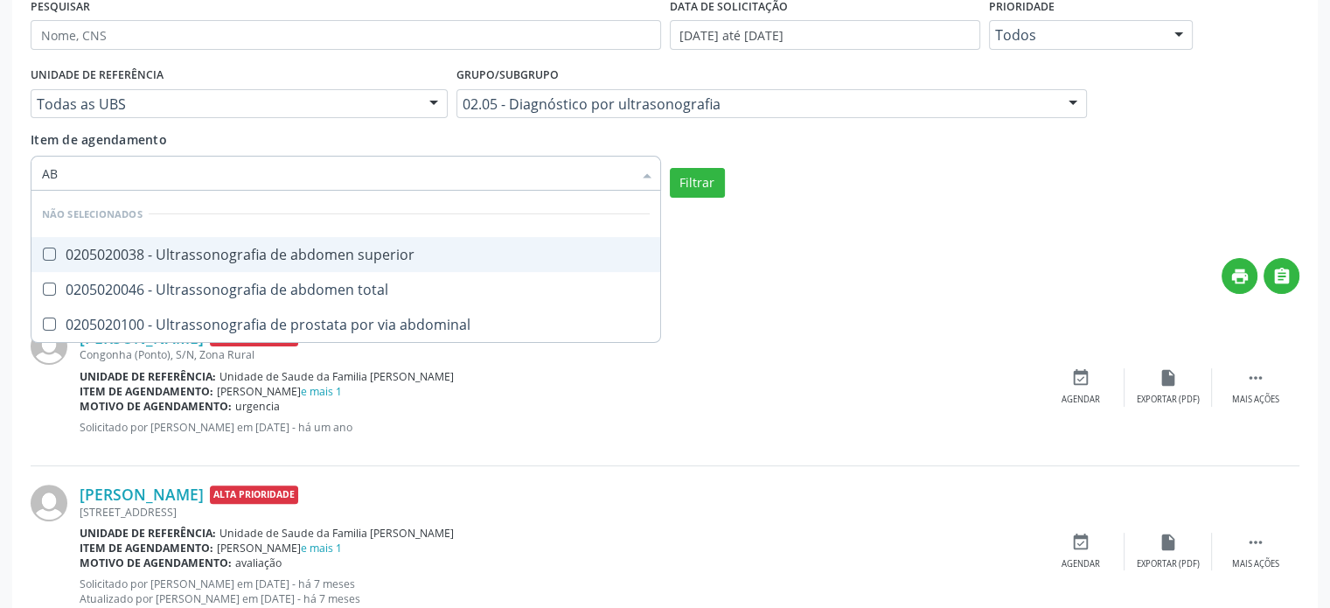
type input "A"
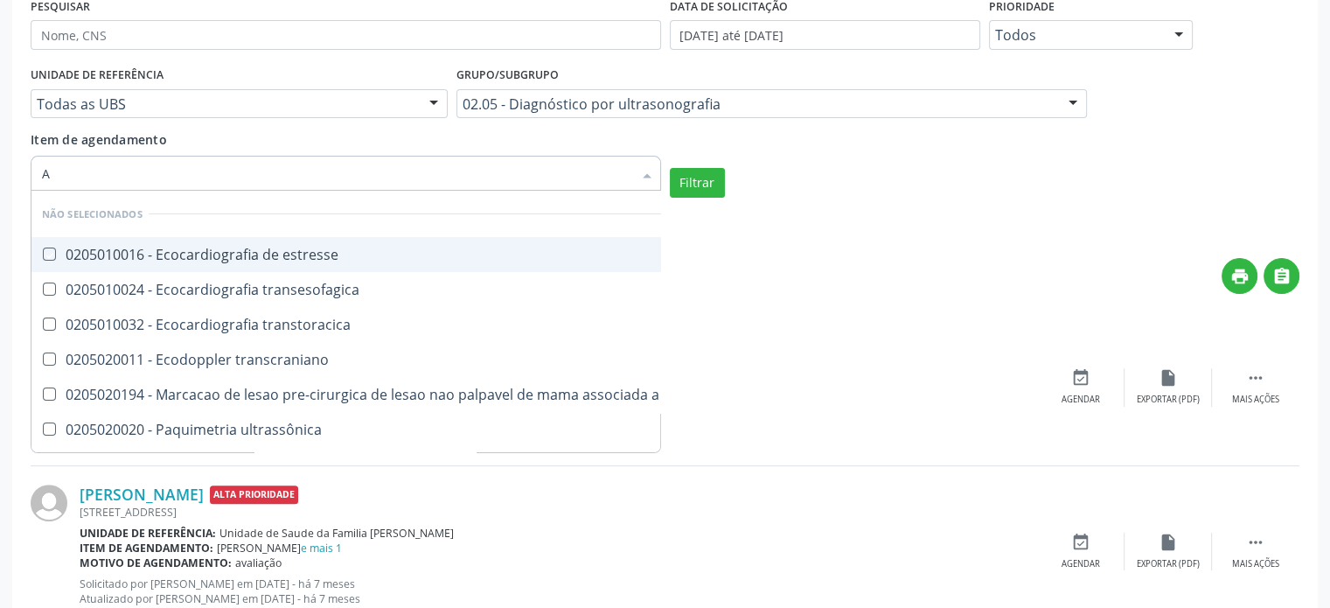
checkbox estresse "true"
checkbox transesofagica "true"
checkbox transtoracica "true"
checkbox transcraniano "true"
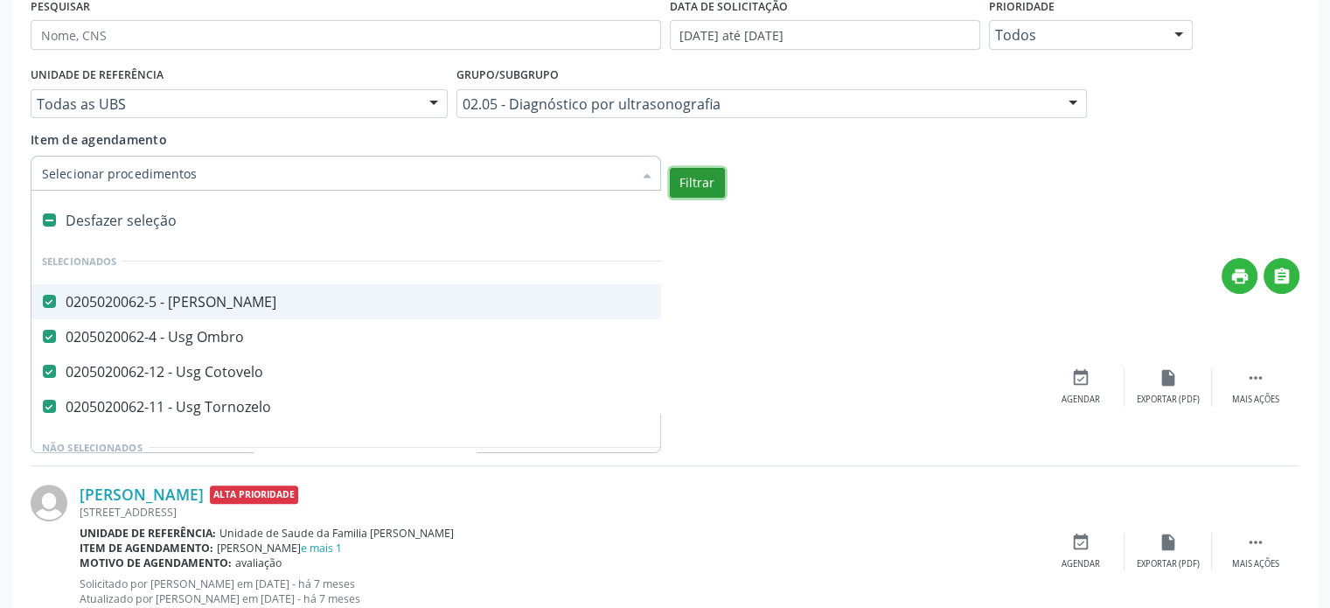
checkbox Punho "false"
click at [703, 188] on button "Filtrar" at bounding box center [697, 183] width 55 height 30
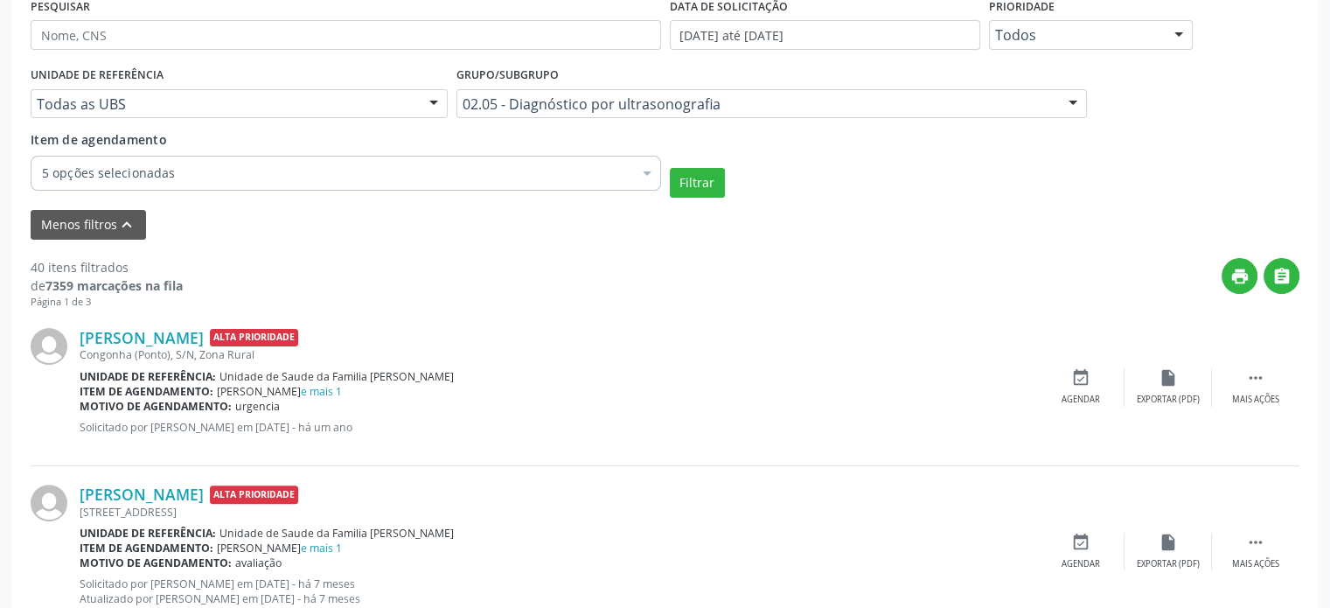
scroll to position [262, 0]
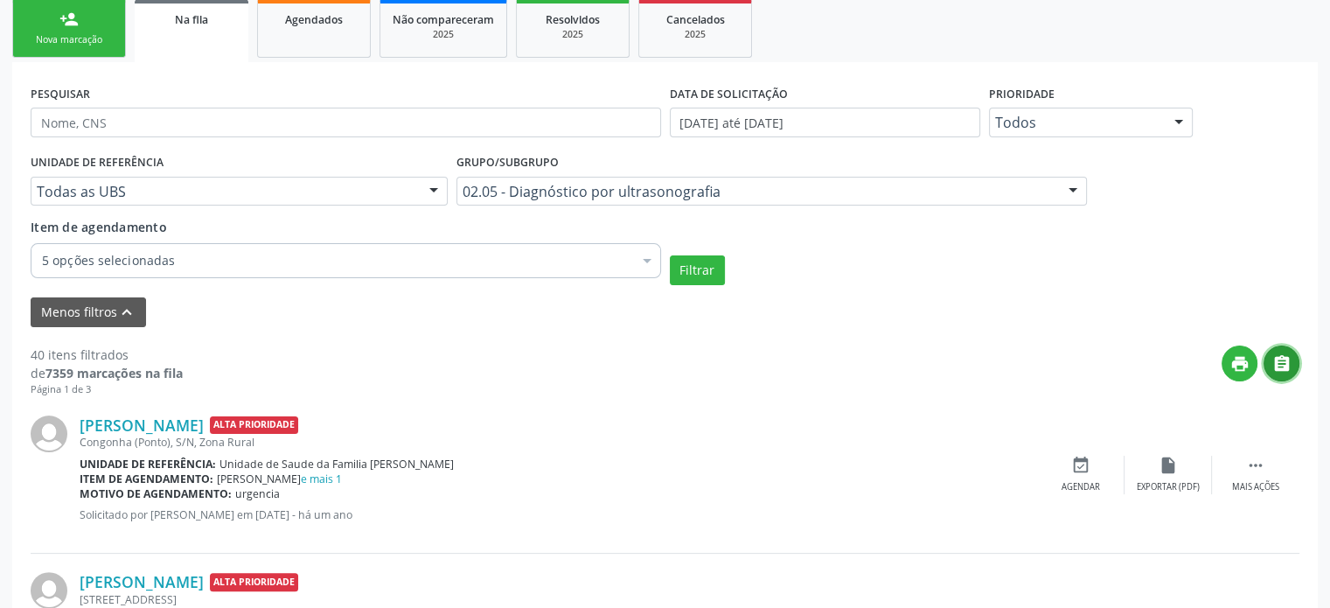
click at [1281, 358] on icon "" at bounding box center [1282, 363] width 19 height 19
